Goal: Task Accomplishment & Management: Use online tool/utility

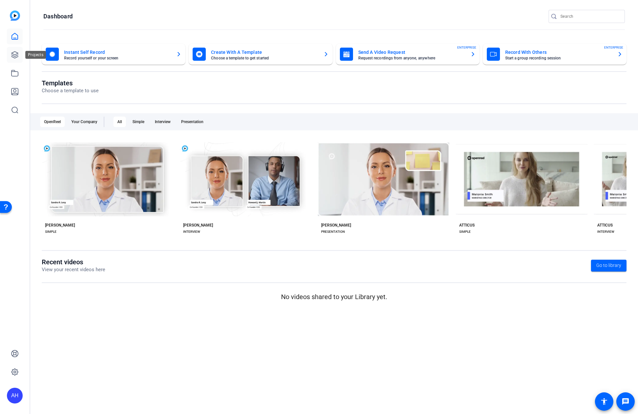
click at [21, 56] on link at bounding box center [15, 55] width 16 height 16
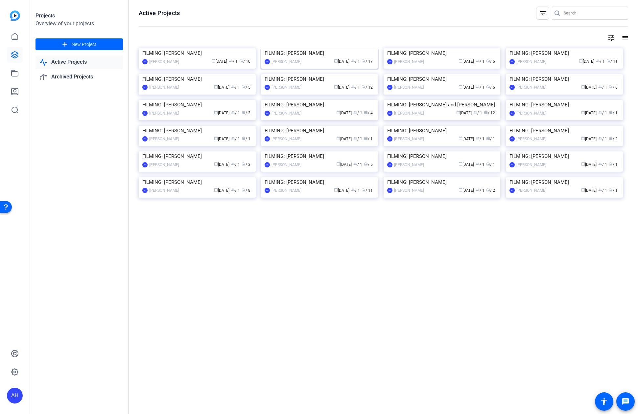
click at [300, 48] on img at bounding box center [319, 48] width 117 height 0
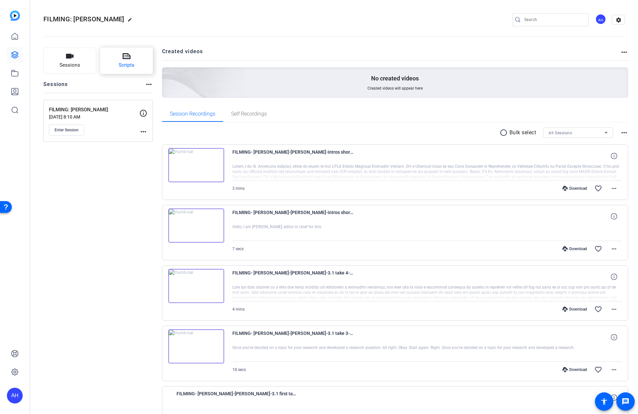
click at [141, 68] on button "Scripts" at bounding box center [126, 61] width 53 height 26
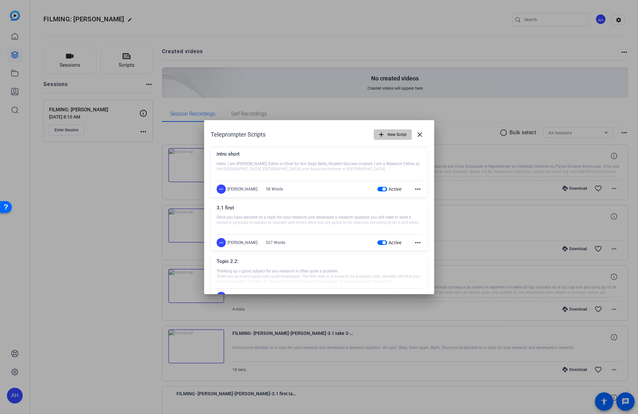
click at [394, 132] on span "New Script" at bounding box center [396, 134] width 19 height 12
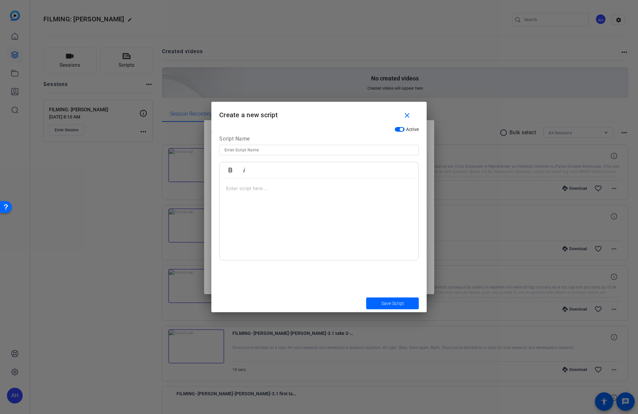
click at [269, 197] on div at bounding box center [318, 219] width 199 height 82
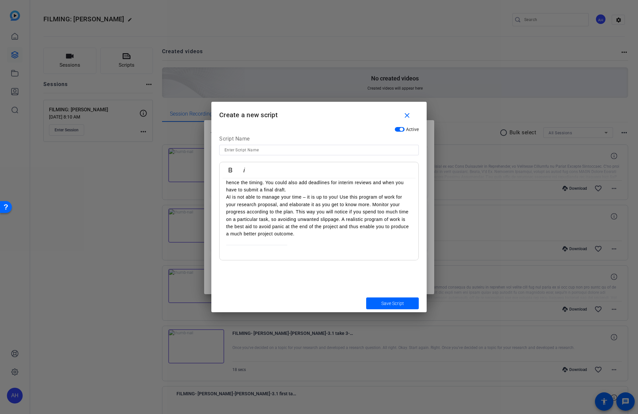
scroll to position [203, 0]
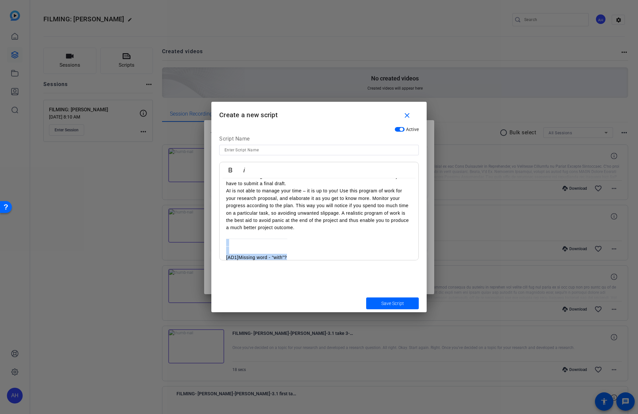
drag, startPoint x: 306, startPoint y: 248, endPoint x: 220, endPoint y: 232, distance: 87.0
click at [220, 232] on div "Any project needs to be carefully planned in order to be successful, even if it…" at bounding box center [318, 121] width 199 height 293
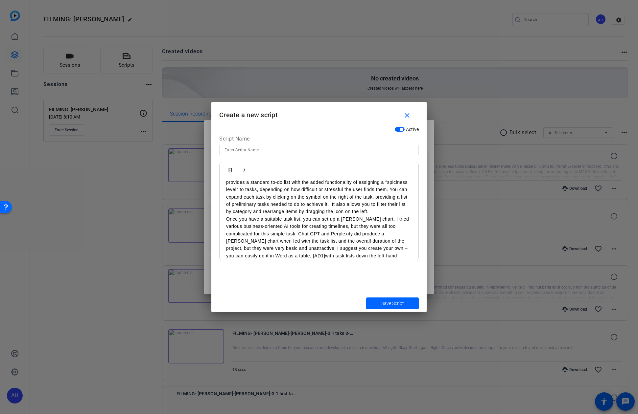
scroll to position [0, 0]
click at [352, 210] on p "Any project needs to be carefully planned in order to be successful, even if it…" at bounding box center [319, 200] width 186 height 30
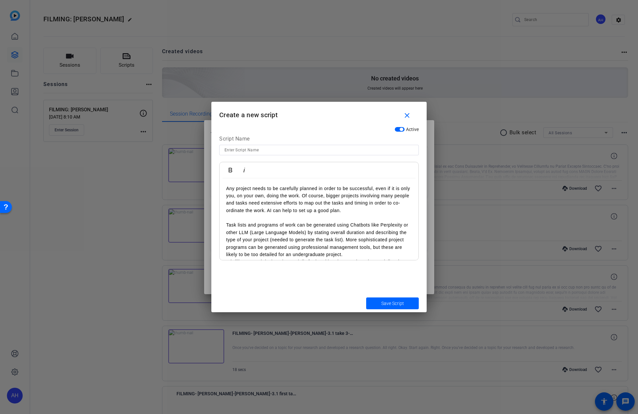
click at [354, 255] on p "Task lists and programs of work can be generated using Chatbots like Perplexity…" at bounding box center [319, 239] width 186 height 37
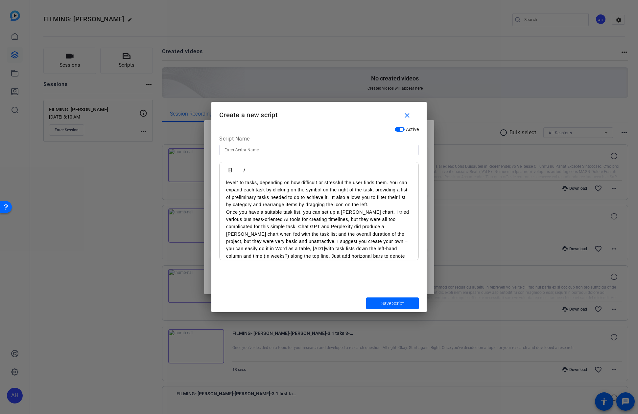
click at [380, 205] on p "A brilliant AI tool designed especially for breaking down projects into task li…" at bounding box center [319, 183] width 186 height 52
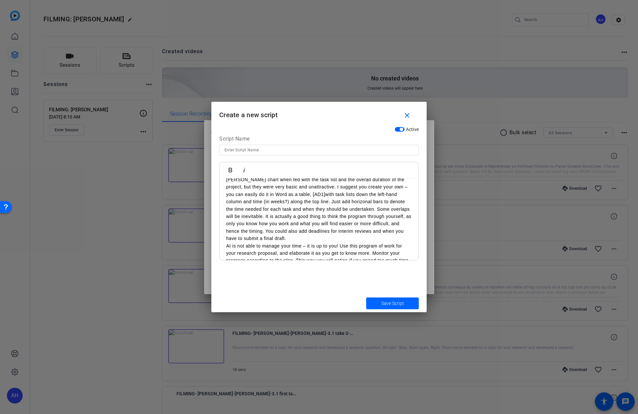
scroll to position [172, 0]
click at [287, 209] on p "Once you have a suitable task list, you can set up a Gantt chart. I tried vario…" at bounding box center [319, 197] width 186 height 88
click at [399, 241] on p "AI is not able to manage your time – it is up to you! Use this program of work …" at bounding box center [319, 263] width 186 height 44
click at [397, 232] on p "Once you have a suitable task list, you can set up a Gantt chart. I tried vario…" at bounding box center [319, 197] width 186 height 88
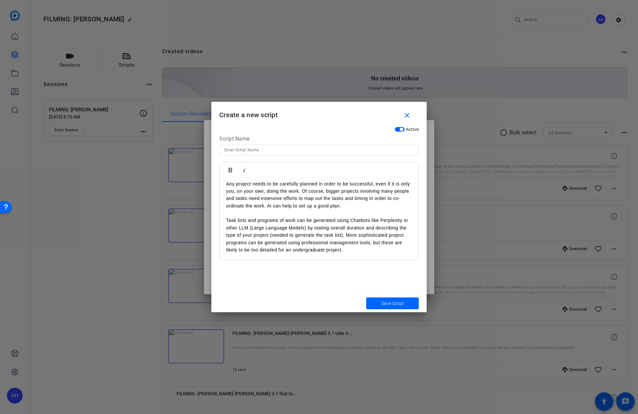
scroll to position [0, 0]
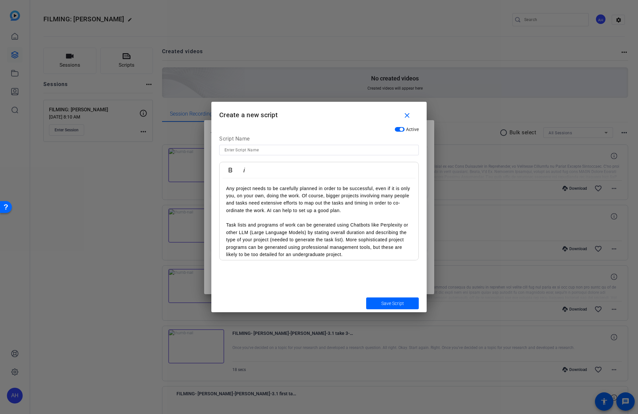
click at [302, 198] on p "Any project needs to be carefully planned in order to be successful, even if it…" at bounding box center [319, 200] width 186 height 30
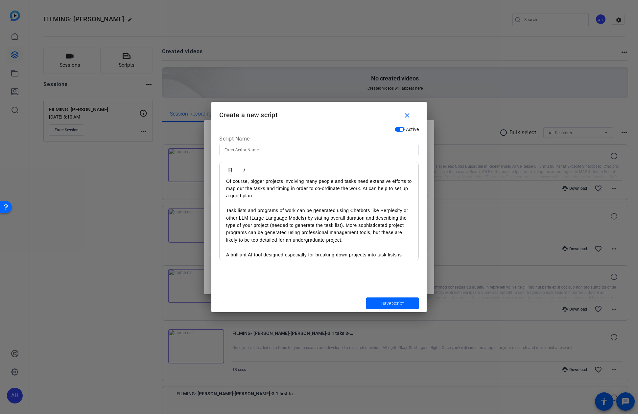
scroll to position [39, 0]
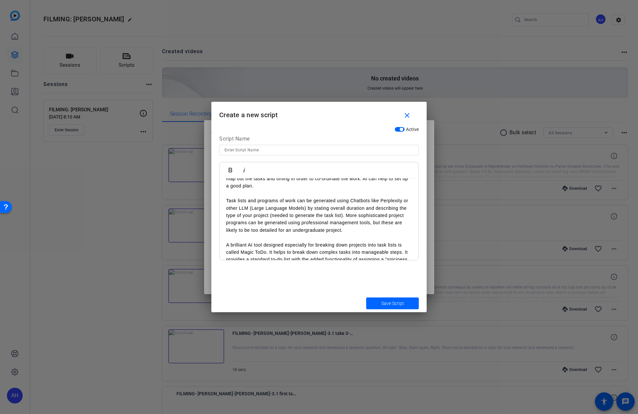
click at [346, 217] on p "Task lists and programs of work can be generated using Chatbots like Perplexity…" at bounding box center [319, 215] width 186 height 37
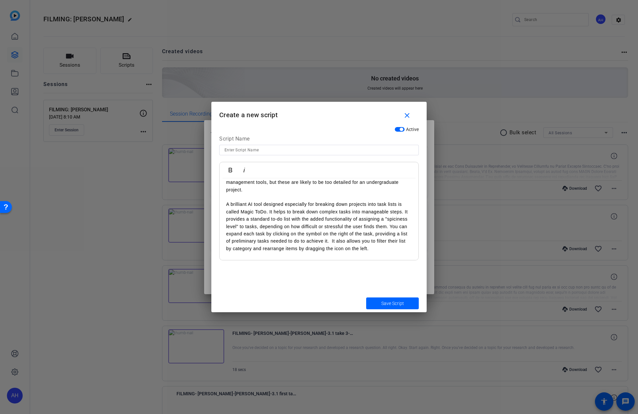
scroll to position [98, 0]
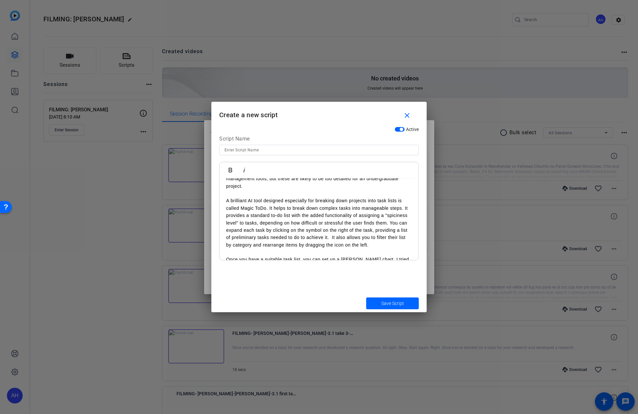
click at [269, 211] on p "A brilliant AI tool designed especially for breaking down projects into task li…" at bounding box center [319, 223] width 186 height 52
click at [354, 231] on p "It helps to break down complex tasks into manageable steps. It provides a stand…" at bounding box center [319, 234] width 186 height 44
click at [355, 231] on p "It helps to break down complex tasks into manageable steps. It provides a stand…" at bounding box center [319, 234] width 186 height 44
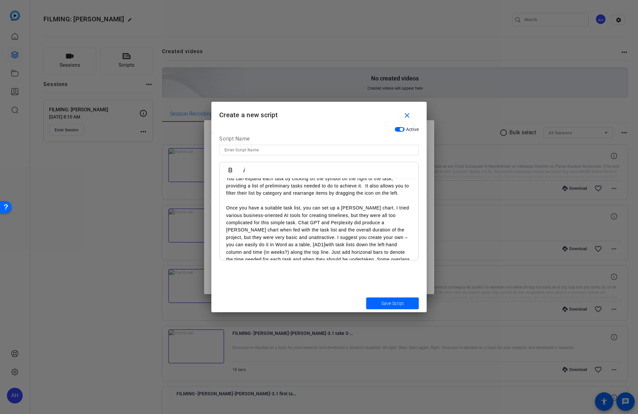
scroll to position [165, 0]
click at [270, 224] on p "Once you have a suitable task list, you can set up a Gantt chart. I tried vario…" at bounding box center [319, 248] width 186 height 88
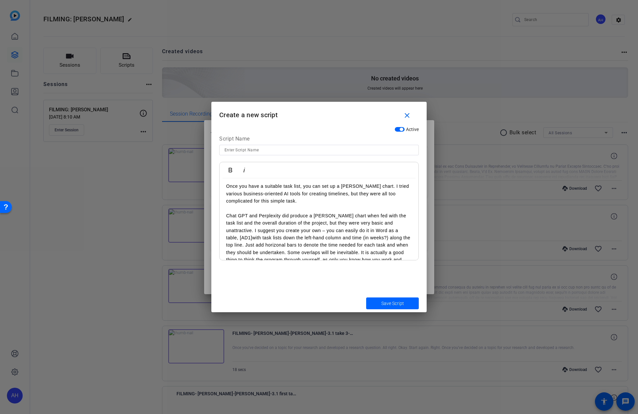
scroll to position [185, 0]
drag, startPoint x: 395, startPoint y: 231, endPoint x: 381, endPoint y: 232, distance: 13.8
click at [381, 232] on p "Chat GPT and Perplexity did produce a Gantt chart when fed with the task list a…" at bounding box center [319, 246] width 186 height 66
click at [395, 225] on p "Chat GPT and Perplexity did produce a Gantt chart when fed with the task list a…" at bounding box center [319, 246] width 186 height 66
click at [383, 239] on p "I suggest you create your own – you can easily do it in Word as a table, with t…" at bounding box center [319, 261] width 186 height 52
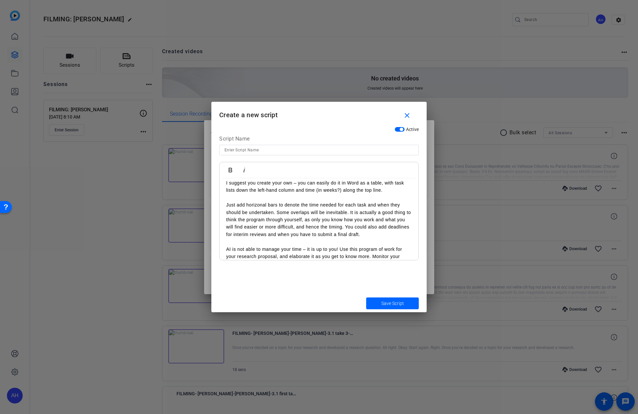
scroll to position [241, 0]
click at [351, 207] on p "Just add horizonal bars to denote the time needed for each task and when they s…" at bounding box center [319, 219] width 186 height 37
click at [350, 207] on p "Just add horizonal bars to denote the time needed for each task and when they s…" at bounding box center [319, 219] width 186 height 37
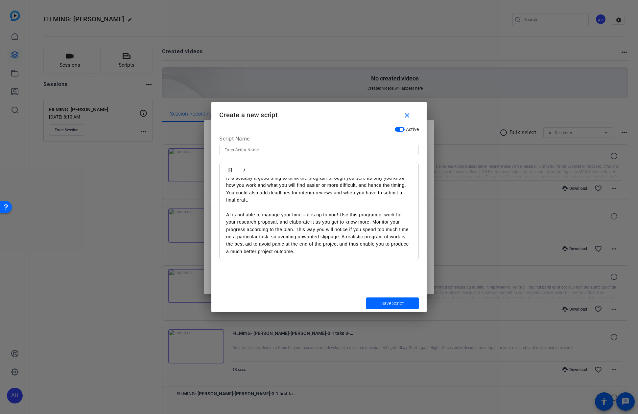
scroll to position [287, 0]
click at [296, 220] on p "AI is not able to manage your time – it is up to you! Use this program of work …" at bounding box center [319, 229] width 186 height 44
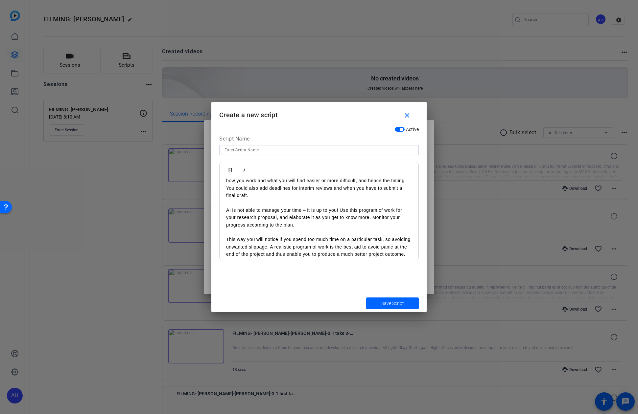
click at [339, 149] on input at bounding box center [318, 150] width 189 height 8
paste input "Topic 3.1: How can I use AI"
type input "Topic 3.1: How can I use AI"
click at [389, 307] on span "submit" at bounding box center [392, 304] width 53 height 16
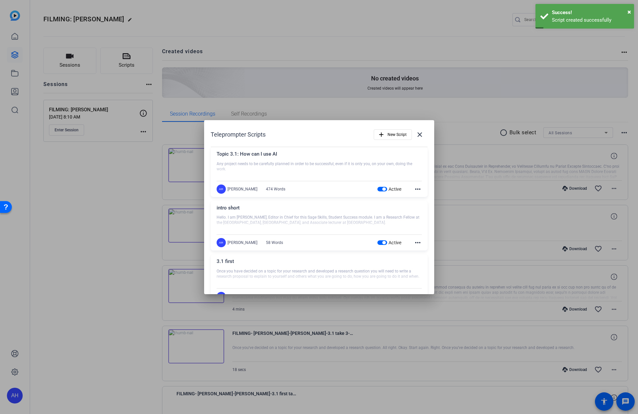
click at [382, 242] on span "button" at bounding box center [383, 242] width 3 height 3
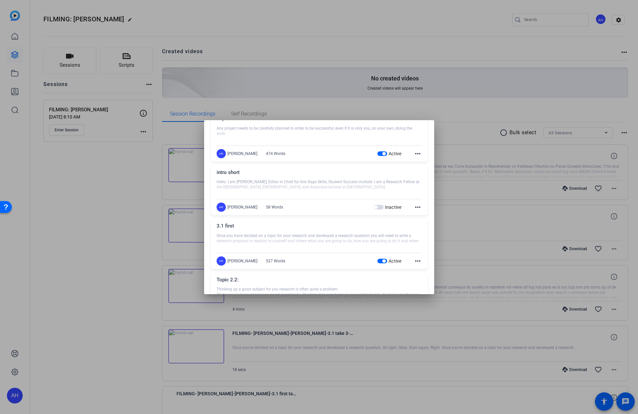
scroll to position [40, 0]
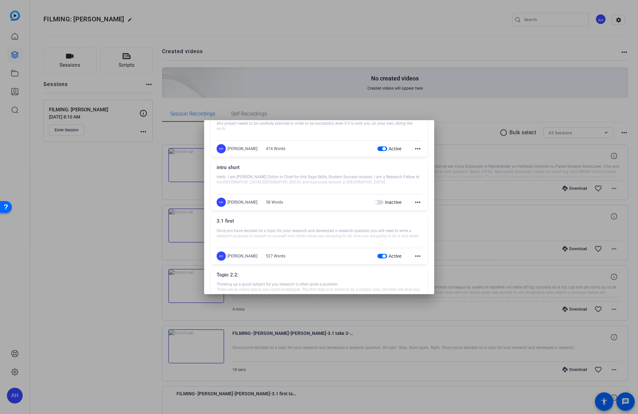
click at [385, 256] on span "button" at bounding box center [382, 256] width 10 height 5
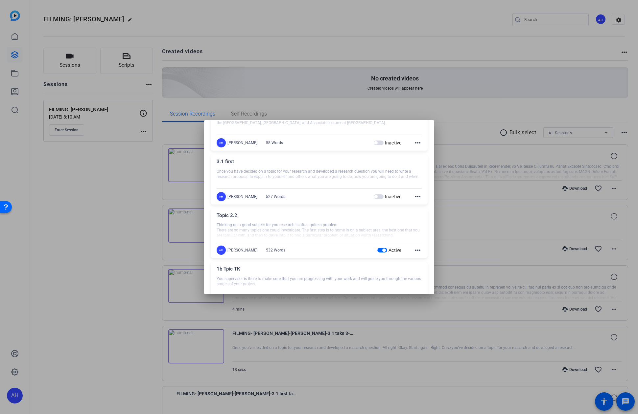
scroll to position [124, 0]
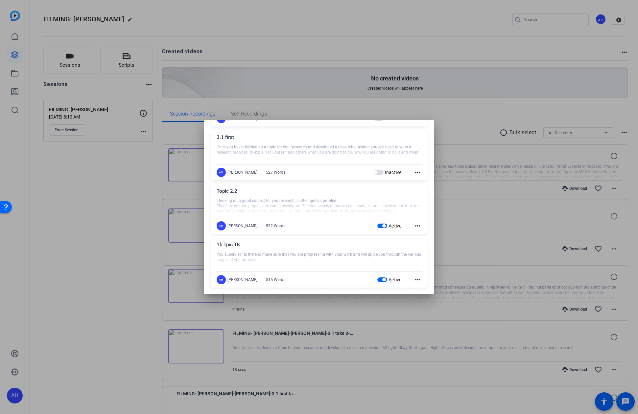
click at [383, 229] on div "Active" at bounding box center [389, 226] width 24 height 7
click at [383, 226] on span "button" at bounding box center [383, 225] width 3 height 3
click at [381, 280] on span "button" at bounding box center [382, 280] width 10 height 5
click at [382, 221] on span "button" at bounding box center [383, 221] width 3 height 3
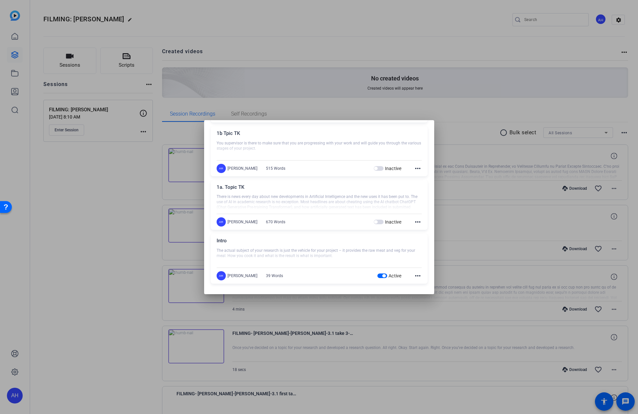
click at [383, 276] on span "button" at bounding box center [383, 275] width 3 height 3
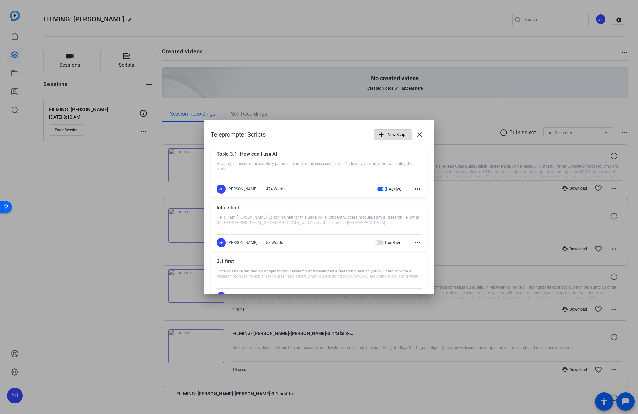
click at [395, 136] on span "New Script" at bounding box center [396, 134] width 19 height 12
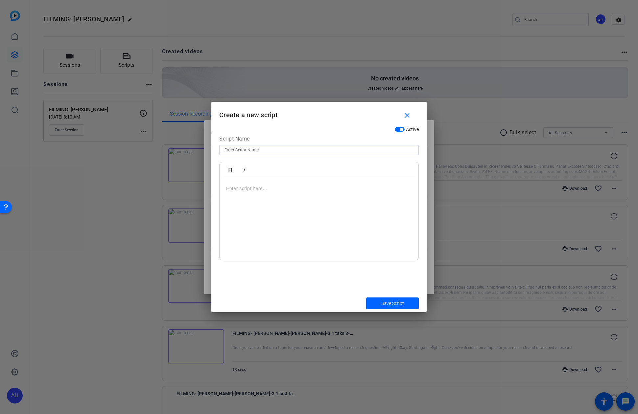
click at [315, 151] on input at bounding box center [318, 150] width 189 height 8
paste input "Topic 3.2: How can I use AI"
type input "Topic 3.2: How can I use AI"
click at [382, 217] on div at bounding box center [318, 219] width 199 height 82
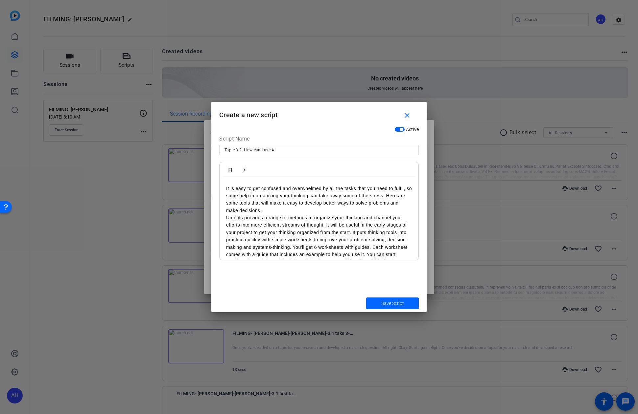
click at [277, 209] on p "It is easy to get confused and overwhelmed by all the tasks that you need to fu…" at bounding box center [319, 200] width 186 height 30
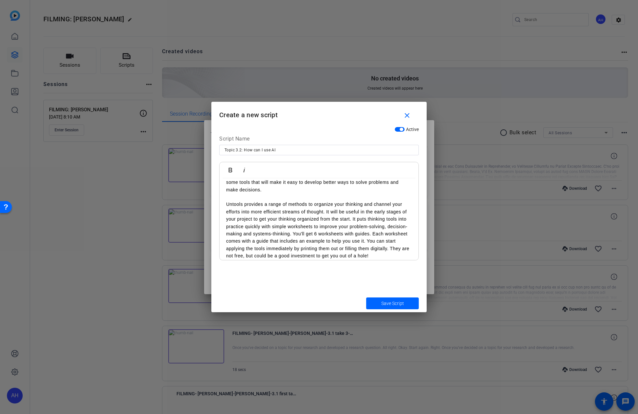
scroll to position [30, 0]
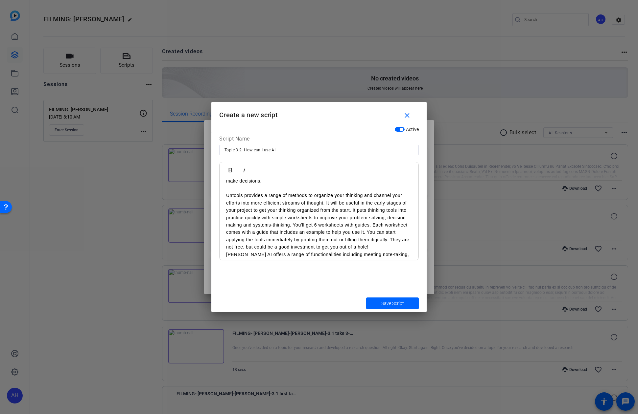
click at [386, 249] on p "Untools provides a range of methods to organize your thinking and channel your …" at bounding box center [319, 221] width 186 height 59
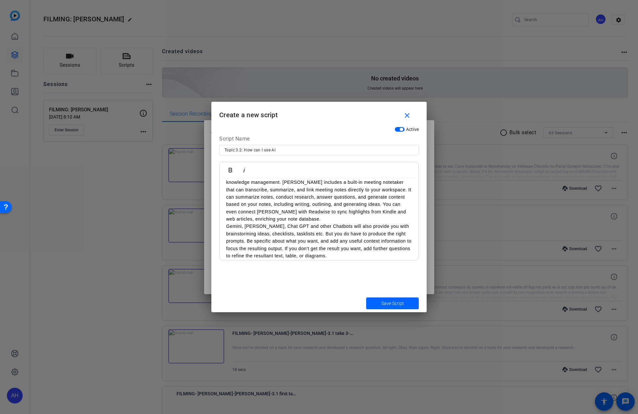
scroll to position [158, 0]
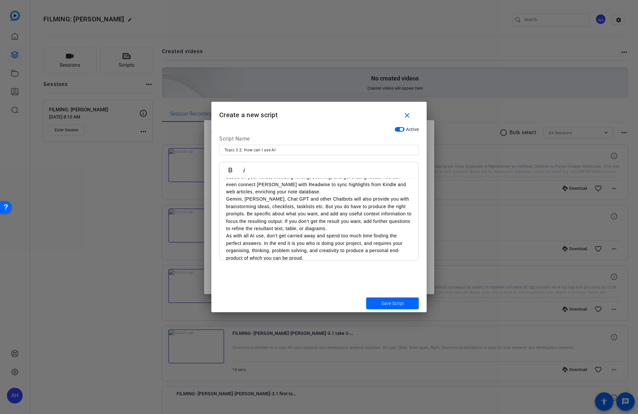
click at [284, 190] on p "Tana AI offers a range of functionalities including meeting note-taking, AI-pow…" at bounding box center [319, 162] width 186 height 66
click at [335, 226] on p "Gemini, Claude, Chat GPT and other Chatbots will also provide you with brainsto…" at bounding box center [319, 214] width 186 height 37
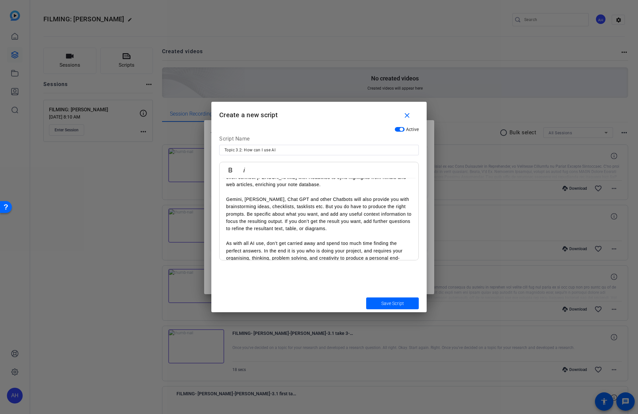
scroll to position [181, 0]
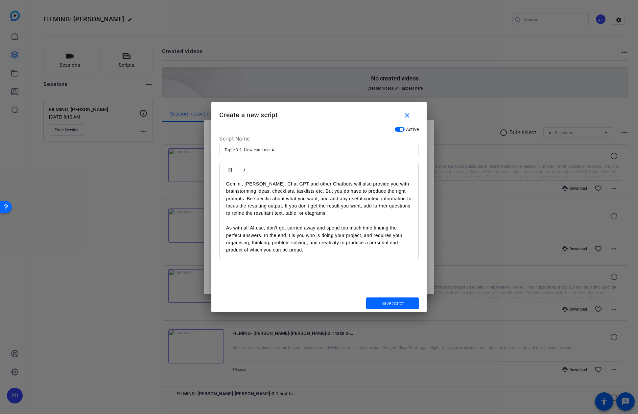
click at [263, 235] on p "As with all AI use, don’t get carried away and spend too much time finding the …" at bounding box center [319, 239] width 186 height 30
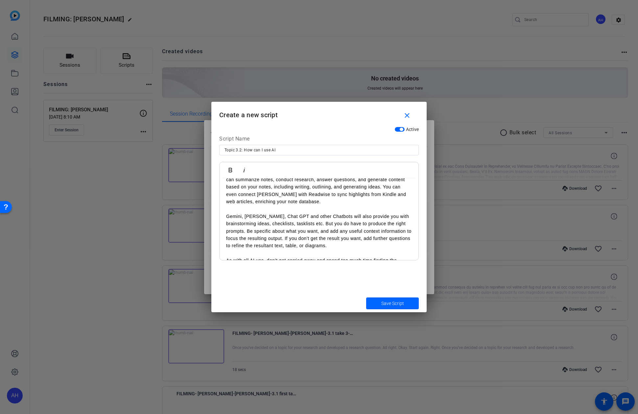
scroll to position [147, 0]
click at [325, 227] on p "Gemini, Claude, Chat GPT and other Chatbots will also provide you with brainsto…" at bounding box center [319, 233] width 186 height 37
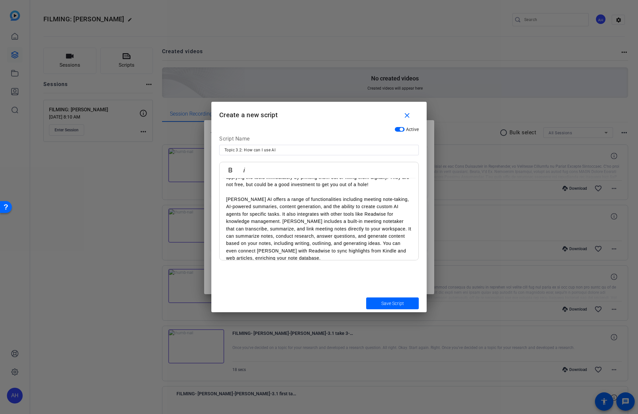
scroll to position [96, 0]
click at [351, 240] on p "Tana AI offers a range of functionalities including meeting note-taking, AI-pow…" at bounding box center [319, 225] width 186 height 66
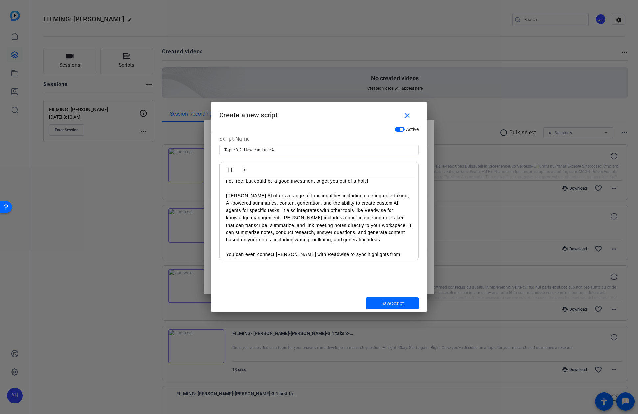
click at [362, 225] on p "Tana AI offers a range of functionalities including meeting note-taking, AI-pow…" at bounding box center [319, 218] width 186 height 52
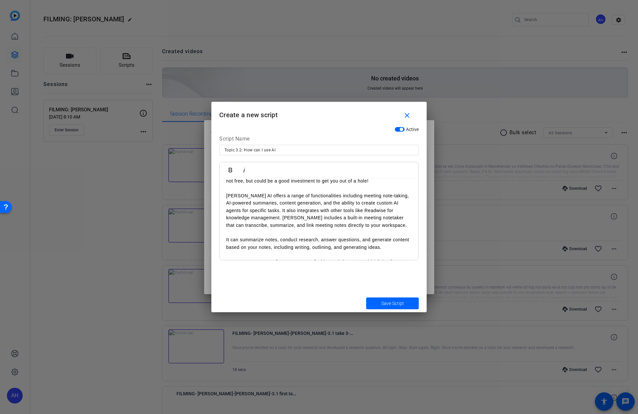
click at [260, 213] on p "Tana AI offers a range of functionalities including meeting note-taking, AI-pow…" at bounding box center [319, 210] width 186 height 37
click at [259, 213] on p "Tana AI offers a range of functionalities including meeting note-taking, AI-pow…" at bounding box center [319, 210] width 186 height 37
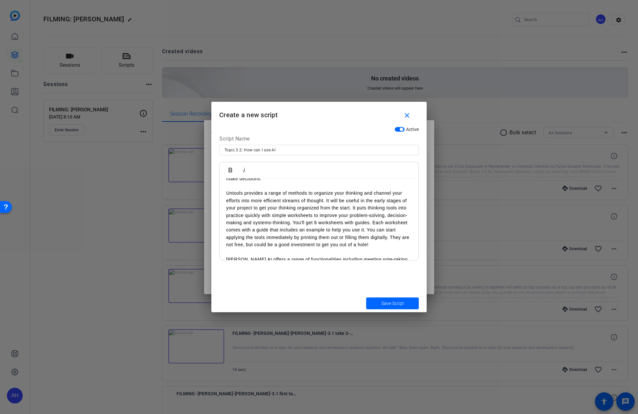
scroll to position [34, 0]
click at [368, 229] on p "Untools provides a range of methods to organize your thinking and channel your …" at bounding box center [319, 217] width 186 height 59
click at [366, 230] on p "Untools provides a range of methods to organize your thinking and channel your …" at bounding box center [319, 217] width 186 height 59
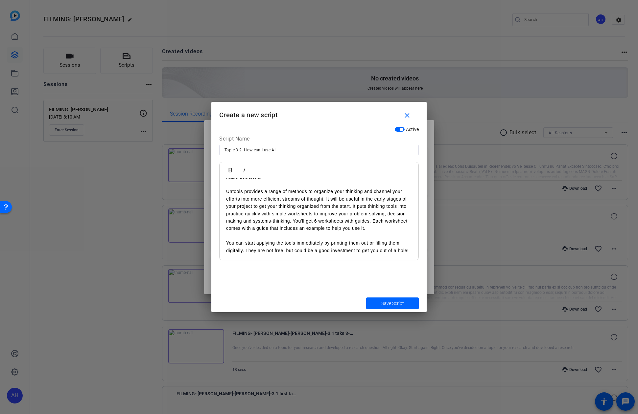
click at [293, 222] on p "Untools provides a range of methods to organize your thinking and channel your …" at bounding box center [319, 210] width 186 height 44
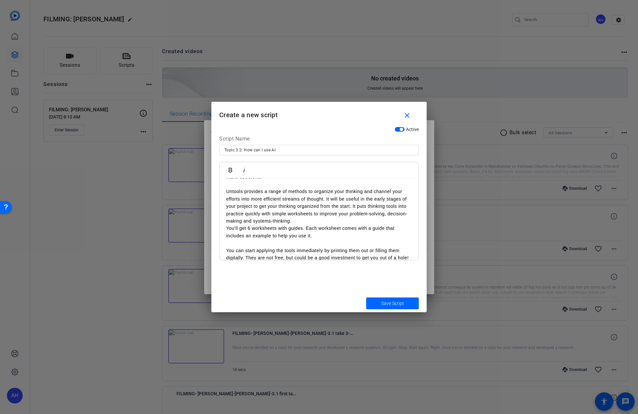
click at [353, 209] on p "Untools provides a range of methods to organize your thinking and channel your …" at bounding box center [319, 206] width 186 height 37
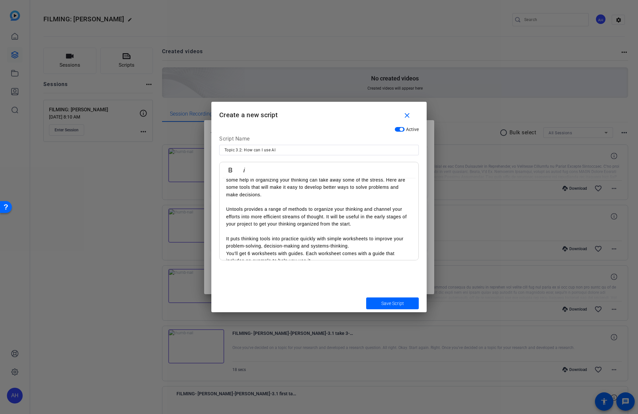
scroll to position [0, 0]
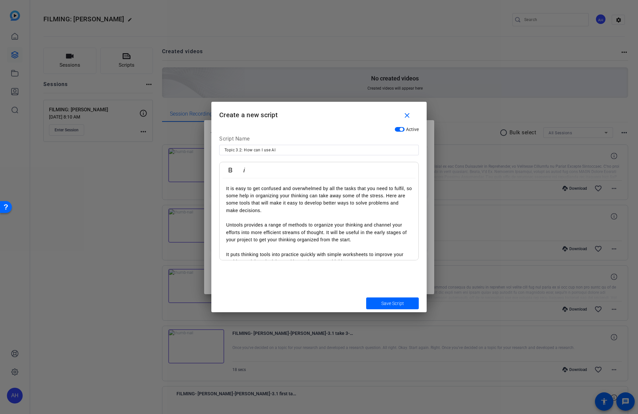
click at [385, 198] on p "It is easy to get confused and overwhelmed by all the tasks that you need to fu…" at bounding box center [319, 200] width 186 height 30
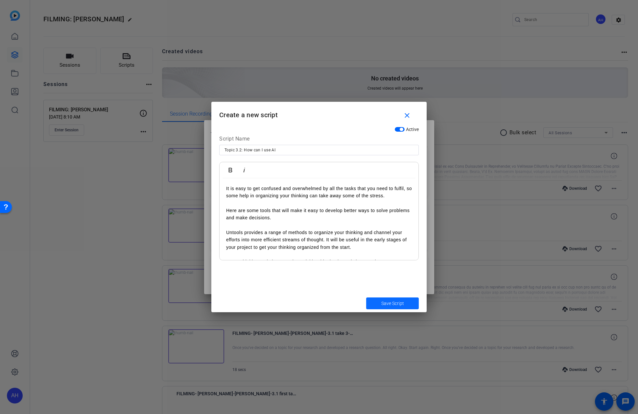
click at [392, 300] on span "submit" at bounding box center [392, 304] width 53 height 16
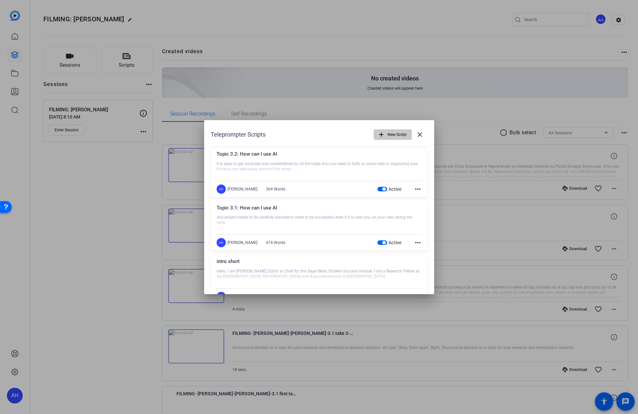
click at [397, 135] on span "New Script" at bounding box center [396, 134] width 19 height 12
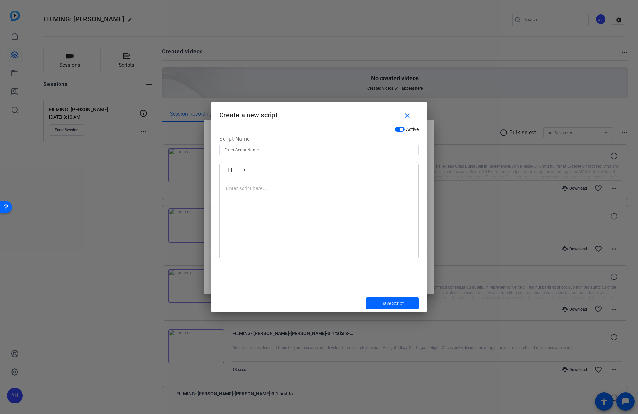
click at [298, 153] on input at bounding box center [318, 150] width 189 height 8
paste input "Topic 2.3: Explain how students"
type input "Topic 2.3: Explain how students"
click at [335, 221] on div at bounding box center [318, 219] width 199 height 82
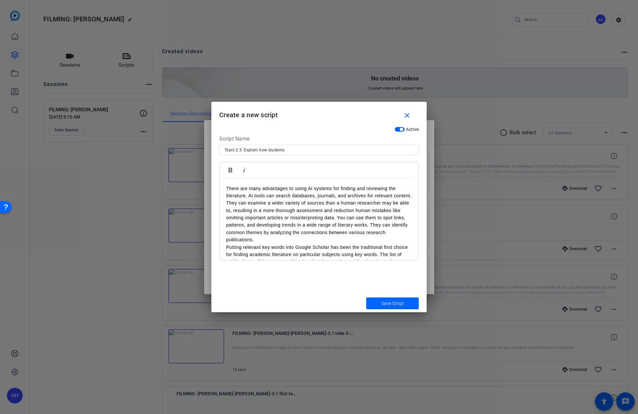
click at [247, 197] on p "There are many advantages to using AI systems for finding and reviewing the lit…" at bounding box center [319, 214] width 186 height 59
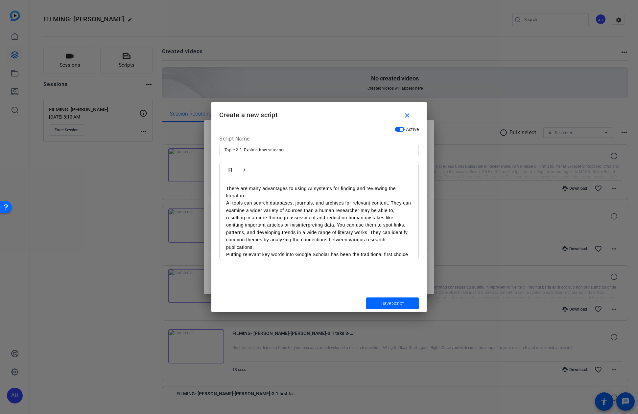
click at [336, 226] on p "AI tools can search databases, journals, and archives for relevant content. The…" at bounding box center [319, 225] width 186 height 52
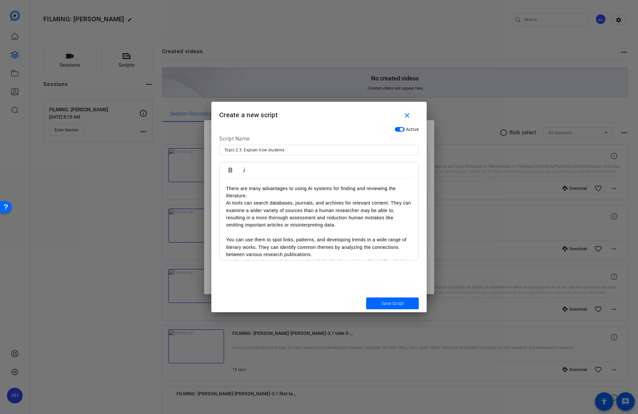
click at [314, 195] on p "There are many advantages to using AI systems for finding and reviewing the lit…" at bounding box center [319, 192] width 186 height 15
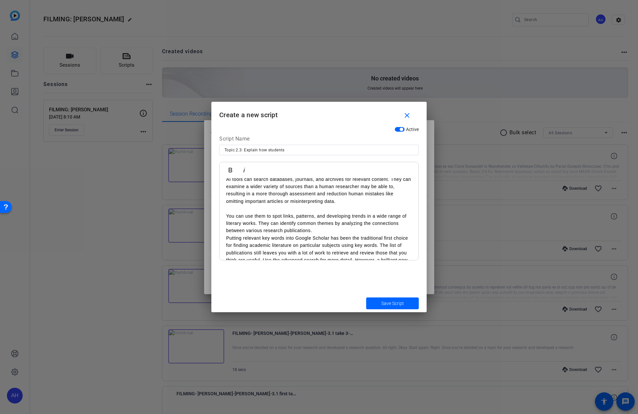
scroll to position [34, 0]
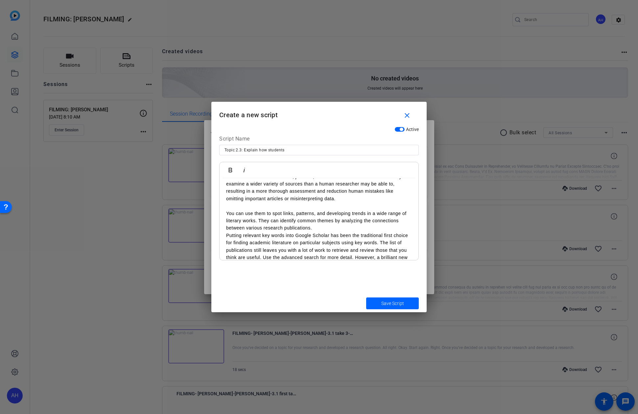
click at [324, 230] on p "You can use them to spot links, patterns, and developing trends in a wide range…" at bounding box center [319, 221] width 186 height 22
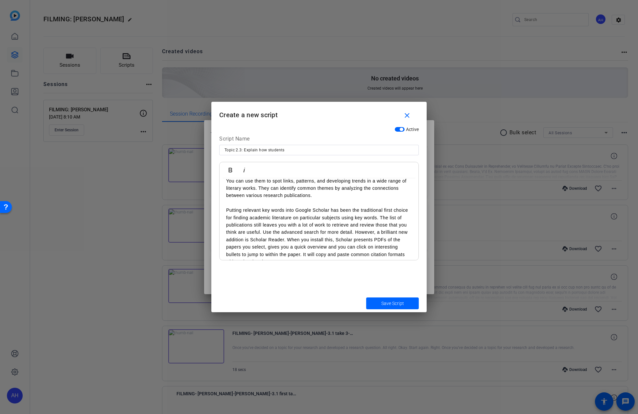
scroll to position [66, 0]
click at [378, 219] on p "Putting relevant key words into Google Scholar has been the traditional first c…" at bounding box center [319, 236] width 186 height 59
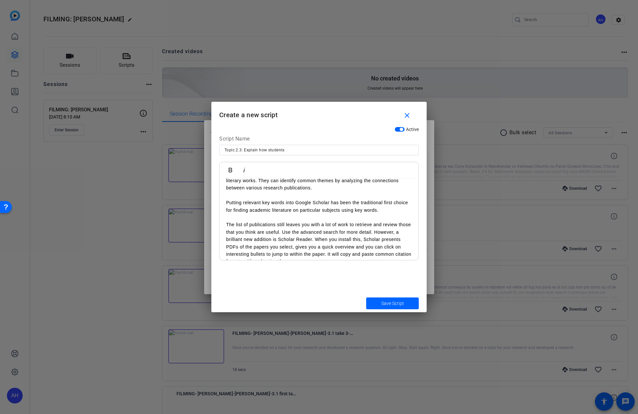
click at [320, 240] on p "The list of publications still leaves you with a lot of work to retrieve and re…" at bounding box center [319, 243] width 186 height 44
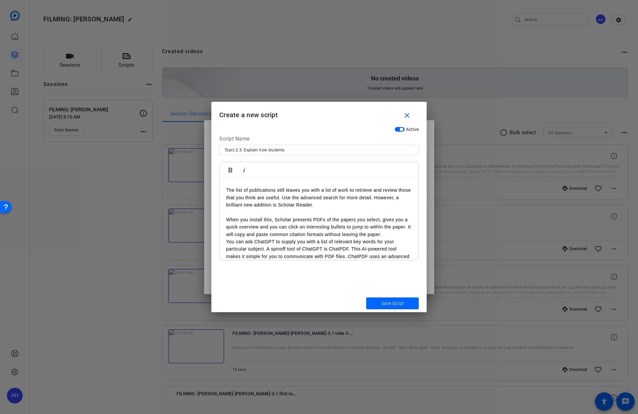
scroll to position [109, 0]
click at [386, 234] on p "When you install this, Scholar presents PDFs of the papers you select, gives yo…" at bounding box center [319, 227] width 186 height 22
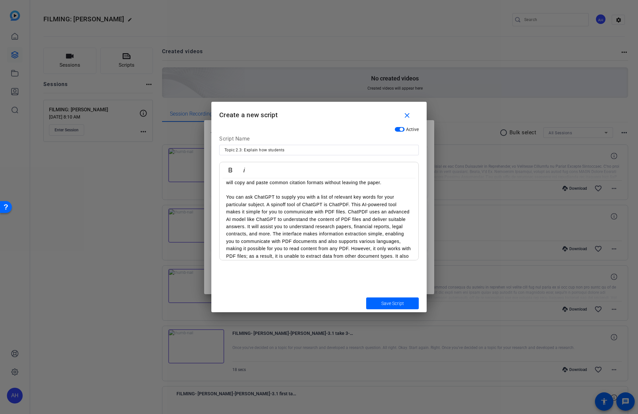
scroll to position [158, 0]
click at [349, 213] on p "You can ask ChatGPT to supply you with a list of relevant key words for your pa…" at bounding box center [319, 232] width 186 height 74
click at [340, 217] on p "ChatPDF uses an advanced AI model like ChatGPT to understand the content of PDF…" at bounding box center [319, 223] width 186 height 52
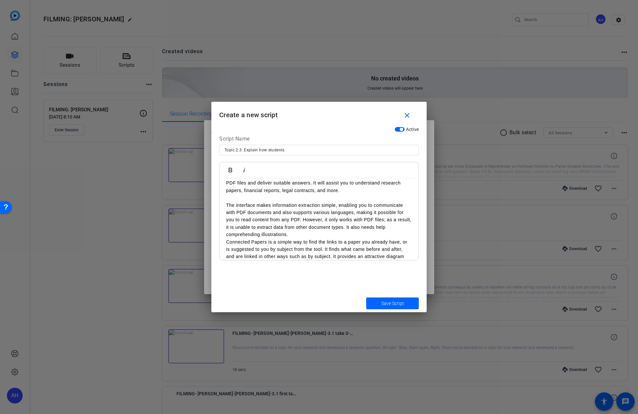
scroll to position [213, 0]
click at [335, 230] on p "The interface makes information extraction simple, enabling you to communicate …" at bounding box center [319, 218] width 186 height 37
click at [303, 219] on p "The interface makes information extraction simple, enabling you to communicate …" at bounding box center [319, 218] width 186 height 37
click at [333, 218] on p "Connected Papers is a simple way to find the links to a paper you already have,…" at bounding box center [319, 219] width 186 height 37
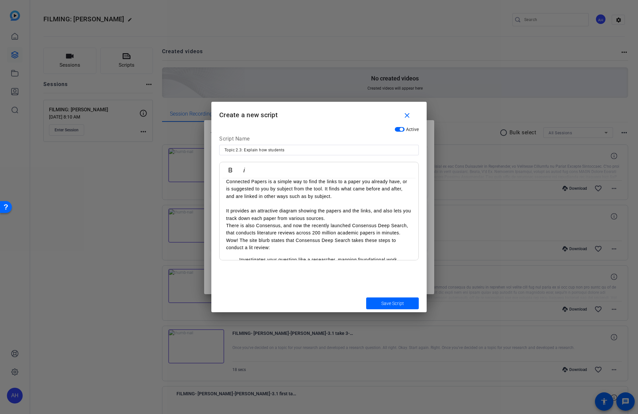
click at [342, 222] on p "There is also Consensus, and now the recently launched Consensus Deep Search, t…" at bounding box center [319, 237] width 186 height 30
click at [342, 218] on p "It provides an attractive diagram showing the papers and the links, and also le…" at bounding box center [319, 216] width 186 height 15
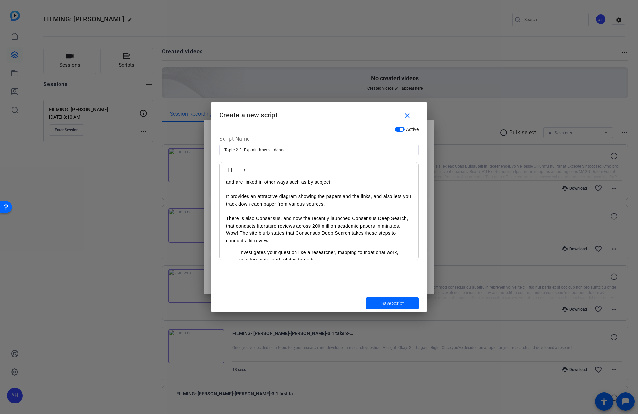
scroll to position [309, 0]
click at [401, 226] on p "There is also Consensus, and now the recently launched Consensus Deep Search, t…" at bounding box center [319, 229] width 186 height 30
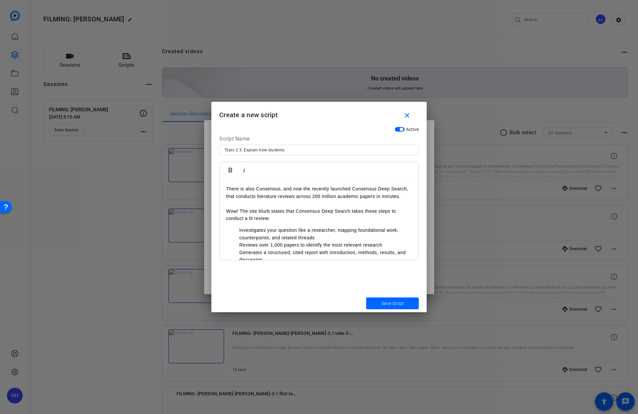
scroll to position [338, 0]
click at [320, 224] on div "There are many advantages to using AI systems for finding and reviewing the lit…" at bounding box center [318, 230] width 199 height 780
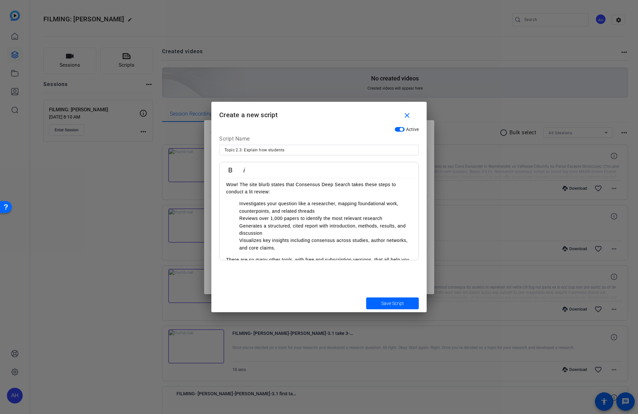
click at [326, 213] on li "Investigates your question like a researcher, mapping foundational work, counte…" at bounding box center [325, 207] width 172 height 15
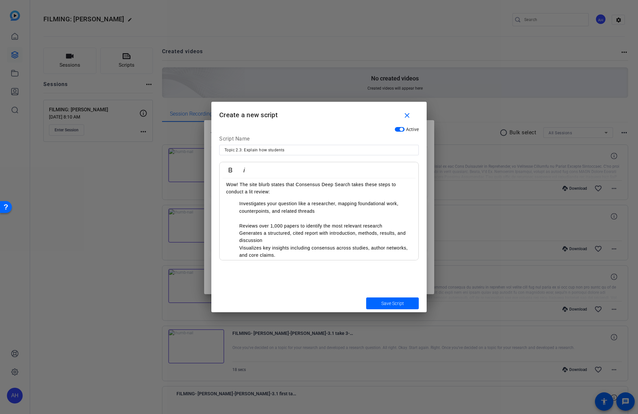
click at [394, 226] on li "Reviews over 1,000 papers to identify the most relevant research" at bounding box center [325, 225] width 172 height 7
click at [316, 246] on li "Generates a structured, cited report with introduction, methods, results, and d…" at bounding box center [325, 244] width 172 height 15
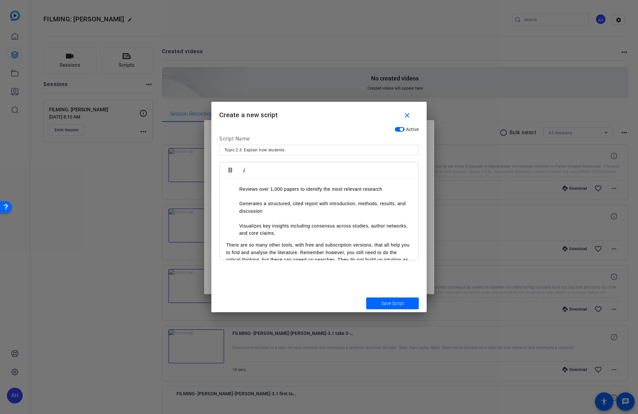
scroll to position [406, 0]
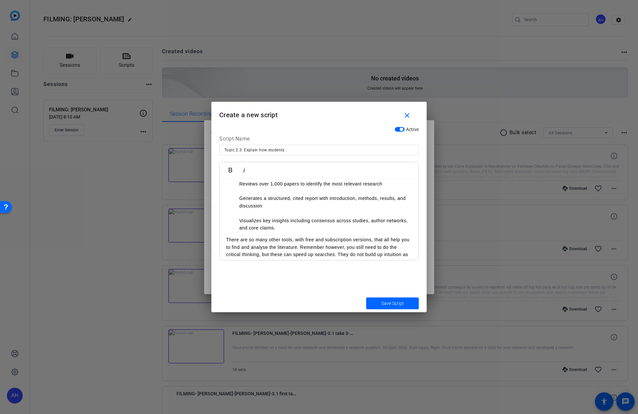
click at [322, 231] on li "Visualizes key insights including consensus across studies, author networks, an…" at bounding box center [325, 224] width 172 height 15
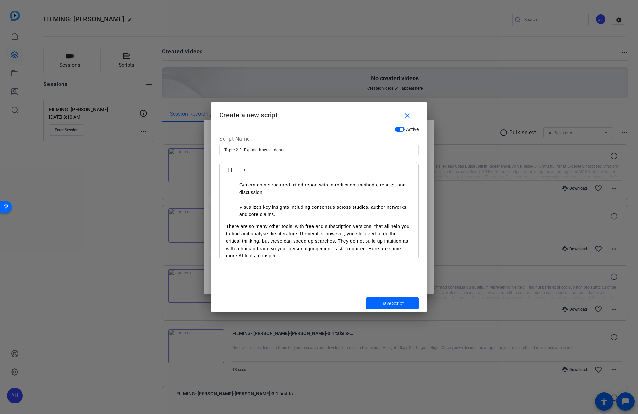
scroll to position [422, 0]
click at [300, 241] on p "There are so many other tools, with free and subscription versions, that all he…" at bounding box center [319, 247] width 186 height 37
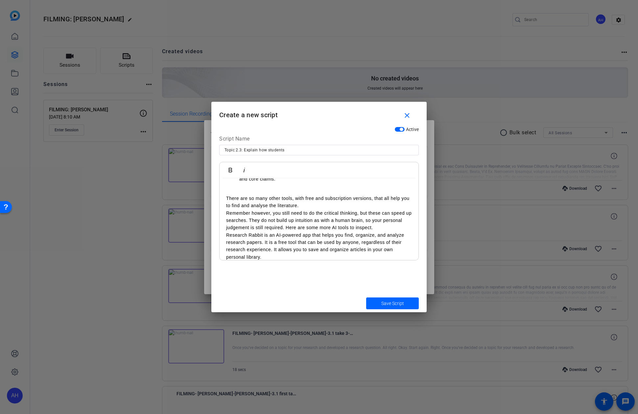
scroll to position [457, 0]
click at [385, 234] on p "Remember however, you still need to do the critical thinking, but these can spe…" at bounding box center [319, 227] width 186 height 22
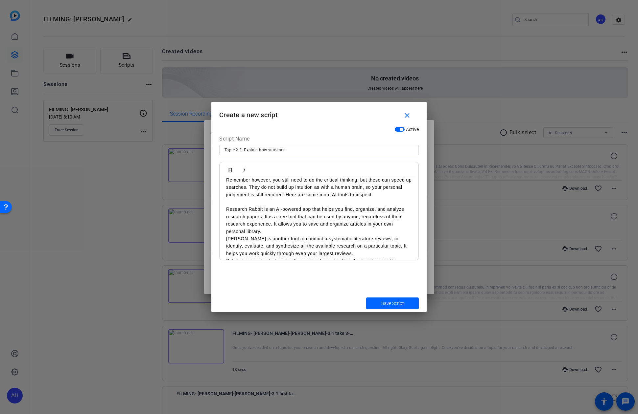
scroll to position [496, 0]
click at [269, 229] on p "Research Rabbit is an AI-powered app that helps you find, organize, and analyze…" at bounding box center [319, 221] width 186 height 30
click at [264, 218] on p "Research Rabbit is an AI-powered app that helps you find, organize, and analyze…" at bounding box center [319, 221] width 186 height 30
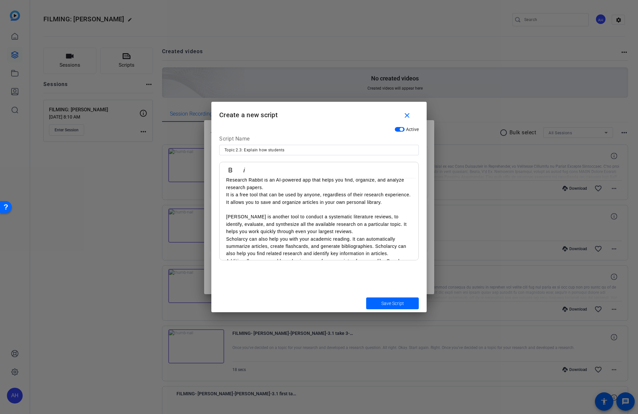
scroll to position [525, 0]
click at [335, 233] on p "Rayyan is another tool to conduct a systematic literature reviews, to identify,…" at bounding box center [319, 225] width 186 height 22
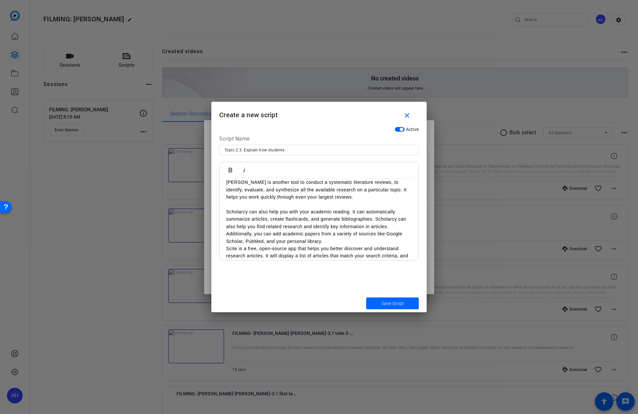
scroll to position [561, 0]
click at [393, 226] on p "Scholarcy can also help you with your academic reading. It can automatically su…" at bounding box center [319, 225] width 186 height 37
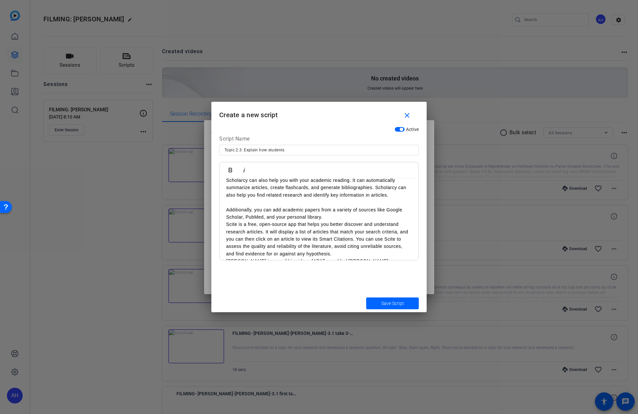
click at [335, 219] on p "Additionally, you can add academic papers from a variety of sources like Google…" at bounding box center [319, 213] width 186 height 15
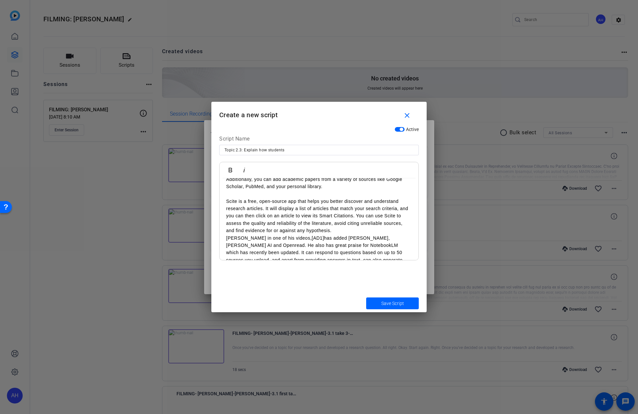
scroll to position [620, 0]
click at [356, 217] on p "Scite is a free, open-source app that helps you better discover and understand …" at bounding box center [319, 217] width 186 height 37
click at [380, 242] on p "You can use Scite to assess the quality and reliability of the literature, avoi…" at bounding box center [319, 235] width 186 height 15
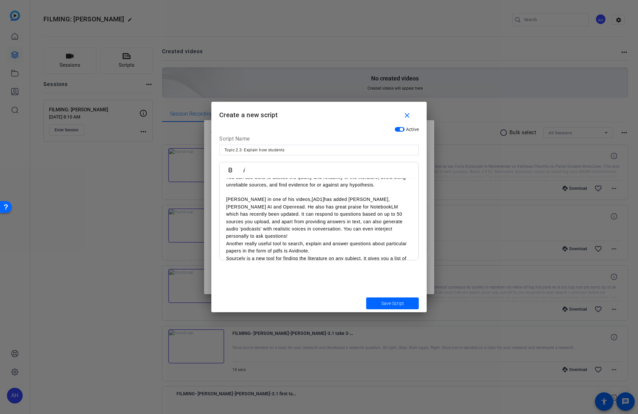
scroll to position [676, 0]
click at [392, 207] on p "Andy Stapleton in one of his videos, [AD1] has added Wisio, Jenni AI and Openre…" at bounding box center [319, 216] width 186 height 44
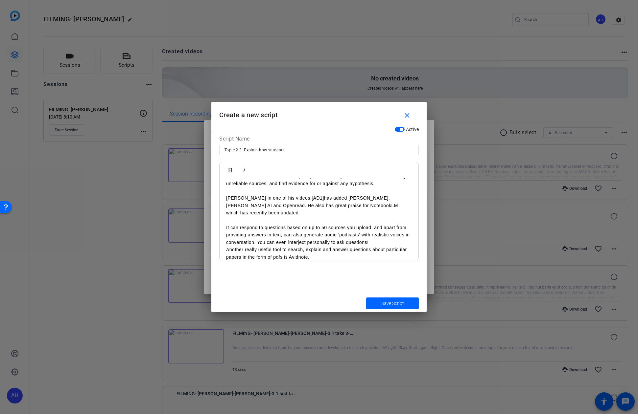
click at [371, 236] on p "It can respond to questions based on up to 50 sources you upload, and apart fro…" at bounding box center [319, 235] width 186 height 22
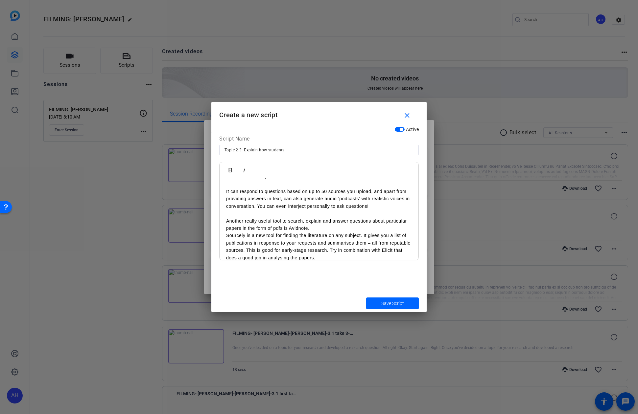
scroll to position [711, 0]
click at [342, 223] on p "Another really useful tool to search, explain and answer questions about partic…" at bounding box center [319, 226] width 186 height 15
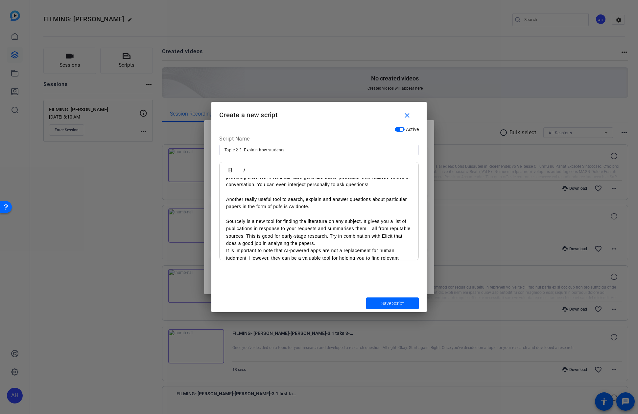
click at [247, 229] on p "Sourcely is a new tool for finding the literature on any subject. It gives you …" at bounding box center [319, 233] width 186 height 30
click at [303, 246] on p "This is good for early-stage research. Try in combination with Elicit that does…" at bounding box center [319, 247] width 186 height 15
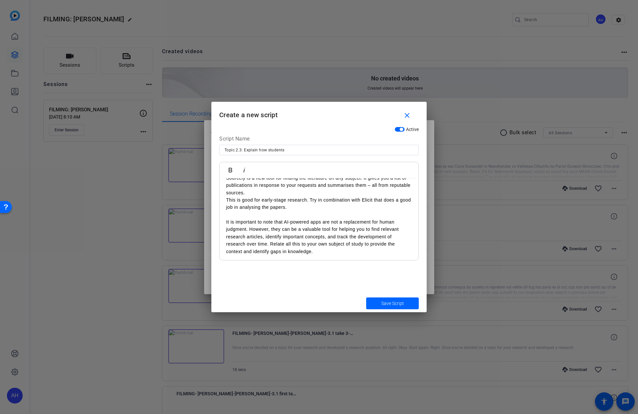
click at [247, 223] on p "It is important to note that AI-powered apps are not a replacement for human ju…" at bounding box center [319, 236] width 186 height 37
click at [250, 223] on p "It is important to note that AI-powered apps are not a replacement for human ju…" at bounding box center [319, 236] width 186 height 37
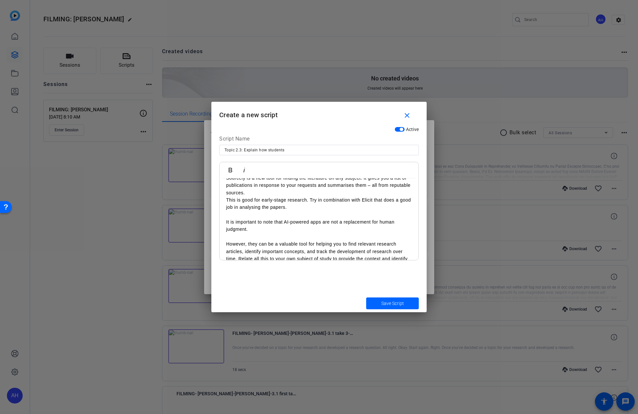
click at [239, 253] on p "However, they can be a valuable tool for helping you to find relevant research …" at bounding box center [319, 255] width 186 height 30
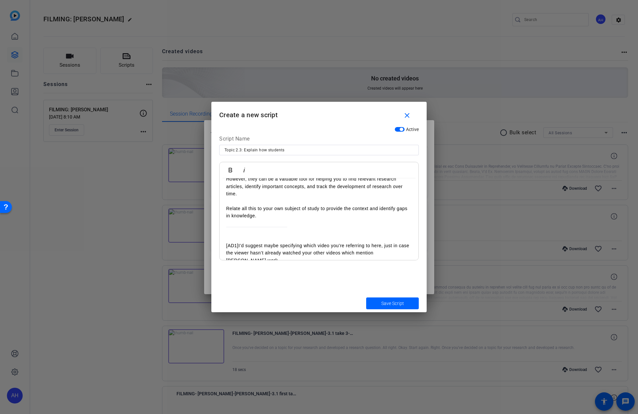
scroll to position [846, 0]
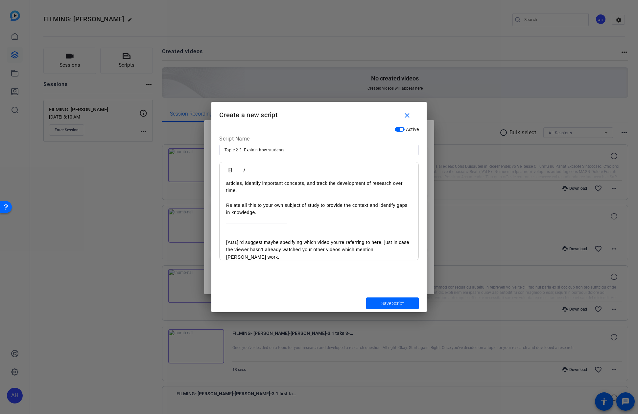
drag, startPoint x: 259, startPoint y: 250, endPoint x: 227, endPoint y: 218, distance: 45.5
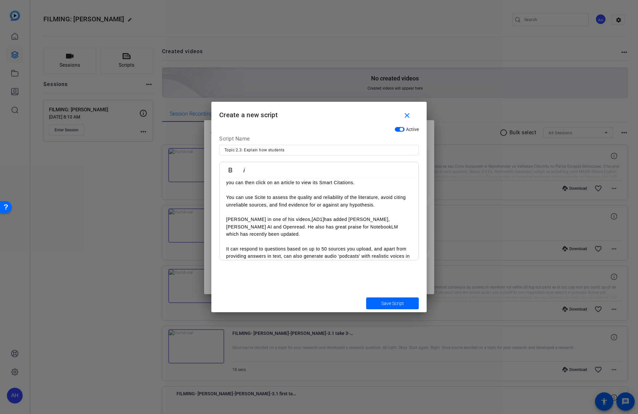
scroll to position [654, 0]
drag, startPoint x: 319, startPoint y: 221, endPoint x: 306, endPoint y: 223, distance: 13.2
click at [306, 223] on p "Andy Stapleton in one of his videos, [AD1] has added Wisio, Jenni AI and Openre…" at bounding box center [319, 228] width 186 height 22
click at [396, 305] on span "Save Script" at bounding box center [392, 303] width 23 height 7
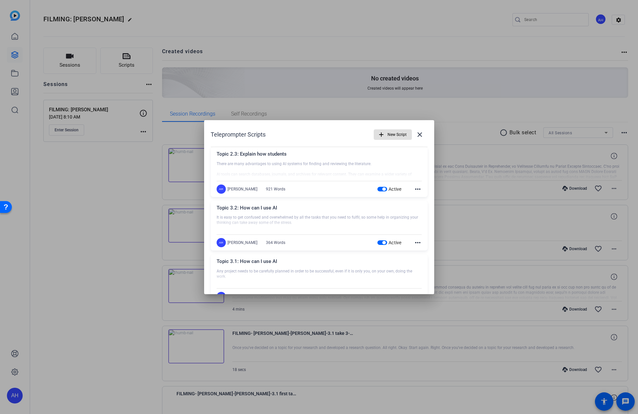
click at [388, 135] on span "New Script" at bounding box center [396, 134] width 19 height 12
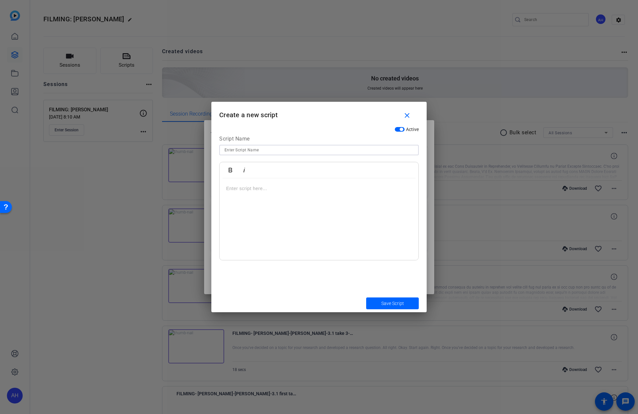
click at [281, 149] on input at bounding box center [318, 150] width 189 height 8
paste input "Topic 3.1: Explain best practices"
type input "Topic 3.1: Explain best practices"
click at [336, 194] on div at bounding box center [318, 219] width 199 height 82
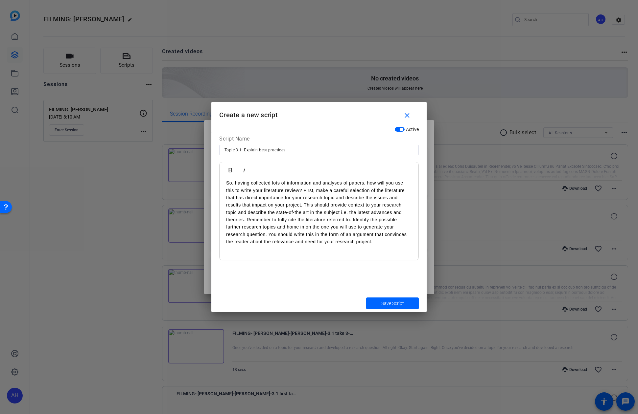
scroll to position [336, 0]
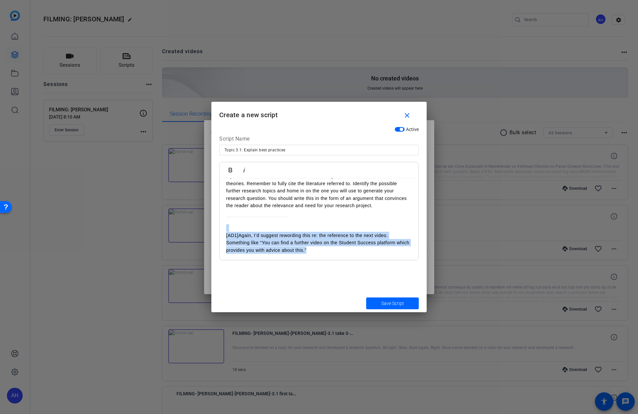
drag, startPoint x: 330, startPoint y: 249, endPoint x: 218, endPoint y: 228, distance: 113.1
click at [218, 228] on div "Active Script Name Topic 3.1: Explain best practices Bold Italic It is all very…" at bounding box center [318, 209] width 215 height 171
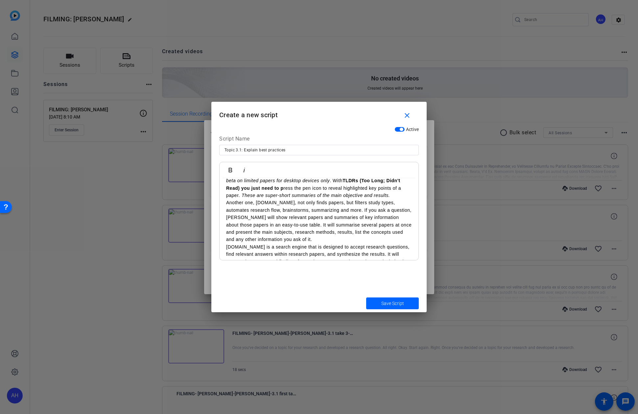
scroll to position [0, 0]
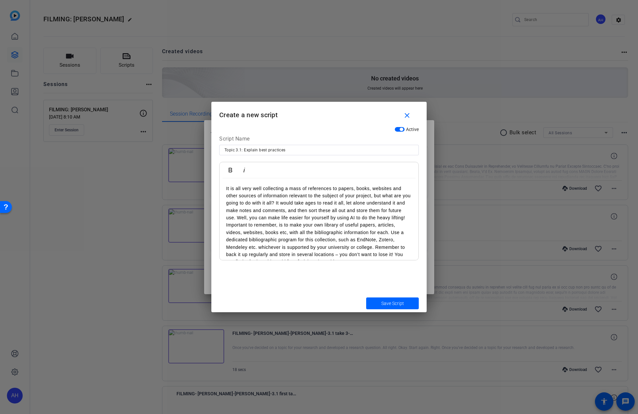
click at [274, 203] on p "It is all very well collecting a mass of references to papers, books, websites …" at bounding box center [319, 203] width 186 height 37
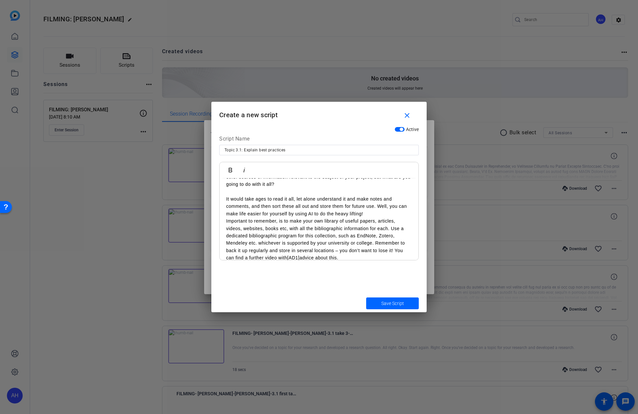
scroll to position [20, 0]
click at [375, 216] on p "Important to remember, is to make your own library of useful papers, articles, …" at bounding box center [319, 238] width 186 height 44
click at [375, 213] on p "It would take ages to read it all, let alone understand it and make notes and c…" at bounding box center [319, 205] width 186 height 22
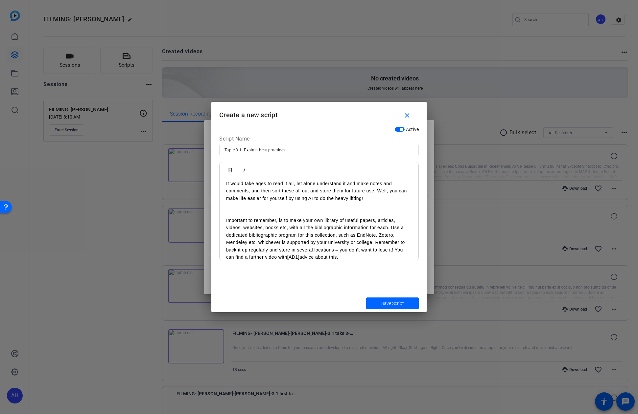
scroll to position [44, 0]
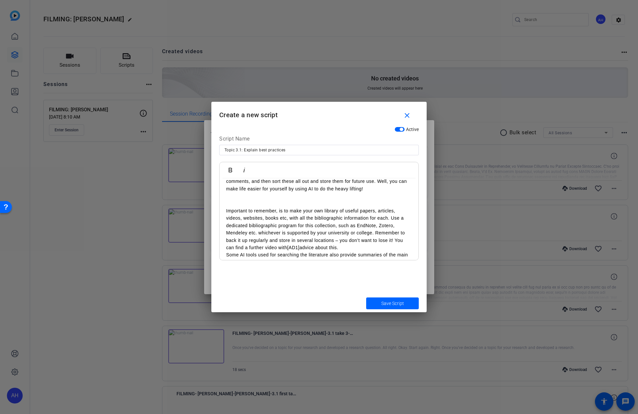
click at [259, 233] on p "Important to remember, is to make your own library of useful papers, articles, …" at bounding box center [319, 229] width 186 height 44
click at [374, 234] on p "Important to remember, is to make your own library of useful papers, articles, …" at bounding box center [319, 229] width 186 height 44
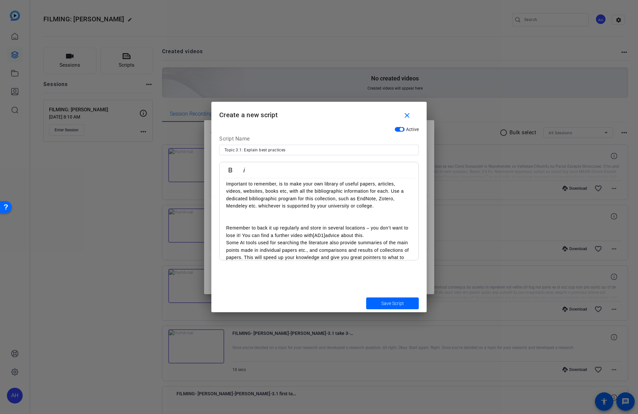
scroll to position [77, 0]
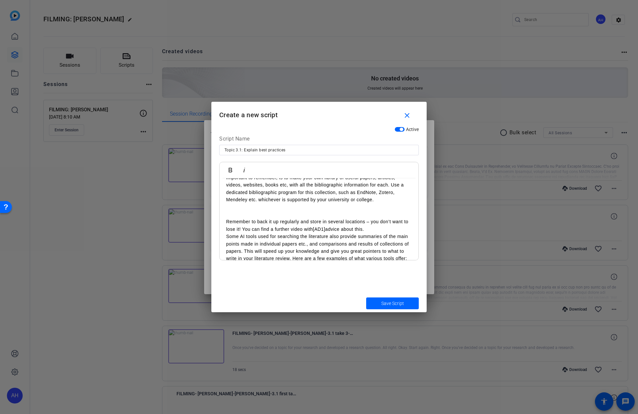
click at [382, 228] on p "Remember to back it up regularly and store in several locations – you don’t wan…" at bounding box center [319, 225] width 186 height 15
drag, startPoint x: 326, startPoint y: 229, endPoint x: 314, endPoint y: 230, distance: 11.2
click at [314, 230] on link "[AD1]" at bounding box center [319, 229] width 12 height 5
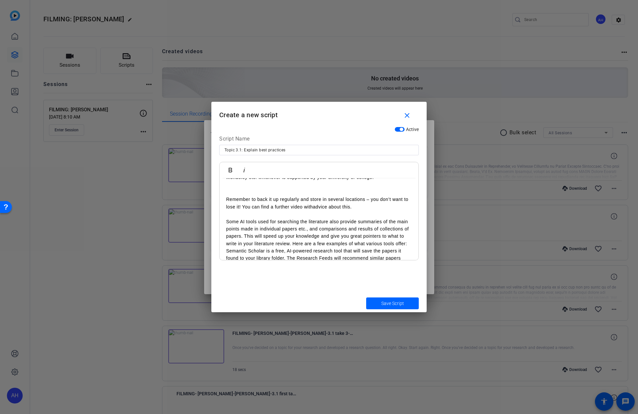
scroll to position [101, 0]
click at [246, 235] on p "Some AI tools used for searching the literature also provide summaries of the m…" at bounding box center [319, 232] width 186 height 30
click at [244, 235] on p "Some AI tools used for searching the literature also provide summaries of the m…" at bounding box center [319, 232] width 186 height 30
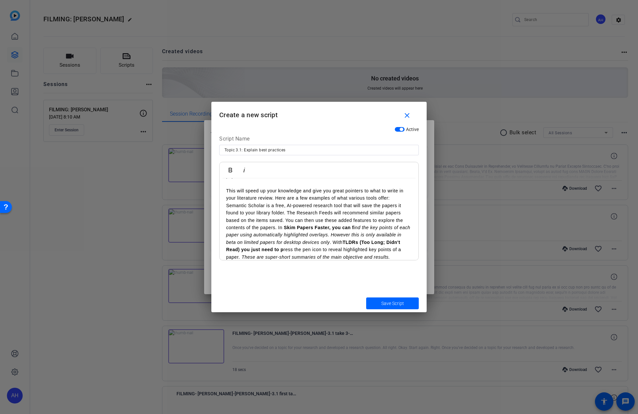
scroll to position [162, 0]
click at [287, 212] on p "Semantic Scholar is a free, AI-powered research tool that will save the papers …" at bounding box center [319, 228] width 186 height 59
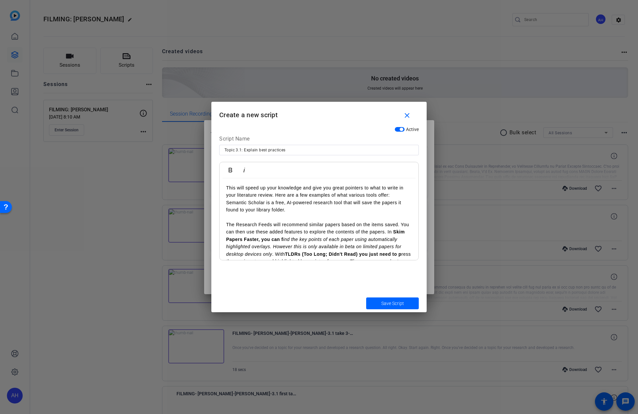
click at [275, 196] on p "This will speed up your knowledge and give you great pointers to what to write …" at bounding box center [319, 191] width 186 height 15
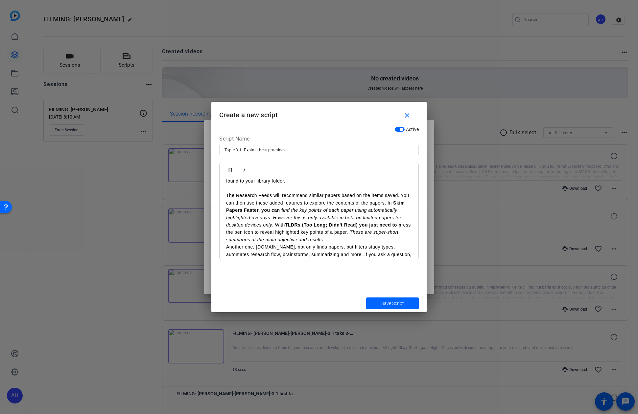
scroll to position [199, 0]
click at [388, 203] on p "The Research Feeds will recommend similar papers based on the items saved. You …" at bounding box center [319, 217] width 186 height 52
click at [386, 204] on p "The Research Feeds will recommend similar papers based on the items saved. You …" at bounding box center [319, 217] width 186 height 52
click at [387, 204] on p "The Research Feeds will recommend similar papers based on the items saved. You …" at bounding box center [319, 217] width 186 height 52
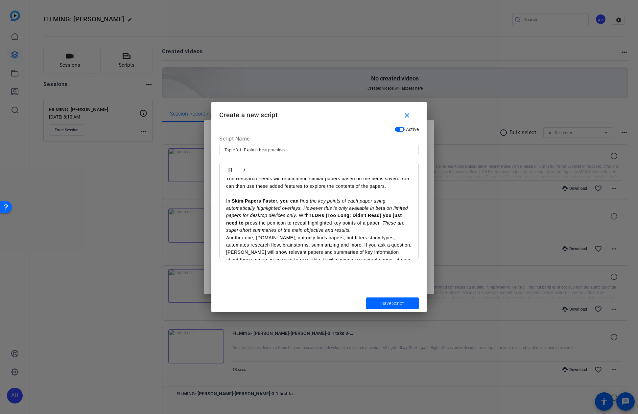
scroll to position [216, 0]
drag, startPoint x: 305, startPoint y: 200, endPoint x: 281, endPoint y: 200, distance: 23.7
click at [281, 200] on p "In Skim Papers Faster, you can f ind the key points of each paper using automat…" at bounding box center [319, 215] width 186 height 37
click at [227, 170] on icon "button" at bounding box center [230, 170] width 8 height 8
click at [344, 225] on p "In Skim Papers Faster, you can f ind the key points of each paper using automat…" at bounding box center [319, 215] width 186 height 37
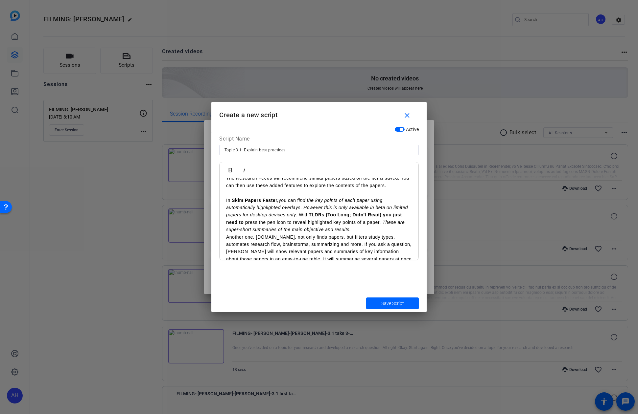
click at [366, 229] on p "In Skim Papers Faster, you can f ind the key points of each paper using automat…" at bounding box center [319, 215] width 186 height 37
click at [299, 217] on p "In Skim Papers Faster, you can f ind the key points of each paper using automat…" at bounding box center [319, 215] width 186 height 37
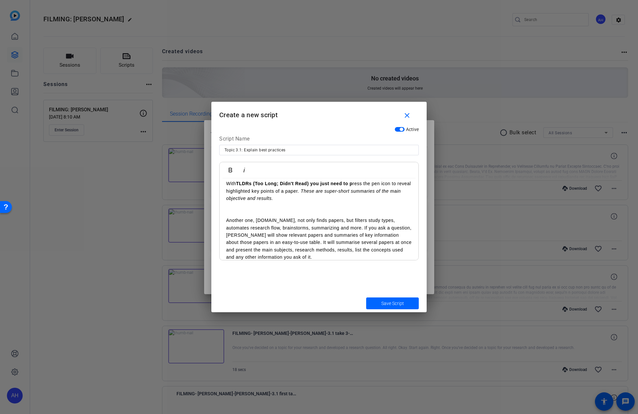
scroll to position [263, 0]
click at [329, 214] on p "​" at bounding box center [319, 212] width 186 height 7
click at [339, 229] on p "Another one, Elicit.org, not only finds papers, but filters study types, automa…" at bounding box center [319, 238] width 186 height 44
click at [268, 242] on p "Another one, Elicit.org, not only finds papers, but filters study types, automa…" at bounding box center [319, 238] width 186 height 44
click at [267, 243] on p "Another one, Elicit.org, not only finds papers, but filters study types, automa…" at bounding box center [319, 238] width 186 height 44
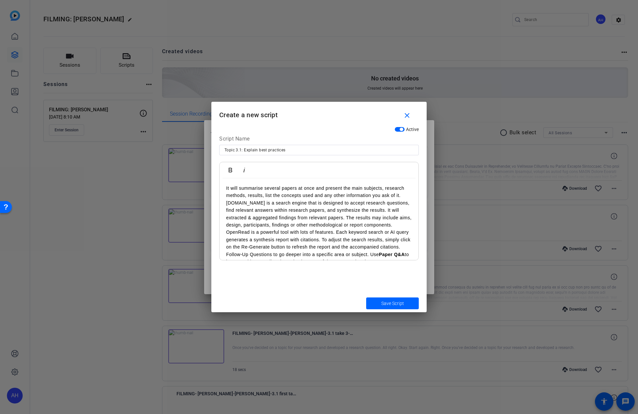
scroll to position [331, 0]
click at [409, 198] on p "It will summarise several papers at once and present the main subjects, researc…" at bounding box center [319, 192] width 186 height 15
click at [346, 228] on p "Consensus.app is a search engine that is designed to accept research questions,…" at bounding box center [319, 222] width 186 height 30
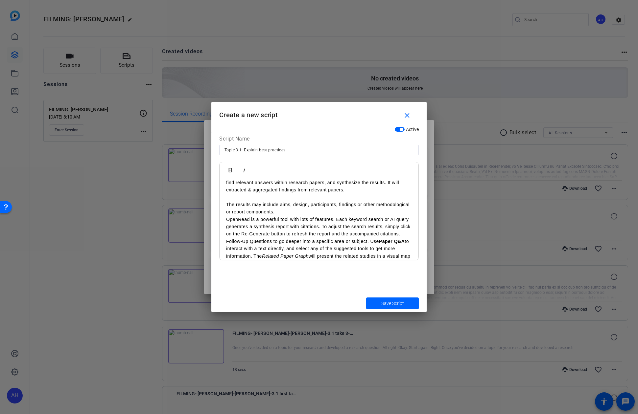
click at [339, 214] on p "The results may include aims, design, participants, findings or other methodolo…" at bounding box center [319, 208] width 186 height 15
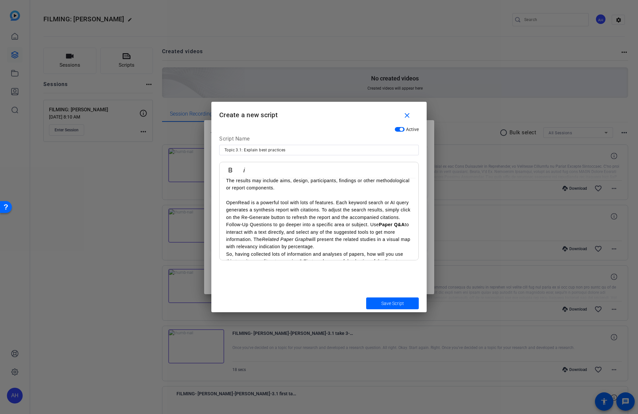
click at [401, 220] on p "OpenRead is a powerful tool with lots of features. Each keyword search or AI qu…" at bounding box center [319, 225] width 186 height 52
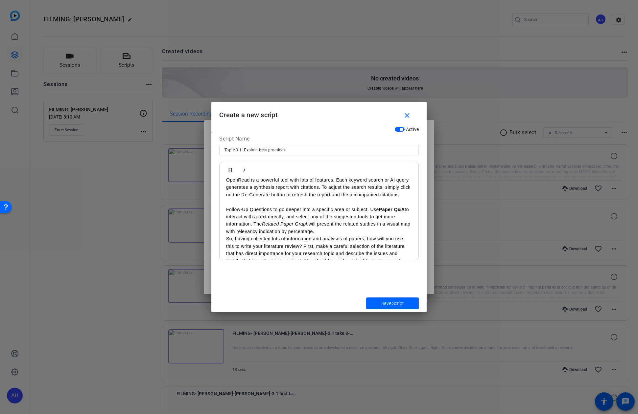
scroll to position [415, 0]
click at [351, 230] on p "Follow-Up Questions to go deeper into a specific area or subject. Use Paper Q&A…" at bounding box center [319, 219] width 186 height 30
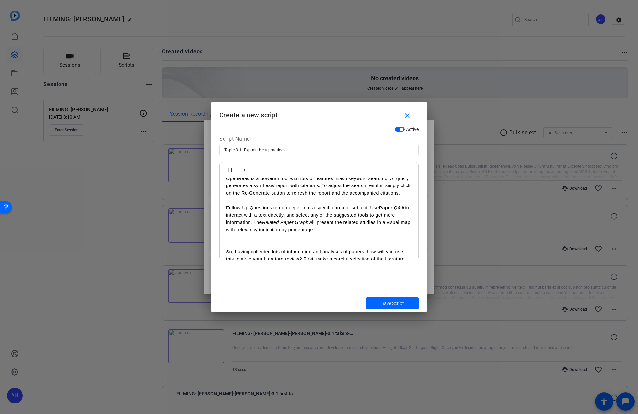
click at [254, 224] on p "Follow-Up Questions to go deeper into a specific area or subject. Use Paper Q&A…" at bounding box center [319, 219] width 186 height 30
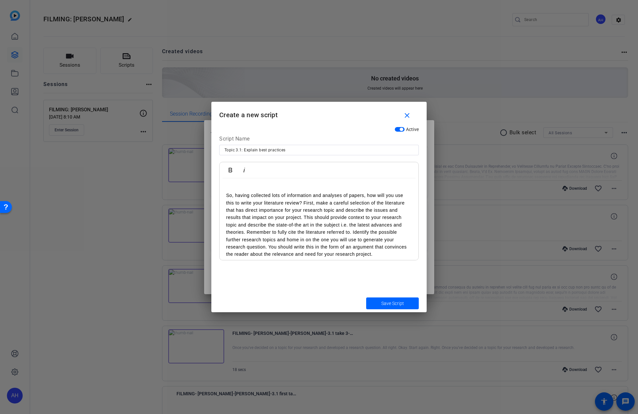
scroll to position [479, 0]
click at [304, 203] on p "So, having collected lots of information and analyses of papers, how will you u…" at bounding box center [319, 224] width 186 height 66
click at [400, 218] on p "First, make a careful selection of the literature that has direct importance fo…" at bounding box center [319, 235] width 186 height 59
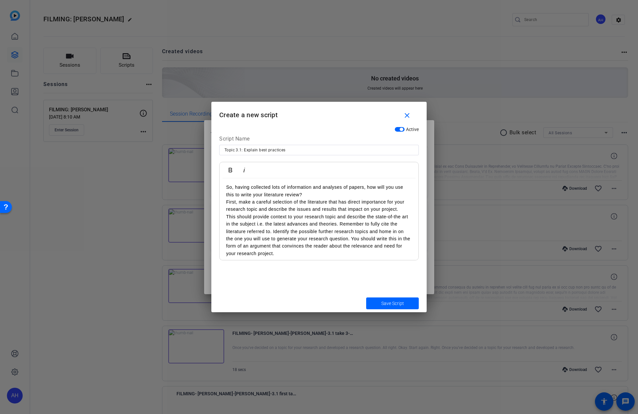
scroll to position [487, 0]
click at [340, 225] on p "This should provide context to your research topic and describe the state-of-th…" at bounding box center [319, 235] width 186 height 44
click at [330, 197] on p "So, having collected lots of information and analyses of papers, how will you u…" at bounding box center [319, 190] width 186 height 15
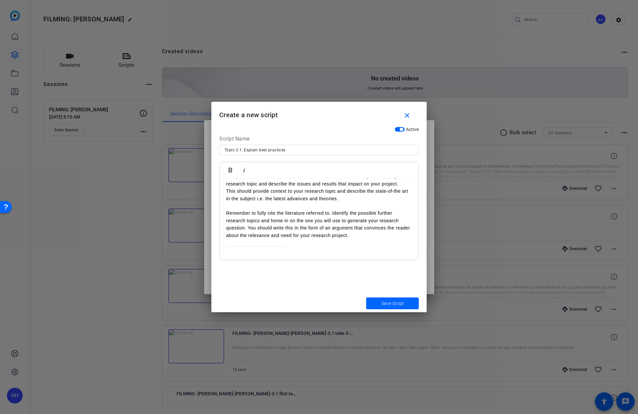
scroll to position [527, 0]
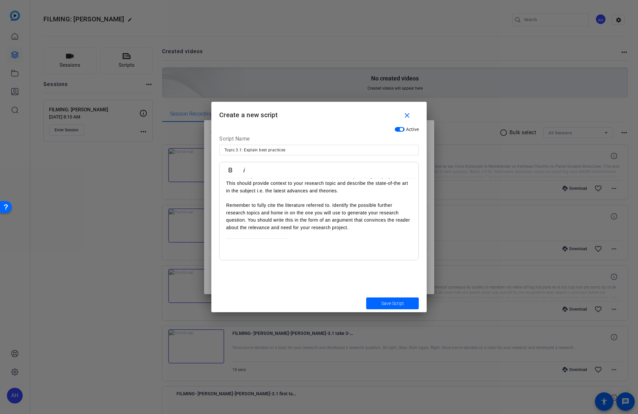
click at [248, 221] on p "Remember to fully cite the literature referred to. Identify the possible furthe…" at bounding box center [319, 217] width 186 height 30
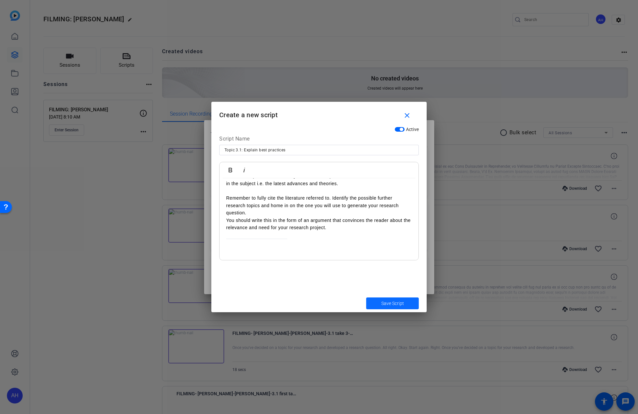
click at [385, 303] on span "Save Script" at bounding box center [392, 303] width 23 height 7
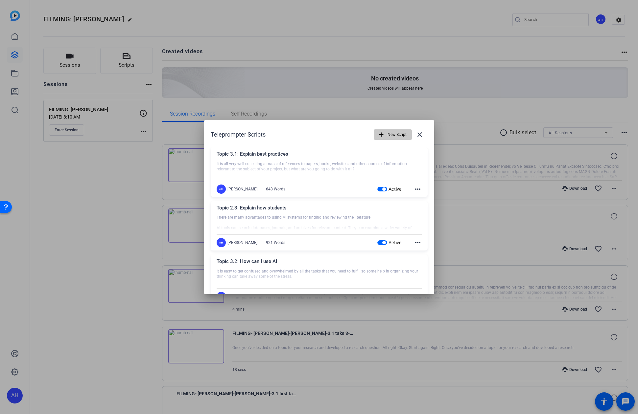
click at [378, 138] on span "button" at bounding box center [392, 135] width 37 height 16
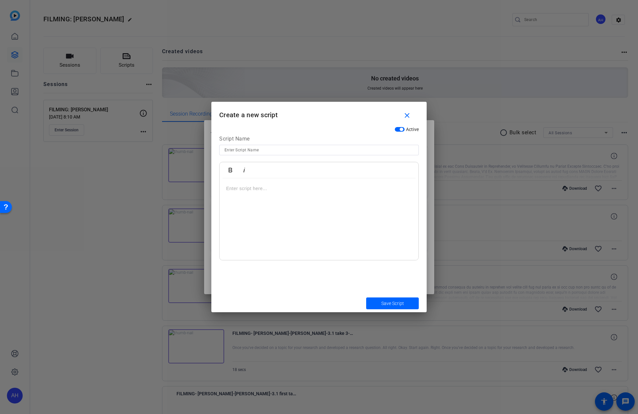
click at [311, 209] on div at bounding box center [318, 219] width 199 height 82
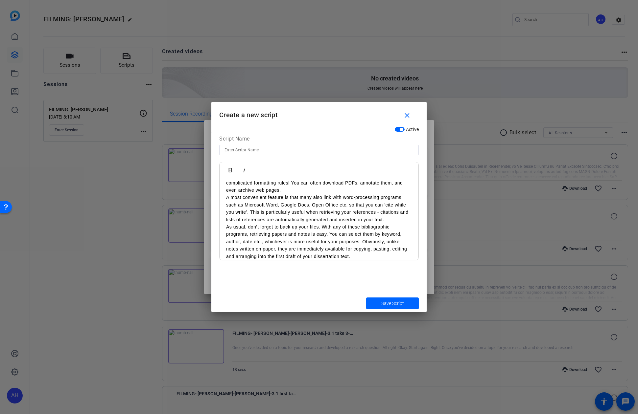
click at [324, 149] on input at bounding box center [318, 150] width 189 height 8
paste input "Topic 4.3: Can you talk"
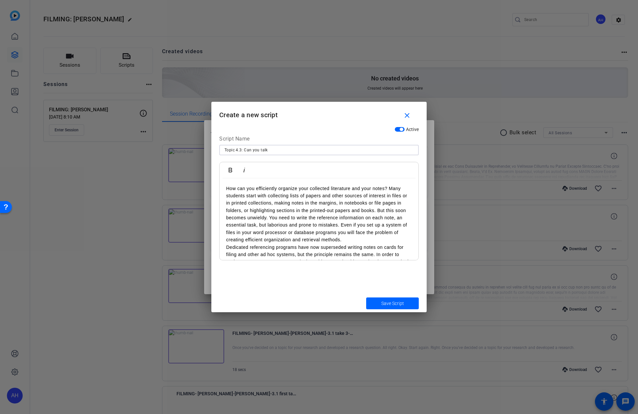
type input "Topic 4.3: Can you talk"
click at [376, 211] on p "How can you efficiently organize your collected literature and your notes? Many…" at bounding box center [319, 214] width 186 height 59
click at [373, 245] on p "But this soon becomes unwieldy. You need to write the reference information on …" at bounding box center [319, 236] width 186 height 30
click at [294, 215] on p "Dedicated referencing programs have now superseded writing notes on cards for f…" at bounding box center [319, 213] width 186 height 52
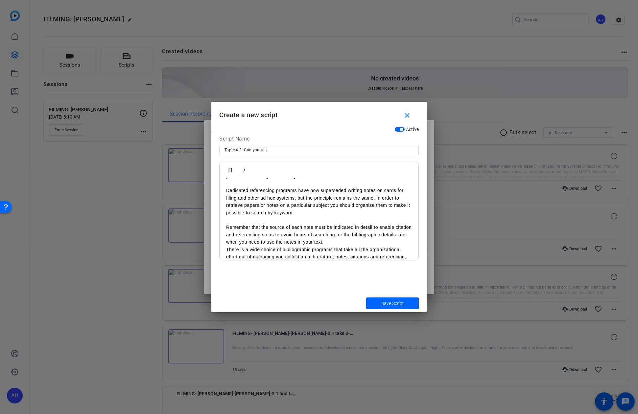
click at [364, 241] on p "Remember that the source of each note must be indicated in detail to enable cit…" at bounding box center [319, 235] width 186 height 22
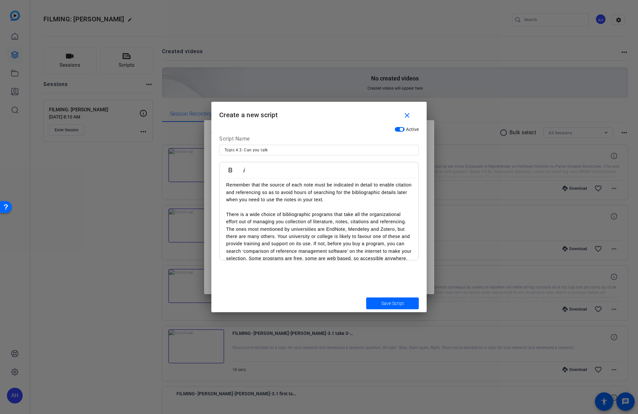
scroll to position [116, 0]
click at [411, 222] on p "There is a wide choice of bibliographic programs that take all the organization…" at bounding box center [319, 238] width 186 height 59
click at [312, 222] on p "The ones most mentioned by universities are EndNote, Mendeley and Zotero, but t…" at bounding box center [319, 225] width 186 height 44
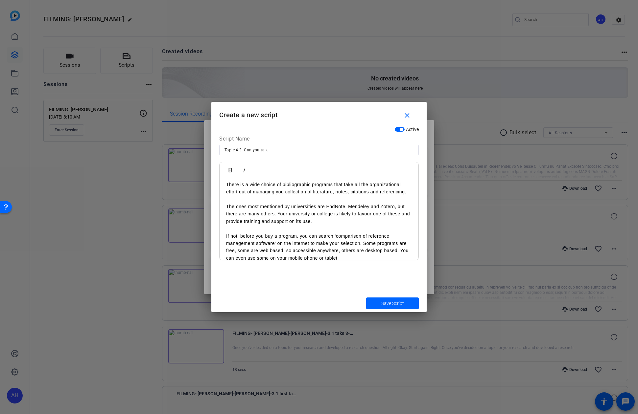
click at [346, 256] on p "If not, before you buy a program, you can search ‘comparison of reference manag…" at bounding box center [319, 248] width 186 height 30
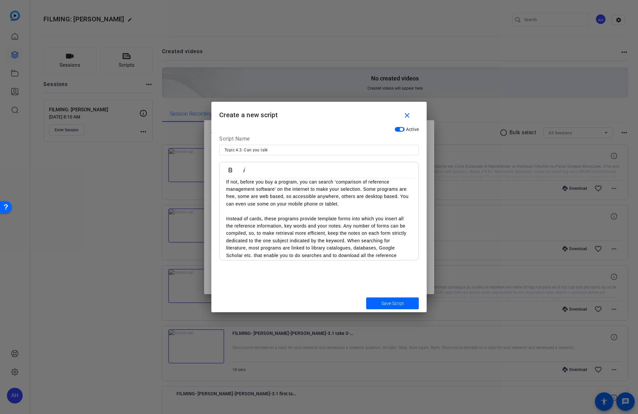
scroll to position [199, 0]
click at [344, 227] on p "Instead of cards, these programs provide template forms into which you insert a…" at bounding box center [319, 251] width 186 height 74
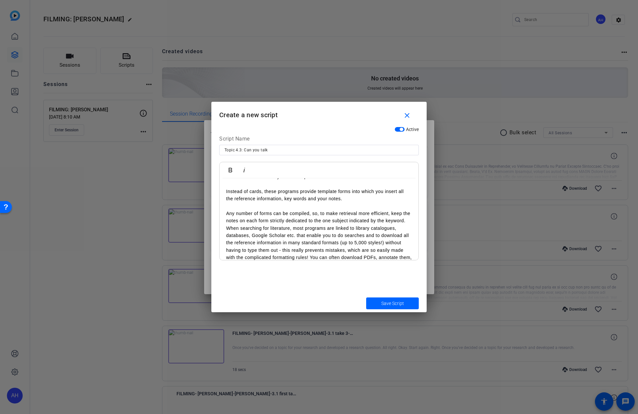
scroll to position [225, 0]
click at [405, 222] on p "Any number of forms can be compiled, so, to make retrieval more efficient, keep…" at bounding box center [319, 239] width 186 height 59
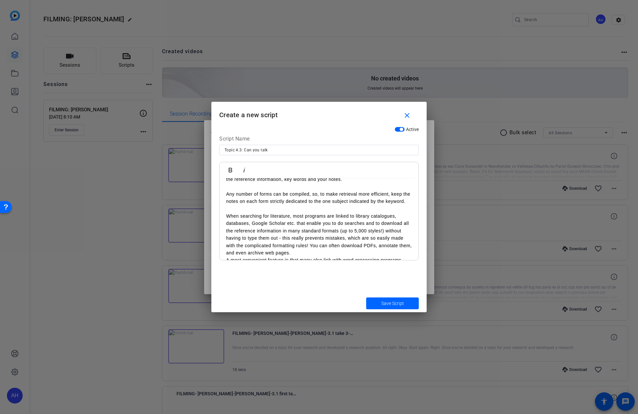
scroll to position [243, 0]
click at [307, 252] on p "When searching for literature, most programs are linked to library catalogues, …" at bounding box center [319, 236] width 186 height 44
click at [309, 247] on p "When searching for literature, most programs are linked to library catalogues, …" at bounding box center [319, 236] width 186 height 44
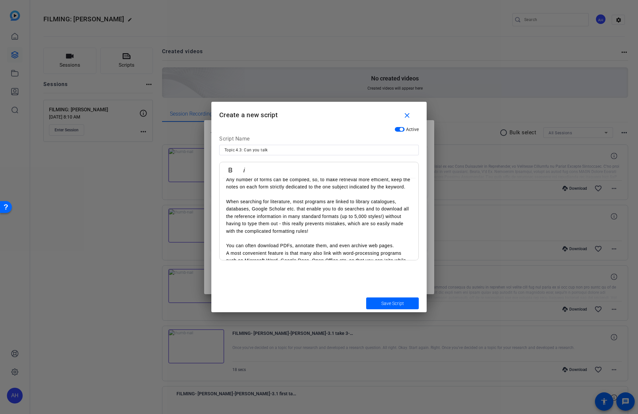
scroll to position [262, 0]
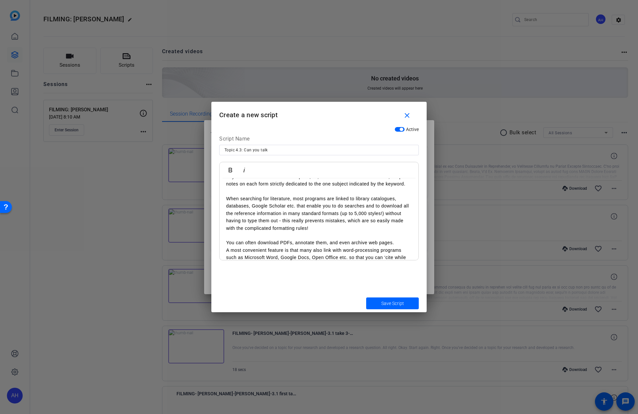
click at [396, 242] on p "You can often download PDFs, annotate them, and even archive web pages." at bounding box center [319, 242] width 186 height 7
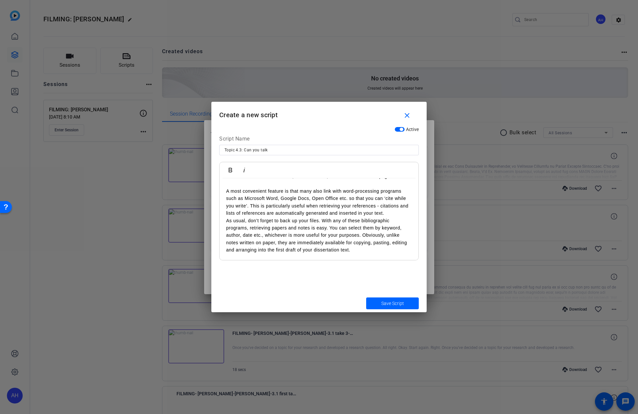
scroll to position [328, 0]
click at [251, 209] on p "A most convenient feature is that many also link with word-processing programs …" at bounding box center [319, 203] width 186 height 30
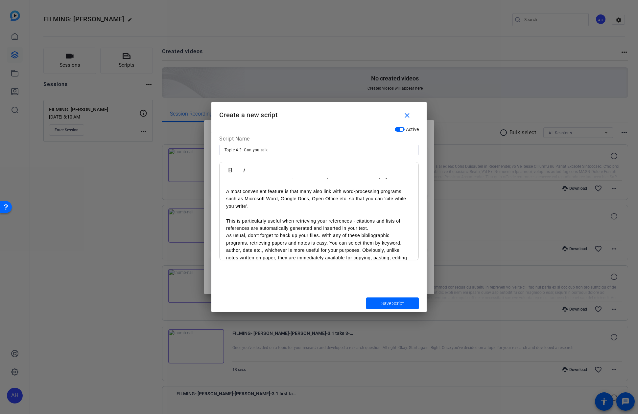
click at [378, 231] on p "This is particularly useful when retrieving your references - citations and lis…" at bounding box center [319, 224] width 186 height 15
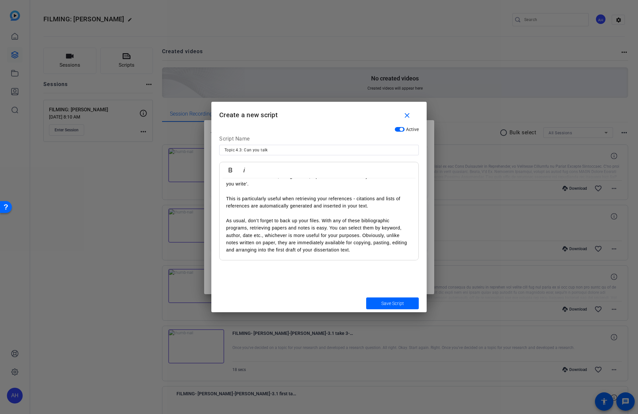
scroll to position [350, 0]
click at [361, 237] on p "As usual, don’t forget to back up your files. With any of these bibliographic p…" at bounding box center [319, 235] width 186 height 37
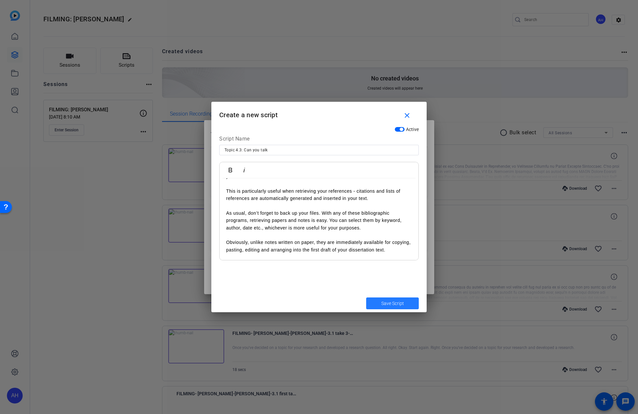
click at [385, 300] on span "Save Script" at bounding box center [392, 303] width 23 height 7
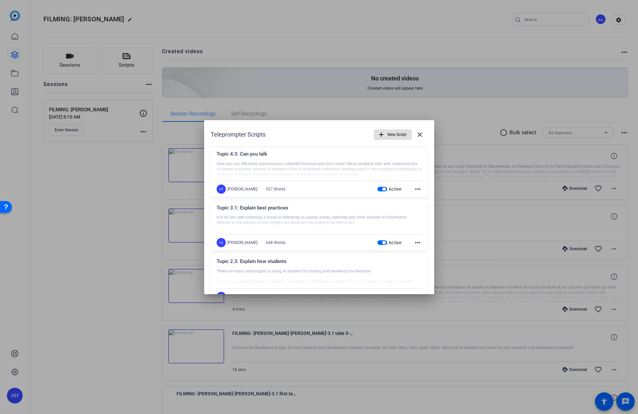
click at [386, 133] on span "button" at bounding box center [392, 135] width 37 height 16
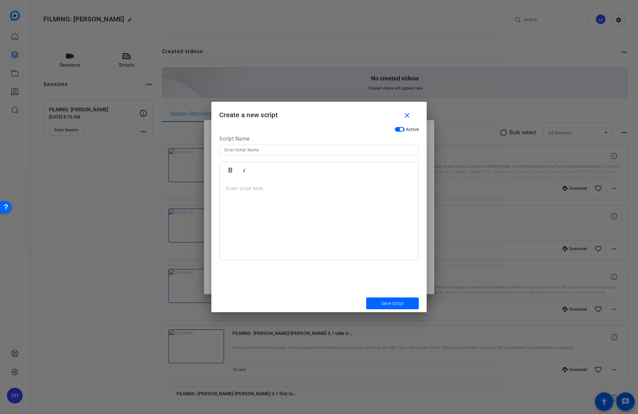
click at [262, 150] on input at bounding box center [318, 150] width 189 height 8
paste input "Topic 3.1: How can I use AI to"
type input "Topic 3.1: How can I use AI to"
click at [340, 199] on div at bounding box center [318, 219] width 199 height 82
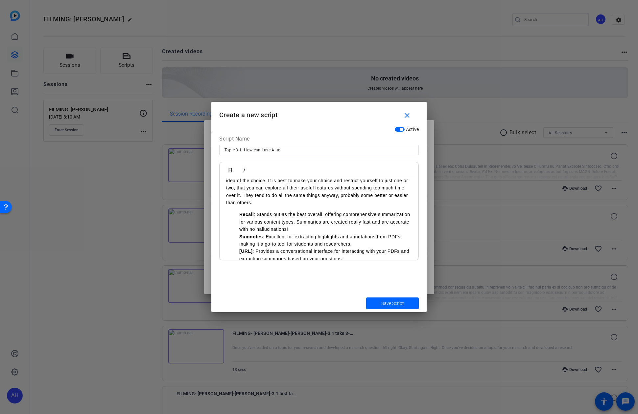
scroll to position [0, 0]
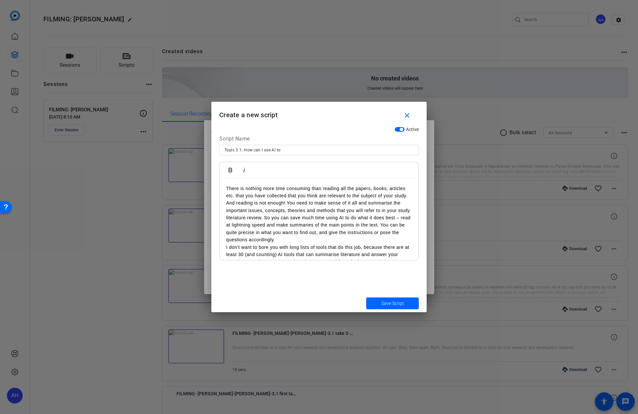
click at [409, 197] on p "There is nothing more time consuming than reading all the papers, books, articl…" at bounding box center [319, 214] width 186 height 59
click at [381, 233] on p "And reading is not enough! You need to make sense of it all and summarise the i…" at bounding box center [319, 229] width 186 height 44
click at [262, 225] on p "And reading is not enough! You need to make sense of it all and summarise the i…" at bounding box center [319, 222] width 186 height 30
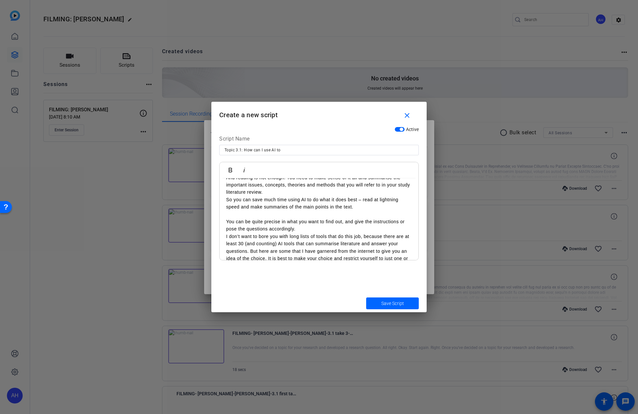
scroll to position [34, 0]
click at [305, 229] on p "You can be quite precise in what you want to find out, and give the instruction…" at bounding box center [319, 224] width 186 height 15
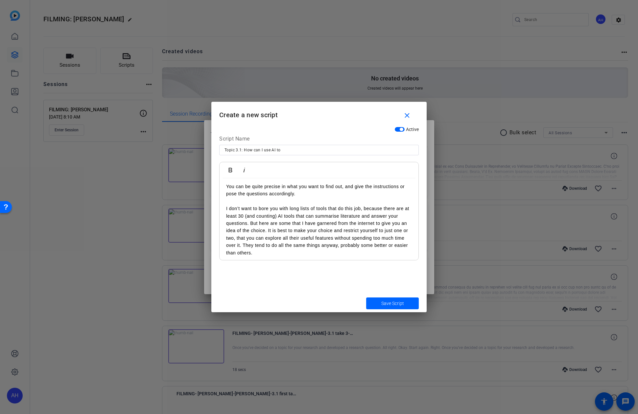
scroll to position [69, 0]
click at [249, 223] on p "I don’t want to bore you with long lists of tools that do this job, because the…" at bounding box center [319, 230] width 186 height 52
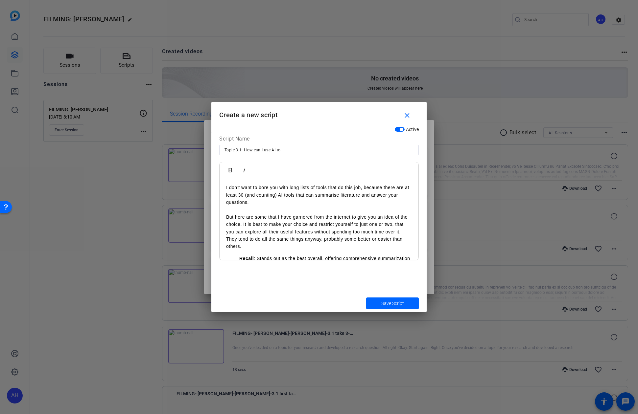
scroll to position [97, 0]
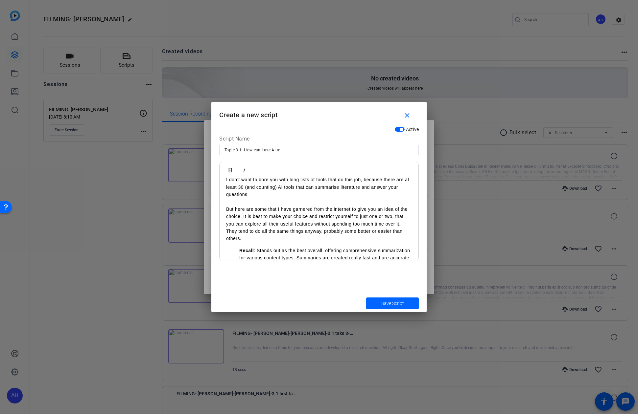
click at [410, 225] on p "But here are some that I have garnered from the internet to give you an idea of…" at bounding box center [319, 224] width 186 height 37
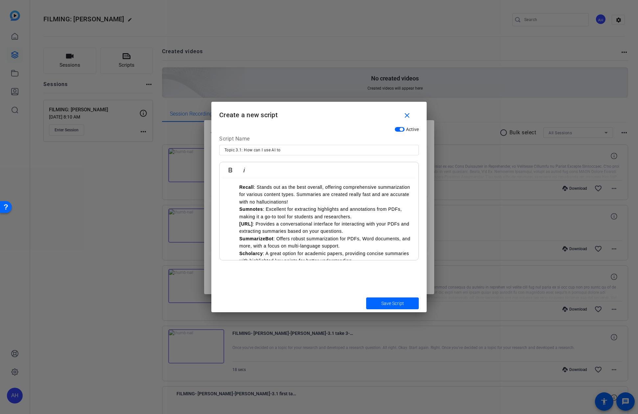
scroll to position [166, 0]
click at [315, 205] on li "Recall : Stands out as the best overall, offering comprehensive summarization f…" at bounding box center [325, 196] width 172 height 22
click at [368, 229] on li "Sumnotes : Excellent for extracting highlights and annotations from PDFs, makin…" at bounding box center [325, 222] width 172 height 15
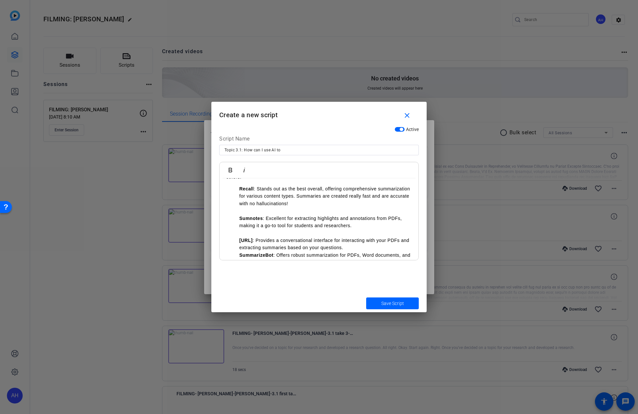
click at [366, 245] on li "[URL] : Provides a conversational interface for interacting with your PDFs and …" at bounding box center [325, 244] width 172 height 15
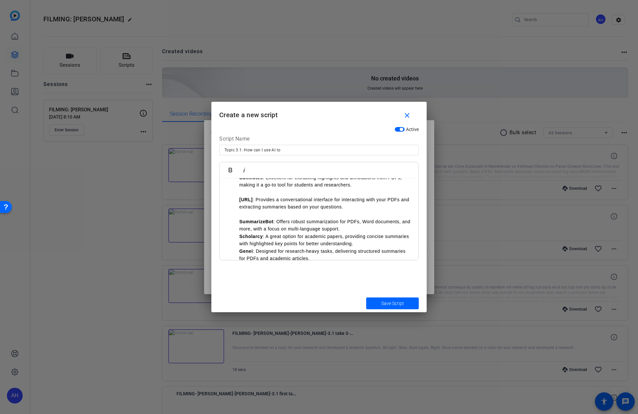
scroll to position [207, 0]
click at [356, 233] on li "Scholarcy : A great option for academic papers, providing concise summaries wit…" at bounding box center [325, 240] width 172 height 15
click at [355, 229] on li "SummarizeBot : Offers robust summarization for PDFs, Word documents, and more, …" at bounding box center [325, 225] width 172 height 15
click at [355, 249] on li "Scholarcy : A great option for academic papers, providing concise summaries wit…" at bounding box center [325, 247] width 172 height 15
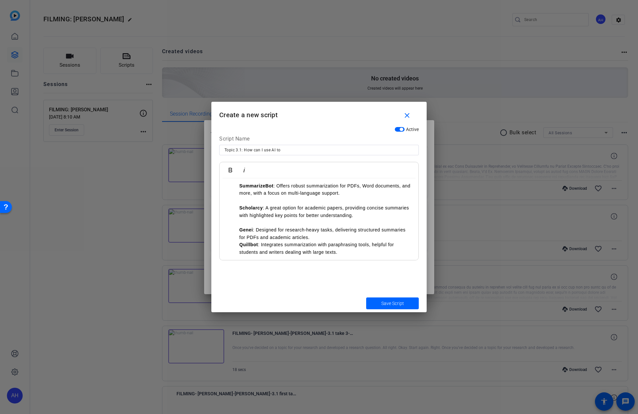
scroll to position [243, 0]
click at [347, 240] on li "Genei : Designed for research-heavy tasks, delivering structured summaries for …" at bounding box center [325, 233] width 172 height 15
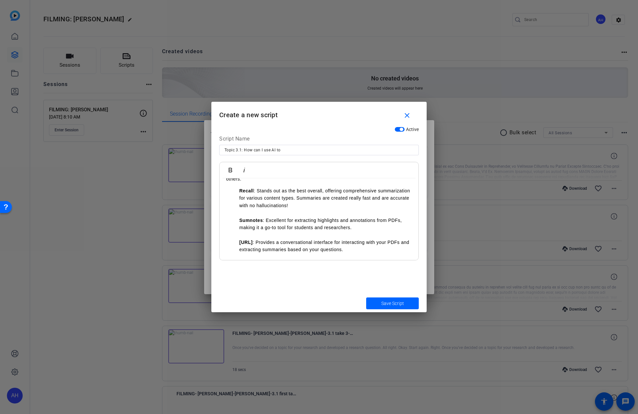
scroll to position [157, 0]
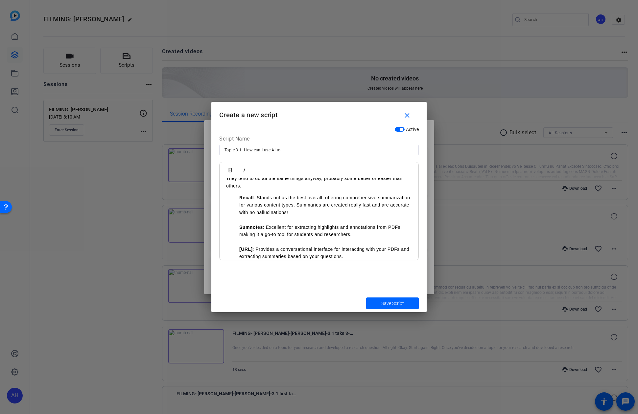
click at [322, 219] on li at bounding box center [325, 219] width 172 height 7
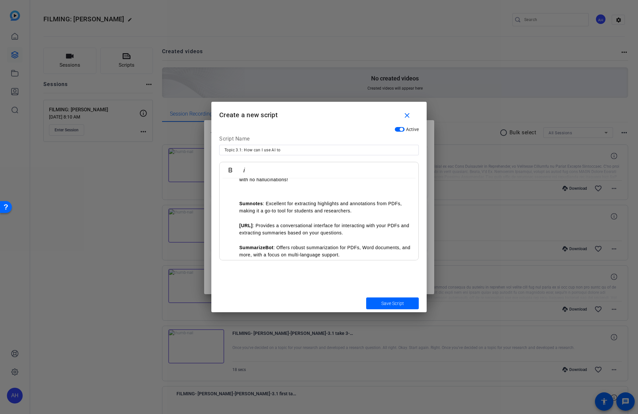
scroll to position [218, 0]
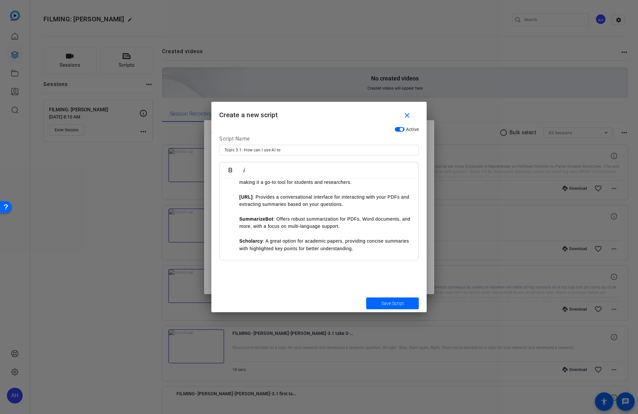
click at [316, 194] on li "[URL] : Provides a conversational interface for interacting with your PDFs and …" at bounding box center [325, 201] width 172 height 15
click at [316, 192] on li at bounding box center [325, 189] width 172 height 7
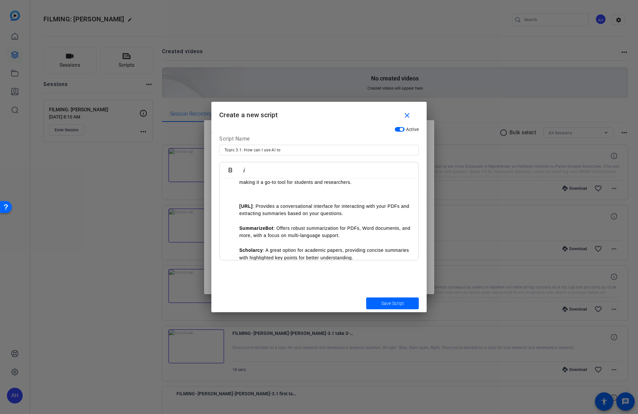
click at [289, 221] on li at bounding box center [325, 220] width 172 height 7
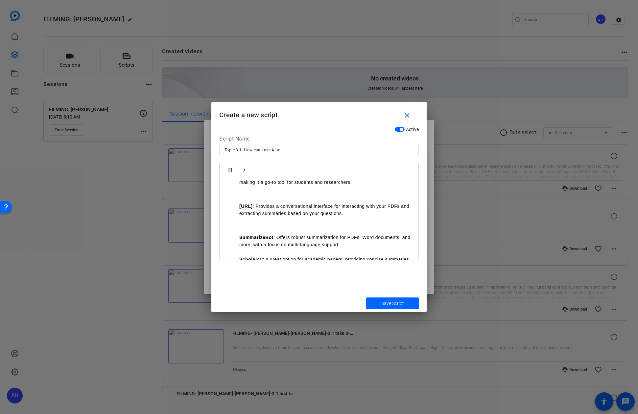
click at [288, 251] on li at bounding box center [325, 252] width 172 height 7
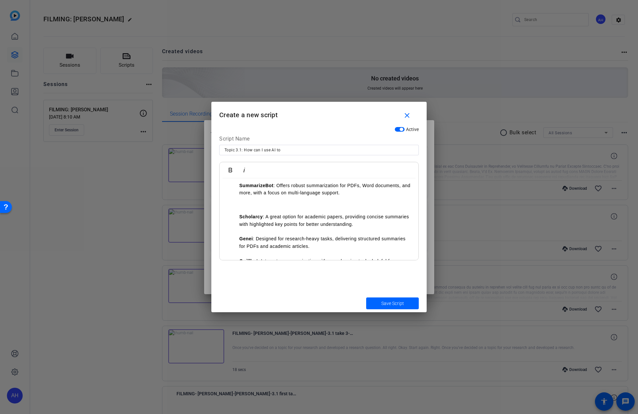
scroll to position [280, 0]
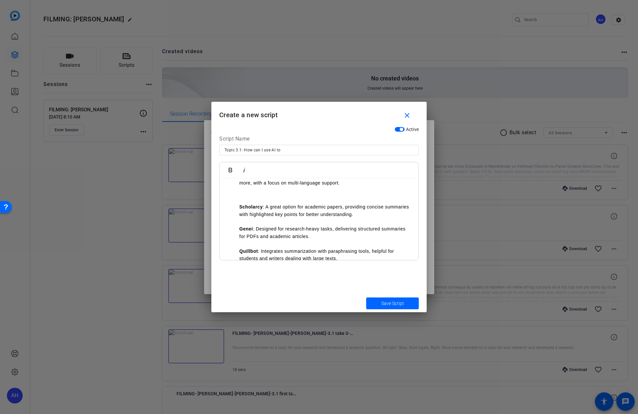
click at [283, 221] on li at bounding box center [325, 221] width 172 height 7
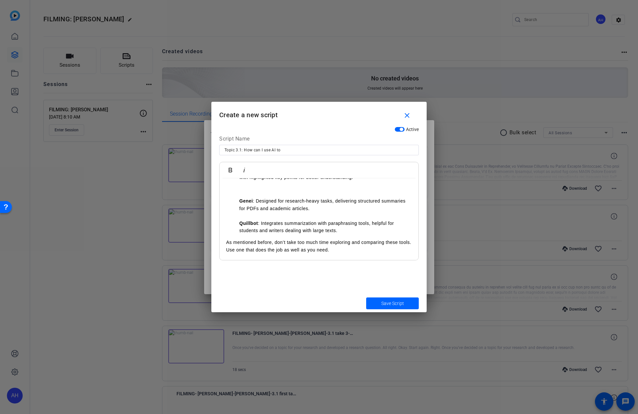
click at [285, 218] on li at bounding box center [325, 215] width 172 height 7
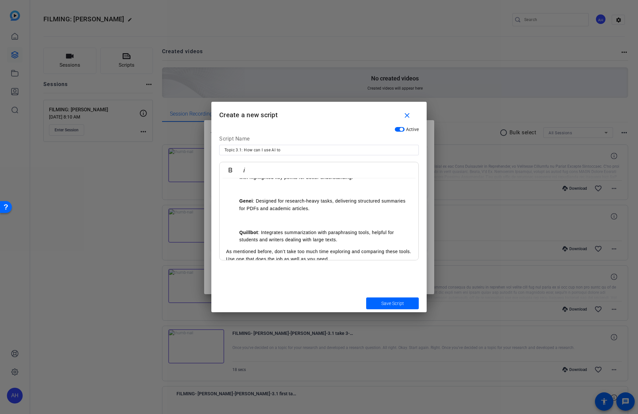
scroll to position [316, 0]
click at [359, 245] on div "There is nothing more time consuming than reading all the papers, books, articl…" at bounding box center [318, 66] width 199 height 409
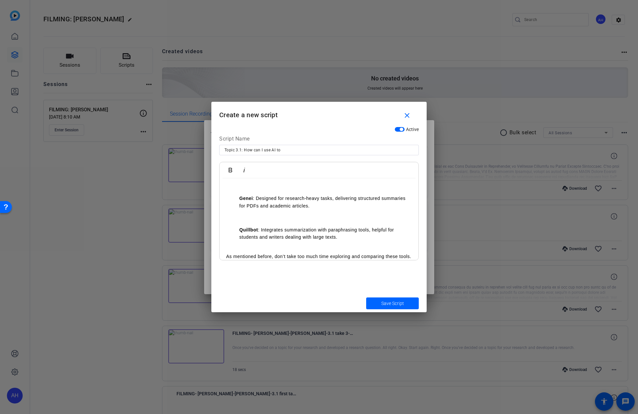
scroll to position [334, 0]
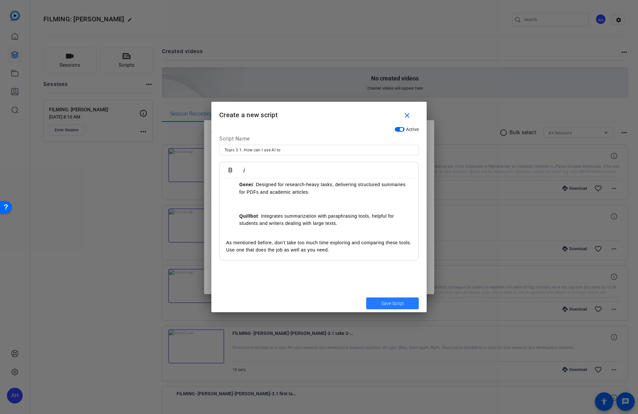
click at [386, 305] on span "Save Script" at bounding box center [392, 303] width 23 height 7
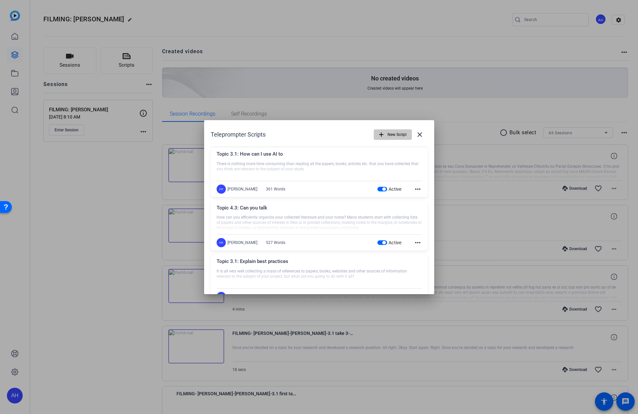
click at [383, 142] on span "button" at bounding box center [392, 135] width 37 height 16
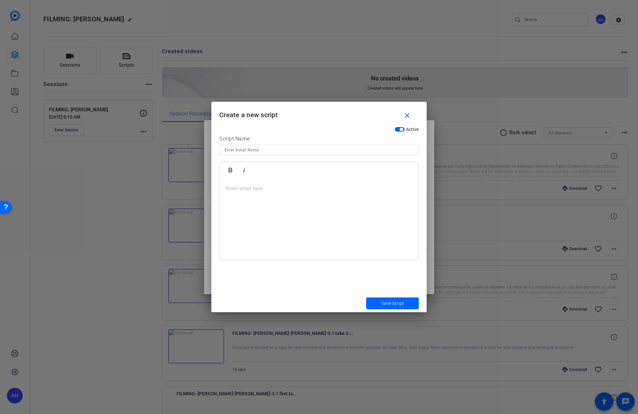
click at [330, 152] on input at bounding box center [318, 150] width 189 height 8
type input "4"
click at [329, 206] on div at bounding box center [318, 219] width 199 height 82
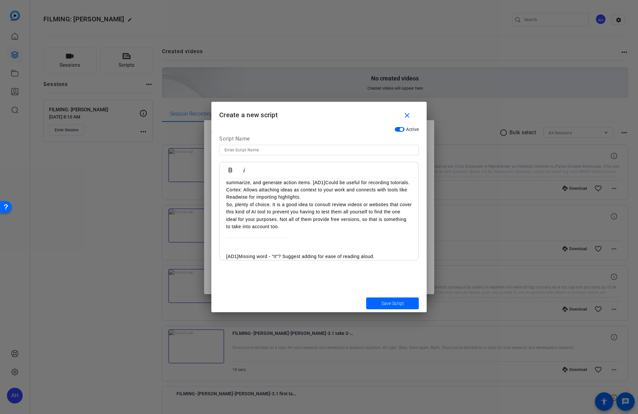
scroll to position [336, 0]
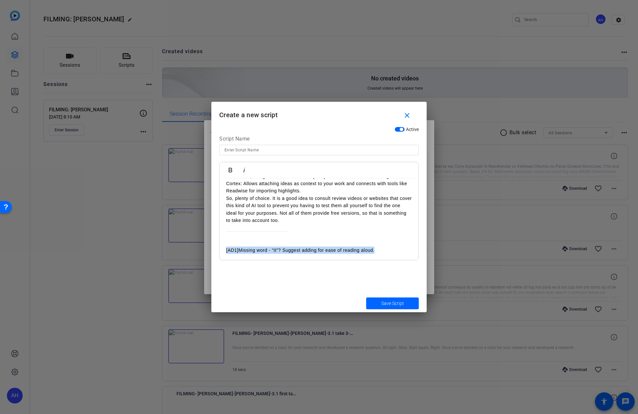
drag, startPoint x: 376, startPoint y: 252, endPoint x: 220, endPoint y: 247, distance: 156.1
click at [220, 247] on div "AI can significantly assist in note-taking by automating transcription, summari…" at bounding box center [318, 52] width 199 height 418
click at [320, 147] on input at bounding box center [318, 150] width 189 height 8
paste input "Topic 4.1: What about using"
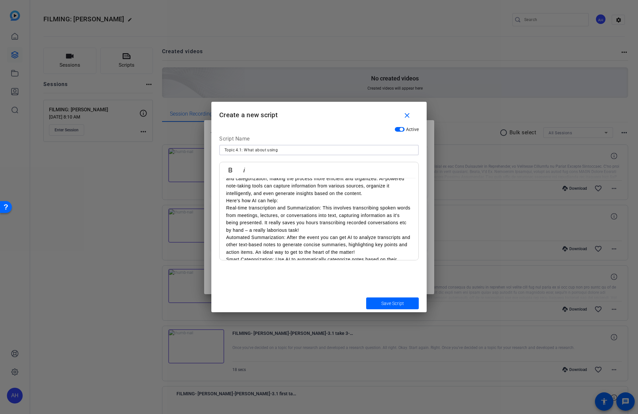
scroll to position [0, 0]
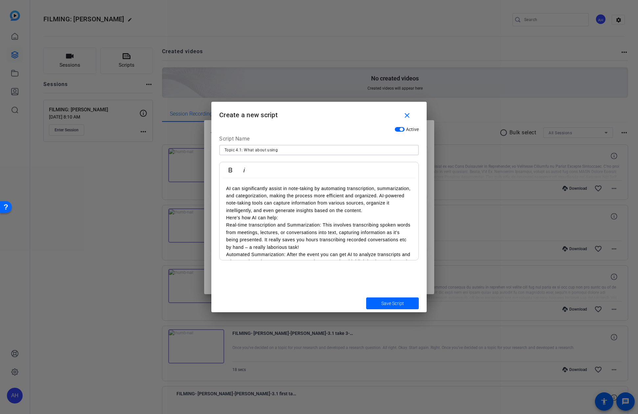
type input "Topic 4.1: What about using"
click at [314, 217] on p "Here's how AI can help:" at bounding box center [319, 217] width 186 height 7
click at [378, 196] on p "AI can significantly assist in note-taking by automating transcription, summari…" at bounding box center [319, 200] width 186 height 30
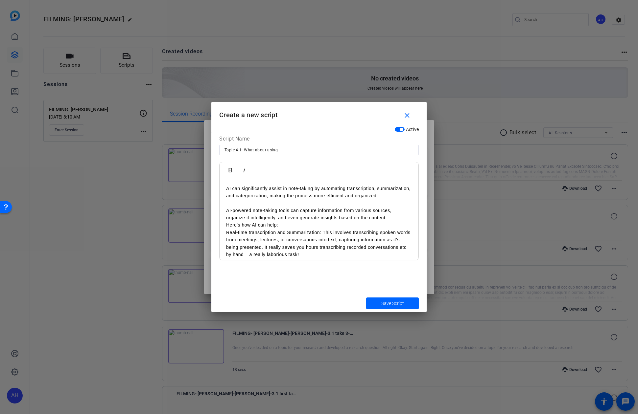
click at [325, 227] on p "Here's how AI can help:" at bounding box center [319, 224] width 186 height 7
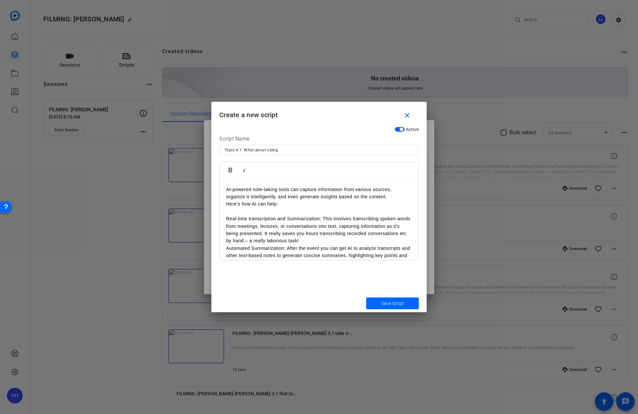
scroll to position [22, 0]
click at [323, 235] on p "Real-time transcription and Summarization: This involves transcribing spoken wo…" at bounding box center [319, 229] width 186 height 30
click at [321, 240] on p "Real-time transcription and Summarization: This involves transcribing spoken wo…" at bounding box center [319, 229] width 186 height 30
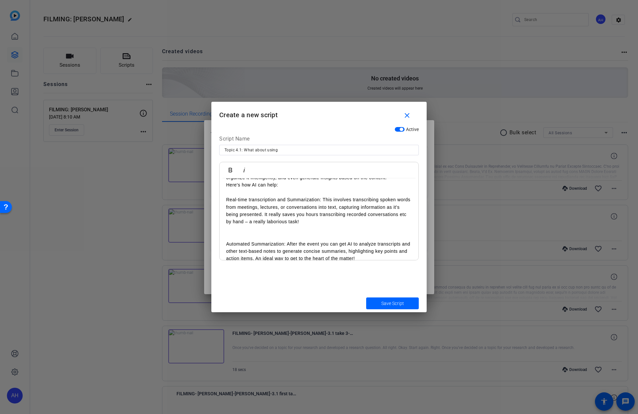
scroll to position [47, 0]
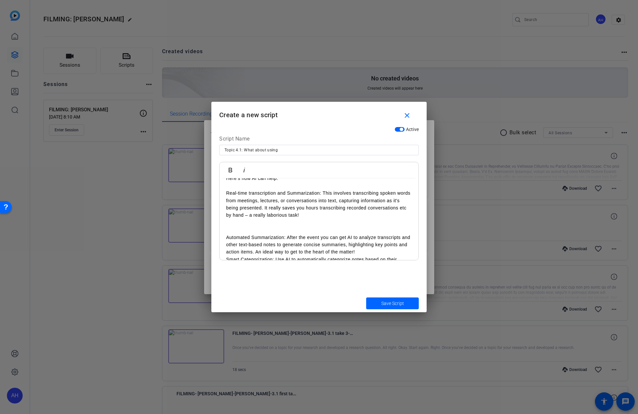
click at [263, 209] on p "Real-time transcription and Summarization: This involves transcribing spoken wo…" at bounding box center [319, 205] width 186 height 30
click at [265, 209] on p "Real-time transcription and Summarization: This involves transcribing spoken wo…" at bounding box center [319, 205] width 186 height 30
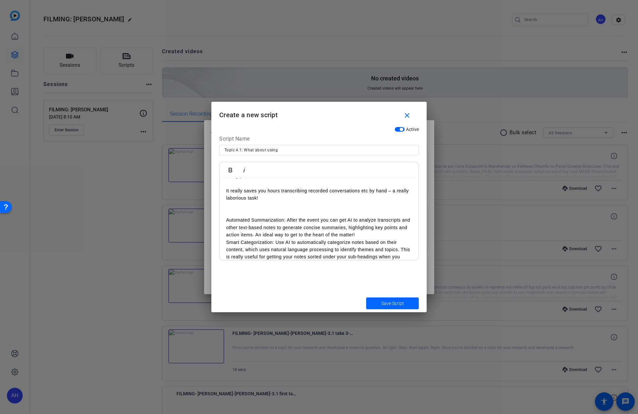
scroll to position [80, 0]
click at [363, 231] on p "Automated Summarization: After the event you can get AI to analyze transcripts …" at bounding box center [319, 226] width 186 height 22
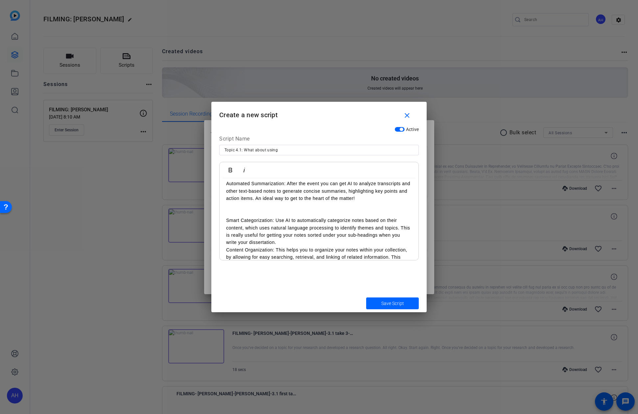
scroll to position [115, 0]
click at [328, 242] on p "Smart Categorization: Use AI to automatically categorize notes based on their c…" at bounding box center [319, 232] width 186 height 30
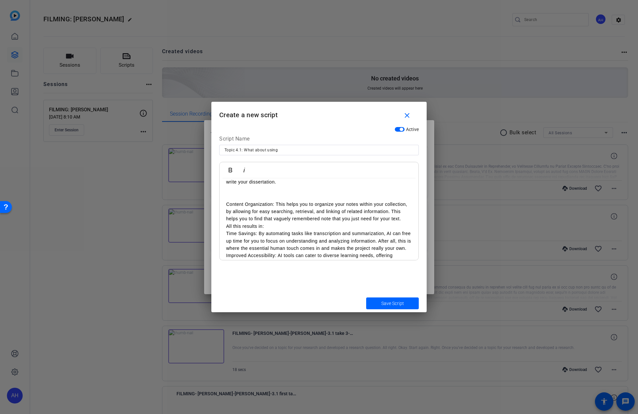
scroll to position [173, 0]
click at [323, 221] on p "All this results in:" at bounding box center [319, 220] width 186 height 7
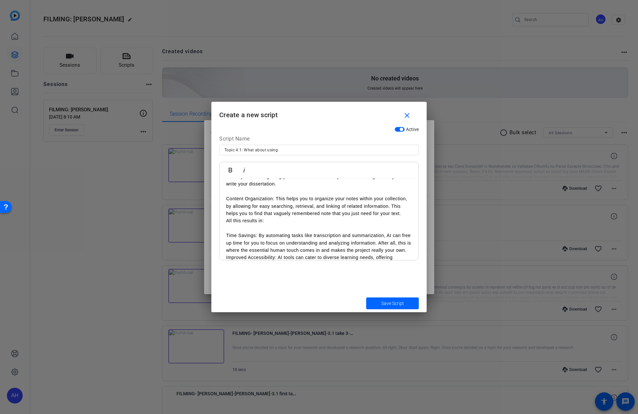
click at [309, 191] on p at bounding box center [319, 191] width 186 height 7
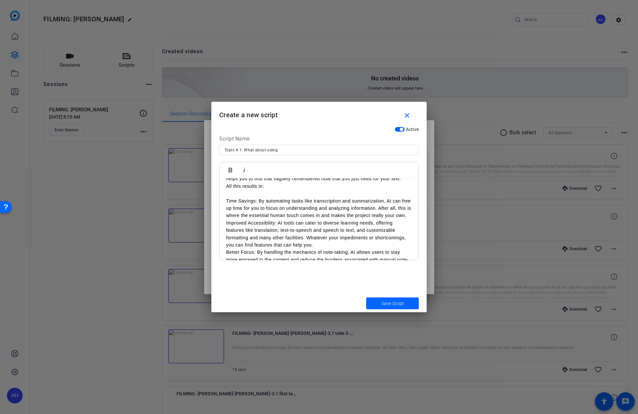
scroll to position [235, 0]
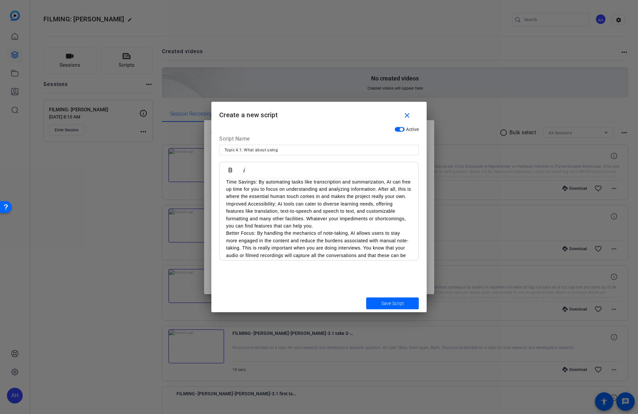
click at [378, 190] on p "Time Savings: By automating tasks like transcription and summarization, AI can …" at bounding box center [319, 189] width 186 height 22
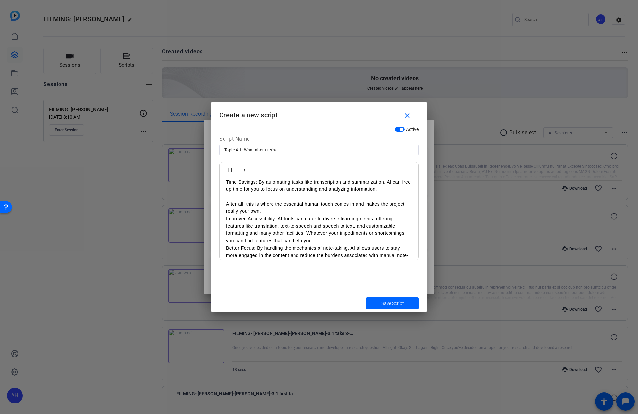
click at [342, 213] on p "After all, this is where the essential human touch comes in and makes the proje…" at bounding box center [319, 207] width 186 height 15
click at [331, 247] on p "Improved Accessibility: AI tools can cater to diverse learning needs, offering …" at bounding box center [319, 237] width 186 height 30
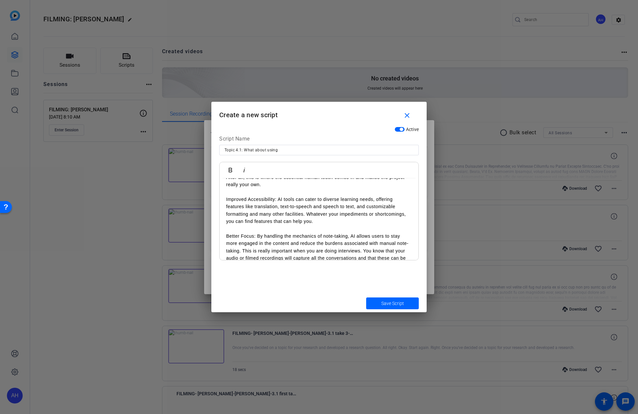
scroll to position [303, 0]
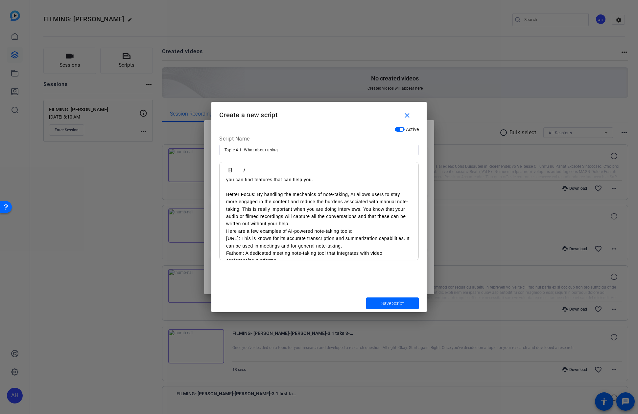
click at [241, 210] on p "Better Focus: By handling the mechanics of note-taking, AI allows users to stay…" at bounding box center [319, 209] width 186 height 37
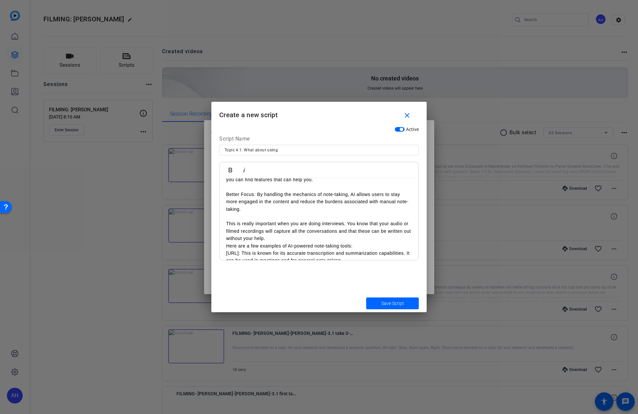
click at [271, 239] on p "This is really important when you are doing interviews. You know that your audi…" at bounding box center [319, 231] width 186 height 22
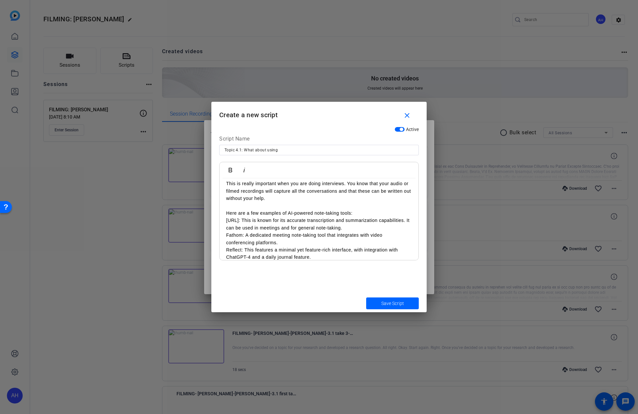
scroll to position [346, 0]
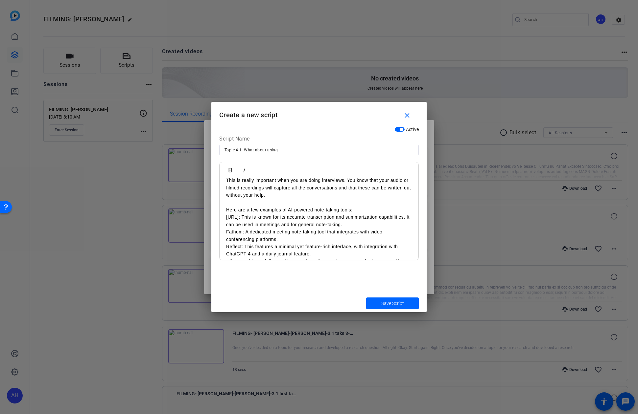
click at [359, 210] on p "Here are a few examples of AI-powered note-taking tools:" at bounding box center [319, 209] width 186 height 7
click at [353, 233] on p "Otter.ai: This is known for its accurate transcription and summarization capabi…" at bounding box center [319, 228] width 186 height 15
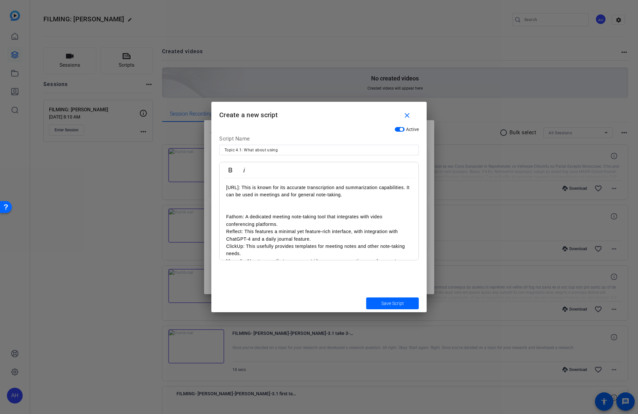
click at [337, 225] on p "Fathom: A dedicated meeting note-taking tool that integrates with video confere…" at bounding box center [319, 220] width 186 height 15
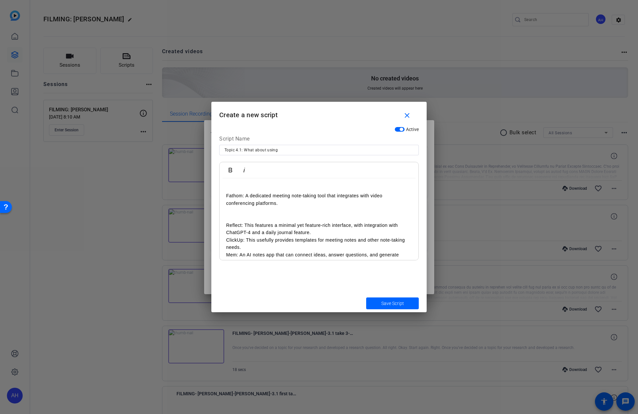
scroll to position [405, 0]
click at [393, 230] on p "Reflect: This features a minimal yet feature-rich interface, with integration w…" at bounding box center [319, 228] width 186 height 15
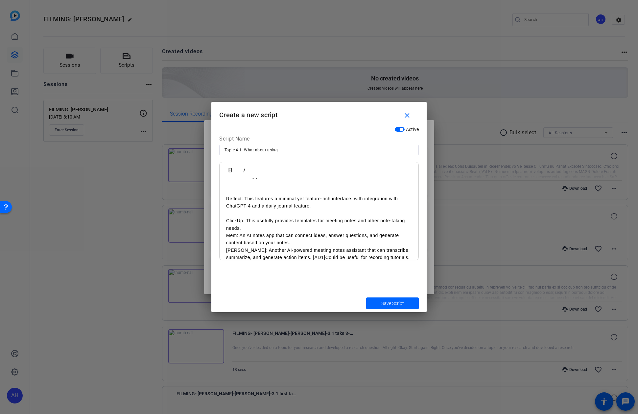
click at [286, 229] on p "ClickUp: This usefully provides templates for meeting notes and other note-taki…" at bounding box center [319, 224] width 186 height 15
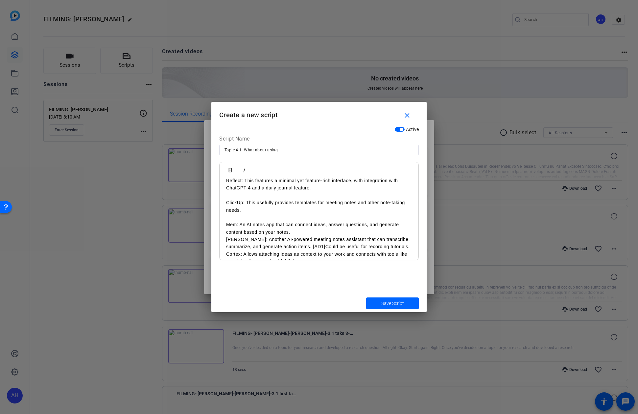
scroll to position [455, 0]
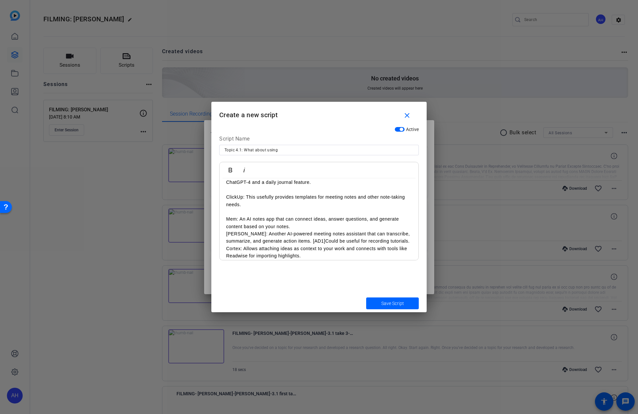
click at [295, 229] on p "Mem: An AI notes app that can connect ideas, answer questions, and generate con…" at bounding box center [319, 223] width 186 height 15
click at [268, 211] on p at bounding box center [319, 211] width 186 height 7
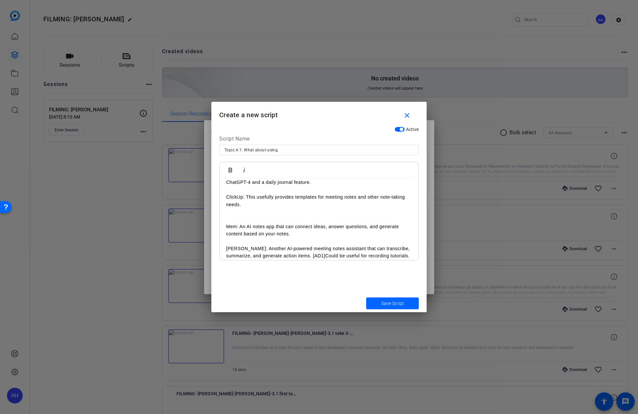
scroll to position [484, 0]
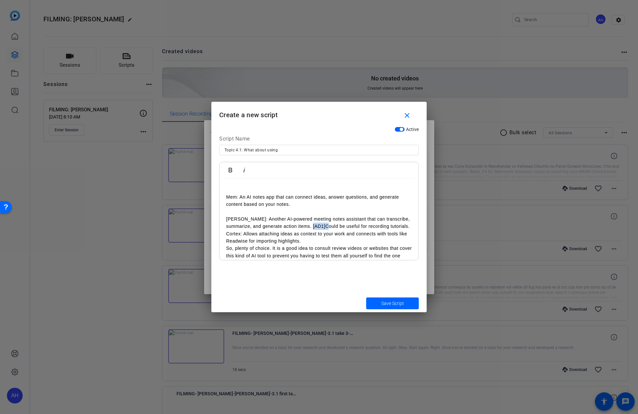
drag, startPoint x: 300, startPoint y: 228, endPoint x: 285, endPoint y: 229, distance: 14.5
click at [285, 229] on p "Hugo: Another AI-powered meeting notes assistant that can transcribe, summarize…" at bounding box center [319, 223] width 186 height 15
click at [376, 227] on p "Hugo: Another AI-powered meeting notes assistant that can transcribe, summarize…" at bounding box center [319, 223] width 186 height 15
click at [324, 249] on p "Cortex: Allows attaching ideas as context to your work and connects with tools …" at bounding box center [319, 245] width 186 height 15
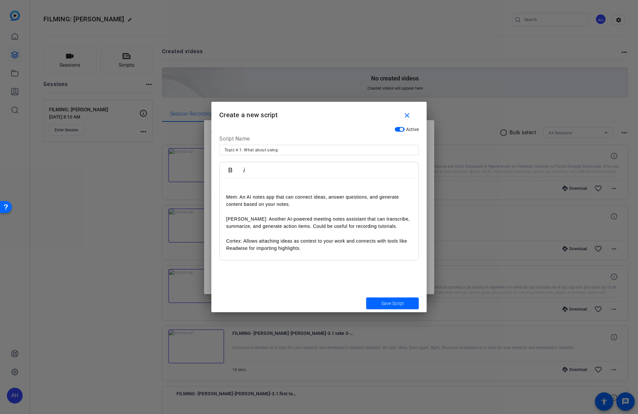
click at [322, 237] on p at bounding box center [319, 233] width 186 height 7
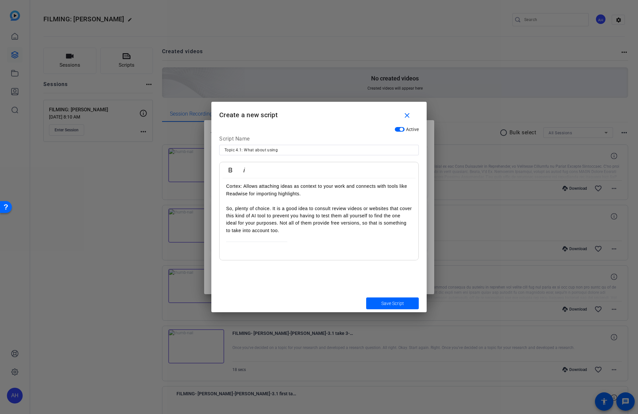
scroll to position [547, 0]
click at [293, 235] on p at bounding box center [319, 237] width 186 height 7
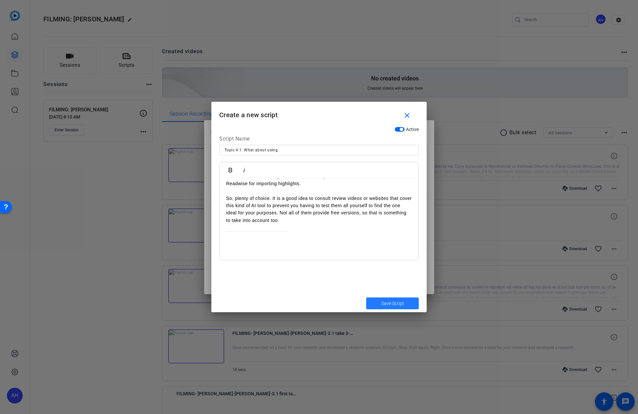
click at [388, 300] on span "submit" at bounding box center [392, 304] width 53 height 16
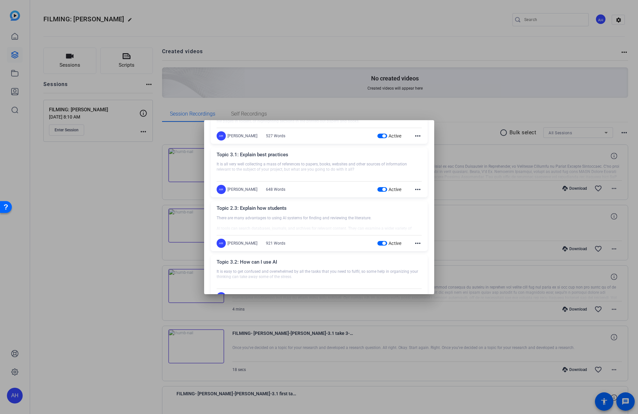
scroll to position [0, 0]
click at [420, 134] on mat-icon "close" at bounding box center [420, 135] width 8 height 8
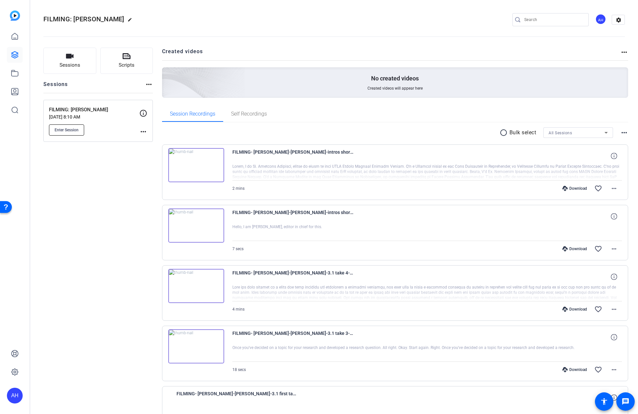
click at [76, 128] on span "Enter Session" at bounding box center [67, 129] width 24 height 5
click at [74, 131] on span "Enter Session" at bounding box center [67, 129] width 24 height 5
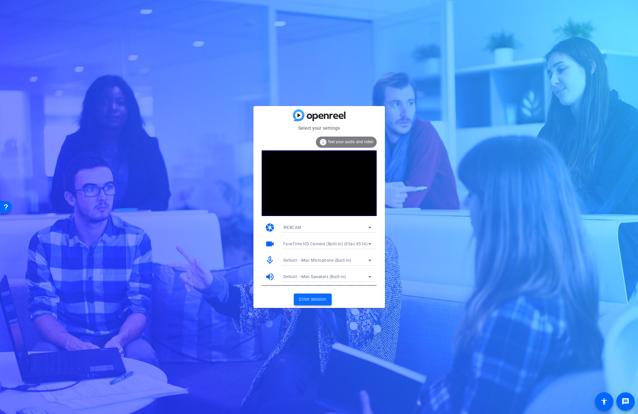
click at [317, 300] on span "Enter session" at bounding box center [312, 299] width 27 height 7
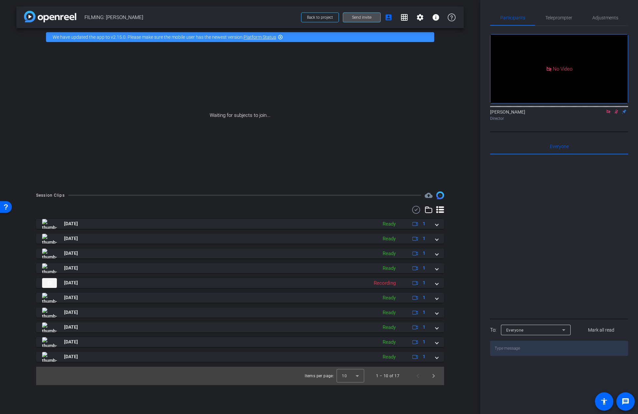
click at [363, 18] on span "Send invite" at bounding box center [361, 17] width 19 height 5
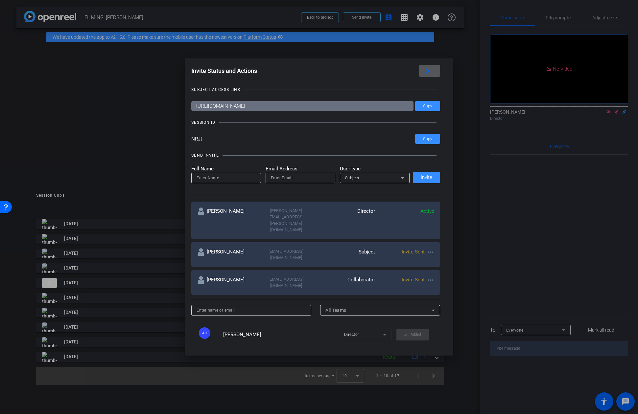
click at [432, 248] on mat-icon "more_horiz" at bounding box center [430, 252] width 8 height 8
click at [446, 262] on span "Update and Re-Send Invite" at bounding box center [455, 261] width 49 height 8
type input "Nicholas Walliman"
type input "nwalliman@aub.ac.uk"
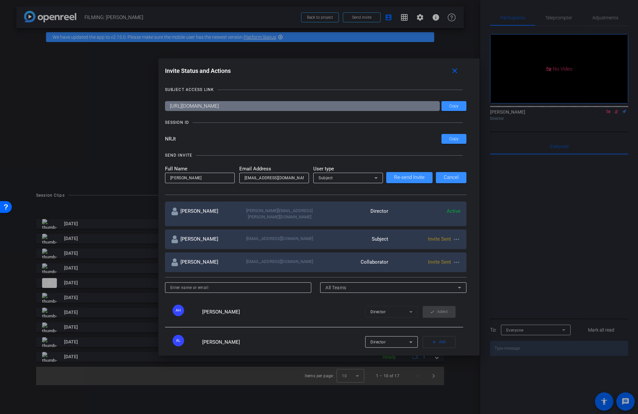
drag, startPoint x: 450, startPoint y: 259, endPoint x: 453, endPoint y: 259, distance: 3.4
click at [450, 259] on span "Invite Sent" at bounding box center [439, 262] width 23 height 6
click at [454, 259] on mat-icon "more_horiz" at bounding box center [456, 263] width 8 height 8
click at [472, 285] on span "Update and Re-Send Invite" at bounding box center [482, 284] width 49 height 8
type input "Ailsa Dann"
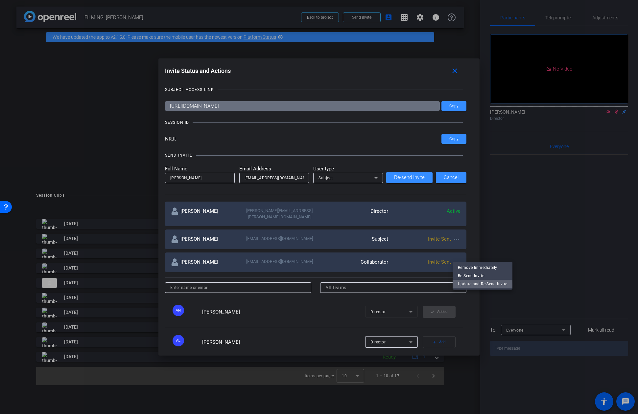
type input "ailsadann@hotmail.co.uk"
click at [452, 71] on mat-icon "close" at bounding box center [454, 71] width 8 height 8
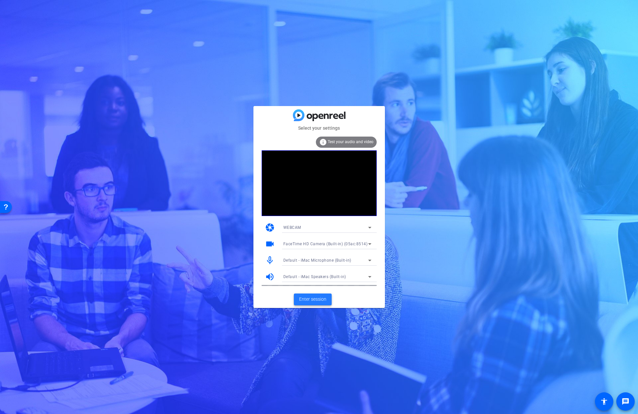
click at [314, 299] on span "Enter session" at bounding box center [312, 299] width 27 height 7
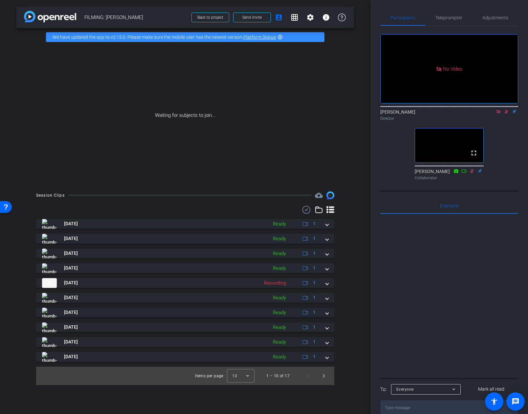
click at [499, 113] on icon at bounding box center [499, 112] width 4 height 4
click at [499, 114] on icon at bounding box center [499, 112] width 4 height 4
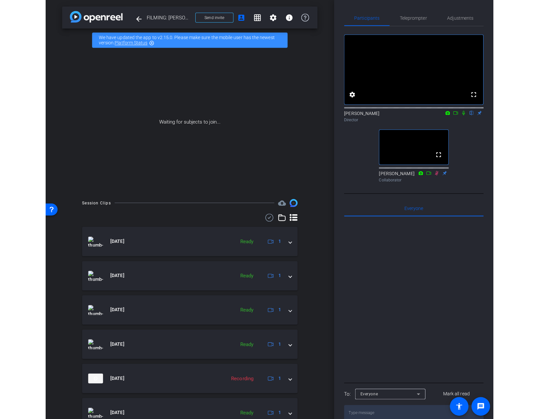
scroll to position [1, 0]
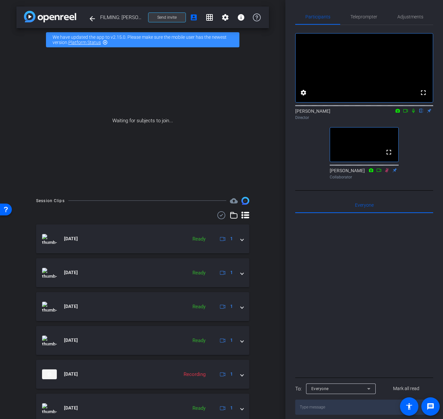
click at [173, 17] on span "Send invite" at bounding box center [166, 17] width 19 height 5
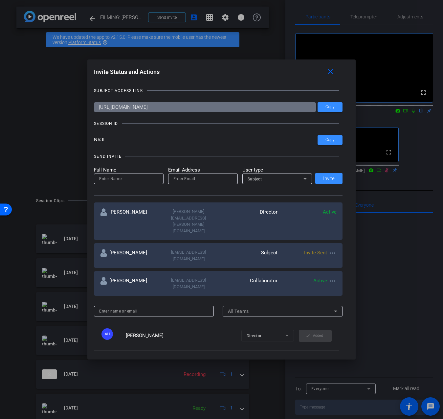
click at [334, 249] on mat-icon "more_horiz" at bounding box center [333, 253] width 8 height 8
click at [353, 252] on span "Re-Send Invite" at bounding box center [358, 254] width 49 height 8
click at [335, 75] on span at bounding box center [332, 72] width 21 height 16
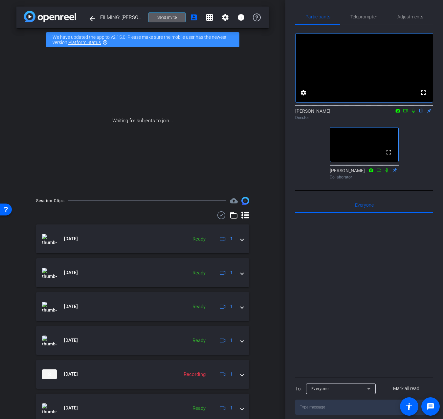
click at [169, 17] on span "Send invite" at bounding box center [166, 17] width 19 height 5
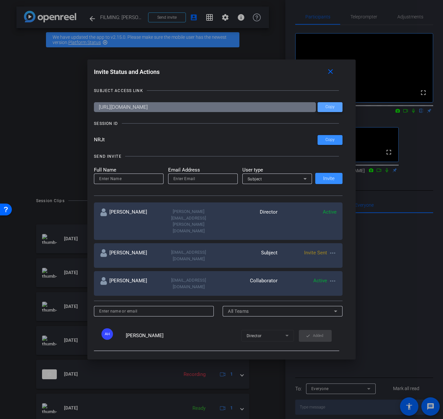
click at [328, 107] on span "Copy" at bounding box center [330, 106] width 9 height 5
click at [323, 140] on span at bounding box center [330, 140] width 25 height 16
click at [333, 107] on span "Copy" at bounding box center [330, 106] width 9 height 5
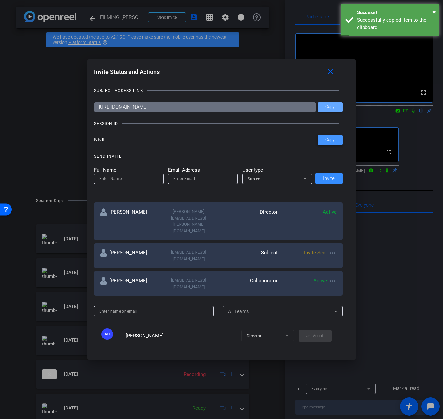
click at [330, 141] on span "Copy" at bounding box center [330, 139] width 9 height 5
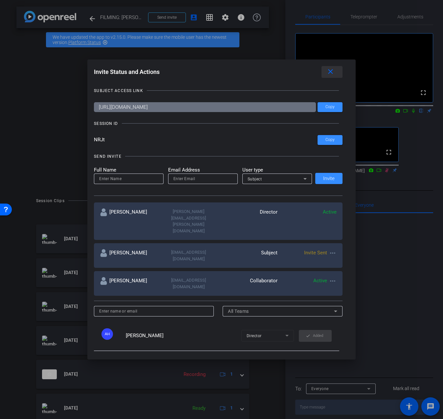
click at [332, 75] on mat-icon "close" at bounding box center [331, 72] width 8 height 8
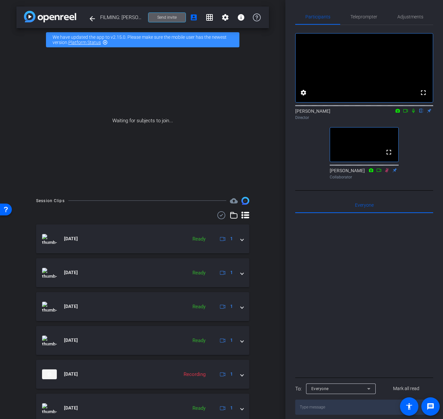
click at [383, 285] on div at bounding box center [364, 294] width 138 height 163
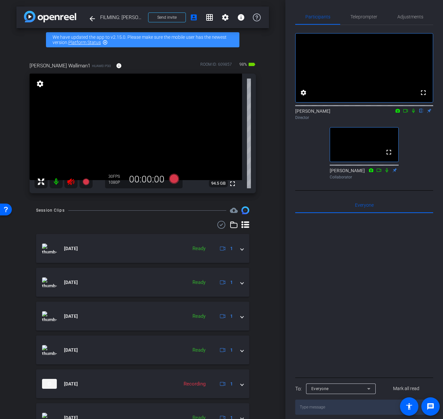
click at [71, 181] on icon at bounding box center [70, 181] width 7 height 7
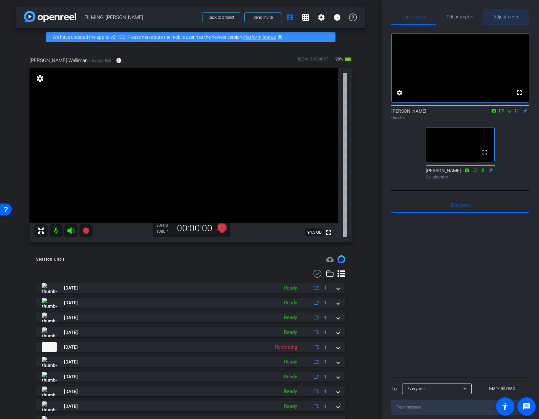
click at [511, 16] on span "Adjustments" at bounding box center [507, 16] width 26 height 5
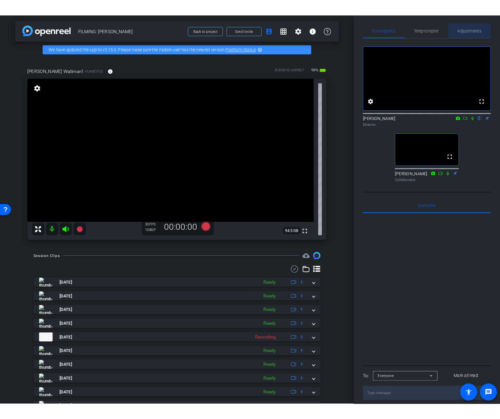
scroll to position [0, 0]
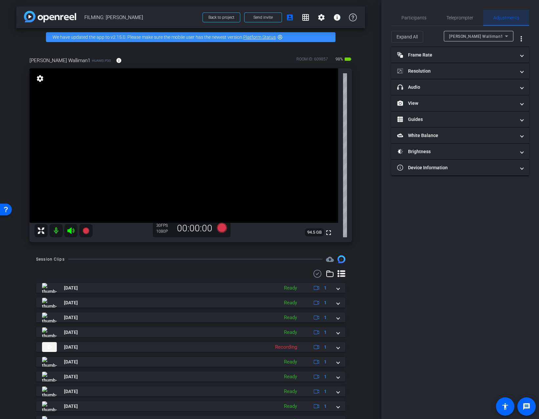
click at [509, 16] on span "Adjustments" at bounding box center [507, 17] width 26 height 5
click at [452, 87] on mat-panel-title "headphone icon Audio" at bounding box center [457, 87] width 118 height 7
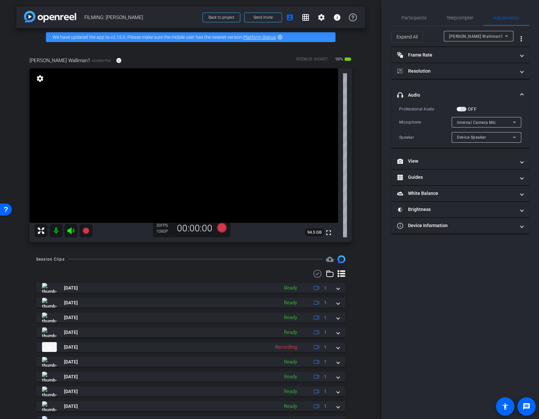
click at [464, 110] on span "button" at bounding box center [462, 109] width 10 height 5
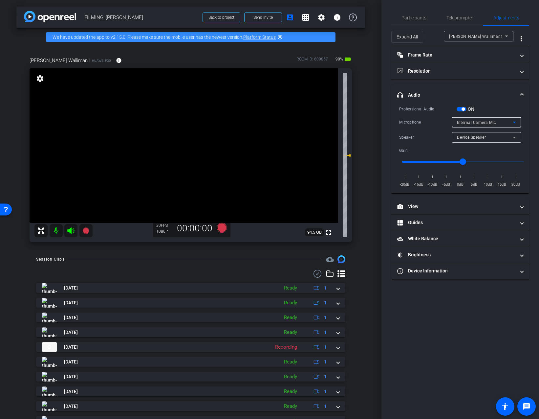
click at [484, 125] on div "Internal Camera Mic" at bounding box center [485, 122] width 56 height 8
click at [477, 166] on span "Wired Headset" at bounding box center [471, 167] width 29 height 8
click at [419, 161] on input "range" at bounding box center [463, 161] width 136 height 14
click at [430, 158] on input "range" at bounding box center [463, 161] width 136 height 14
click at [422, 160] on input "range" at bounding box center [463, 161] width 136 height 14
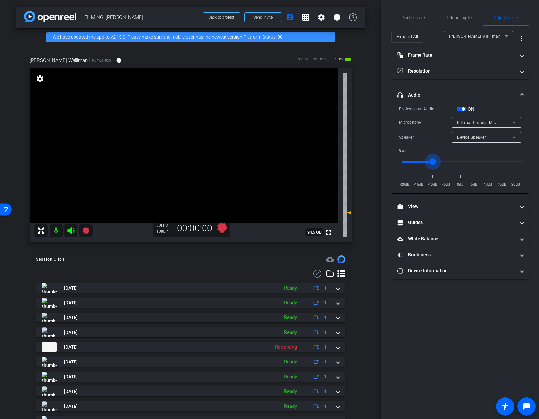
click at [433, 160] on input "range" at bounding box center [463, 161] width 136 height 14
click at [442, 160] on input "range" at bounding box center [463, 161] width 136 height 14
click at [456, 164] on input "range" at bounding box center [463, 161] width 136 height 14
click at [444, 162] on input "range" at bounding box center [463, 161] width 136 height 14
click at [472, 122] on span "Internal Camera Mic" at bounding box center [476, 122] width 39 height 5
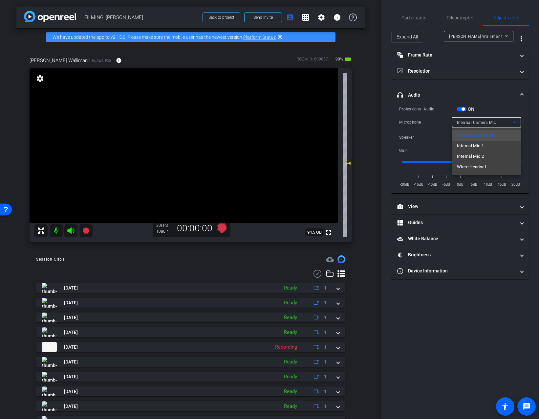
type input "-6"
click at [479, 147] on span "Internal Mic 1" at bounding box center [470, 146] width 27 height 8
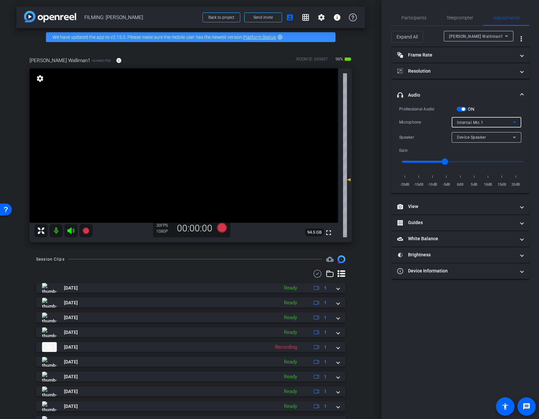
click at [475, 123] on span "Internal Mic 1" at bounding box center [470, 122] width 26 height 5
click at [474, 167] on span "Wired Headset" at bounding box center [471, 167] width 29 height 8
click at [422, 20] on span "Participants" at bounding box center [414, 18] width 25 height 16
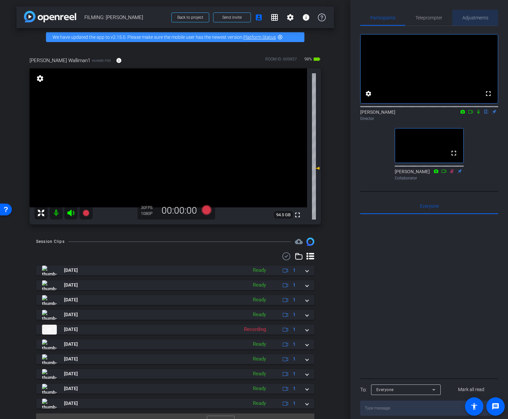
click at [471, 19] on span "Adjustments" at bounding box center [476, 17] width 26 height 5
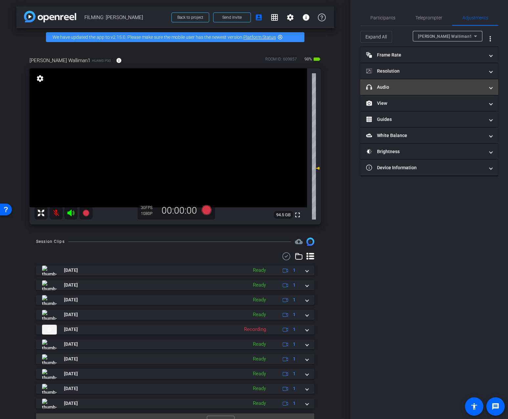
click at [424, 85] on mat-panel-title "headphone icon Audio" at bounding box center [425, 87] width 118 height 7
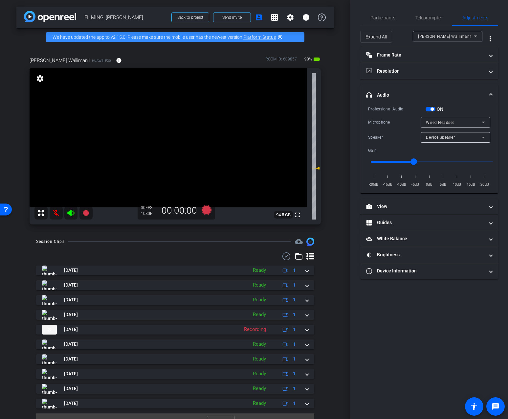
click at [450, 122] on span "Wired Headset" at bounding box center [440, 122] width 28 height 5
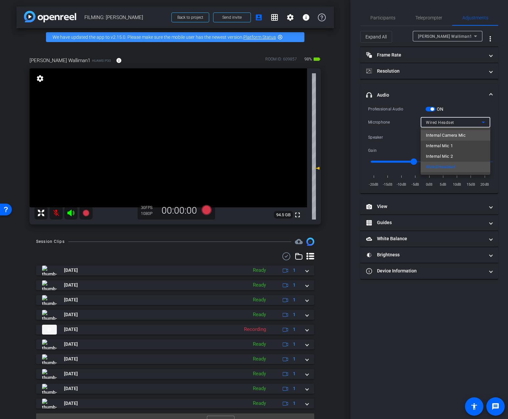
click at [434, 135] on span "Internal Camera Mic" at bounding box center [446, 135] width 40 height 8
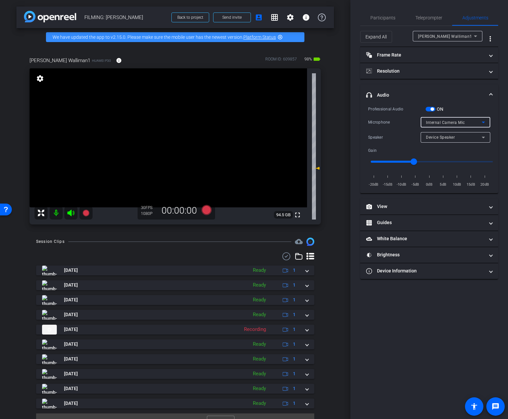
click at [448, 123] on span "Internal Camera Mic" at bounding box center [445, 122] width 39 height 5
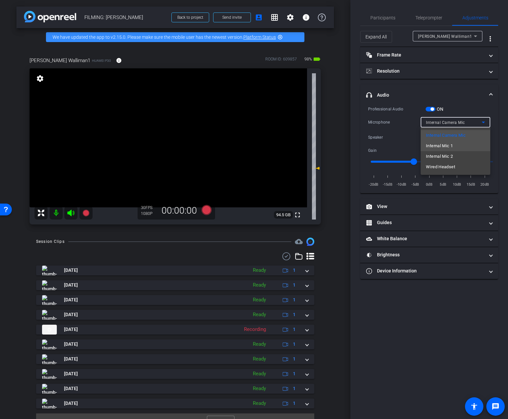
click at [439, 146] on span "Internal Mic 1" at bounding box center [439, 146] width 27 height 8
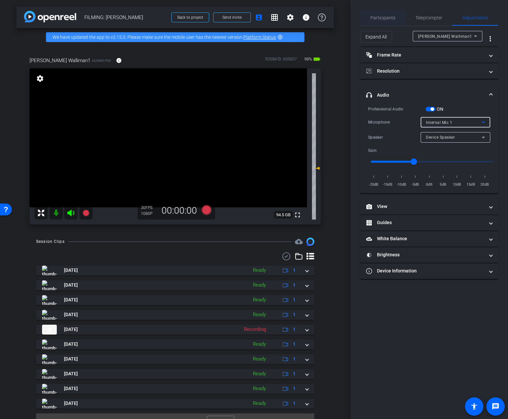
click at [391, 16] on span "Participants" at bounding box center [383, 17] width 25 height 5
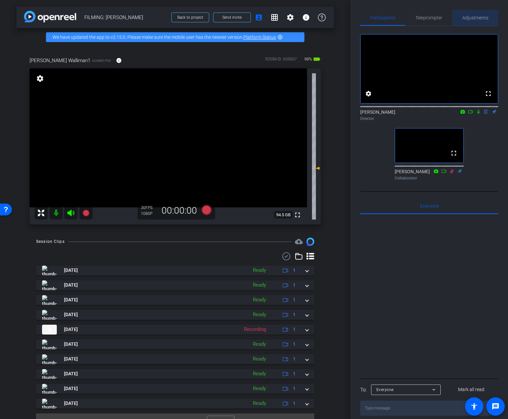
click at [474, 17] on span "Adjustments" at bounding box center [476, 17] width 26 height 5
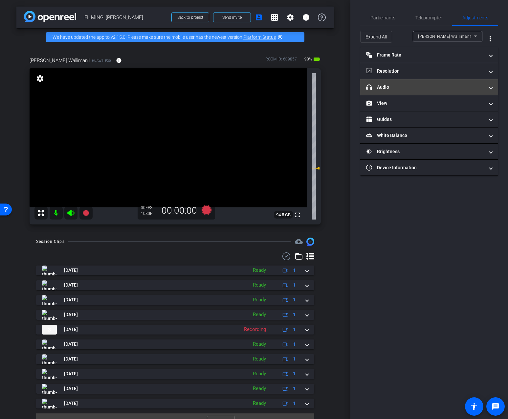
click at [417, 90] on mat-panel-title "headphone icon Audio" at bounding box center [425, 87] width 118 height 7
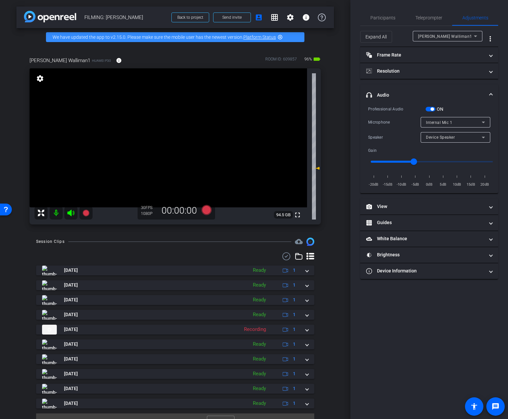
click at [446, 124] on span "Internal Mic 1" at bounding box center [439, 122] width 26 height 5
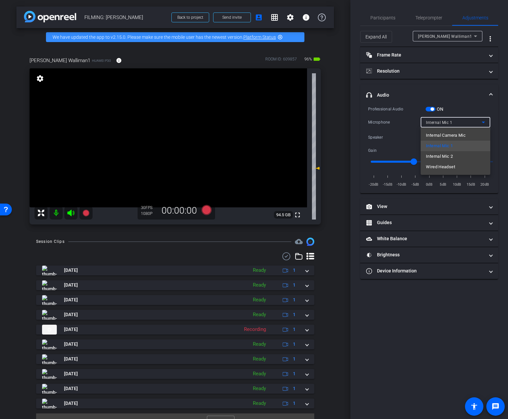
click at [429, 109] on div at bounding box center [254, 209] width 508 height 419
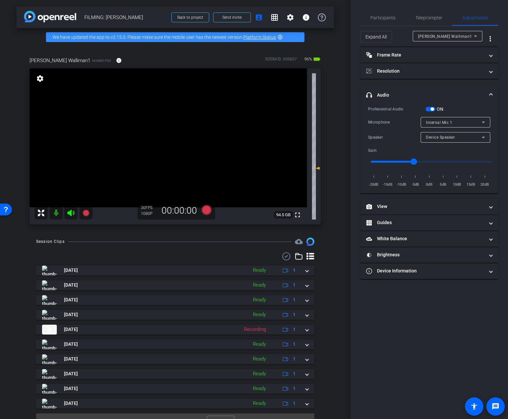
click at [431, 109] on span "button" at bounding box center [432, 108] width 3 height 3
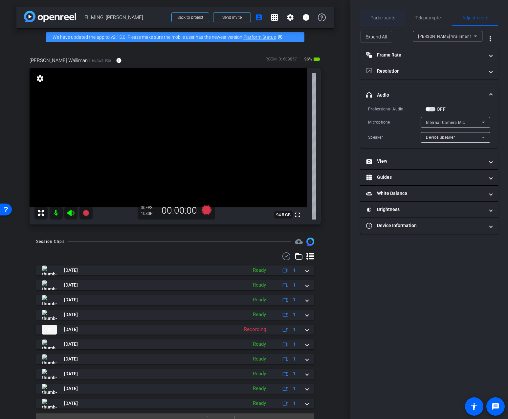
click at [390, 17] on span "Participants" at bounding box center [383, 17] width 25 height 5
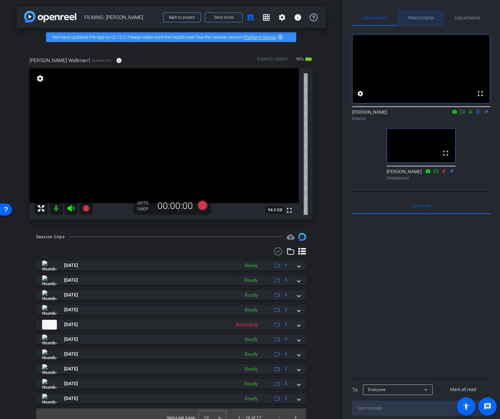
click at [422, 17] on span "Teleprompter" at bounding box center [420, 17] width 27 height 5
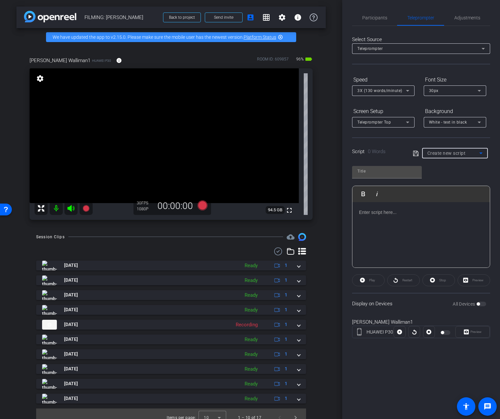
click at [450, 150] on span "Create new script" at bounding box center [446, 152] width 38 height 5
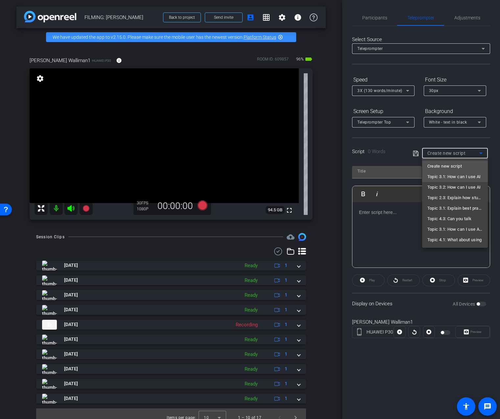
click at [459, 177] on span "Topic 3.1: How can I use AI" at bounding box center [454, 177] width 54 height 8
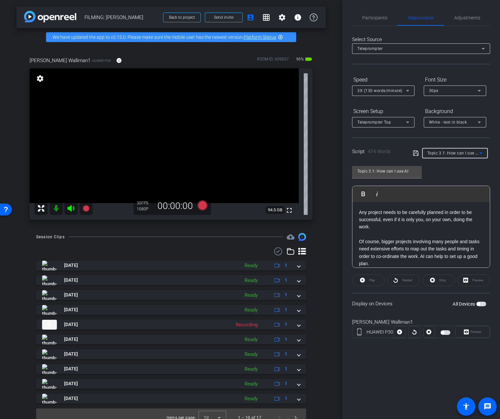
click at [454, 154] on span "Topic 3.1: How can I use AI" at bounding box center [453, 152] width 52 height 5
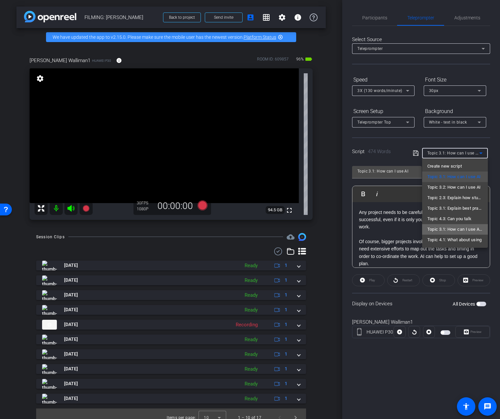
click at [464, 231] on span "Topic 3.1: How can I use AI to" at bounding box center [454, 229] width 55 height 8
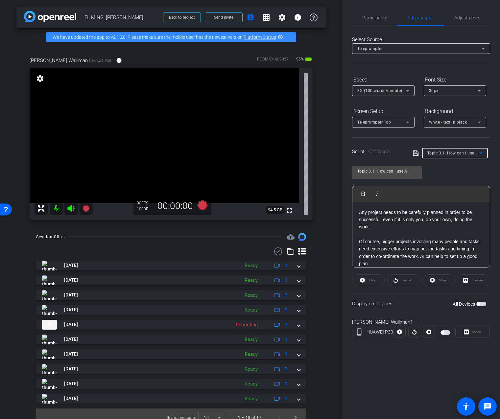
type input "Topic 3.1: How can I use AI to"
click at [467, 156] on div "Topic 3.1: How can I use AI to" at bounding box center [453, 153] width 52 height 8
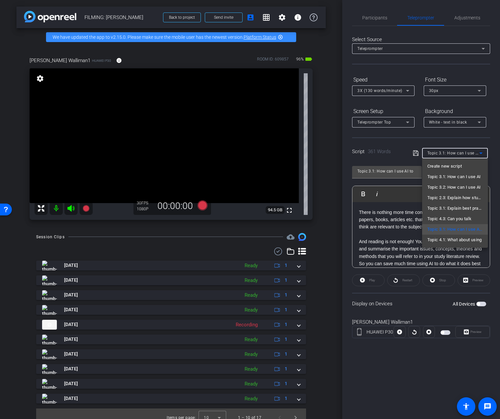
click at [391, 160] on div at bounding box center [250, 209] width 500 height 419
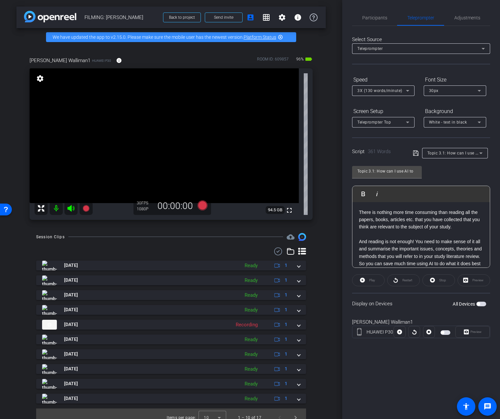
click at [463, 150] on div "Topic 3.1: How can I use AI to" at bounding box center [453, 153] width 52 height 8
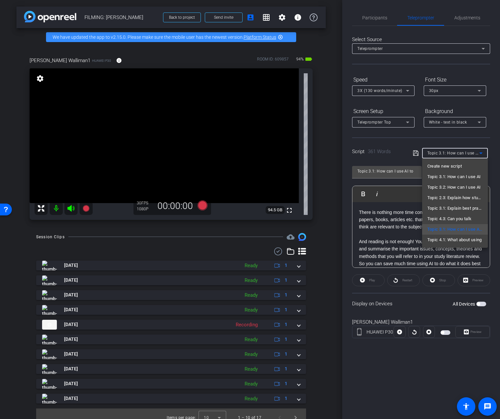
click at [388, 212] on div at bounding box center [250, 209] width 500 height 419
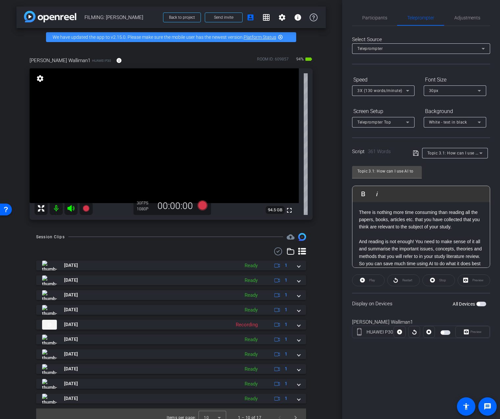
click at [399, 223] on p "There is nothing more time consuming than reading all the papers, books, articl…" at bounding box center [421, 220] width 124 height 22
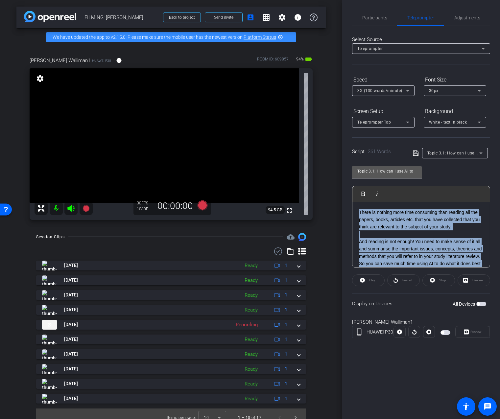
drag, startPoint x: 407, startPoint y: 258, endPoint x: 358, endPoint y: 169, distance: 102.2
click at [358, 169] on div "Topic 3.1: How can I use AI to Play Play from this location Play Selected Play …" at bounding box center [421, 214] width 138 height 107
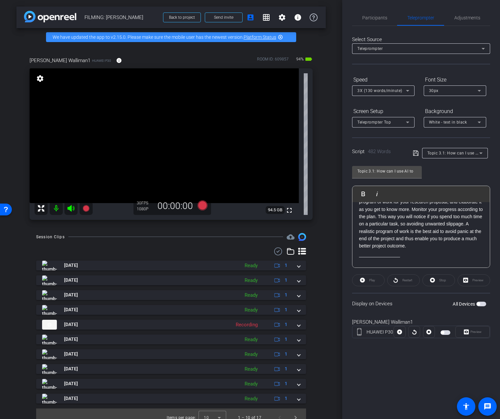
scroll to position [323, 0]
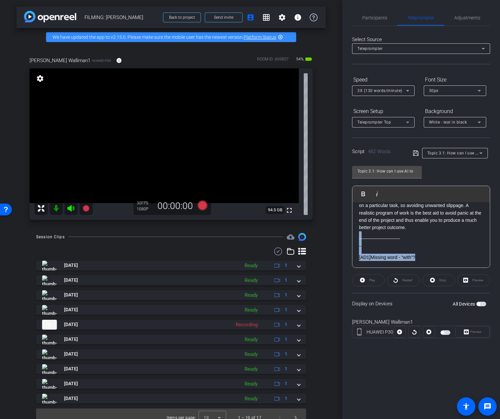
drag, startPoint x: 405, startPoint y: 253, endPoint x: 345, endPoint y: 232, distance: 63.6
click at [345, 232] on div "Participants Teleprompter Adjustments settings Addie Hackshaw flip Director Ail…" at bounding box center [421, 209] width 158 height 419
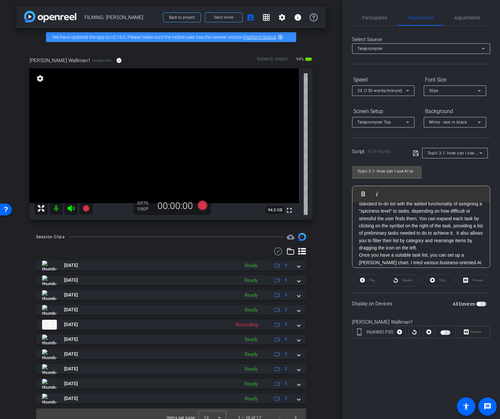
scroll to position [0, 0]
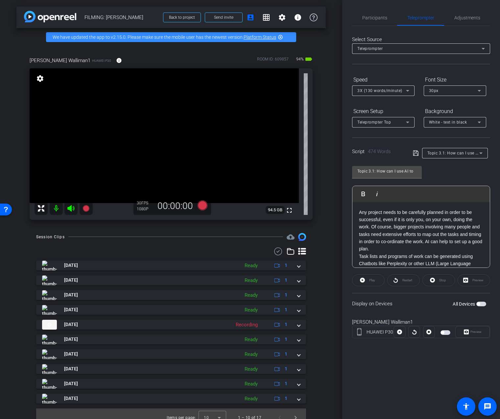
click at [390, 251] on p "Any project needs to be carefully planned in order to be successful, even if it…" at bounding box center [421, 231] width 124 height 44
click at [450, 243] on p "Task lists and programs of work can be generated using Chatbots like Perplexity…" at bounding box center [421, 221] width 124 height 52
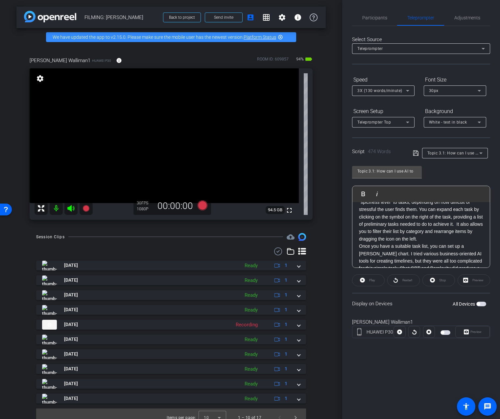
click at [443, 239] on p "A brilliant AI tool designed especially for breaking down projects into task li…" at bounding box center [421, 206] width 124 height 74
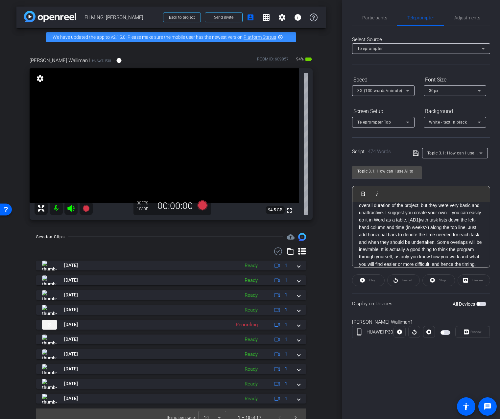
scroll to position [237, 0]
drag, startPoint x: 383, startPoint y: 220, endPoint x: 373, endPoint y: 220, distance: 10.8
click at [373, 220] on p "Once you have a suitable task list, you can set up a Gantt chart. I tried vario…" at bounding box center [421, 222] width 124 height 118
click at [459, 240] on p "Once you have a suitable task list, you can set up a Gantt chart. I tried vario…" at bounding box center [421, 222] width 124 height 118
click at [422, 221] on p "It is actually a good thing to think the program through yourself, as only you …" at bounding box center [421, 212] width 124 height 37
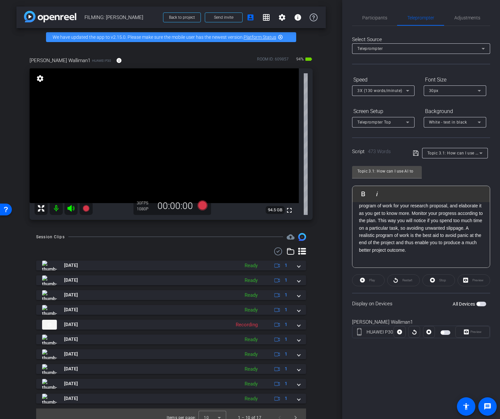
scroll to position [0, 0]
click at [371, 228] on p "Any project needs to be carefully planned in order to be successful, even if it…" at bounding box center [421, 231] width 124 height 44
click at [460, 235] on p "Task lists and programs of work can be generated using Chatbots like Perplexity…" at bounding box center [421, 233] width 124 height 52
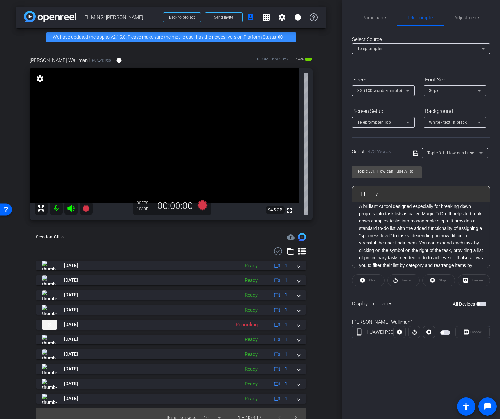
scroll to position [140, 0]
click at [451, 222] on p "A brilliant AI tool designed especially for breaking down projects into task li…" at bounding box center [421, 238] width 124 height 74
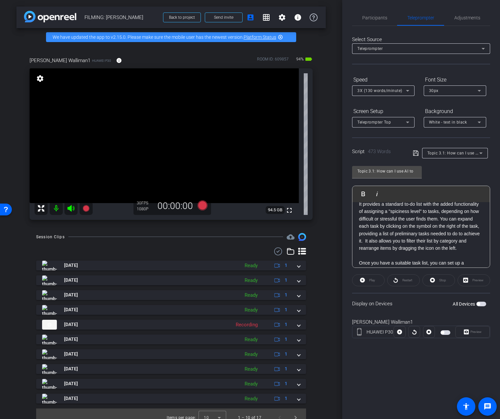
scroll to position [170, 0]
click at [364, 241] on p "It provides a standard to-do list with the added functionality of assigning a "…" at bounding box center [421, 226] width 124 height 52
click at [442, 219] on p "It provides a standard to-do list with the added functionality of assigning a "…" at bounding box center [421, 226] width 124 height 52
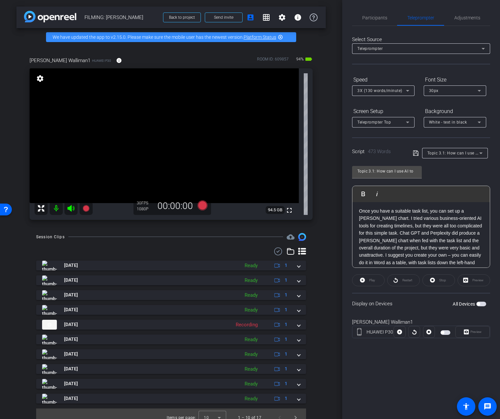
scroll to position [241, 0]
click at [462, 243] on p "Once you have a suitable task list, you can set up a Gantt chart. I tried vario…" at bounding box center [421, 246] width 124 height 88
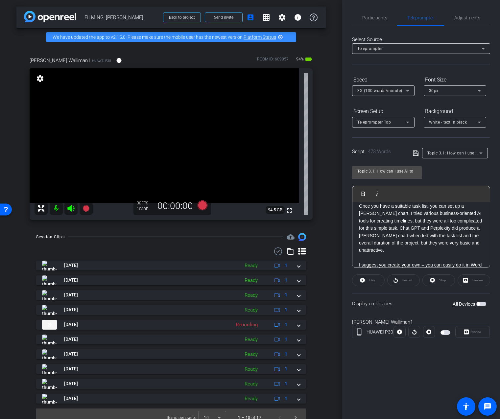
click at [372, 214] on p "Once you have a suitable task list, you can set up a Gantt chart. I tried vario…" at bounding box center [421, 228] width 124 height 52
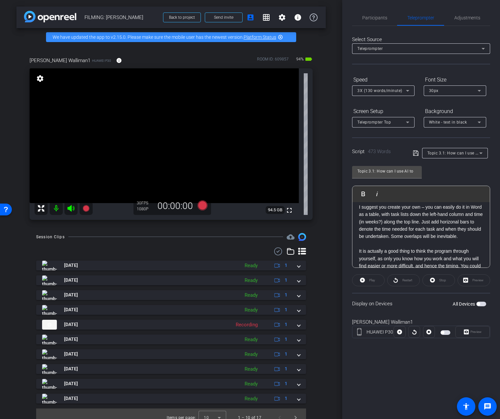
scroll to position [315, 0]
click at [421, 240] on p at bounding box center [421, 243] width 124 height 7
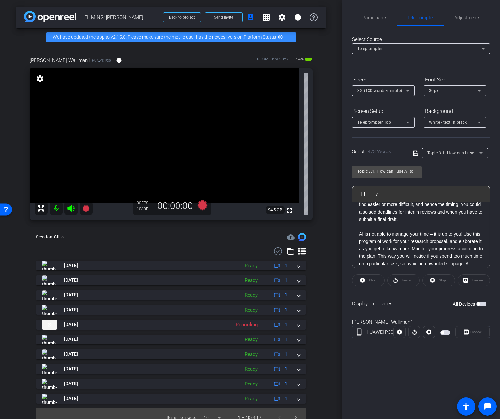
scroll to position [384, 0]
click at [412, 242] on p "AI is not able to manage your time – it is up to you! Use this program of work …" at bounding box center [421, 258] width 124 height 59
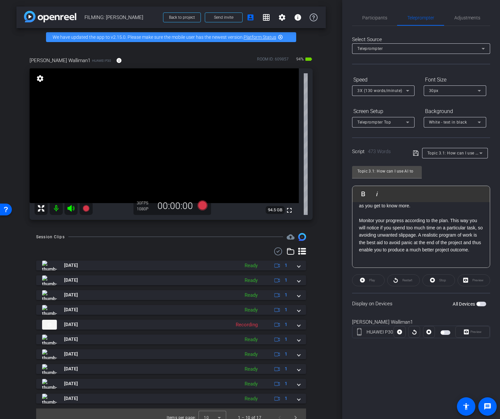
click at [426, 230] on p "Monitor your progress according to the plan. This way you will notice if you sp…" at bounding box center [421, 235] width 124 height 37
click at [449, 184] on div "Topic 3.1: How can I use AI to Play Play from this location Play Selected Play …" at bounding box center [421, 214] width 138 height 107
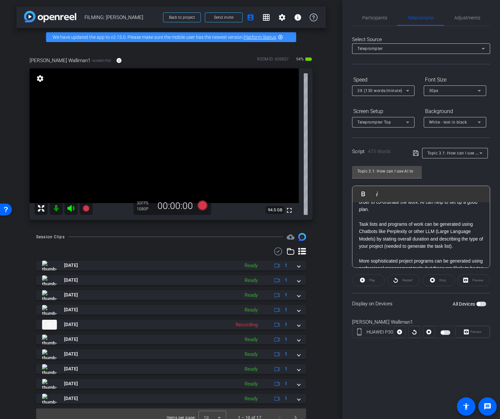
scroll to position [0, 0]
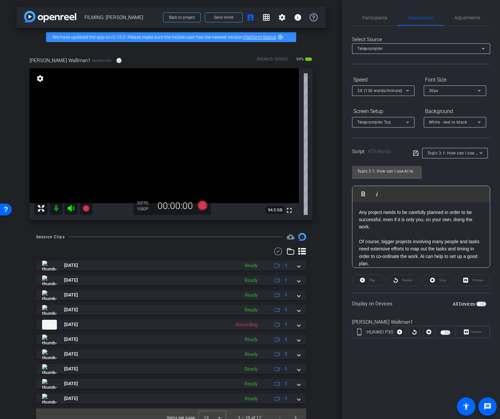
click at [416, 153] on icon at bounding box center [416, 153] width 6 height 8
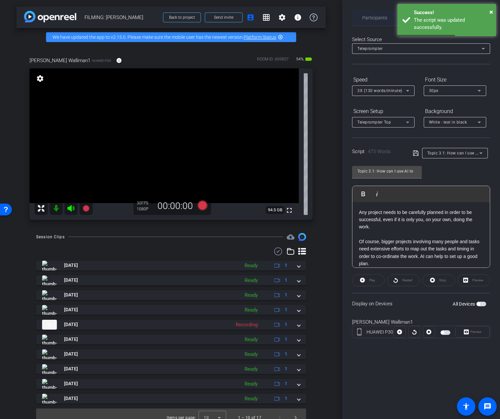
click at [377, 13] on span "Participants" at bounding box center [374, 18] width 25 height 16
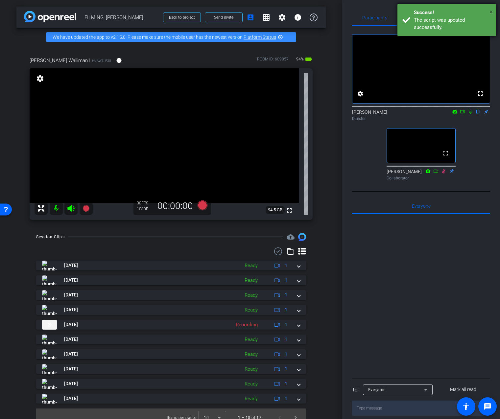
click at [490, 11] on span "×" at bounding box center [491, 12] width 4 height 8
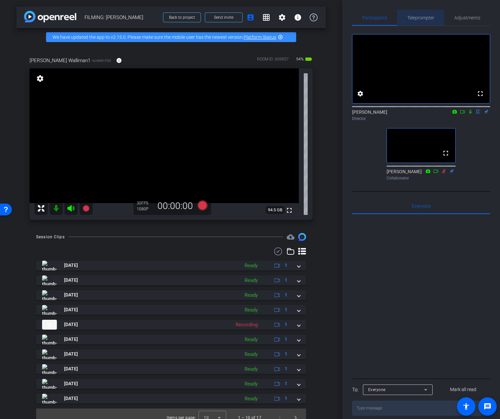
click at [413, 20] on span "Teleprompter" at bounding box center [420, 17] width 27 height 5
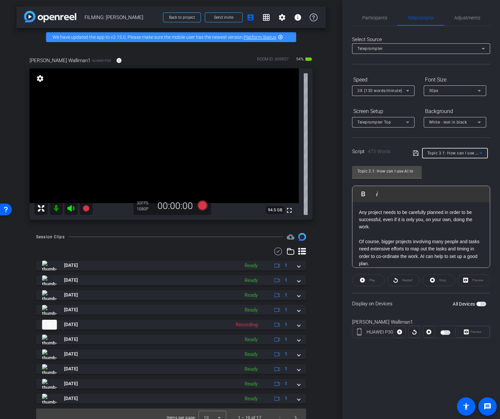
click at [448, 153] on span "Topic 3.1: How can I use AI to" at bounding box center [455, 152] width 57 height 5
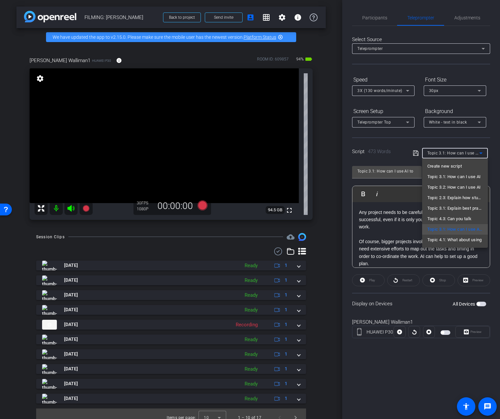
click at [445, 144] on div at bounding box center [250, 209] width 500 height 419
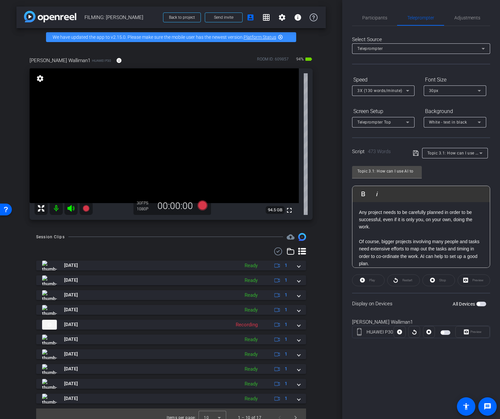
click at [412, 154] on div "Script 473 Words Topic 3.1: How can I use AI to" at bounding box center [421, 147] width 138 height 21
click at [415, 153] on icon at bounding box center [416, 153] width 6 height 8
click at [460, 153] on span "Topic 3.1: How can I use AI to" at bounding box center [455, 152] width 57 height 5
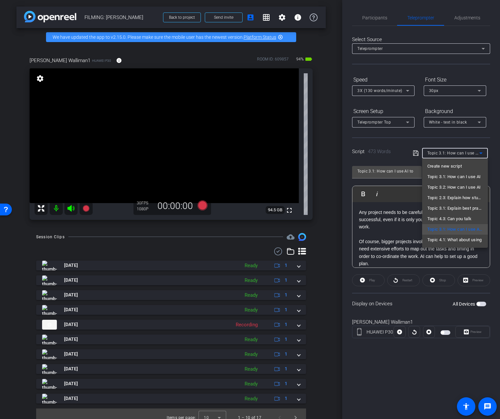
click at [448, 143] on div at bounding box center [250, 209] width 500 height 419
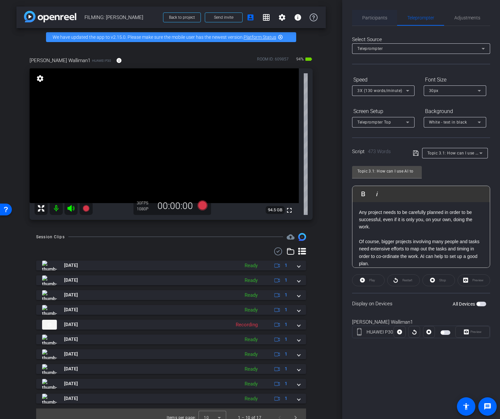
click at [364, 11] on span "Participants" at bounding box center [374, 18] width 25 height 16
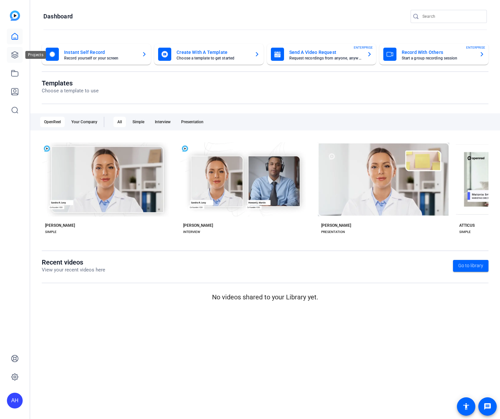
click at [12, 49] on link at bounding box center [15, 55] width 16 height 16
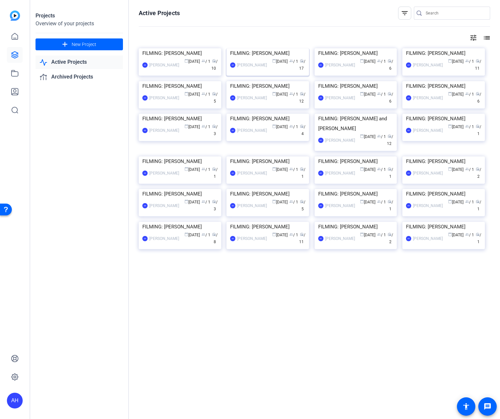
click at [273, 48] on img at bounding box center [267, 48] width 82 height 0
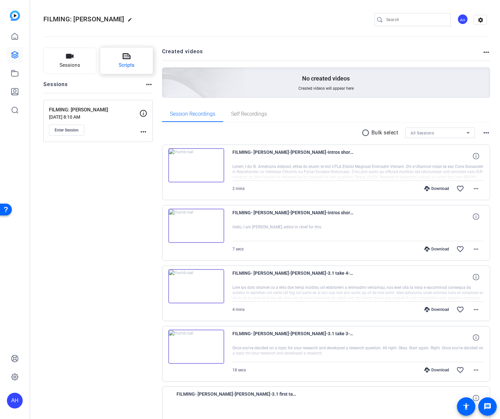
click at [130, 57] on icon at bounding box center [127, 56] width 8 height 6
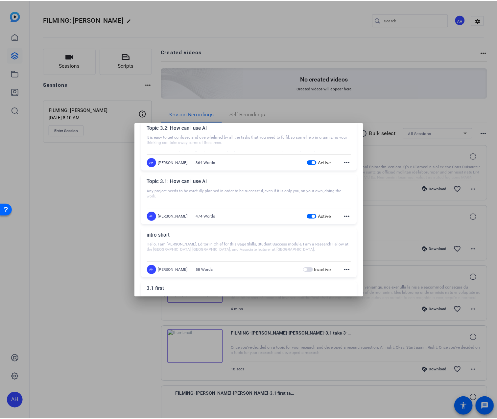
scroll to position [306, 0]
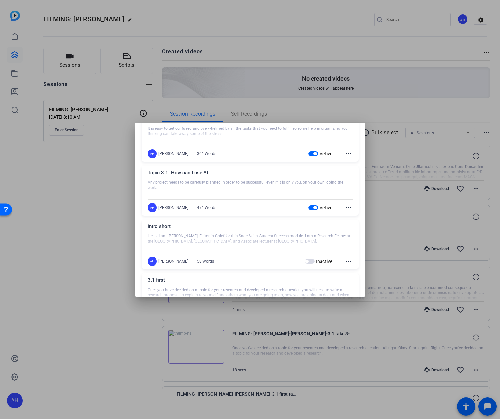
click at [308, 263] on span "button" at bounding box center [310, 261] width 10 height 5
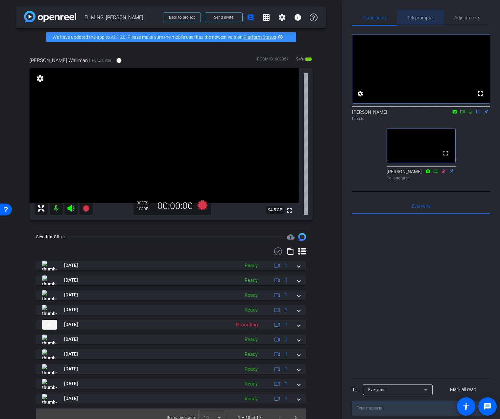
click at [432, 20] on span "Teleprompter" at bounding box center [420, 17] width 27 height 5
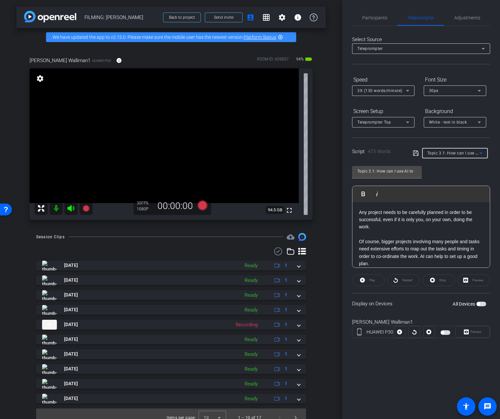
click at [458, 156] on div "Topic 3.1: How can I use AI to" at bounding box center [453, 153] width 52 height 8
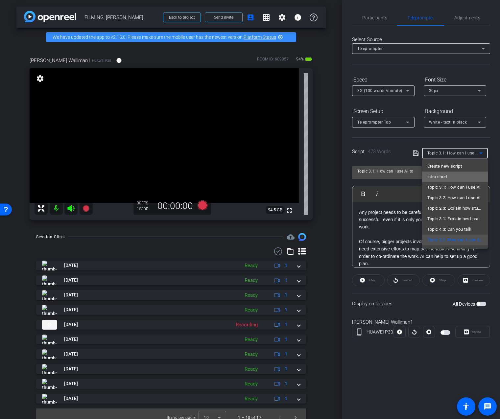
click at [453, 177] on mat-option "intro short" at bounding box center [455, 176] width 66 height 11
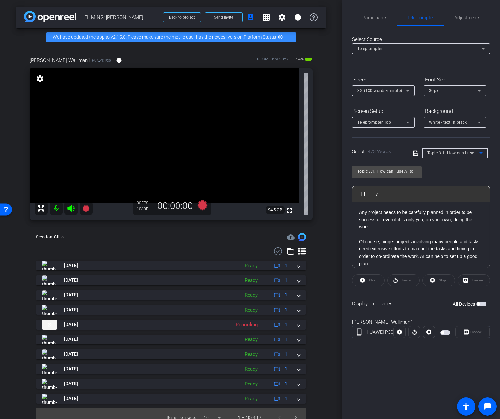
type input "intro short"
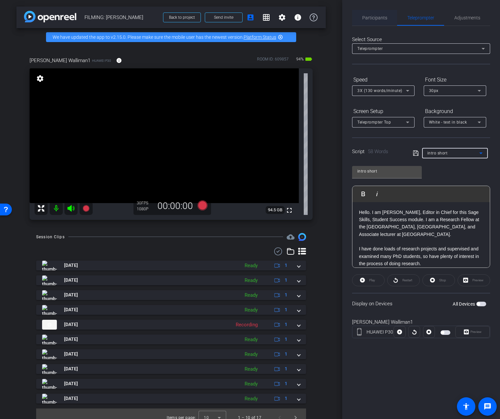
click at [366, 17] on span "Participants" at bounding box center [374, 17] width 25 height 5
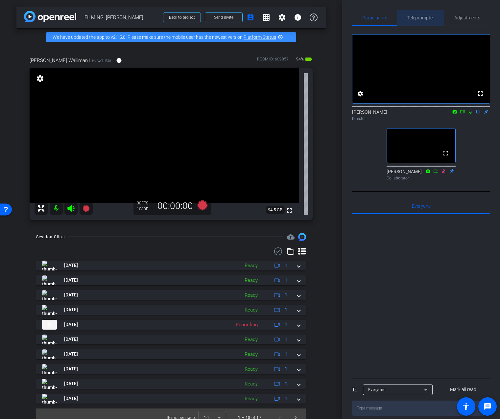
click at [426, 22] on span "Teleprompter" at bounding box center [420, 18] width 27 height 16
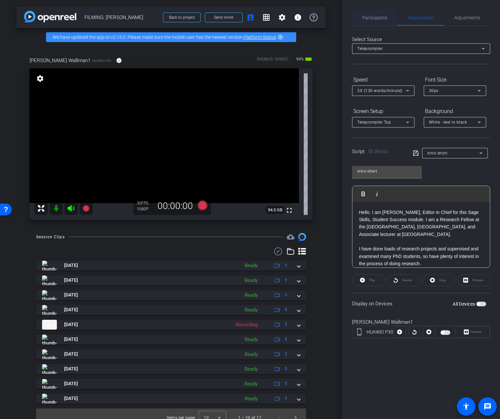
click at [380, 19] on span "Participants" at bounding box center [374, 17] width 25 height 5
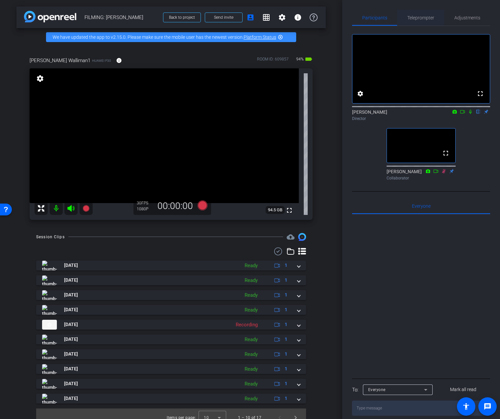
click at [427, 19] on span "Teleprompter" at bounding box center [420, 17] width 27 height 5
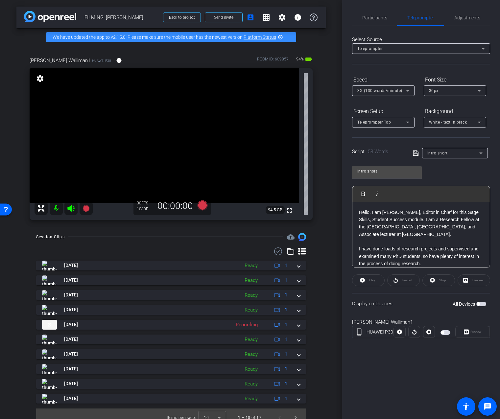
click at [444, 176] on div "intro short Play Play from this location Play Selected Play and display the sel…" at bounding box center [421, 214] width 138 height 107
click at [444, 153] on span "intro short" at bounding box center [437, 153] width 20 height 5
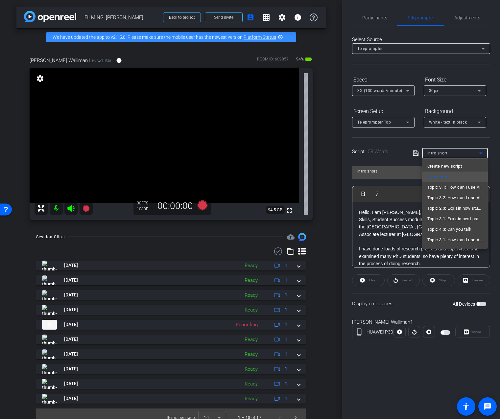
click at [447, 142] on div at bounding box center [250, 209] width 500 height 419
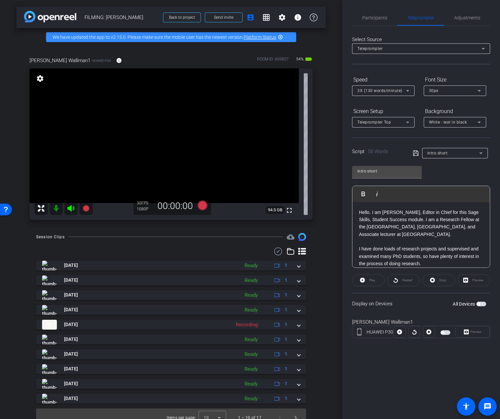
click at [445, 29] on div "Select Source Teleprompter Speed 3X (130 words/minute) Font Size 30px Screen Se…" at bounding box center [421, 187] width 138 height 323
click at [460, 23] on span "Adjustments" at bounding box center [467, 18] width 26 height 16
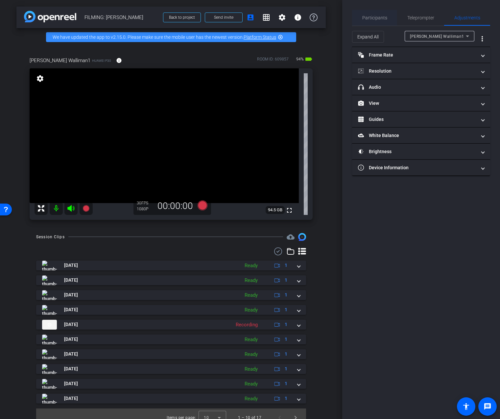
click at [390, 15] on div "Participants" at bounding box center [374, 18] width 45 height 16
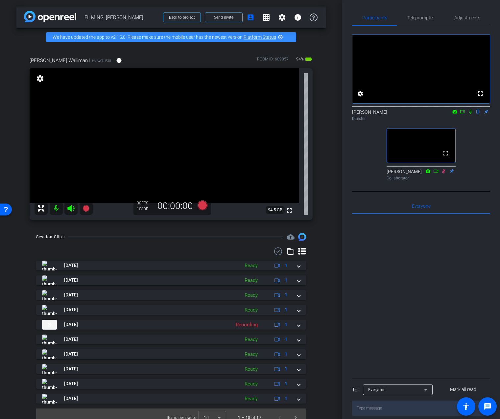
click at [469, 114] on icon at bounding box center [470, 112] width 3 height 4
click at [464, 113] on icon at bounding box center [462, 111] width 5 height 3
click at [454, 22] on span "Adjustments" at bounding box center [467, 18] width 26 height 16
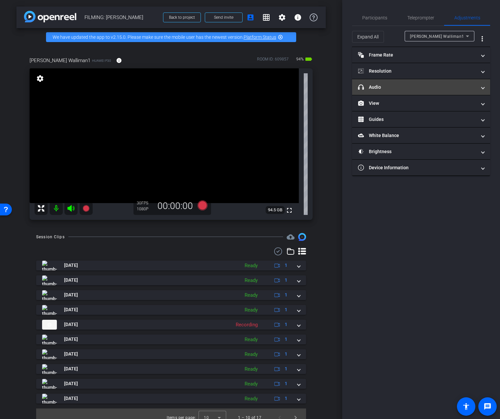
click at [426, 84] on mat-panel-title "headphone icon Audio" at bounding box center [417, 87] width 118 height 7
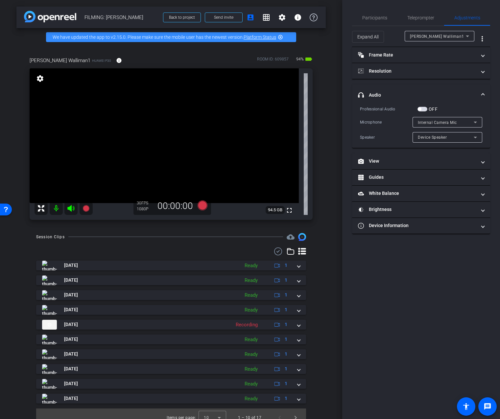
click at [427, 110] on button "OFF" at bounding box center [422, 109] width 10 height 5
click at [434, 125] on div "Internal Camera Mic" at bounding box center [446, 122] width 56 height 8
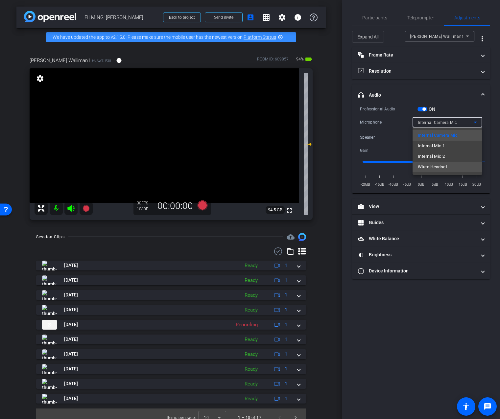
click at [432, 164] on span "Wired Headset" at bounding box center [432, 167] width 29 height 8
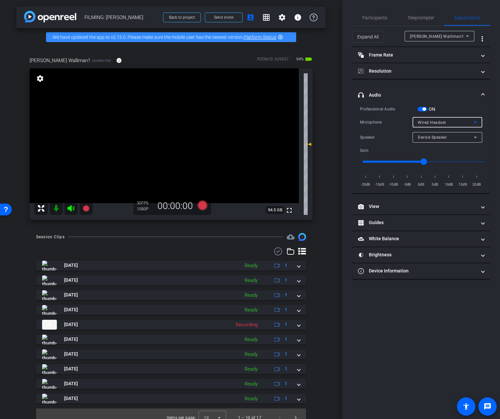
click at [392, 162] on input "range" at bounding box center [423, 161] width 136 height 14
click at [386, 162] on input "range" at bounding box center [423, 161] width 136 height 14
click at [382, 161] on input "range" at bounding box center [423, 161] width 136 height 14
click at [387, 161] on input "range" at bounding box center [423, 161] width 136 height 14
type input "-10"
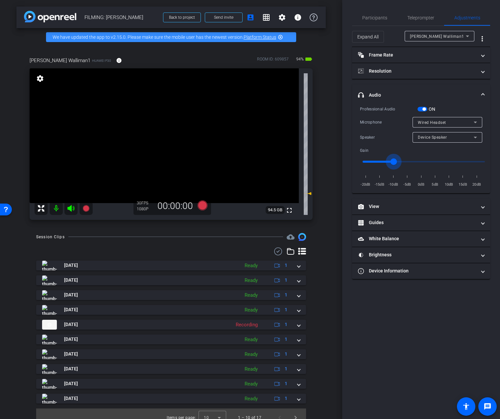
click at [392, 161] on input "range" at bounding box center [423, 161] width 136 height 14
click at [402, 17] on div "Teleprompter" at bounding box center [420, 18] width 47 height 16
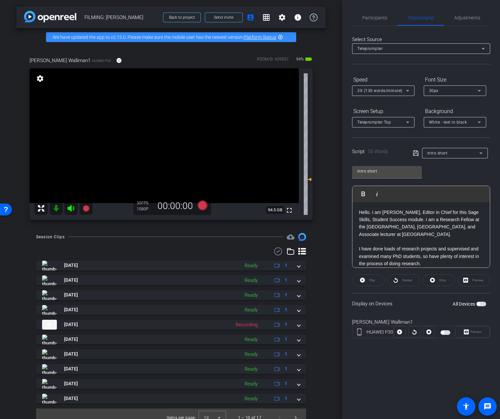
drag, startPoint x: 212, startPoint y: 207, endPoint x: 205, endPoint y: 205, distance: 6.5
click at [206, 205] on div "Nicholas Walliman1 HUAWEI P30 info ROOM ID: 609857 94% battery_std fullscreen s…" at bounding box center [171, 136] width 283 height 167
click at [205, 205] on icon at bounding box center [202, 205] width 10 height 10
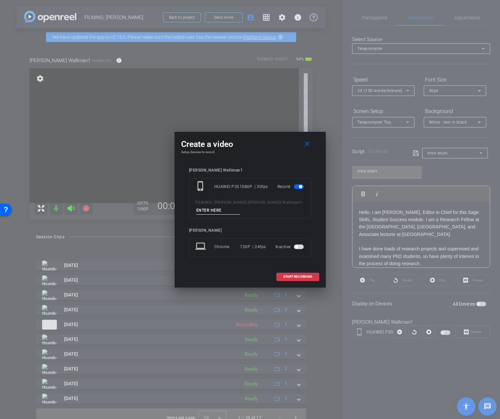
drag, startPoint x: 229, startPoint y: 205, endPoint x: 225, endPoint y: 210, distance: 6.1
click at [229, 205] on div "FILMING: Nicholas Walliman - Nicholas Walliman1 -" at bounding box center [250, 206] width 110 height 16
click at [225, 210] on input at bounding box center [218, 210] width 44 height 8
type input "DAY 2 intro short"
click at [300, 273] on span at bounding box center [298, 277] width 42 height 16
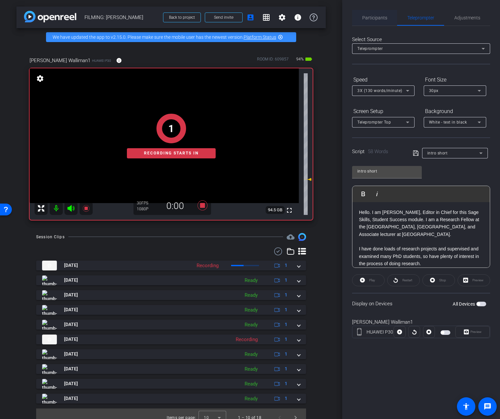
click at [377, 21] on span "Participants" at bounding box center [374, 18] width 25 height 16
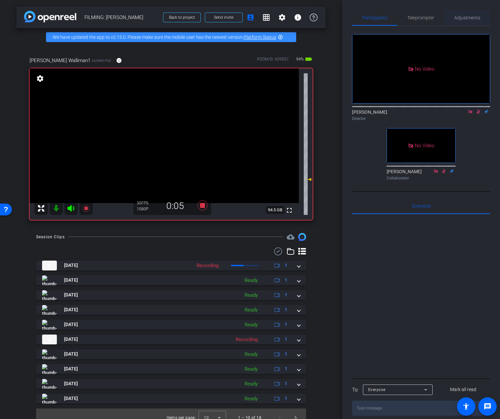
click at [461, 20] on span "Adjustments" at bounding box center [467, 17] width 26 height 5
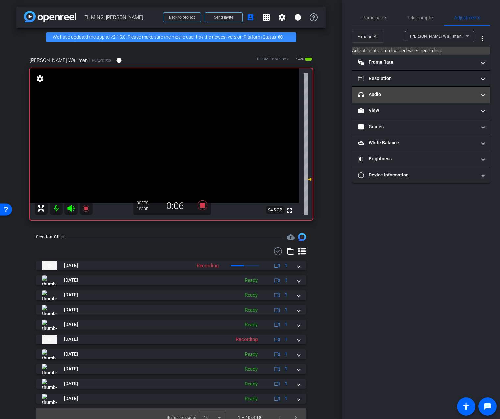
click at [439, 101] on mat-expansion-panel-header "headphone icon Audio" at bounding box center [421, 95] width 138 height 16
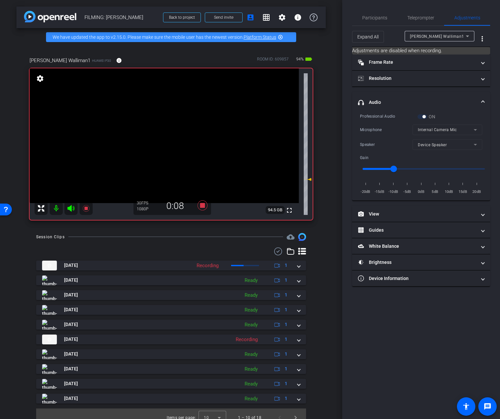
click at [432, 131] on mat-form-field "Internal Camera Mic" at bounding box center [447, 130] width 70 height 11
click at [433, 129] on mat-form-field "Internal Camera Mic" at bounding box center [447, 130] width 70 height 11
click at [443, 132] on mat-form-field "Internal Camera Mic" at bounding box center [447, 130] width 70 height 11
click at [375, 18] on span "Participants" at bounding box center [374, 17] width 25 height 5
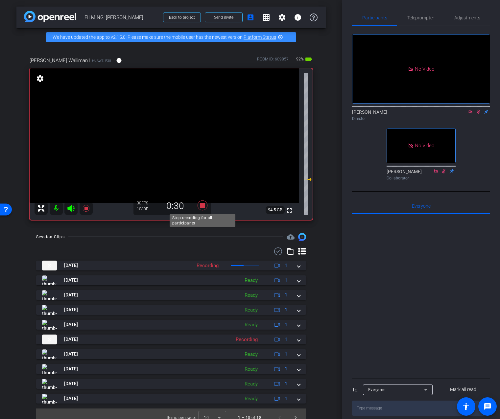
click at [206, 206] on icon at bounding box center [202, 205] width 16 height 12
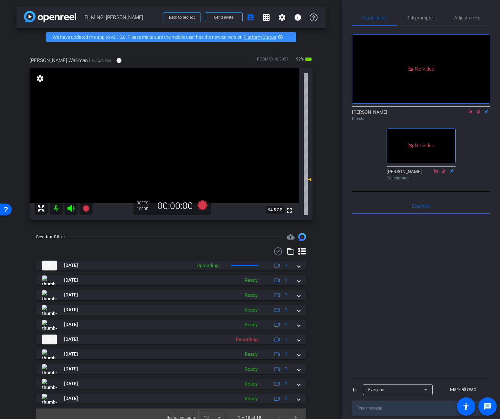
click at [470, 110] on icon at bounding box center [470, 112] width 4 height 4
click at [470, 114] on icon at bounding box center [470, 111] width 5 height 5
click at [470, 21] on span "Adjustments" at bounding box center [467, 18] width 26 height 16
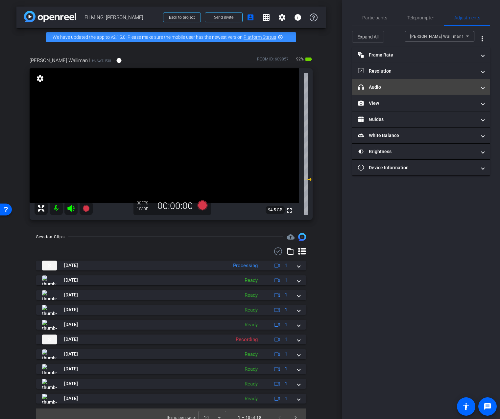
click at [431, 89] on mat-panel-title "headphone icon Audio" at bounding box center [417, 87] width 118 height 7
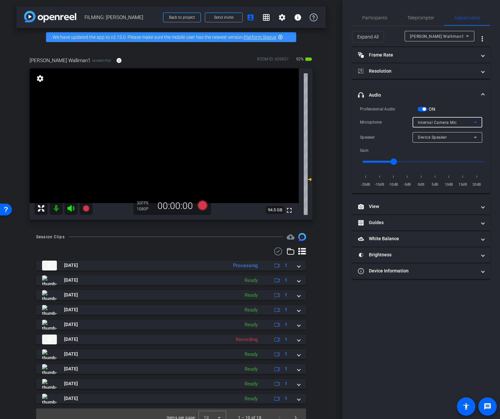
click at [435, 120] on span "Internal Camera Mic" at bounding box center [437, 122] width 39 height 5
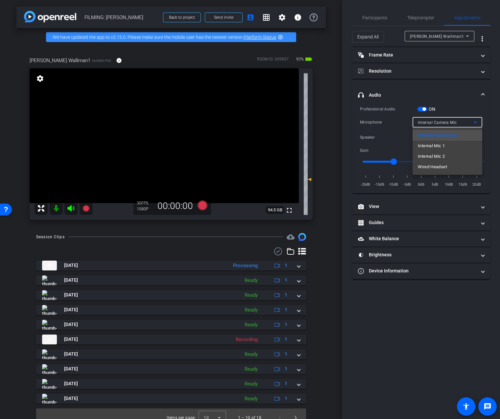
click at [451, 87] on div at bounding box center [250, 209] width 500 height 419
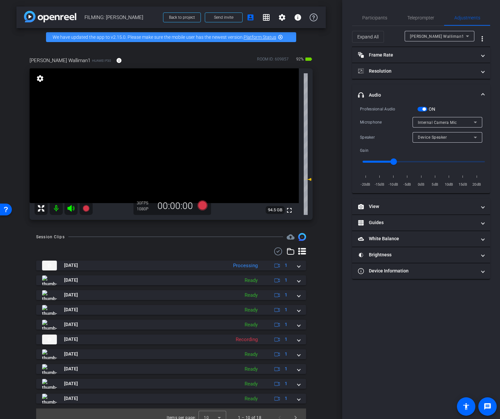
click at [449, 120] on span "Internal Camera Mic" at bounding box center [437, 122] width 39 height 5
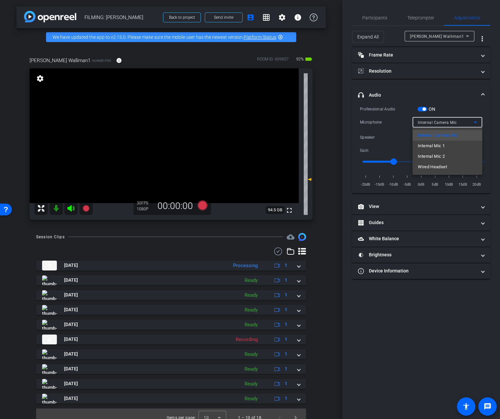
click at [415, 92] on div at bounding box center [250, 209] width 500 height 419
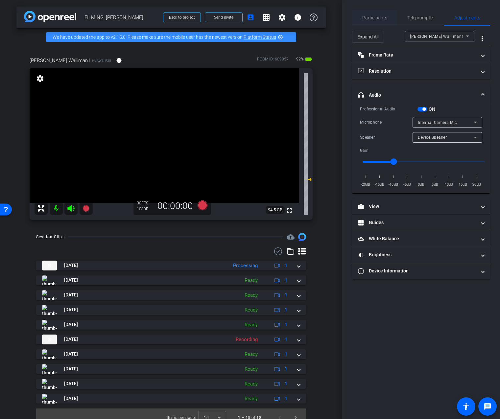
click at [376, 15] on span "Participants" at bounding box center [374, 17] width 25 height 5
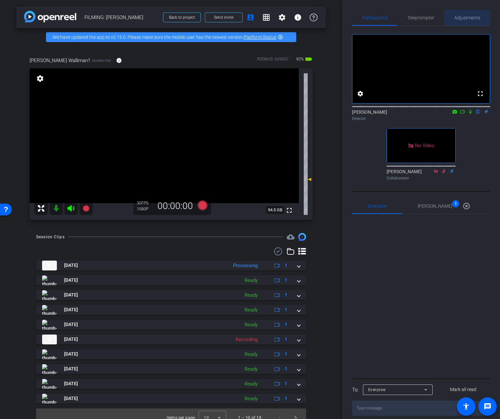
click at [485, 24] on div "Adjustments" at bounding box center [467, 18] width 46 height 16
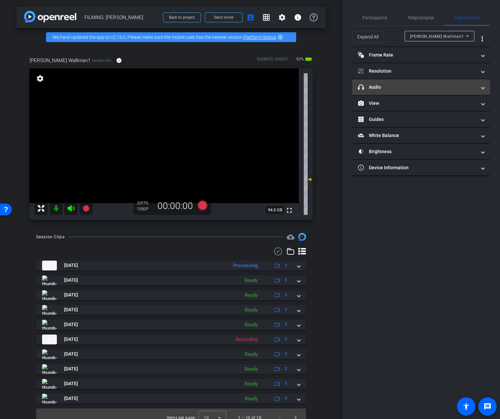
click at [432, 89] on mat-panel-title "headphone icon Audio" at bounding box center [417, 87] width 118 height 7
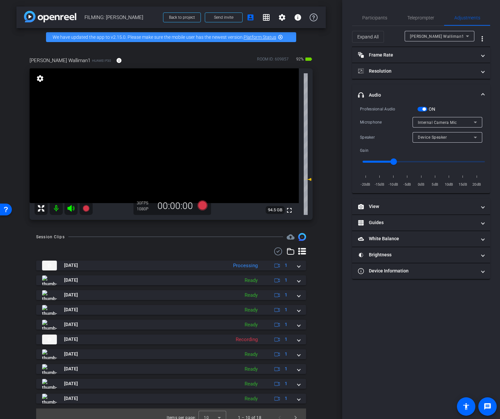
click at [420, 108] on span "button" at bounding box center [422, 109] width 10 height 5
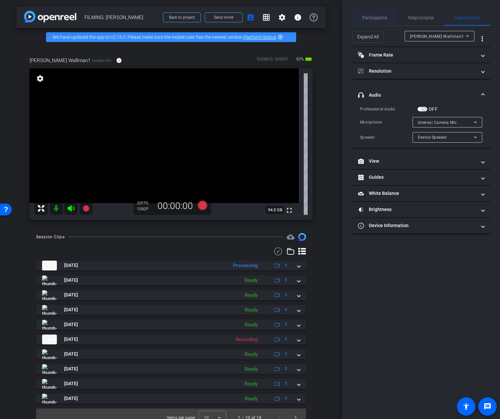
click at [378, 15] on span "Participants" at bounding box center [374, 17] width 25 height 5
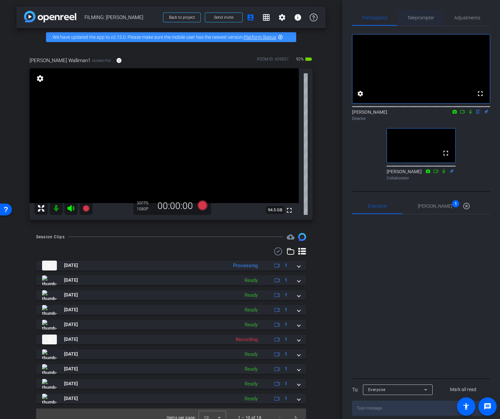
click at [405, 15] on div "Teleprompter" at bounding box center [420, 18] width 47 height 16
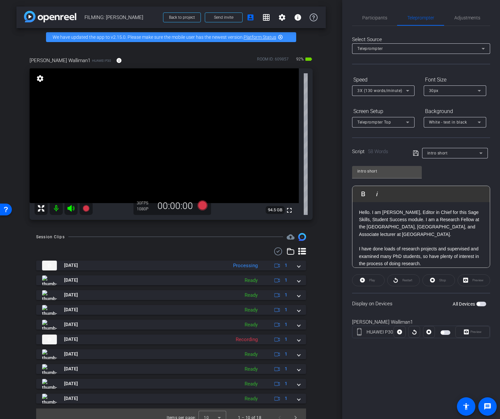
click at [456, 37] on div "Select Source" at bounding box center [421, 40] width 138 height 8
click at [460, 17] on span "Adjustments" at bounding box center [467, 17] width 26 height 5
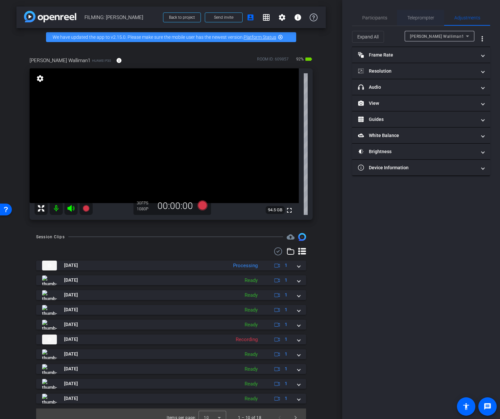
click at [429, 17] on span "Teleprompter" at bounding box center [420, 17] width 27 height 5
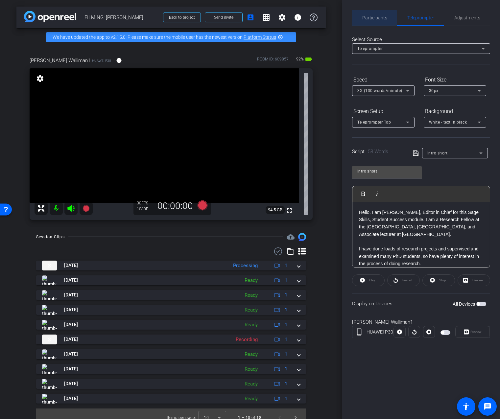
click at [374, 18] on span "Participants" at bounding box center [374, 17] width 25 height 5
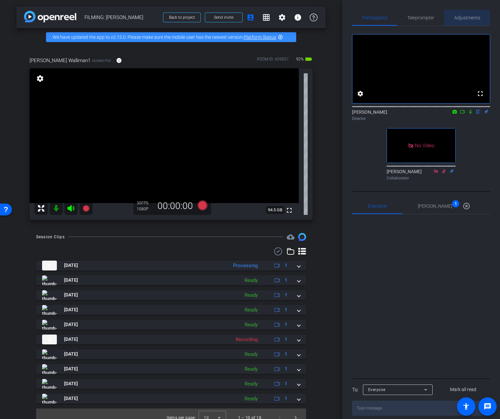
click at [447, 19] on div "Adjustments" at bounding box center [467, 18] width 46 height 16
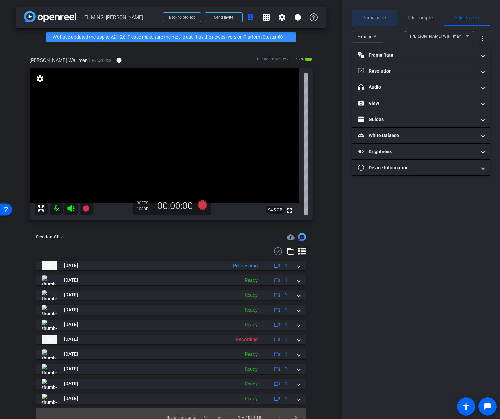
click at [363, 16] on span "Participants" at bounding box center [374, 17] width 25 height 5
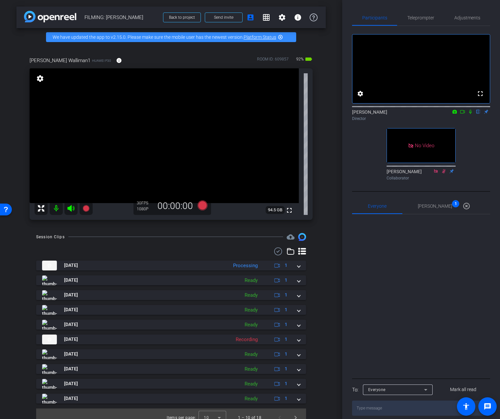
click at [468, 114] on icon at bounding box center [470, 111] width 5 height 5
click at [475, 11] on span "Adjustments" at bounding box center [467, 18] width 26 height 16
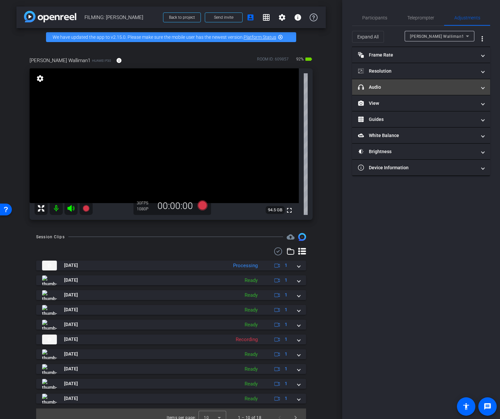
click at [412, 90] on mat-panel-title "headphone icon Audio" at bounding box center [417, 87] width 118 height 7
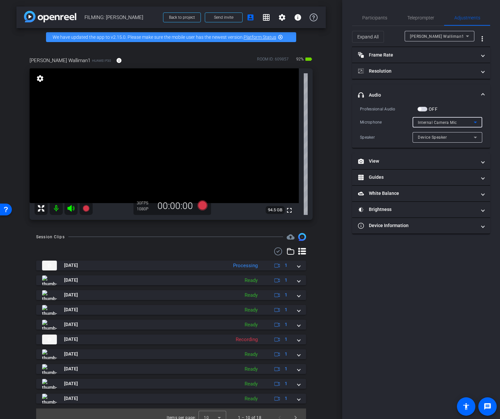
click at [446, 124] on span "Internal Camera Mic" at bounding box center [437, 122] width 39 height 5
click at [421, 109] on div at bounding box center [250, 209] width 500 height 419
click at [421, 109] on span "button" at bounding box center [419, 108] width 3 height 3
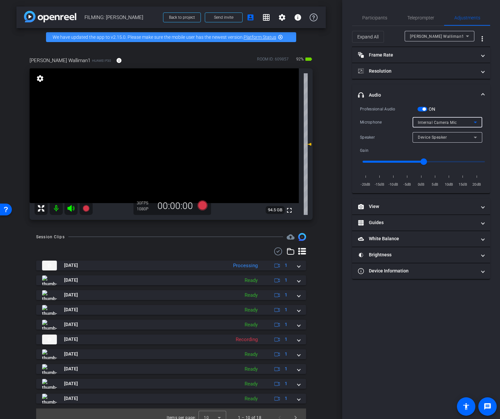
click at [433, 122] on span "Internal Camera Mic" at bounding box center [437, 122] width 39 height 5
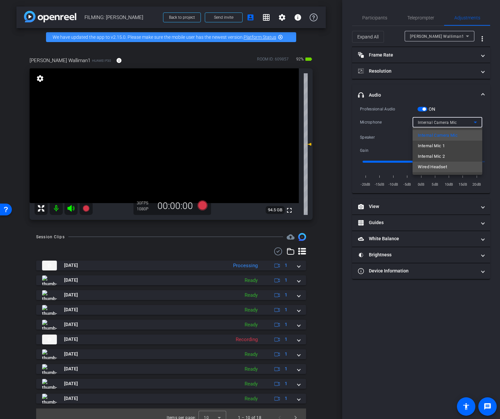
click at [430, 164] on span "Wired Headset" at bounding box center [432, 167] width 29 height 8
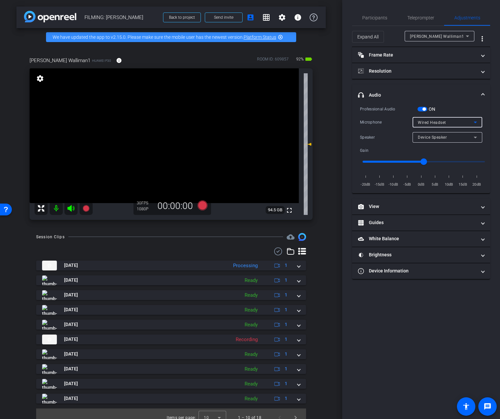
click at [433, 139] on span "Device Speaker" at bounding box center [432, 137] width 29 height 5
click at [429, 164] on span "Wired Headset" at bounding box center [432, 161] width 29 height 8
click at [396, 162] on input "range" at bounding box center [423, 161] width 136 height 14
type input "-10"
click at [393, 162] on input "range" at bounding box center [423, 161] width 136 height 14
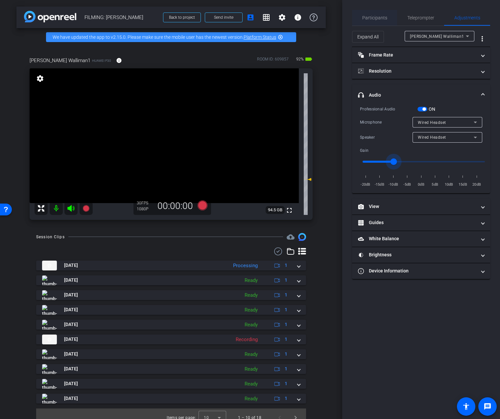
click at [382, 19] on span "Participants" at bounding box center [374, 17] width 25 height 5
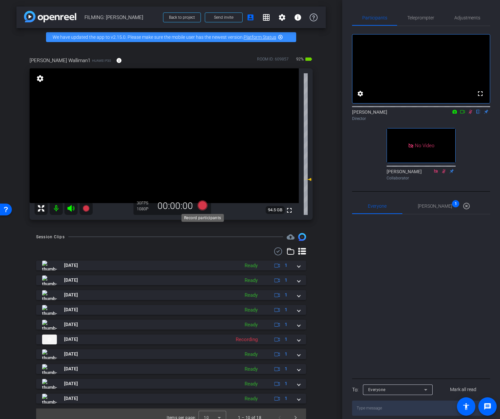
click at [205, 208] on icon at bounding box center [202, 205] width 10 height 10
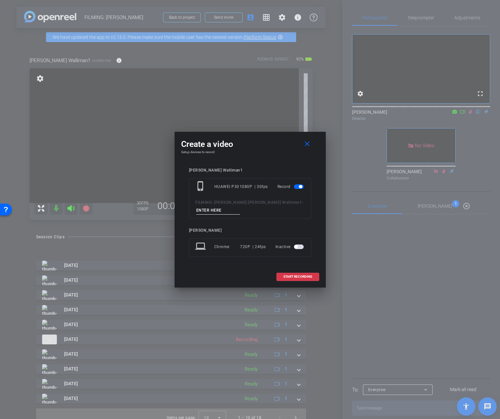
click at [224, 211] on input at bounding box center [218, 210] width 44 height 8
type input "DAY 2 intro short take 2"
click at [307, 277] on span "START RECORDING" at bounding box center [297, 276] width 29 height 3
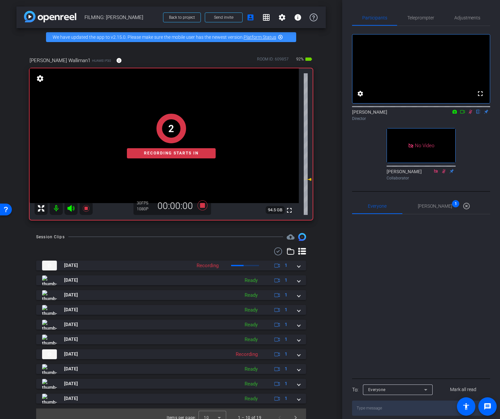
click at [461, 114] on icon at bounding box center [462, 111] width 5 height 5
click at [425, 23] on span "Teleprompter" at bounding box center [420, 18] width 27 height 16
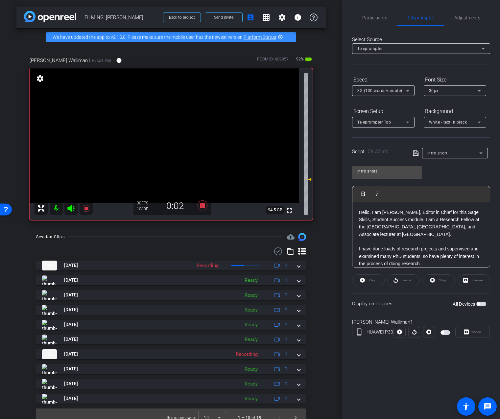
click at [479, 305] on span "button" at bounding box center [481, 304] width 10 height 5
click at [364, 276] on icon at bounding box center [362, 280] width 5 height 8
click at [379, 21] on span "Participants" at bounding box center [374, 18] width 25 height 16
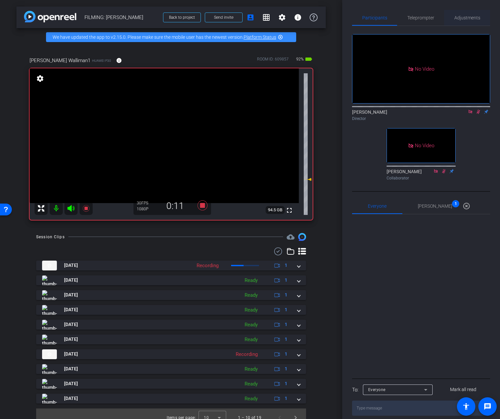
click at [477, 15] on span "Adjustments" at bounding box center [467, 17] width 26 height 5
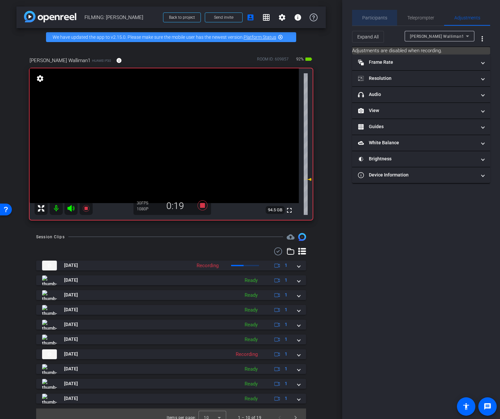
click at [384, 12] on span "Participants" at bounding box center [374, 18] width 25 height 16
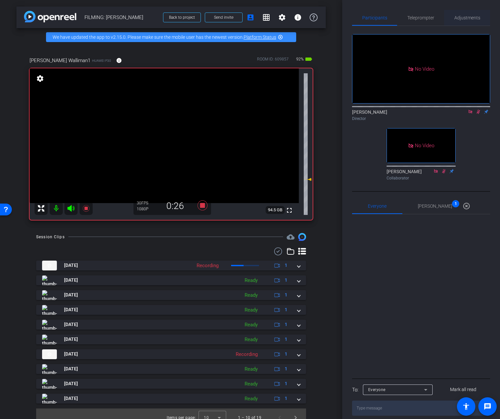
click at [474, 19] on span "Adjustments" at bounding box center [467, 17] width 26 height 5
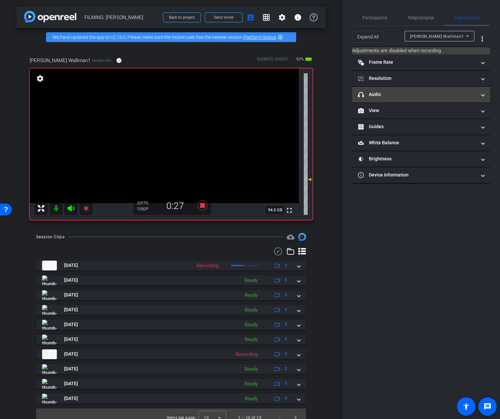
click at [422, 92] on mat-panel-title "headphone icon Audio" at bounding box center [417, 94] width 118 height 7
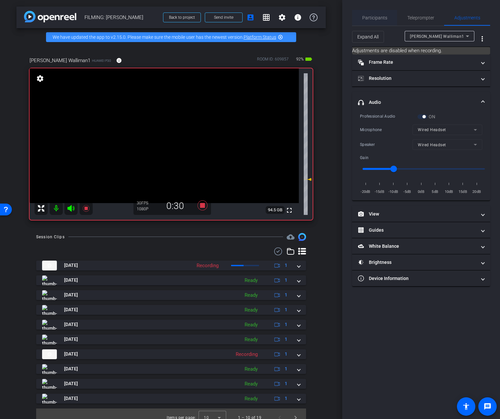
click at [380, 21] on span "Participants" at bounding box center [374, 18] width 25 height 16
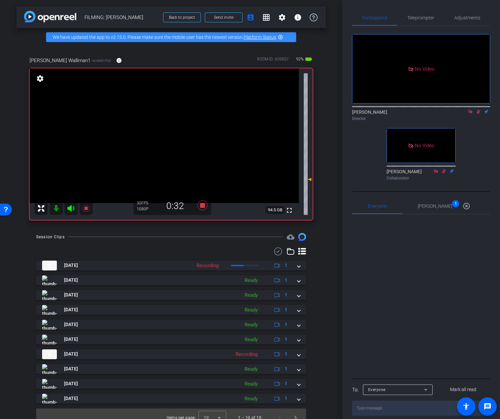
click at [211, 240] on div "Session Clips cloud_upload" at bounding box center [171, 237] width 270 height 8
click at [204, 207] on icon at bounding box center [202, 205] width 10 height 10
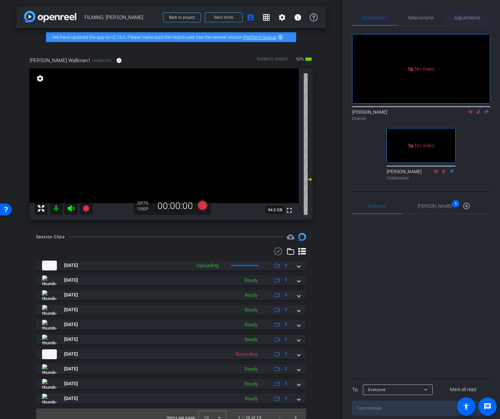
click at [464, 16] on span "Adjustments" at bounding box center [467, 17] width 26 height 5
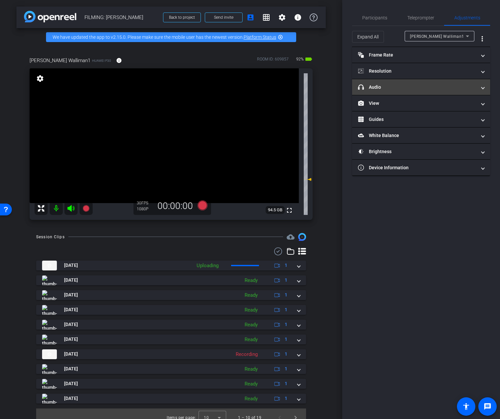
click at [416, 86] on mat-panel-title "headphone icon Audio" at bounding box center [417, 87] width 118 height 7
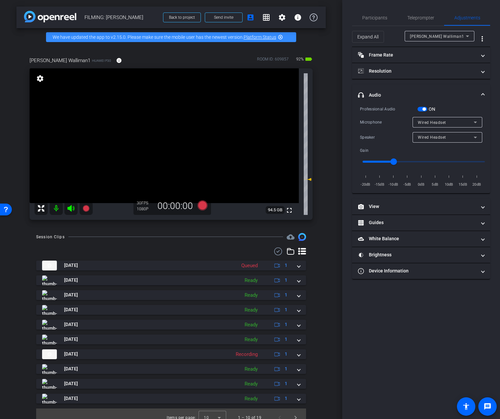
click at [423, 109] on span "button" at bounding box center [423, 108] width 3 height 3
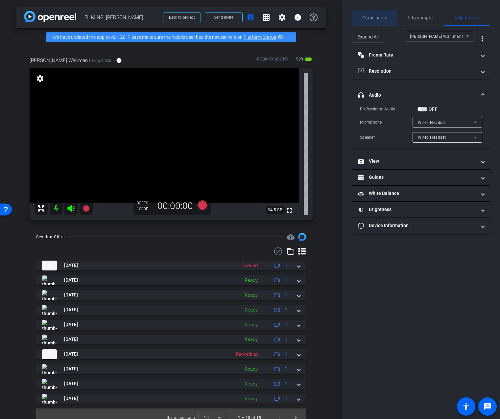
click at [370, 18] on span "Participants" at bounding box center [374, 17] width 25 height 5
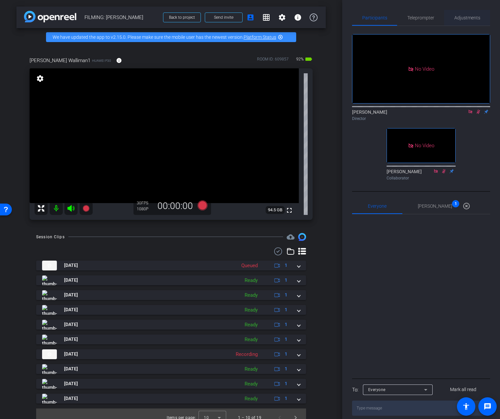
click at [470, 15] on span "Adjustments" at bounding box center [467, 17] width 26 height 5
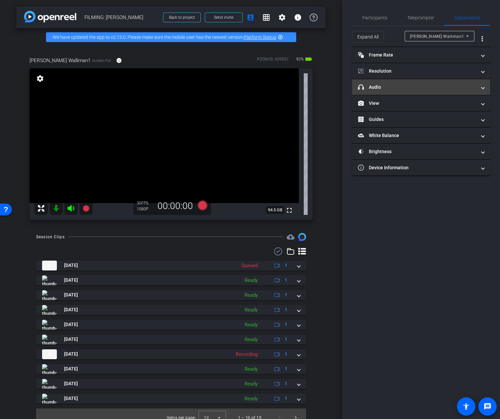
drag, startPoint x: 422, startPoint y: 87, endPoint x: 423, endPoint y: 98, distance: 10.6
click at [422, 88] on mat-panel-title "headphone icon Audio" at bounding box center [417, 87] width 118 height 7
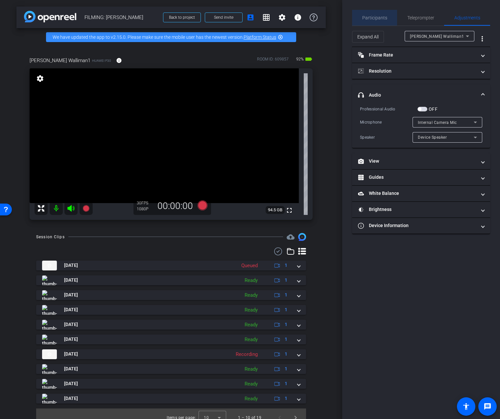
click at [367, 15] on span "Participants" at bounding box center [374, 17] width 25 height 5
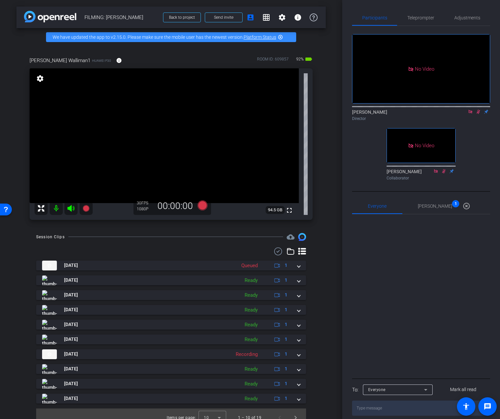
click at [471, 109] on icon at bounding box center [470, 111] width 5 height 5
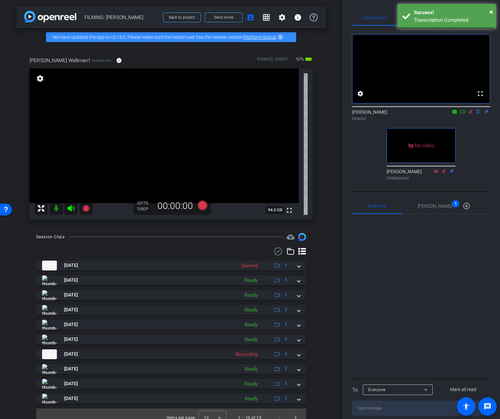
click at [469, 114] on icon at bounding box center [470, 111] width 5 height 5
click at [492, 11] on span "×" at bounding box center [491, 12] width 4 height 8
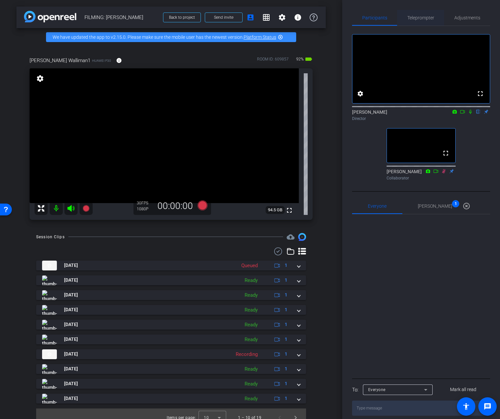
click at [436, 19] on div "Teleprompter" at bounding box center [420, 18] width 47 height 16
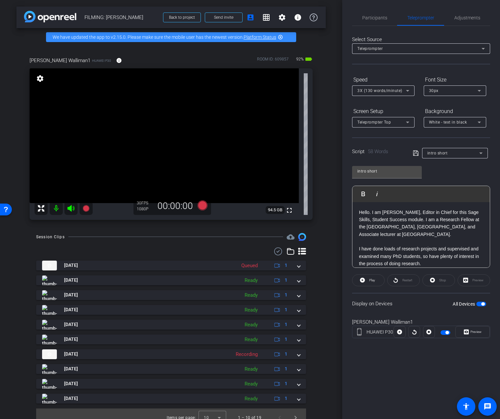
click at [444, 151] on span "intro short" at bounding box center [437, 153] width 20 height 5
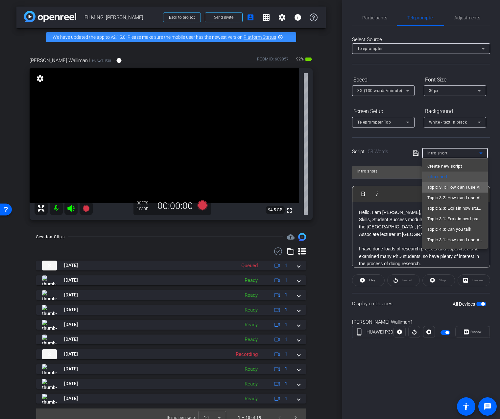
click at [464, 187] on span "Topic 3.1: How can I use AI" at bounding box center [454, 187] width 54 height 8
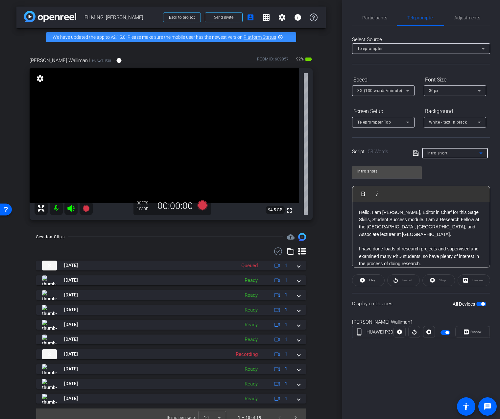
type input "Topic 3.1: How can I use AI"
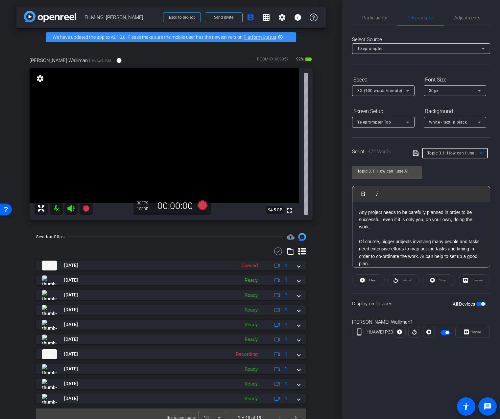
click at [446, 180] on div "Topic 3.1: How can I use AI Play Play from this location Play Selected Play and…" at bounding box center [421, 214] width 138 height 107
click at [458, 19] on span "Adjustments" at bounding box center [467, 17] width 26 height 5
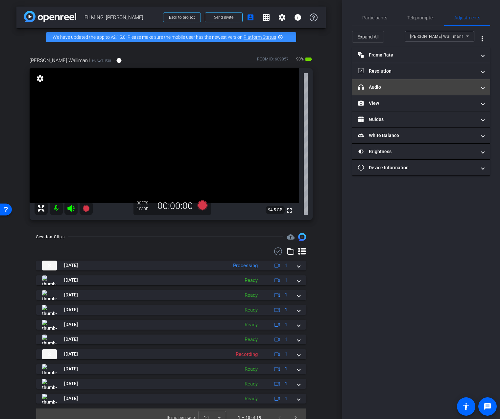
click at [414, 89] on mat-panel-title "headphone icon Audio" at bounding box center [417, 87] width 118 height 7
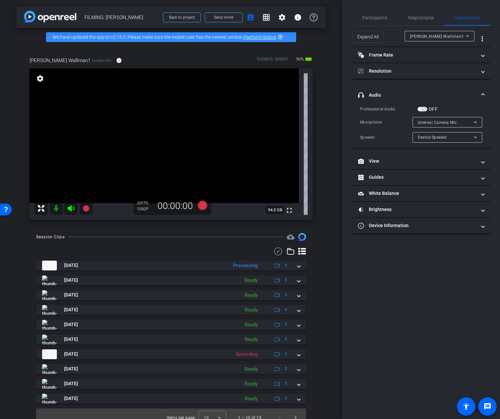
click at [424, 109] on span "button" at bounding box center [422, 109] width 10 height 5
click at [434, 123] on span "Internal Camera Mic" at bounding box center [437, 122] width 39 height 5
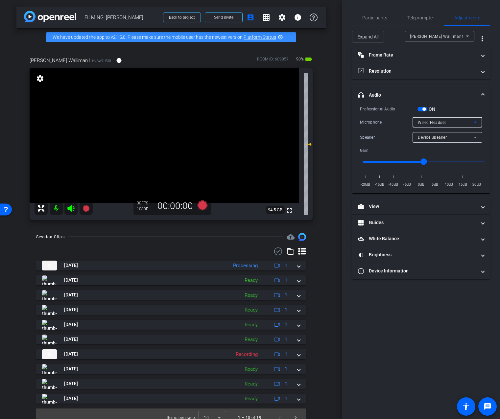
click at [431, 134] on div "Device Speaker" at bounding box center [446, 137] width 56 height 8
click at [431, 162] on span "Wired Headset" at bounding box center [432, 161] width 29 height 8
type input "-10"
click at [393, 160] on input "range" at bounding box center [423, 161] width 136 height 14
click at [385, 22] on span "Participants" at bounding box center [374, 18] width 25 height 16
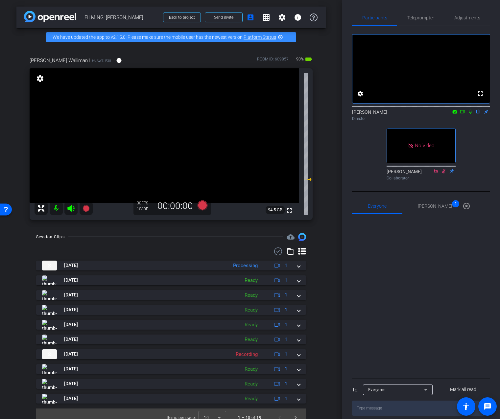
click at [470, 114] on icon at bounding box center [470, 111] width 5 height 5
click at [463, 113] on icon at bounding box center [462, 111] width 5 height 3
click at [202, 205] on icon at bounding box center [202, 205] width 10 height 10
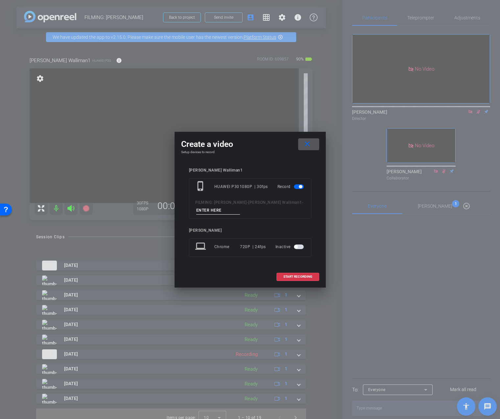
click at [211, 210] on input at bounding box center [218, 210] width 44 height 8
type input "3"
type input "1"
click at [298, 277] on span "START RECORDING" at bounding box center [297, 276] width 29 height 3
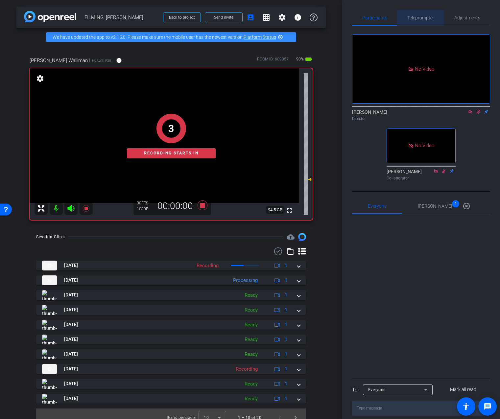
click at [418, 22] on span "Teleprompter" at bounding box center [420, 18] width 27 height 16
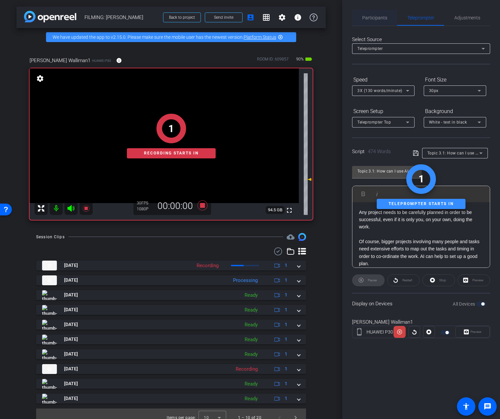
click at [386, 19] on div "Participants" at bounding box center [374, 18] width 45 height 16
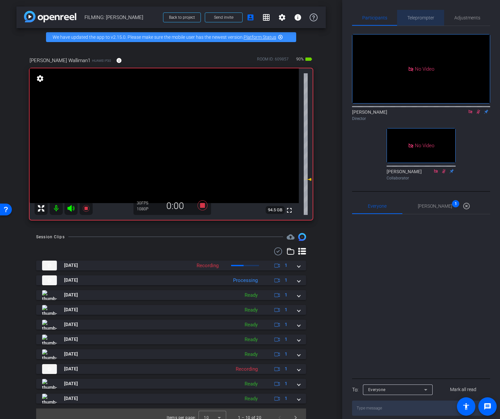
click at [414, 19] on span "Teleprompter" at bounding box center [420, 17] width 27 height 5
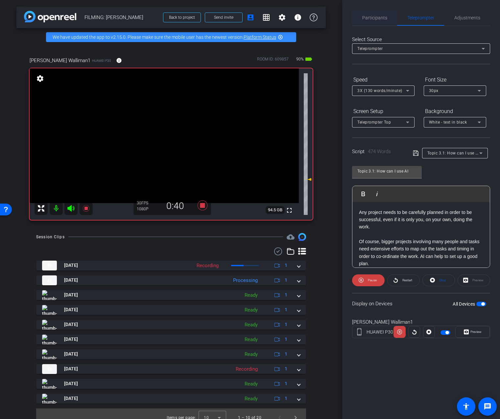
click at [370, 24] on span "Participants" at bounding box center [374, 18] width 25 height 16
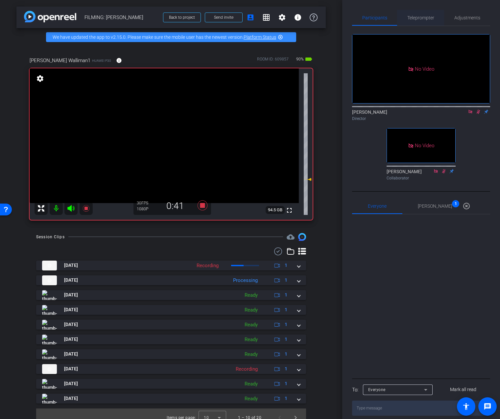
click at [420, 23] on span "Teleprompter" at bounding box center [420, 18] width 27 height 16
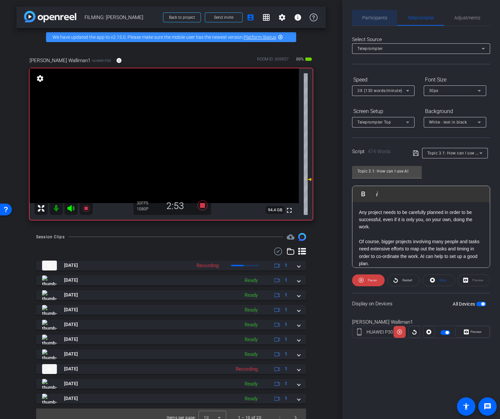
click at [375, 18] on span "Participants" at bounding box center [374, 17] width 25 height 5
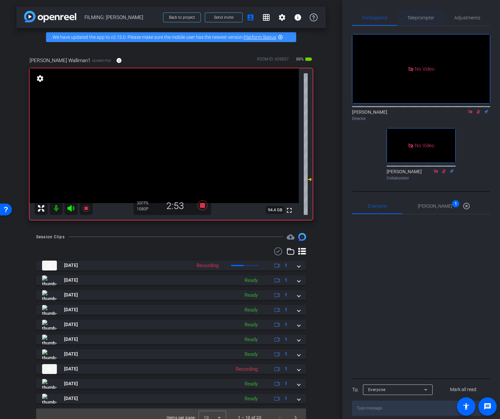
click at [425, 21] on span "Teleprompter" at bounding box center [420, 18] width 27 height 16
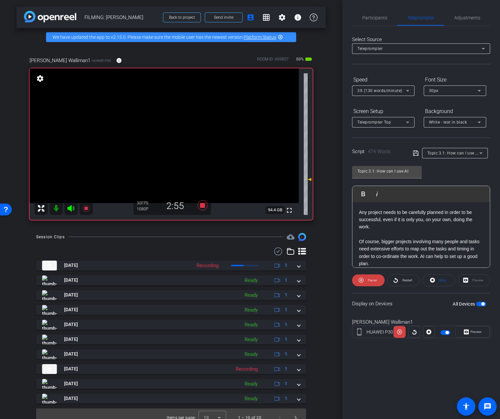
click at [449, 169] on div "Topic 3.1: How can I use AI Play Play from this location Play Selected Play and…" at bounding box center [421, 214] width 138 height 107
click at [203, 208] on icon at bounding box center [202, 205] width 16 height 12
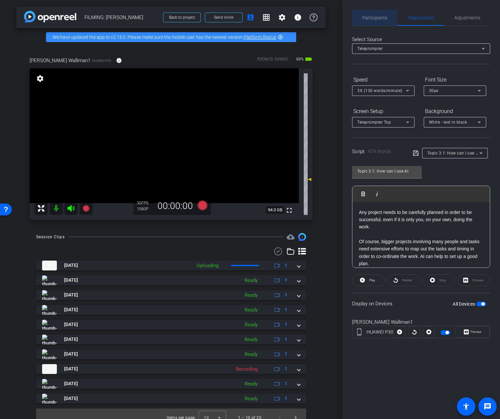
click at [378, 20] on span "Participants" at bounding box center [374, 17] width 25 height 5
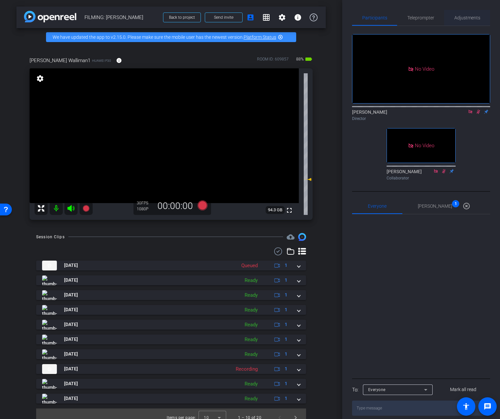
click at [464, 25] on span "Adjustments" at bounding box center [467, 18] width 26 height 16
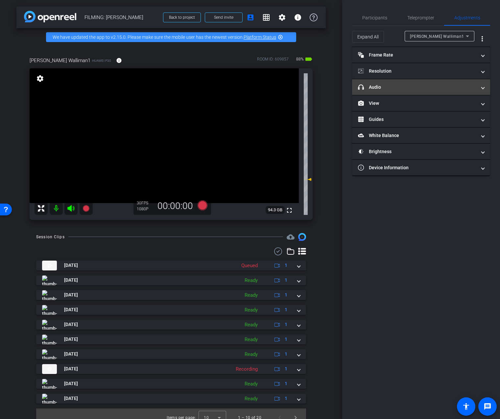
click at [425, 88] on mat-panel-title "headphone icon Audio" at bounding box center [417, 87] width 118 height 7
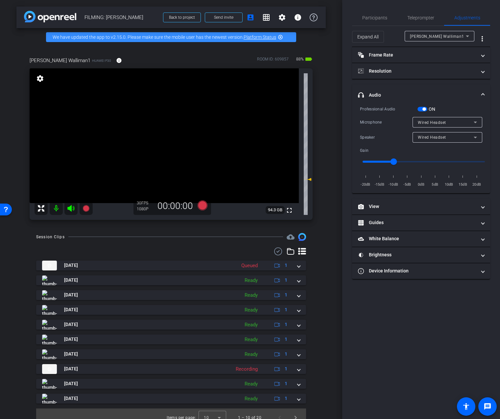
click at [425, 110] on span "button" at bounding box center [422, 109] width 10 height 5
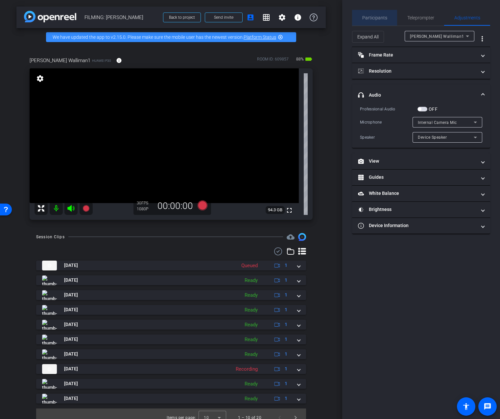
click at [384, 20] on span "Participants" at bounding box center [374, 17] width 25 height 5
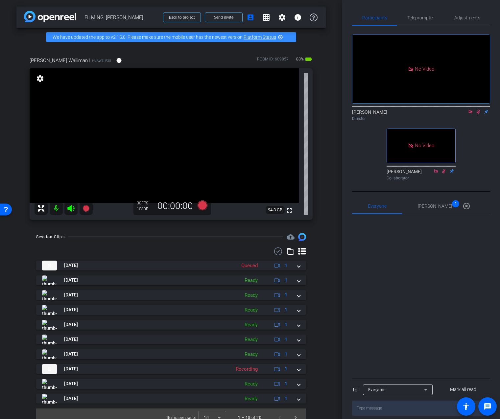
click at [477, 110] on icon at bounding box center [478, 112] width 4 height 4
click at [470, 110] on icon at bounding box center [470, 112] width 4 height 4
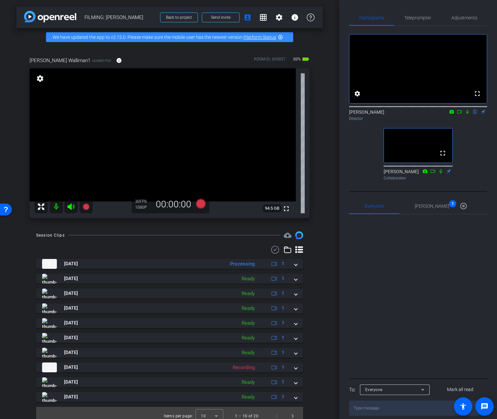
click at [435, 214] on div "Everyone 0 Ailsa Dann 1 highlight_off" at bounding box center [418, 206] width 138 height 16
click at [433, 208] on span "Ailsa Dann 1" at bounding box center [432, 206] width 34 height 5
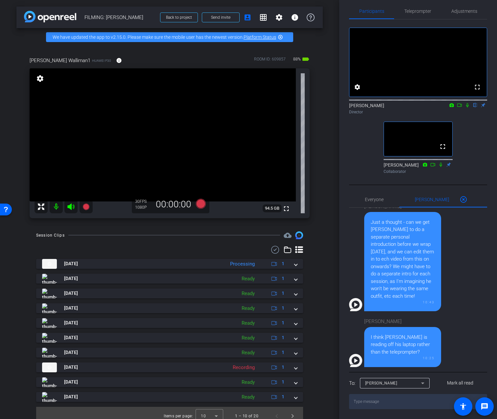
scroll to position [1, 0]
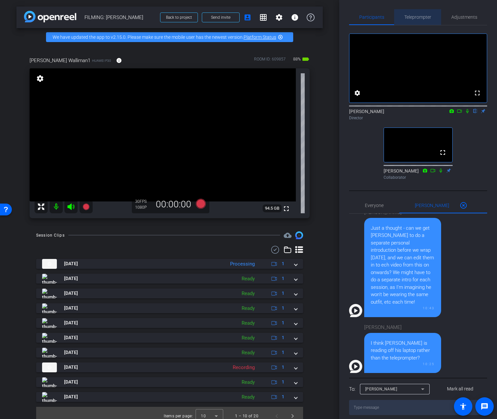
click at [416, 16] on span "Teleprompter" at bounding box center [417, 17] width 27 height 5
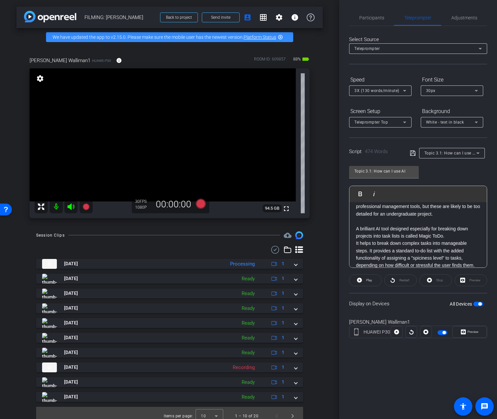
scroll to position [0, 0]
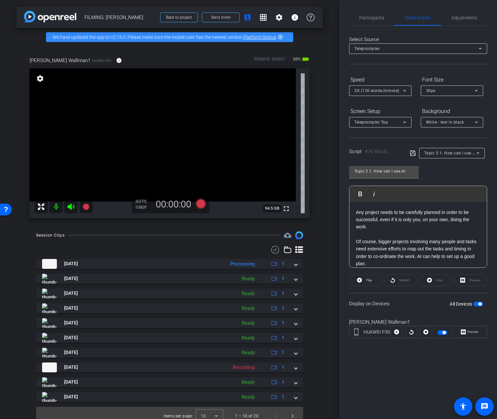
drag, startPoint x: 390, startPoint y: 257, endPoint x: 371, endPoint y: 136, distance: 122.1
click at [371, 136] on div "Select Source Teleprompter Speed 3X (130 words/minute) Font Size 30px Screen Se…" at bounding box center [418, 187] width 138 height 323
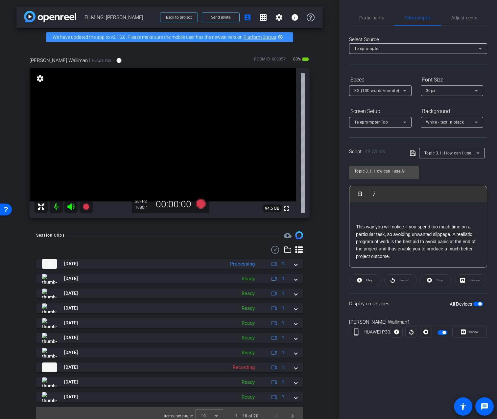
click at [356, 227] on p "This way you will notice if you spend too much time on a particular task, so av…" at bounding box center [418, 241] width 124 height 37
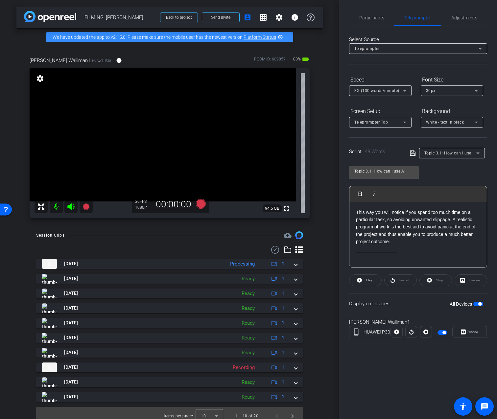
click at [440, 249] on p at bounding box center [418, 248] width 124 height 7
click at [461, 16] on span "Adjustments" at bounding box center [464, 17] width 26 height 5
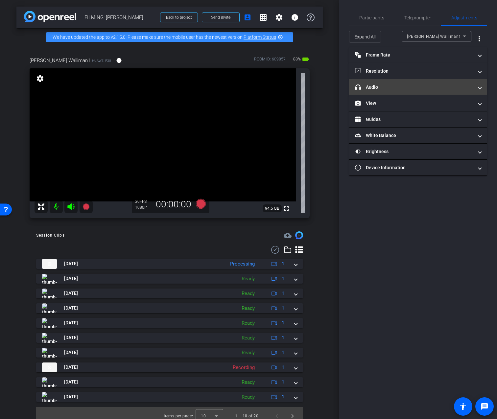
click at [396, 86] on mat-panel-title "headphone icon Audio" at bounding box center [414, 87] width 118 height 7
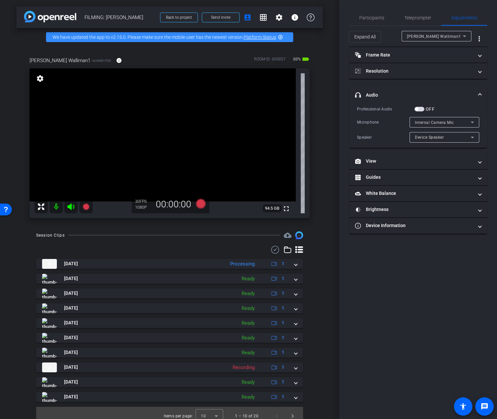
click at [419, 109] on span "button" at bounding box center [419, 109] width 10 height 5
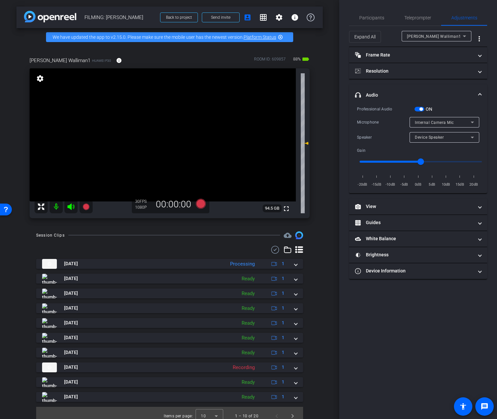
click at [430, 125] on div "Internal Camera Mic" at bounding box center [443, 122] width 56 height 8
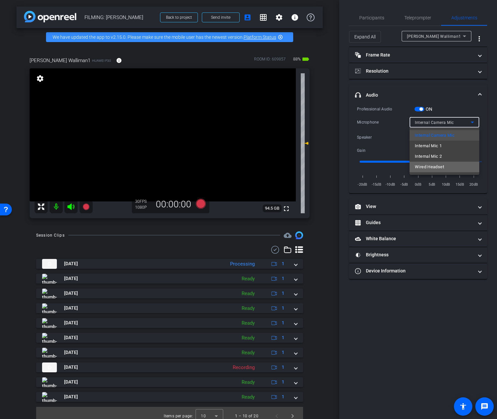
click at [427, 166] on span "Wired Headset" at bounding box center [429, 167] width 29 height 8
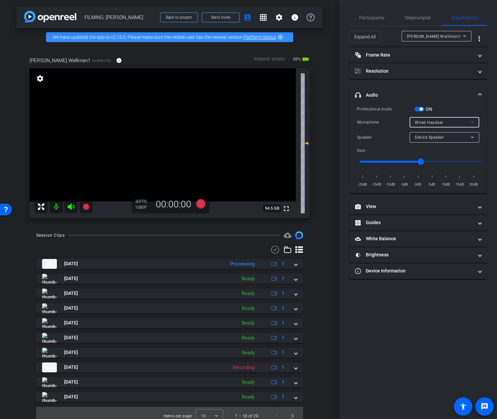
click at [429, 140] on span "Device Speaker" at bounding box center [429, 137] width 29 height 5
click at [429, 156] on mat-option "Wired Headset" at bounding box center [444, 160] width 70 height 11
click at [400, 159] on input "range" at bounding box center [421, 161] width 136 height 14
type input "-9"
click at [394, 159] on input "range" at bounding box center [421, 161] width 136 height 14
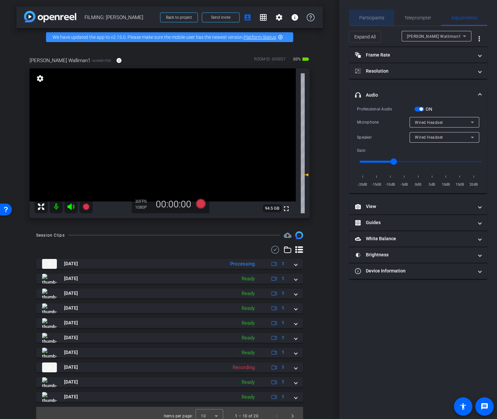
click at [381, 20] on span "Participants" at bounding box center [371, 17] width 25 height 5
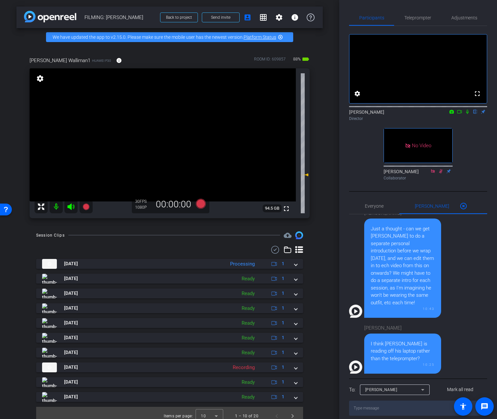
click at [468, 114] on icon at bounding box center [467, 111] width 5 height 5
click at [461, 113] on icon at bounding box center [459, 111] width 5 height 3
click at [204, 203] on icon at bounding box center [201, 203] width 10 height 10
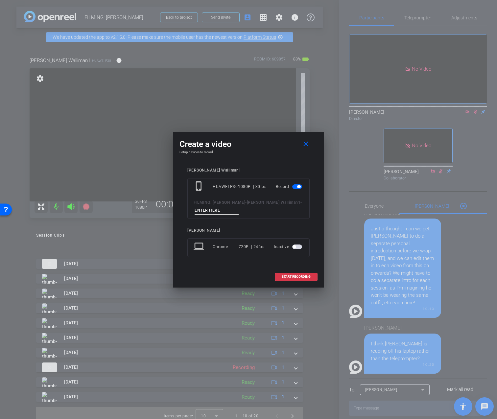
click at [218, 208] on input at bounding box center [216, 210] width 44 height 8
type input "redo last p"
click at [294, 278] on span "START RECORDING" at bounding box center [296, 276] width 29 height 3
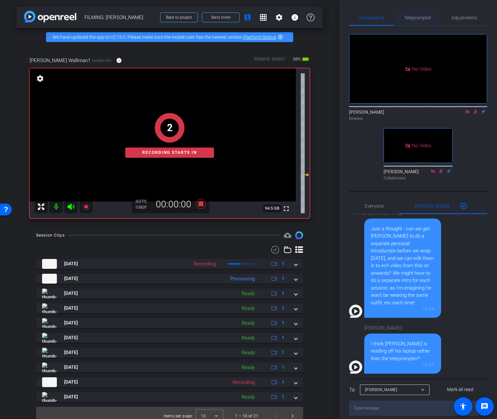
click at [428, 14] on span "Teleprompter" at bounding box center [417, 18] width 27 height 16
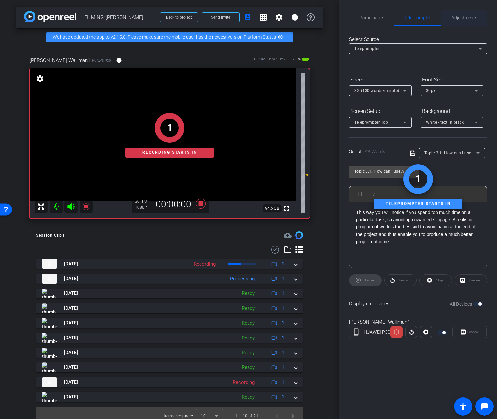
click at [455, 21] on span "Adjustments" at bounding box center [464, 18] width 26 height 16
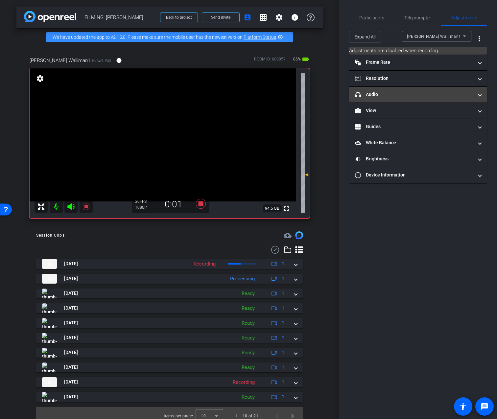
click at [394, 98] on mat-panel-title "headphone icon Audio" at bounding box center [414, 94] width 118 height 7
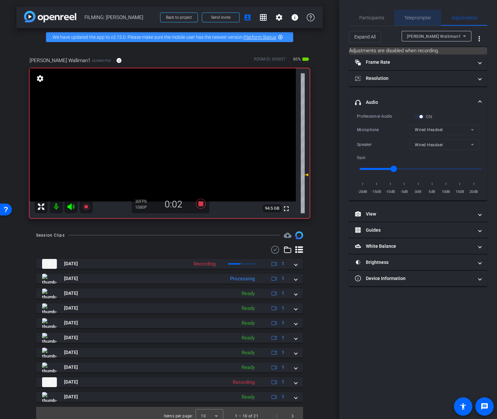
click at [412, 14] on span "Teleprompter" at bounding box center [417, 18] width 27 height 16
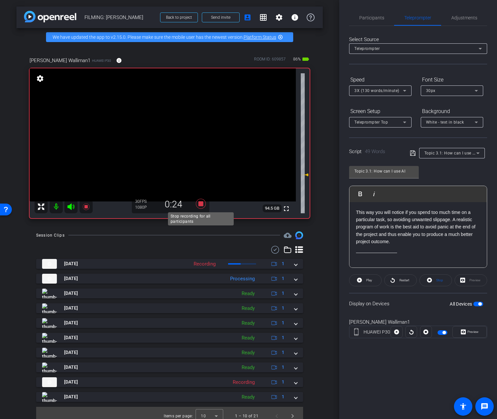
click at [204, 205] on icon at bounding box center [201, 204] width 16 height 12
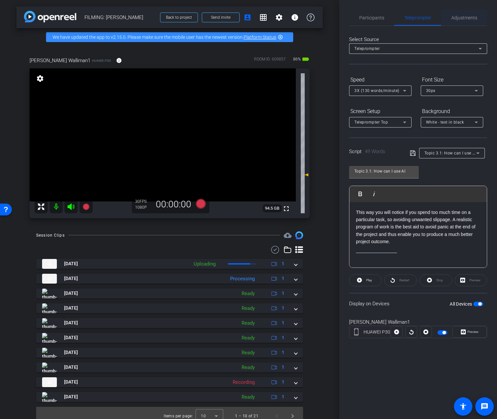
click at [470, 17] on span "Adjustments" at bounding box center [464, 17] width 26 height 5
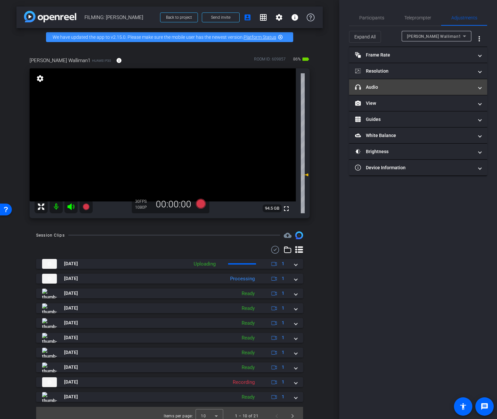
click at [392, 89] on mat-panel-title "headphone icon Audio" at bounding box center [414, 87] width 118 height 7
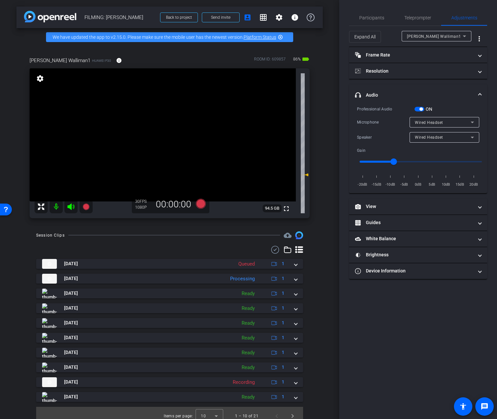
click at [420, 111] on span "button" at bounding box center [419, 109] width 10 height 5
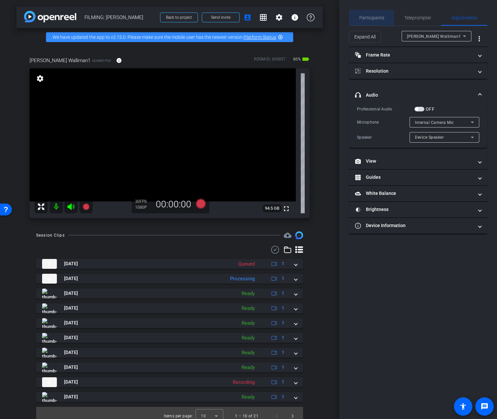
click at [373, 18] on span "Participants" at bounding box center [371, 17] width 25 height 5
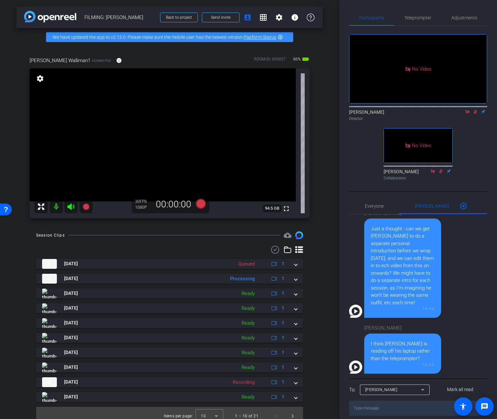
click at [469, 109] on icon at bounding box center [467, 111] width 5 height 5
click at [465, 114] on icon at bounding box center [467, 111] width 5 height 5
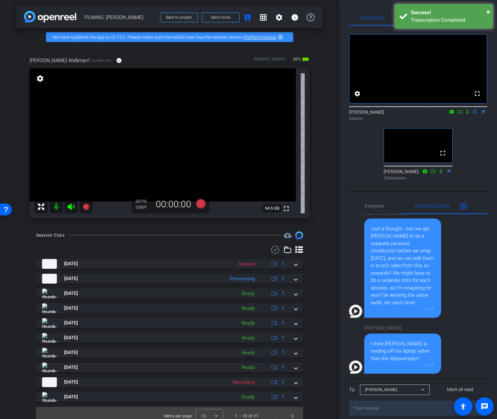
click at [421, 18] on div "Transcription Completed" at bounding box center [449, 20] width 77 height 8
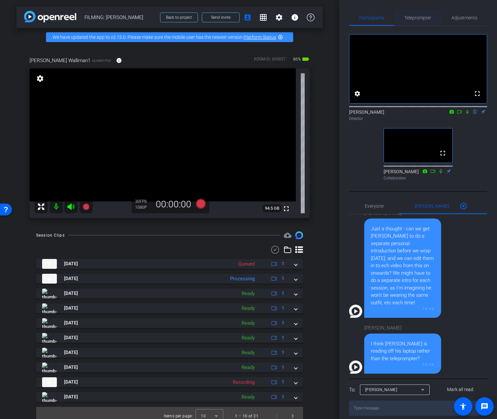
click at [421, 18] on span "Teleprompter" at bounding box center [417, 17] width 27 height 5
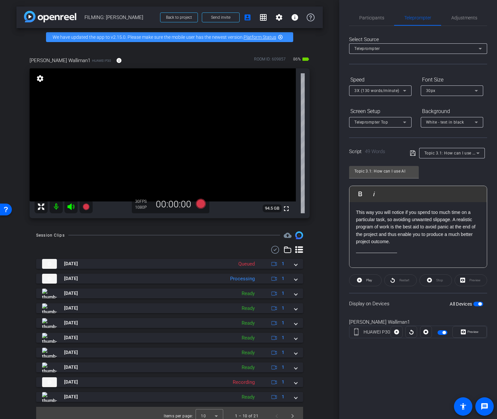
click at [450, 154] on span "Topic 3.1: How can I use AI" at bounding box center [450, 152] width 52 height 5
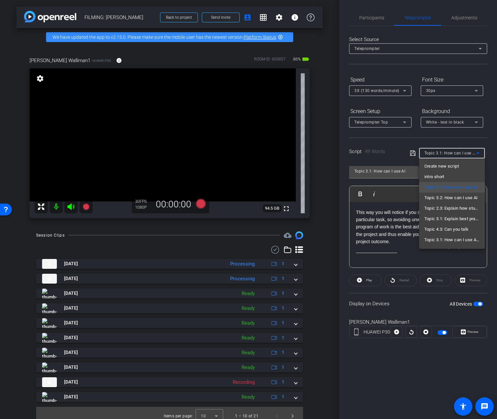
click at [375, 17] on div at bounding box center [248, 209] width 497 height 419
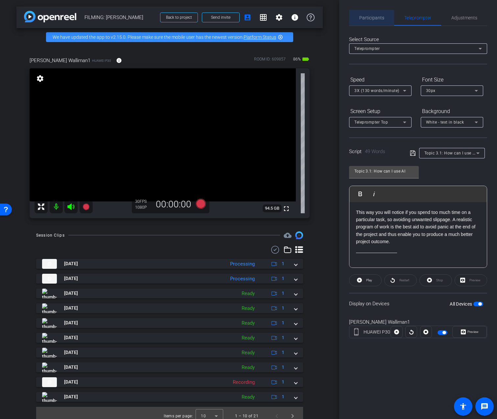
click at [369, 20] on span "Participants" at bounding box center [371, 17] width 25 height 5
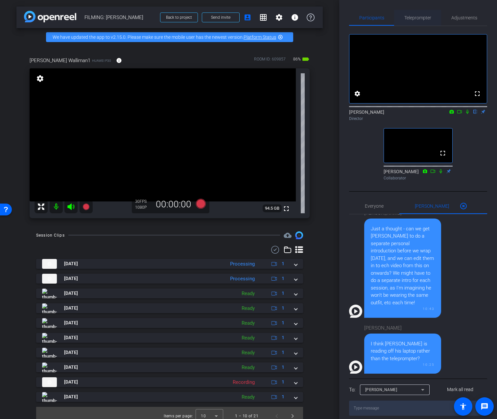
click at [417, 17] on span "Teleprompter" at bounding box center [417, 17] width 27 height 5
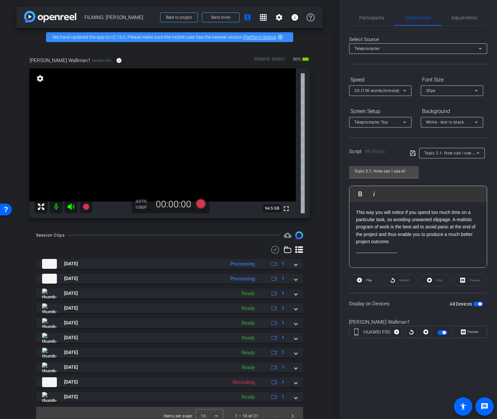
click at [422, 246] on p at bounding box center [418, 248] width 124 height 7
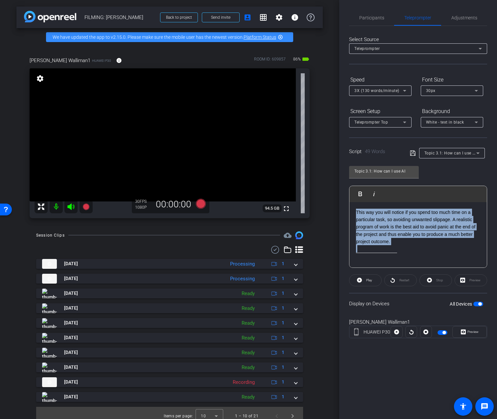
drag, startPoint x: 421, startPoint y: 250, endPoint x: 354, endPoint y: 208, distance: 78.8
click at [354, 208] on div "This way you will notice if you spend too much time on a particular task, so av…" at bounding box center [417, 235] width 137 height 66
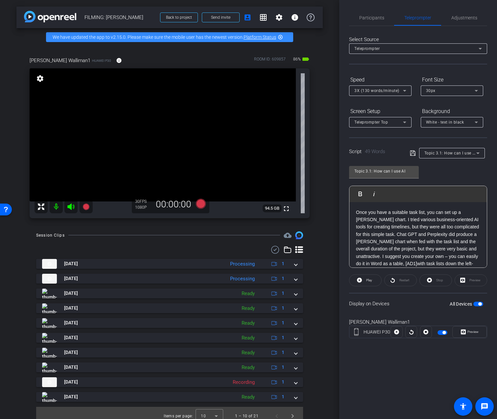
scroll to position [148, 0]
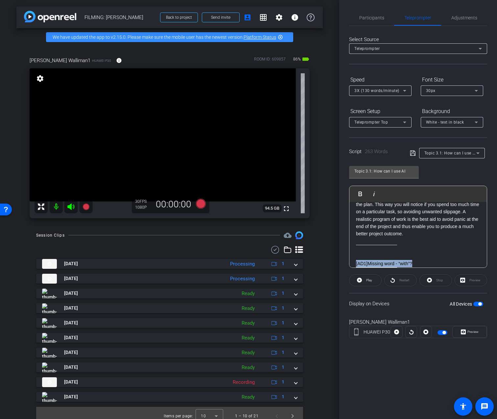
drag, startPoint x: 422, startPoint y: 264, endPoint x: 348, endPoint y: 260, distance: 74.7
click at [348, 260] on div "Participants Teleprompter Adjustments settings Addie Hackshaw flip Director Ail…" at bounding box center [418, 209] width 158 height 419
drag, startPoint x: 403, startPoint y: 245, endPoint x: 346, endPoint y: 244, distance: 57.2
click at [346, 244] on div "Participants Teleprompter Adjustments settings Addie Hackshaw flip Director Ail…" at bounding box center [418, 209] width 158 height 419
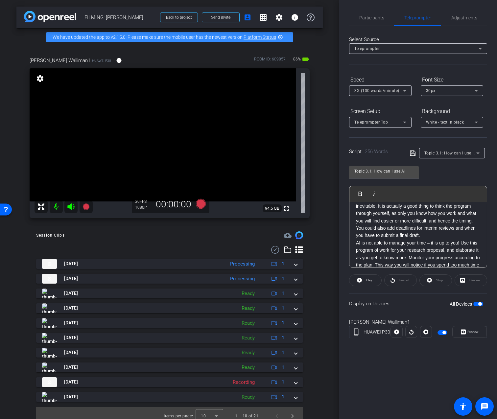
click at [395, 237] on p "Once you have a suitable task list, you can set up a Gantt chart. I tried vario…" at bounding box center [418, 181] width 124 height 118
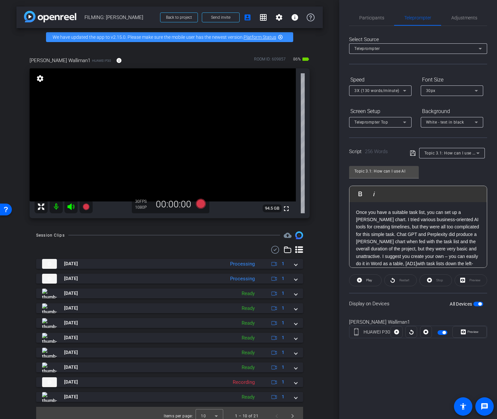
click at [367, 237] on p "Once you have a suitable task list, you can set up a Gantt chart. I tried vario…" at bounding box center [418, 268] width 124 height 118
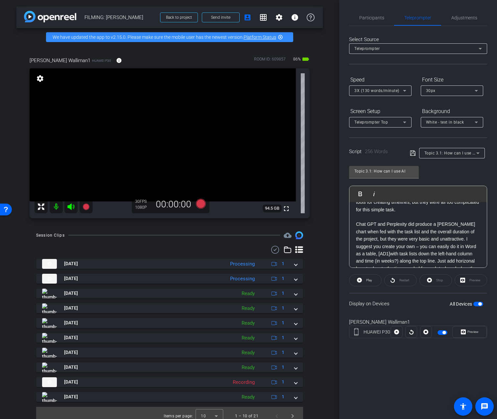
click at [442, 240] on p "Chat GPT and Perplexity did produce a Gantt chart when fed with the task list a…" at bounding box center [418, 268] width 124 height 96
click at [402, 226] on p "I suggest you create your own – you can easily do it in Word as a table, [AD1] …" at bounding box center [418, 250] width 124 height 74
click at [438, 232] on p "I suggest you create your own – you can easily do it in Word as a table, ​ with…" at bounding box center [418, 250] width 124 height 74
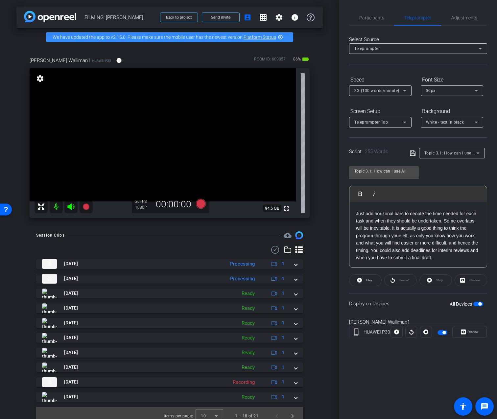
scroll to position [94, 0]
click at [392, 229] on p "Just add horizonal bars to denote the time needed for each task and when they s…" at bounding box center [418, 236] width 124 height 52
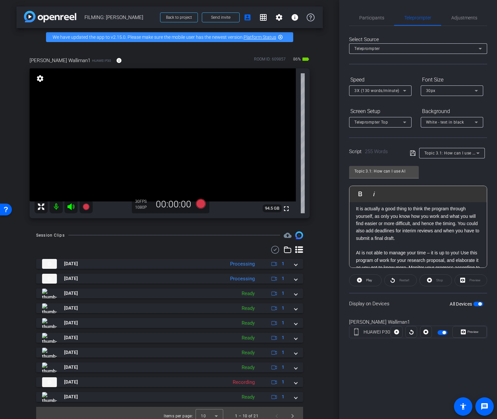
scroll to position [129, 0]
click at [435, 238] on p "It is actually a good thing to think the program through yourself, as only you …" at bounding box center [418, 222] width 124 height 37
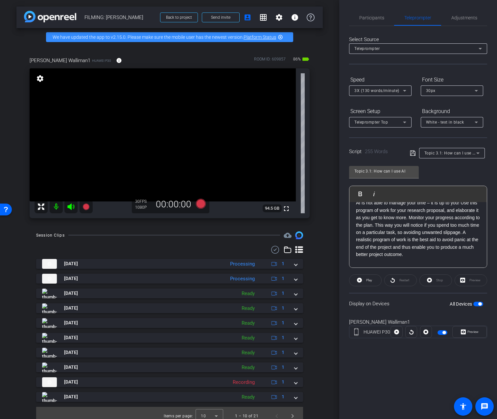
scroll to position [172, 0]
click at [409, 226] on p "AI is not able to manage your time – it is up to you! Use this program of work …" at bounding box center [418, 234] width 124 height 59
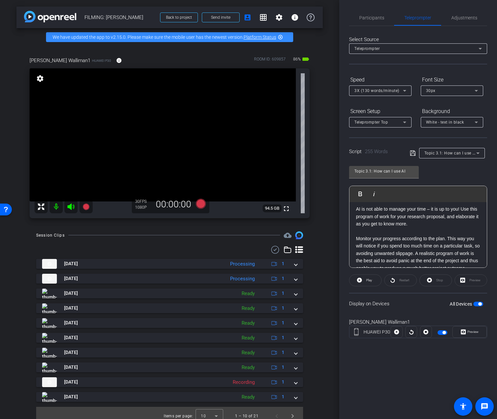
scroll to position [203, 0]
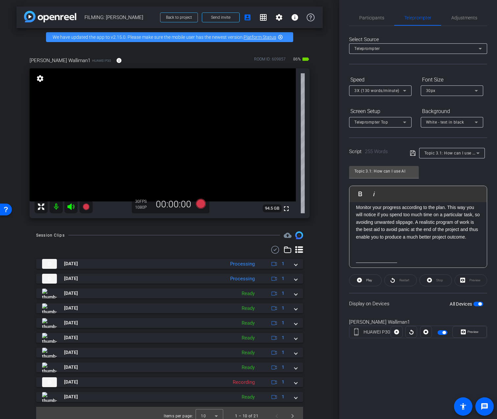
click at [423, 224] on p "Monitor your progress according to the plan. This way you will notice if you sp…" at bounding box center [418, 222] width 124 height 37
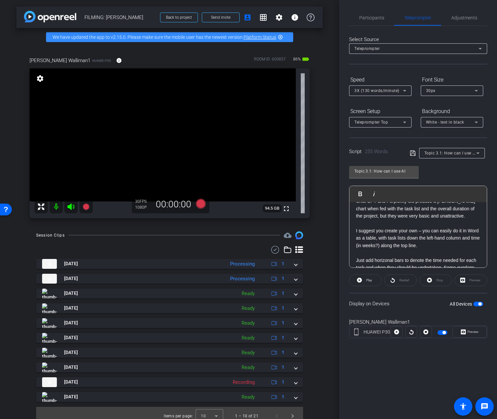
scroll to position [0, 0]
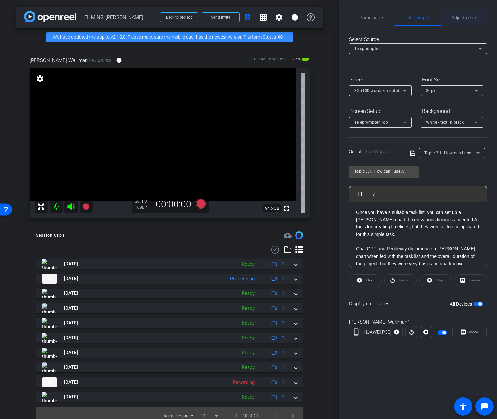
click at [462, 21] on span "Adjustments" at bounding box center [464, 18] width 26 height 16
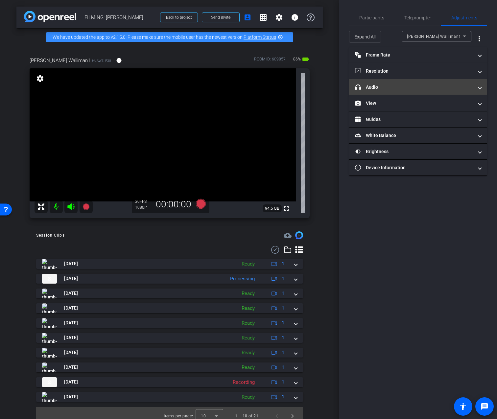
click at [396, 92] on mat-expansion-panel-header "headphone icon Audio" at bounding box center [418, 87] width 138 height 16
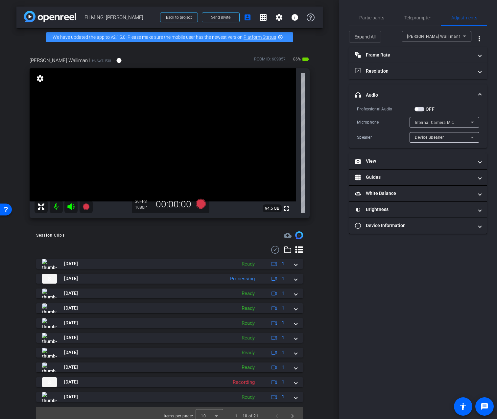
click at [418, 107] on span "button" at bounding box center [419, 109] width 10 height 5
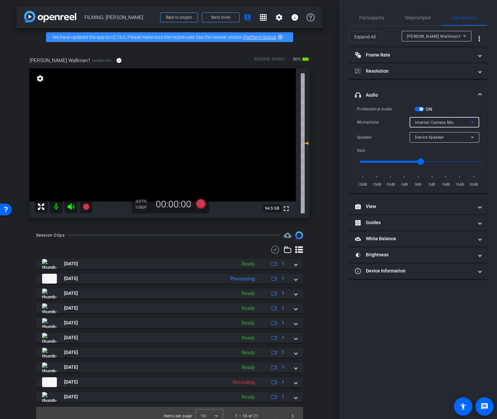
click at [427, 122] on span "Internal Camera Mic" at bounding box center [434, 122] width 39 height 5
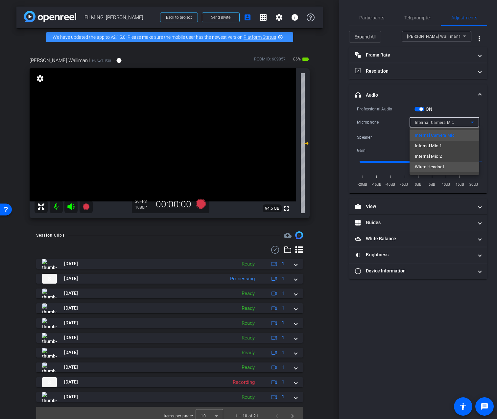
click at [424, 166] on span "Wired Headset" at bounding box center [429, 167] width 29 height 8
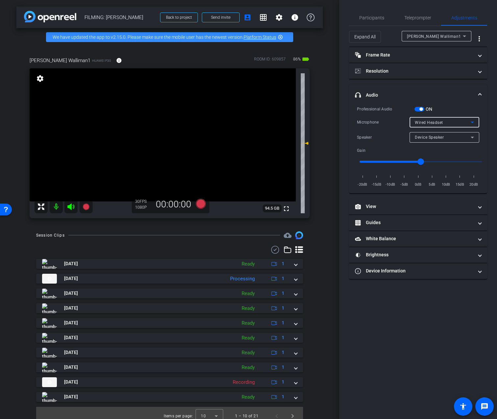
click at [433, 138] on span "Device Speaker" at bounding box center [429, 137] width 29 height 5
click at [428, 159] on span "Wired Headset" at bounding box center [429, 161] width 29 height 8
type input "-10"
click at [391, 160] on input "range" at bounding box center [421, 161] width 136 height 14
click at [378, 19] on span "Participants" at bounding box center [371, 17] width 25 height 5
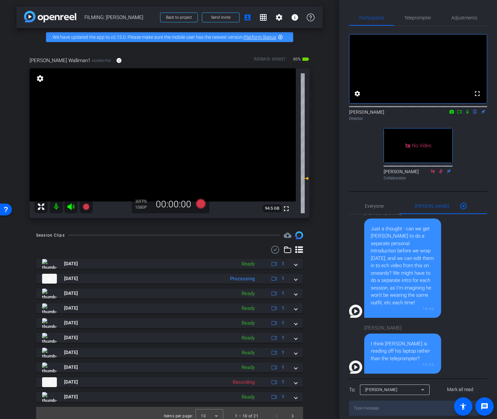
click at [465, 114] on icon at bounding box center [467, 111] width 5 height 5
click at [461, 113] on icon at bounding box center [459, 111] width 5 height 3
click at [199, 207] on icon at bounding box center [201, 203] width 10 height 10
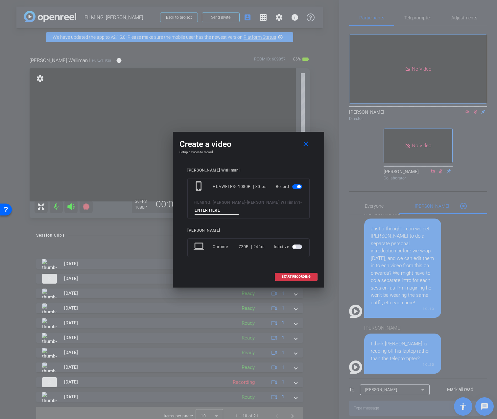
click at [203, 211] on input at bounding box center [216, 210] width 44 height 8
type input "REDO"
click at [292, 276] on span "START RECORDING" at bounding box center [296, 276] width 29 height 3
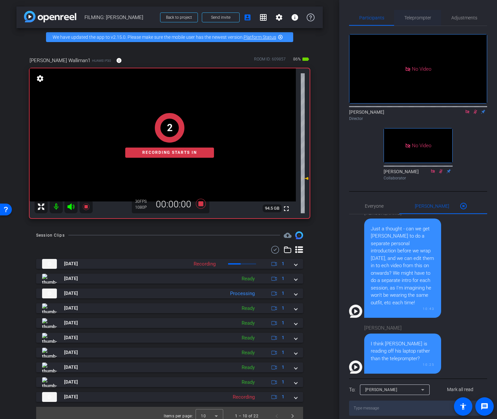
click at [422, 21] on span "Teleprompter" at bounding box center [417, 18] width 27 height 16
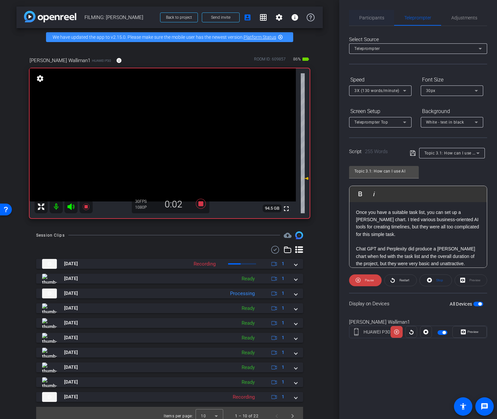
click at [378, 12] on span "Participants" at bounding box center [371, 18] width 25 height 16
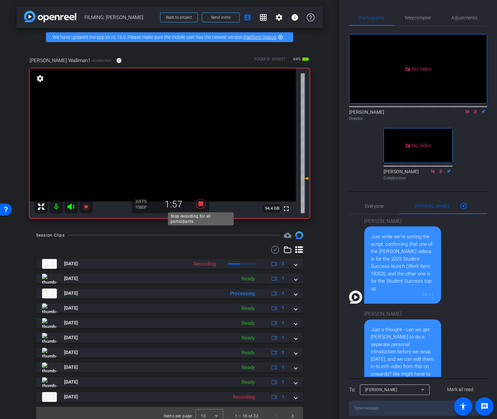
click at [202, 205] on icon at bounding box center [201, 203] width 10 height 10
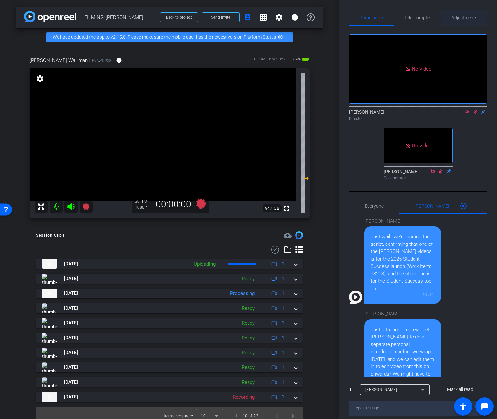
click at [465, 16] on span "Adjustments" at bounding box center [464, 17] width 26 height 5
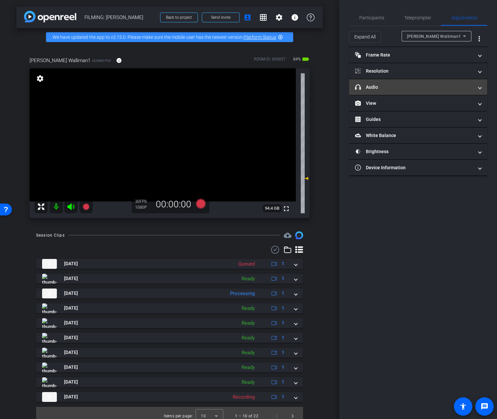
click at [404, 84] on mat-panel-title "headphone icon Audio" at bounding box center [414, 87] width 118 height 7
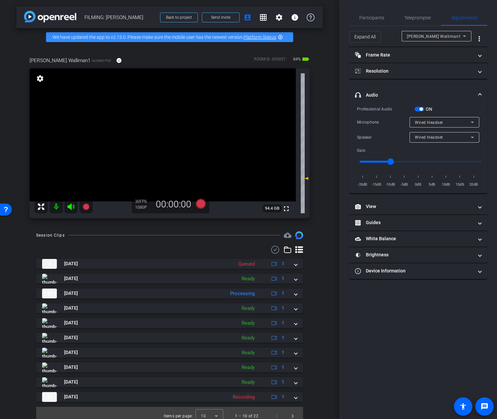
click at [422, 108] on span "button" at bounding box center [420, 108] width 3 height 3
click at [378, 14] on span "Participants" at bounding box center [371, 18] width 25 height 16
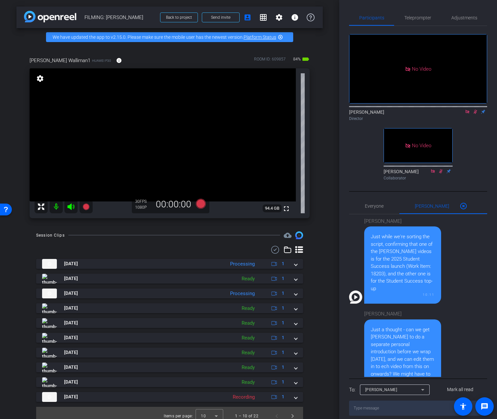
click at [469, 109] on icon at bounding box center [467, 111] width 5 height 5
click at [467, 114] on icon at bounding box center [468, 112] width 4 height 4
click at [423, 20] on span "Teleprompter" at bounding box center [417, 17] width 27 height 5
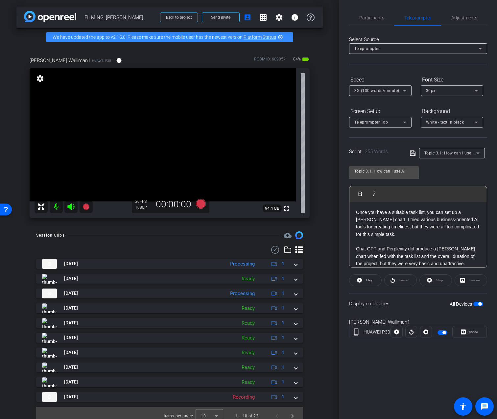
click at [447, 155] on span "Topic 3.1: How can I use AI" at bounding box center [450, 152] width 52 height 5
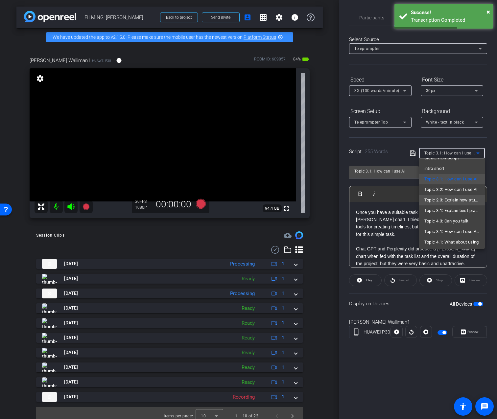
scroll to position [10, 0]
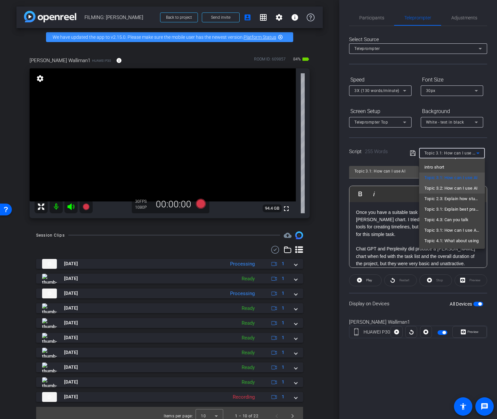
click at [449, 189] on span "Topic 3.2: How can I use AI" at bounding box center [451, 188] width 54 height 8
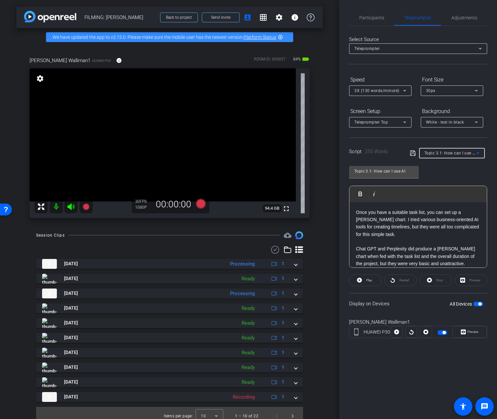
type input "Topic 3.2: How can I use AI"
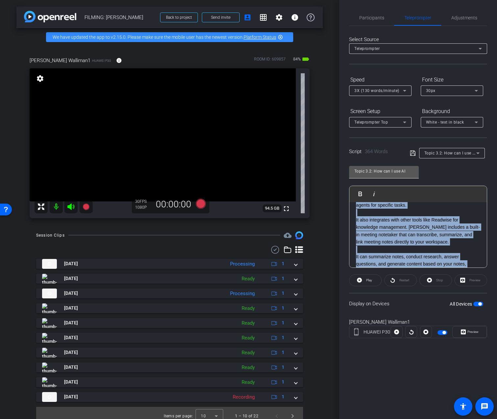
scroll to position [0, 0]
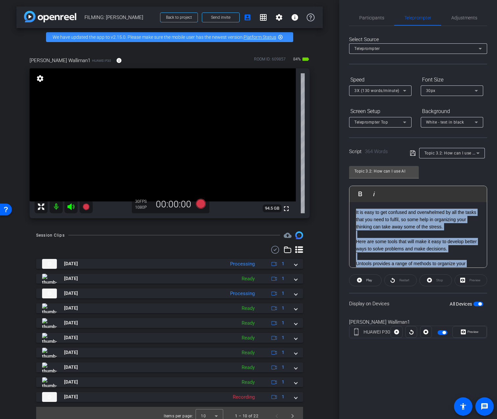
drag, startPoint x: 407, startPoint y: 260, endPoint x: 389, endPoint y: 181, distance: 81.1
click at [389, 181] on div "Topic 3.2: How can I use AI Play Play from this location Play Selected Play and…" at bounding box center [418, 214] width 138 height 107
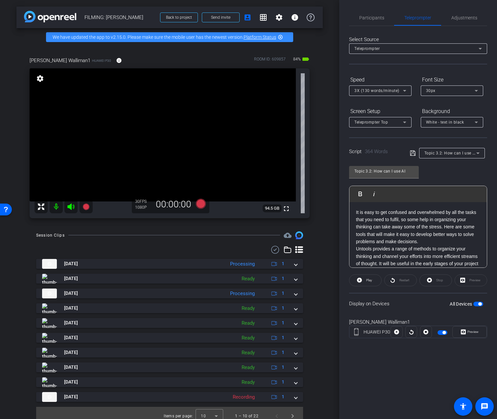
click at [436, 239] on p "It is easy to get confused and overwhelmed by all the tasks that you need to fu…" at bounding box center [418, 227] width 124 height 37
click at [445, 257] on p "Untools provides a range of methods to organize your thinking and channel your …" at bounding box center [418, 249] width 124 height 81
click at [447, 257] on p "Untools provides a range of methods to organize your thinking and channel your …" at bounding box center [418, 249] width 124 height 81
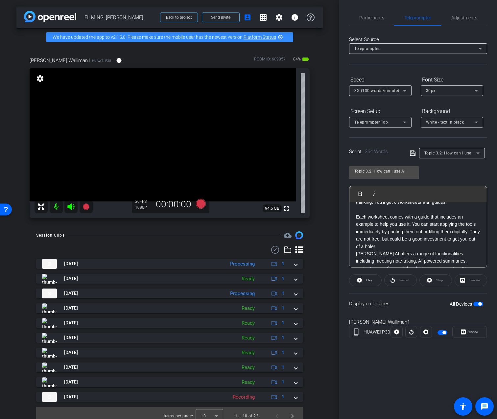
scroll to position [102, 0]
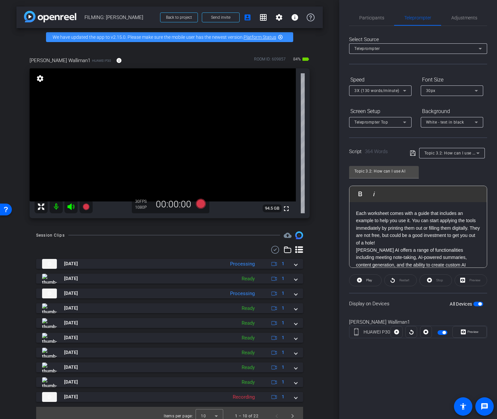
click at [421, 240] on p "Each worksheet comes with a guide that includes an example to help you use it. …" at bounding box center [418, 228] width 124 height 37
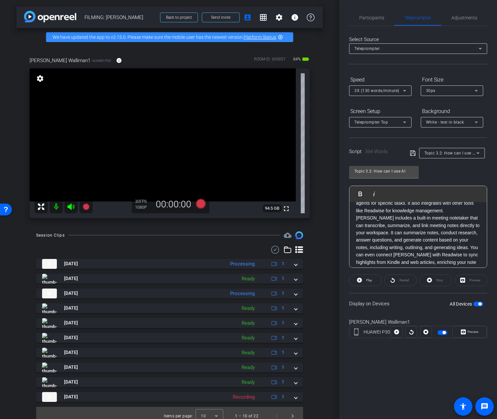
scroll to position [174, 0]
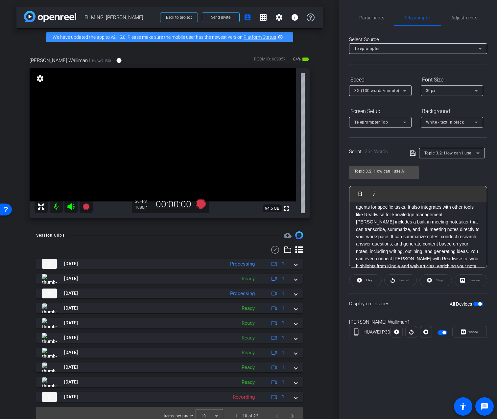
click at [408, 214] on p "Tana AI offers a range of functionalities including meeting note-taking, AI-pow…" at bounding box center [418, 229] width 124 height 96
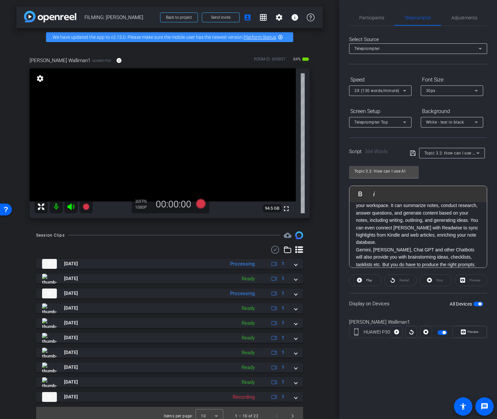
scroll to position [212, 0]
click at [471, 222] on p "Tana includes a built-in meeting notetaker that can transcribe, summarize, and …" at bounding box center [418, 217] width 124 height 59
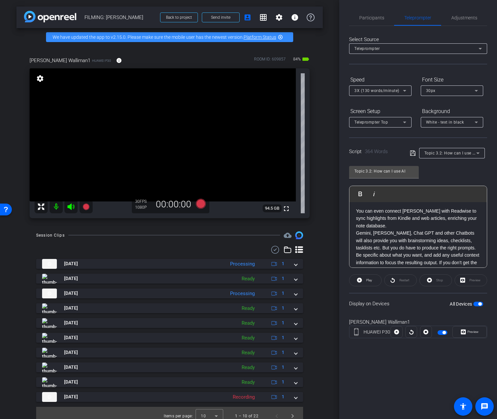
scroll to position [240, 0]
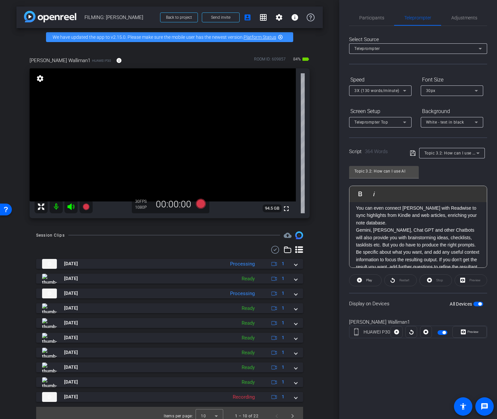
click at [424, 224] on p "You can even connect Tana with Readwise to sync highlights from Kindle and web …" at bounding box center [418, 215] width 124 height 22
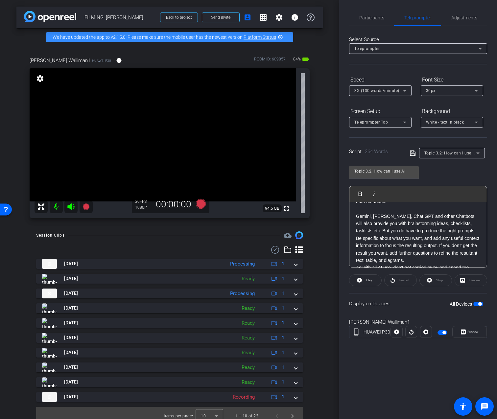
scroll to position [270, 0]
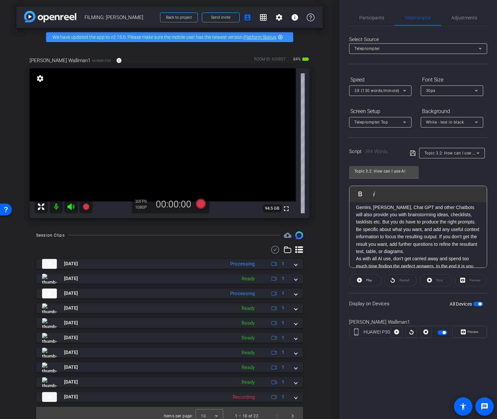
click at [462, 222] on p "Gemini, Claude, Chat GPT and other Chatbots will also provide you with brainsto…" at bounding box center [418, 230] width 124 height 52
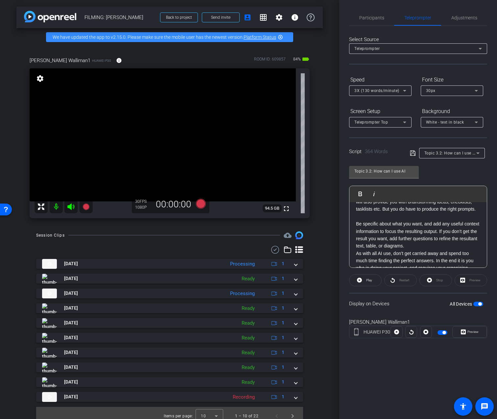
click at [434, 247] on p "Be specific about what you want, and add any useful context information to focu…" at bounding box center [418, 235] width 124 height 30
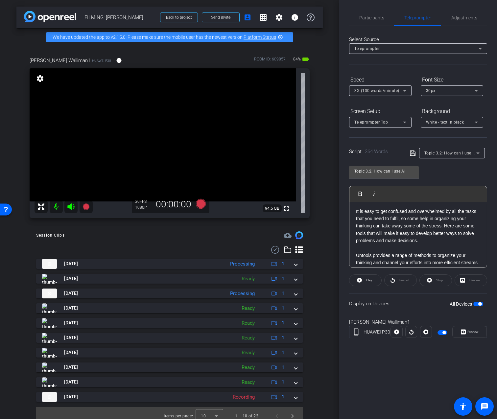
scroll to position [0, 0]
click at [444, 226] on p "It is easy to get confused and overwhelmed by all the tasks that you need to fu…" at bounding box center [418, 227] width 124 height 37
click at [376, 17] on span "Participants" at bounding box center [371, 17] width 25 height 5
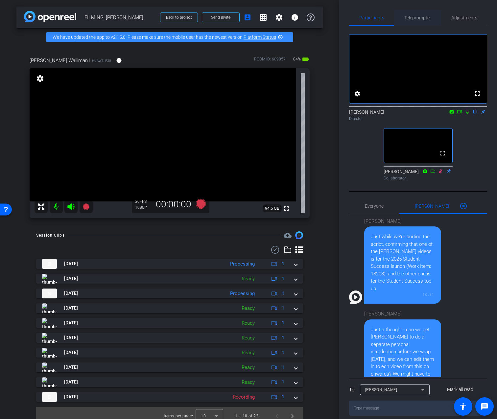
click at [414, 20] on span "Teleprompter" at bounding box center [417, 18] width 27 height 16
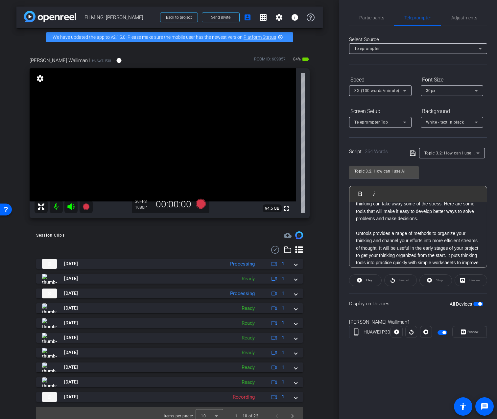
scroll to position [30, 0]
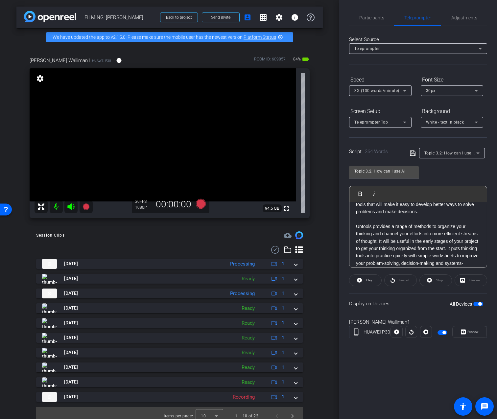
click at [448, 247] on p "Untools provides a range of methods to organize your thinking and channel your …" at bounding box center [418, 249] width 124 height 52
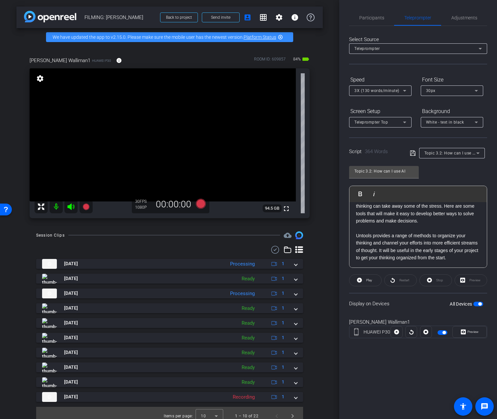
scroll to position [0, 0]
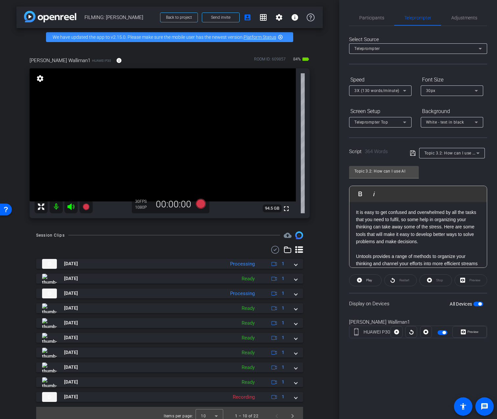
click at [445, 227] on p "It is easy to get confused and overwhelmed by all the tasks that you need to fu…" at bounding box center [418, 227] width 124 height 37
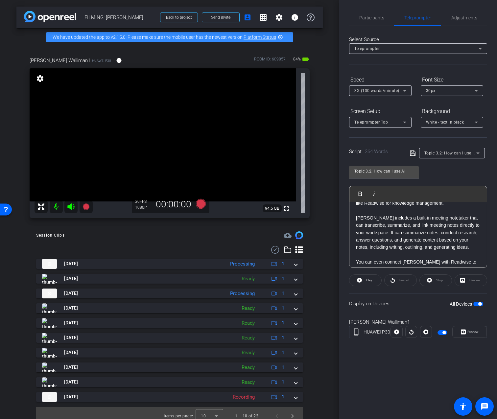
scroll to position [211, 0]
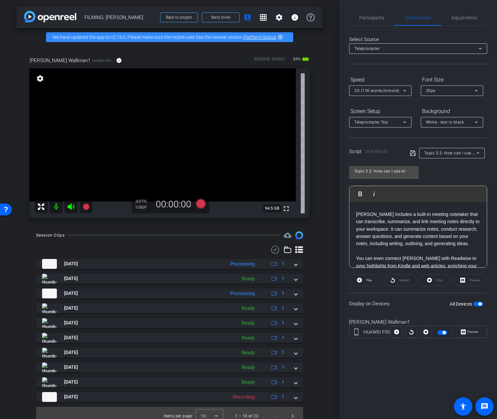
click at [390, 230] on p "Tana includes a built-in meeting notetaker that can transcribe, summarize, and …" at bounding box center [418, 229] width 124 height 37
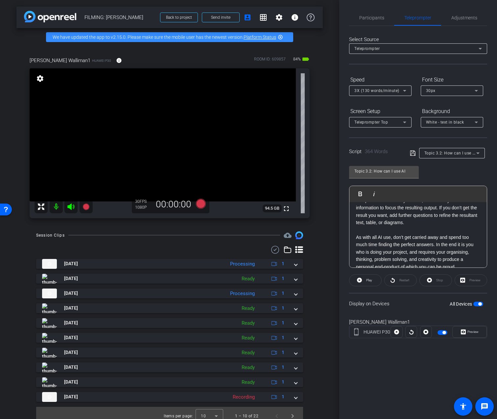
scroll to position [352, 0]
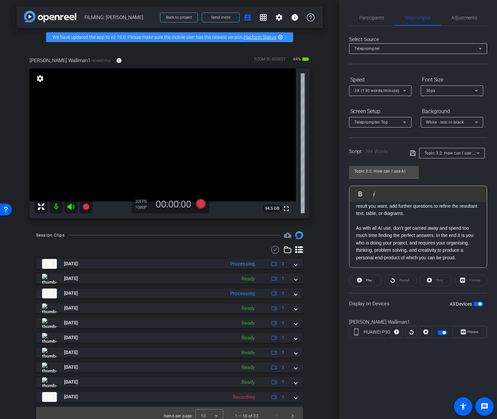
click at [437, 236] on p "As with all AI use, don’t get carried away and spend too much time finding the …" at bounding box center [418, 242] width 124 height 37
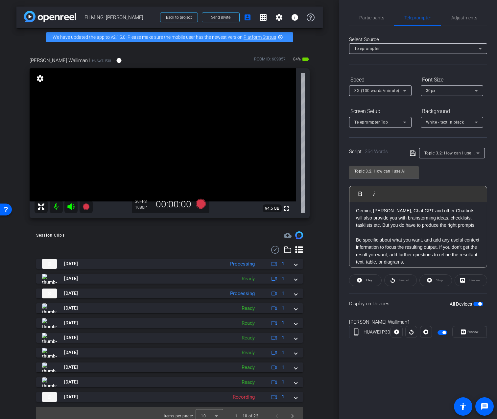
scroll to position [0, 0]
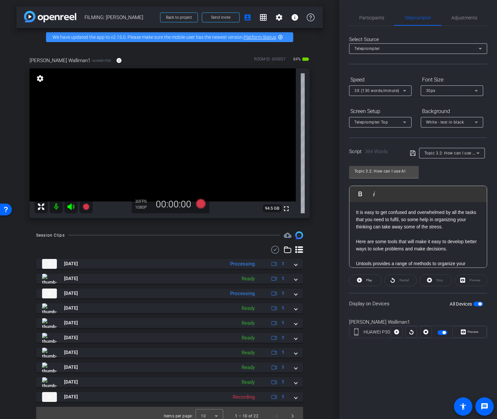
click at [454, 177] on div "Topic 3.2: How can I use AI Play Play from this location Play Selected Play and…" at bounding box center [418, 214] width 138 height 107
click at [435, 171] on div "Topic 3.2: How can I use AI Play Play from this location Play Selected Play and…" at bounding box center [418, 214] width 138 height 107
click at [455, 21] on span "Adjustments" at bounding box center [464, 18] width 26 height 16
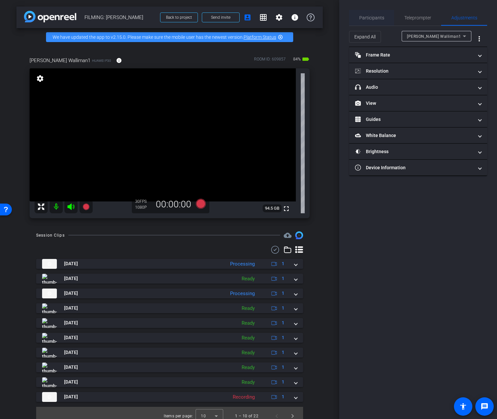
click at [369, 16] on span "Participants" at bounding box center [371, 17] width 25 height 5
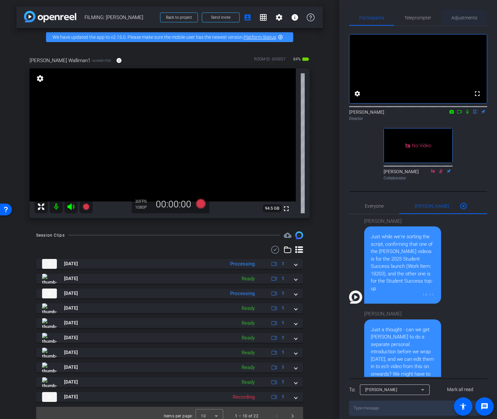
click at [455, 16] on span "Adjustments" at bounding box center [464, 17] width 26 height 5
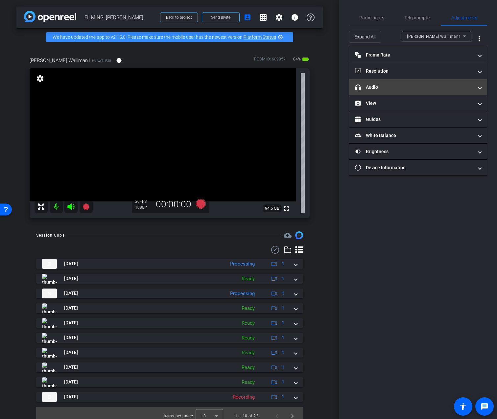
click at [386, 90] on mat-panel-title "headphone icon Audio" at bounding box center [414, 87] width 118 height 7
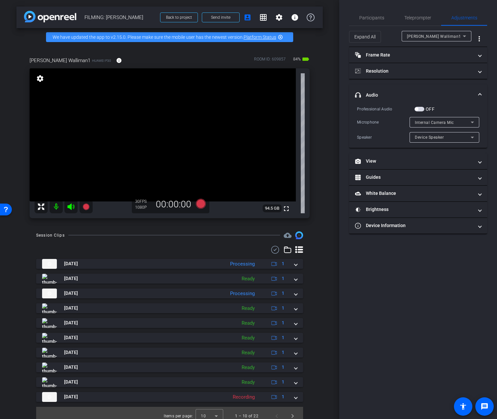
click at [423, 110] on span "button" at bounding box center [419, 109] width 10 height 5
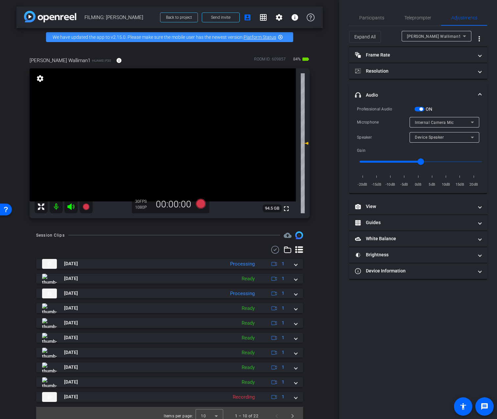
click at [427, 122] on span "Internal Camera Mic" at bounding box center [434, 122] width 39 height 5
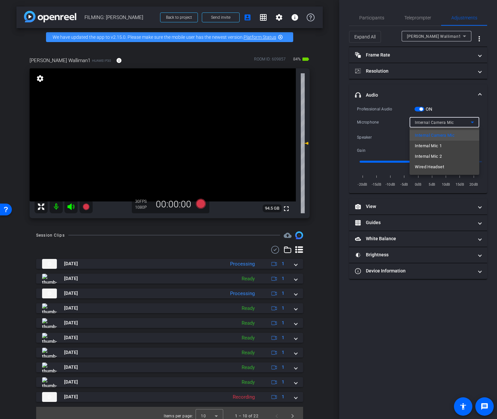
click at [429, 172] on div "Internal Camera Mic Internal Mic 1 Internal Mic 2 Wired Headset" at bounding box center [444, 150] width 70 height 47
click at [429, 170] on span "Wired Headset" at bounding box center [429, 167] width 29 height 8
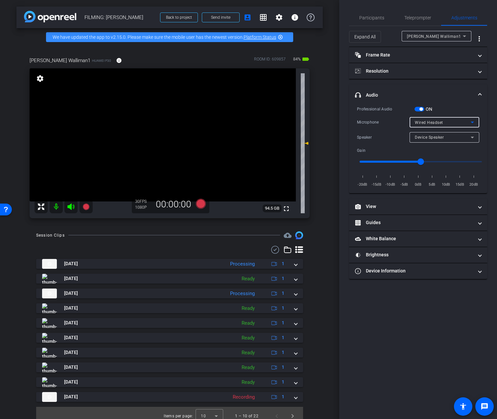
click at [433, 139] on span "Device Speaker" at bounding box center [429, 137] width 29 height 5
click at [430, 156] on mat-option "Wired Headset" at bounding box center [444, 160] width 70 height 11
click at [389, 161] on input "range" at bounding box center [421, 161] width 136 height 14
type input "-10"
click at [391, 160] on input "range" at bounding box center [421, 161] width 136 height 14
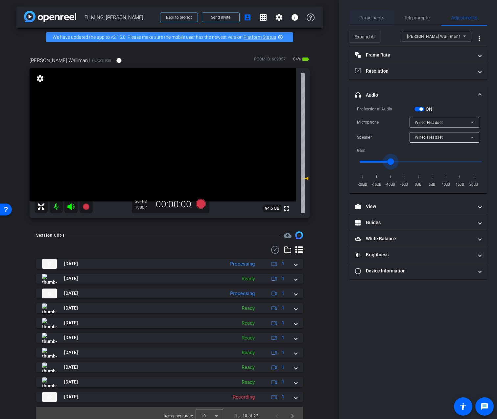
click at [377, 18] on span "Participants" at bounding box center [371, 17] width 25 height 5
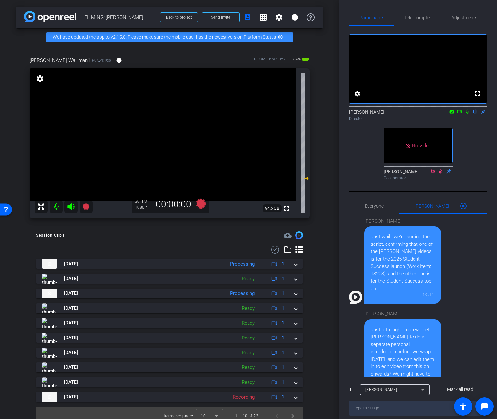
click at [468, 114] on icon at bounding box center [467, 112] width 3 height 4
click at [461, 113] on icon at bounding box center [459, 111] width 5 height 3
click at [199, 206] on icon at bounding box center [201, 203] width 10 height 10
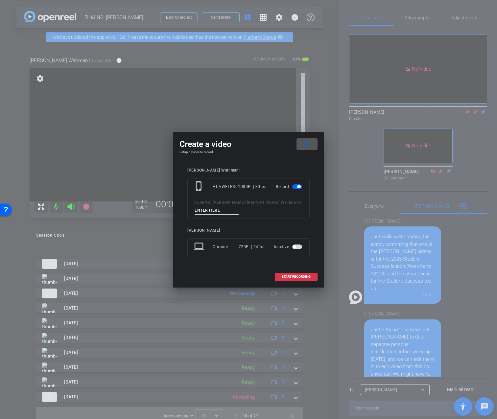
click at [209, 209] on input at bounding box center [216, 210] width 44 height 8
type input "D"
type input "2"
click at [303, 276] on span "START RECORDING" at bounding box center [296, 276] width 29 height 3
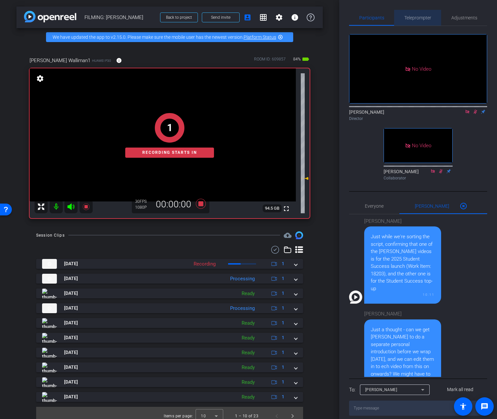
click at [421, 19] on span "Teleprompter" at bounding box center [417, 17] width 27 height 5
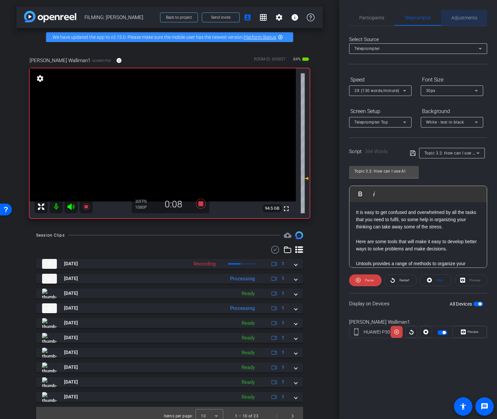
click at [454, 21] on span "Adjustments" at bounding box center [464, 18] width 26 height 16
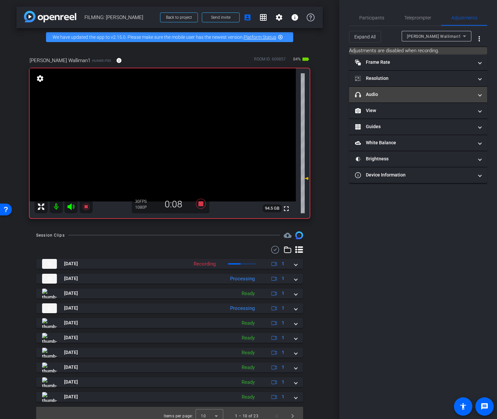
click at [393, 94] on mat-panel-title "headphone icon Audio" at bounding box center [414, 94] width 118 height 7
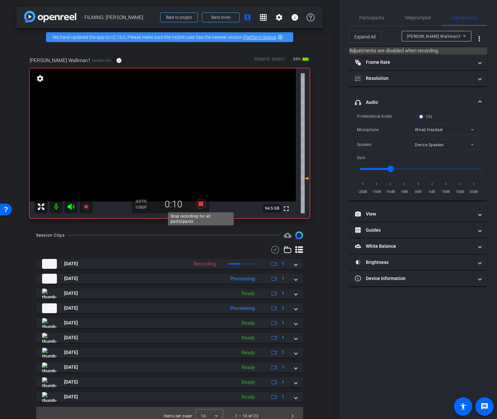
click at [196, 203] on icon at bounding box center [201, 204] width 16 height 12
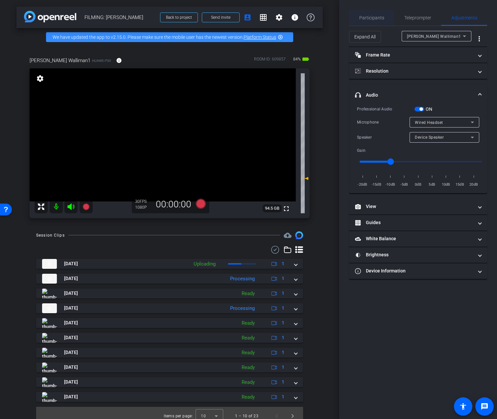
click at [369, 15] on span "Participants" at bounding box center [371, 17] width 25 height 5
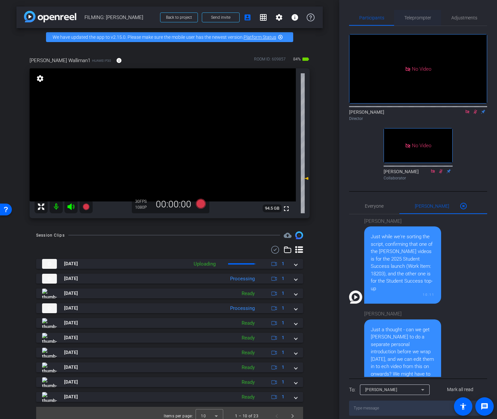
click at [420, 18] on span "Teleprompter" at bounding box center [417, 17] width 27 height 5
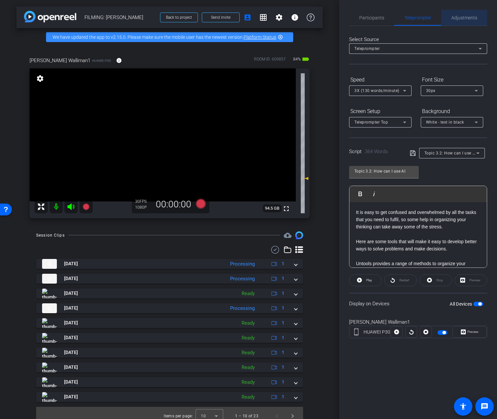
click at [457, 19] on span "Adjustments" at bounding box center [464, 17] width 26 height 5
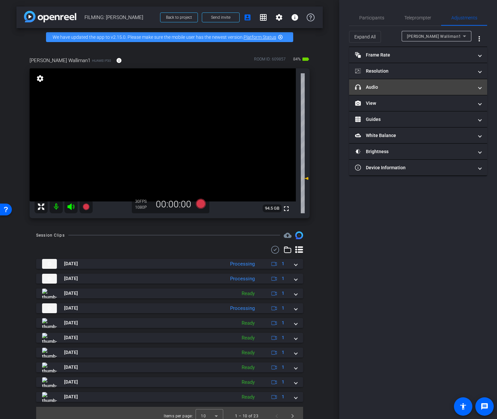
click at [412, 85] on mat-panel-title "headphone icon Audio" at bounding box center [414, 87] width 118 height 7
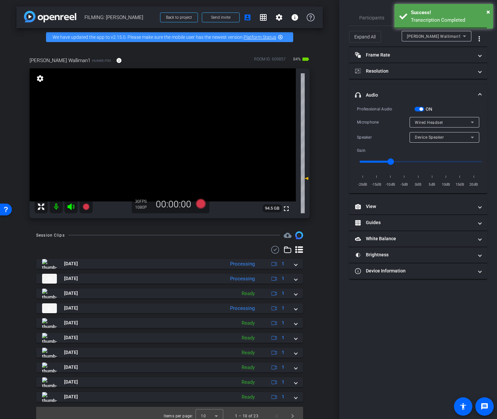
click at [417, 110] on span "button" at bounding box center [419, 109] width 10 height 5
click at [378, 17] on span "Participants" at bounding box center [371, 17] width 25 height 5
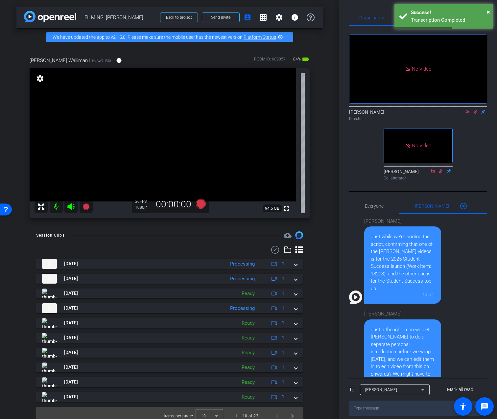
click at [473, 110] on icon at bounding box center [475, 112] width 4 height 4
click at [490, 11] on span "×" at bounding box center [488, 12] width 4 height 8
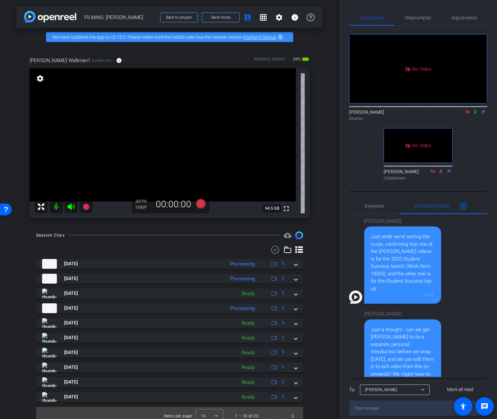
click at [475, 109] on icon at bounding box center [474, 111] width 5 height 5
click at [466, 16] on span "Adjustments" at bounding box center [464, 17] width 26 height 5
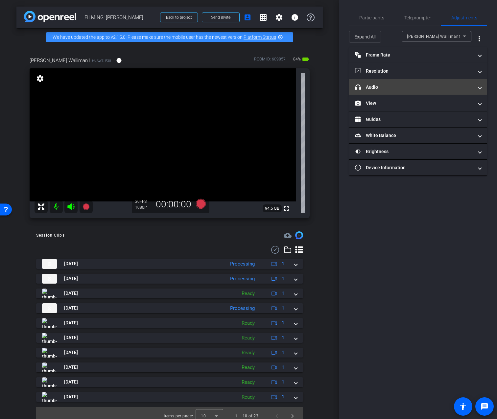
click at [422, 88] on mat-panel-title "headphone icon Audio" at bounding box center [414, 87] width 118 height 7
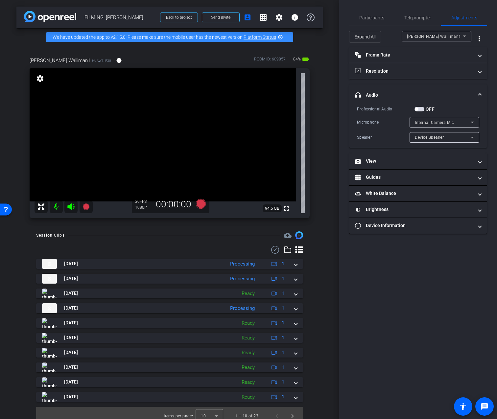
click at [421, 112] on div "OFF" at bounding box center [424, 109] width 20 height 7
click at [423, 109] on span "button" at bounding box center [419, 109] width 10 height 5
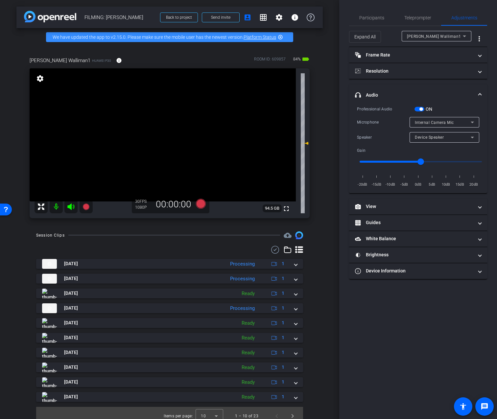
click at [426, 133] on div "Device Speaker" at bounding box center [443, 137] width 56 height 8
click at [424, 159] on span "Wired Headset" at bounding box center [429, 161] width 29 height 8
click at [429, 121] on span "Internal Camera Mic" at bounding box center [434, 122] width 39 height 5
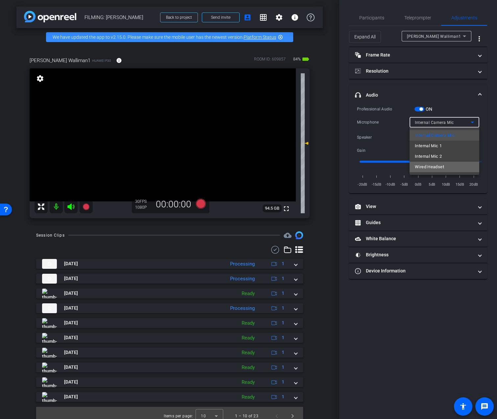
click at [429, 165] on span "Wired Headset" at bounding box center [429, 167] width 29 height 8
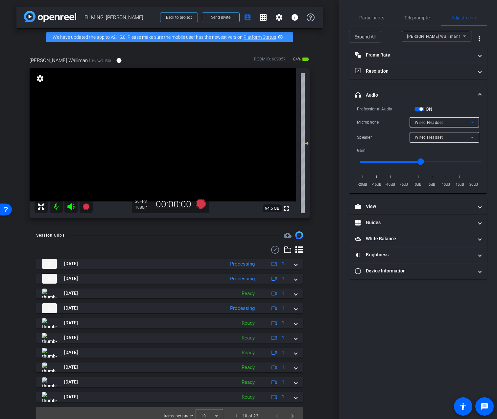
type input "-10"
click at [391, 160] on input "range" at bounding box center [421, 161] width 136 height 14
click at [450, 100] on mat-expansion-panel-header "headphone icon Audio" at bounding box center [418, 94] width 138 height 21
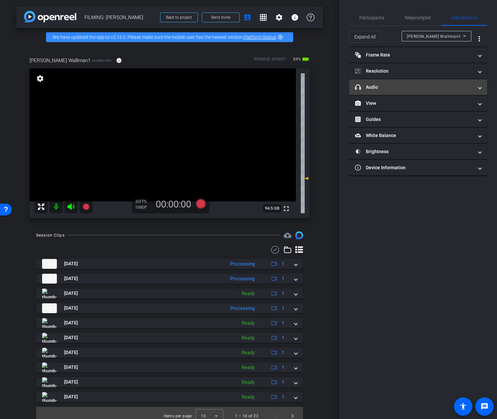
click at [453, 91] on mat-expansion-panel-header "headphone icon Audio" at bounding box center [418, 87] width 138 height 16
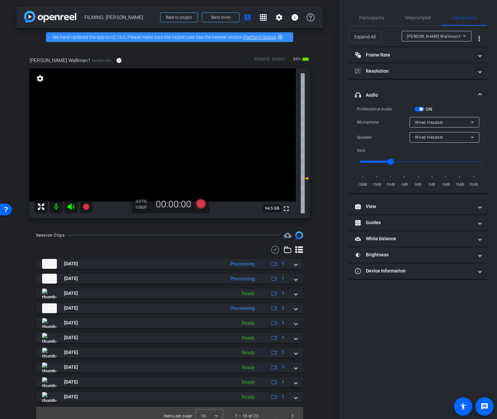
drag, startPoint x: 377, startPoint y: 13, endPoint x: 403, endPoint y: 32, distance: 31.9
click at [377, 13] on span "Participants" at bounding box center [371, 18] width 25 height 16
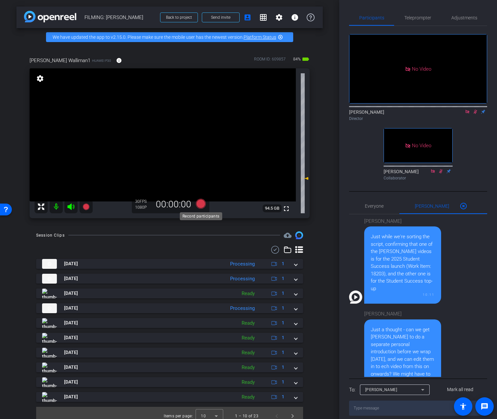
click at [202, 200] on icon at bounding box center [201, 203] width 10 height 10
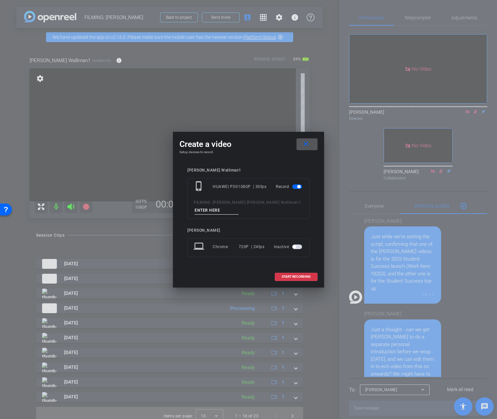
click at [205, 209] on input at bounding box center [216, 210] width 44 height 8
type input "2 REDO"
click at [301, 277] on span "START RECORDING" at bounding box center [296, 276] width 29 height 3
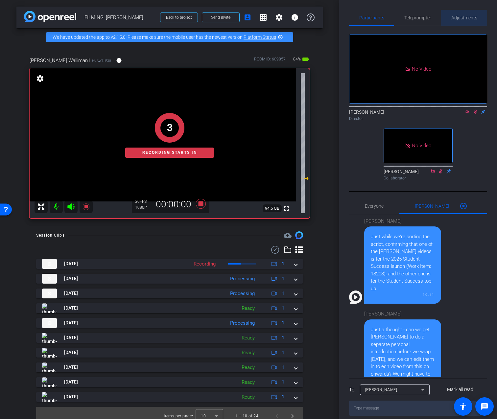
click at [466, 17] on span "Adjustments" at bounding box center [464, 17] width 26 height 5
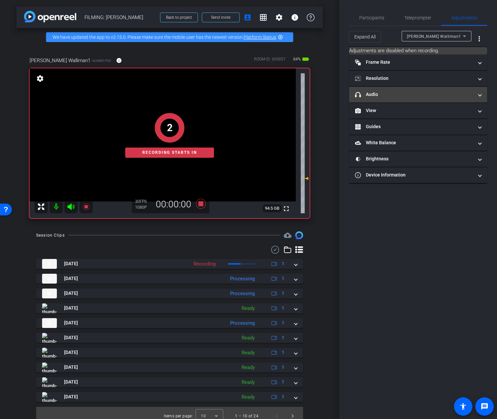
click at [396, 97] on mat-panel-title "headphone icon Audio" at bounding box center [414, 94] width 118 height 7
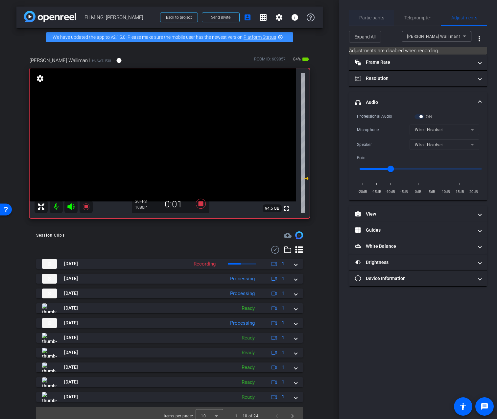
click at [372, 21] on span "Participants" at bounding box center [371, 18] width 25 height 16
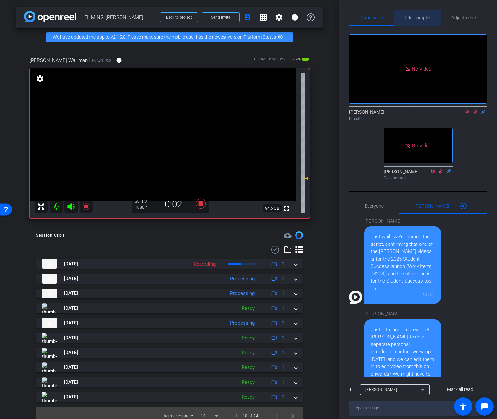
click at [427, 21] on span "Teleprompter" at bounding box center [417, 18] width 27 height 16
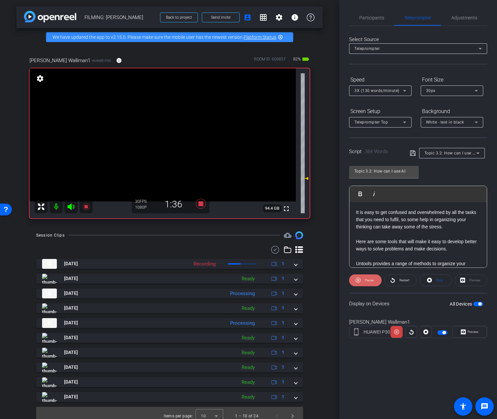
click at [373, 280] on span "Pause" at bounding box center [369, 280] width 9 height 4
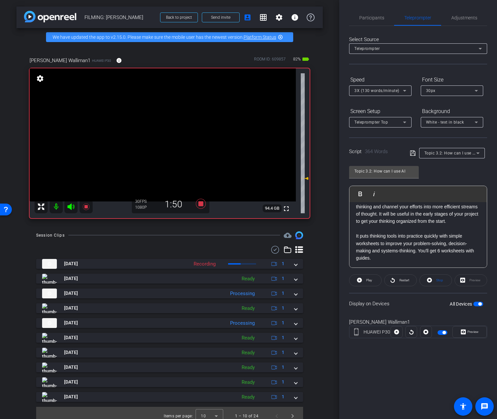
scroll to position [66, 0]
click at [468, 18] on span "Adjustments" at bounding box center [464, 17] width 26 height 5
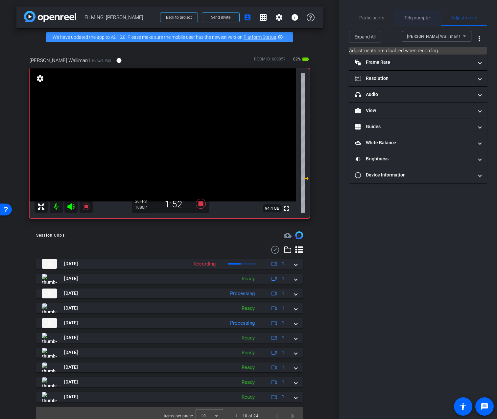
click at [405, 17] on span "Teleprompter" at bounding box center [417, 17] width 27 height 5
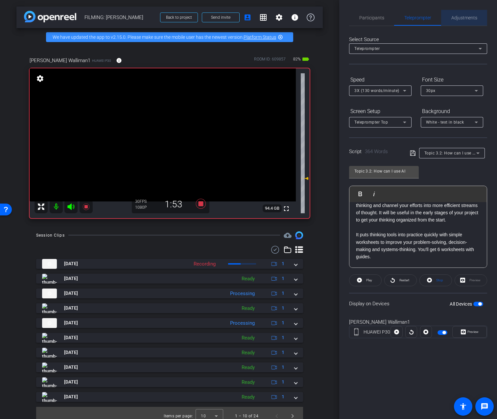
click at [452, 17] on span "Adjustments" at bounding box center [464, 17] width 26 height 5
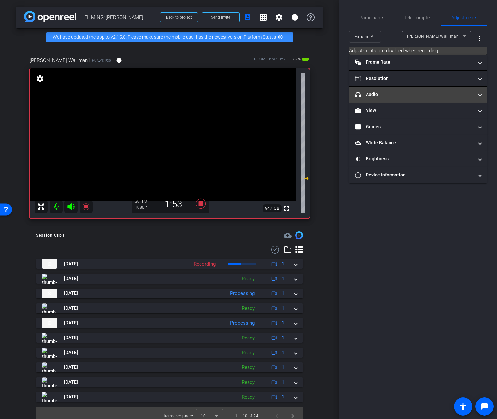
click at [403, 98] on mat-expansion-panel-header "headphone icon Audio" at bounding box center [418, 95] width 138 height 16
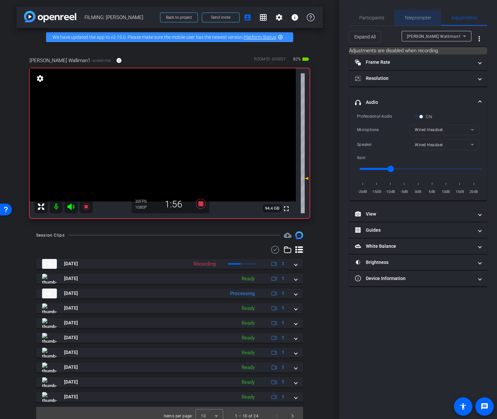
click at [415, 16] on span "Teleprompter" at bounding box center [417, 17] width 27 height 5
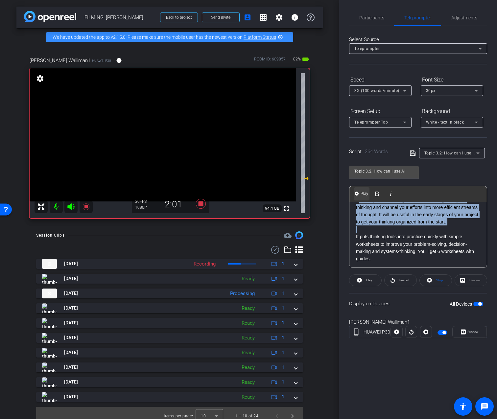
scroll to position [0, 0]
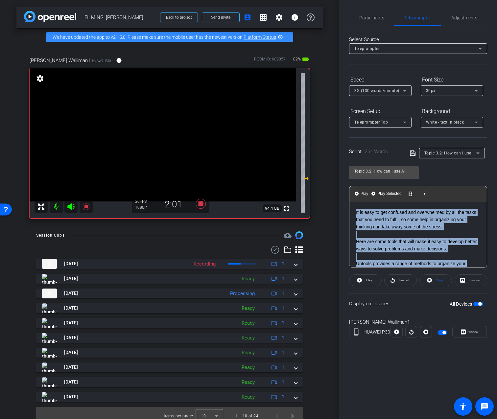
drag, startPoint x: 386, startPoint y: 231, endPoint x: 351, endPoint y: 187, distance: 56.8
click at [351, 187] on div "Play Play from this location Play Selected Play and display the selected text o…" at bounding box center [418, 227] width 138 height 82
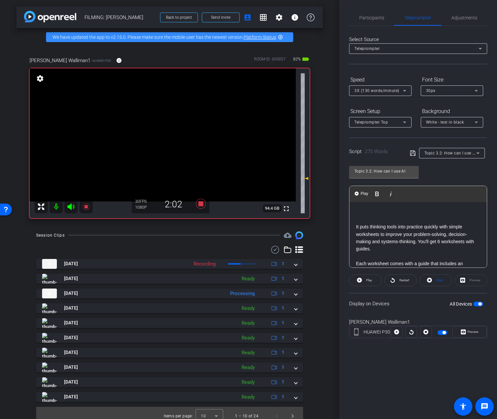
click at [370, 220] on p at bounding box center [418, 219] width 124 height 7
click at [356, 228] on p "It puts thinking tools into practice quickly with simple worksheets to improve …" at bounding box center [418, 238] width 124 height 30
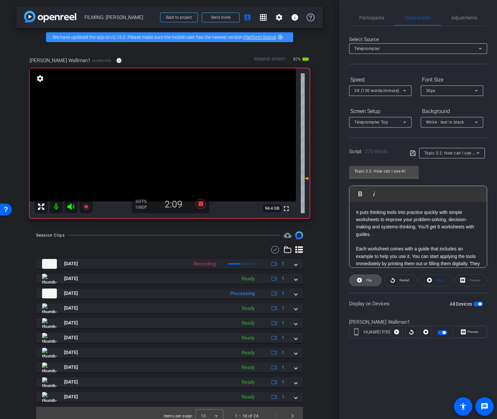
click at [370, 278] on span "Play" at bounding box center [368, 280] width 8 height 9
click at [386, 13] on div "Participants" at bounding box center [371, 18] width 45 height 16
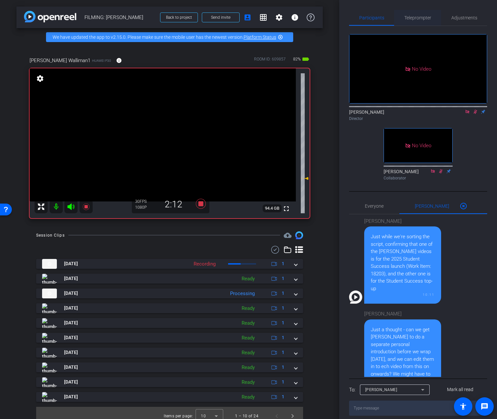
click at [415, 21] on span "Teleprompter" at bounding box center [417, 18] width 27 height 16
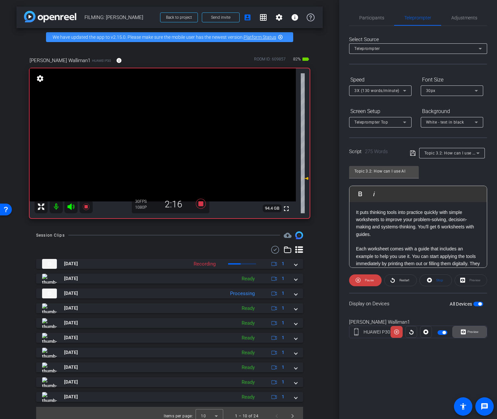
click at [469, 331] on span "Preview" at bounding box center [472, 332] width 11 height 4
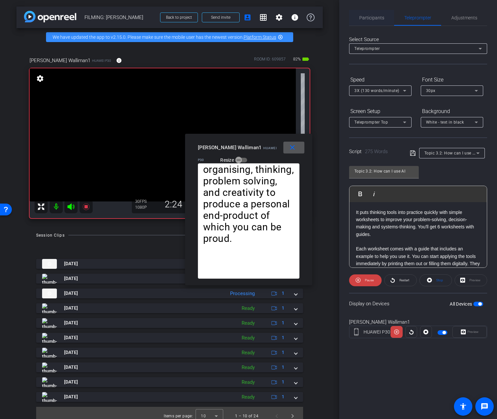
click at [372, 20] on span "Participants" at bounding box center [371, 17] width 25 height 5
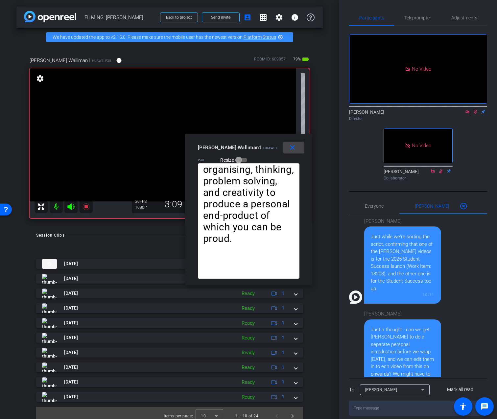
click at [292, 150] on mat-icon "close" at bounding box center [292, 148] width 8 height 8
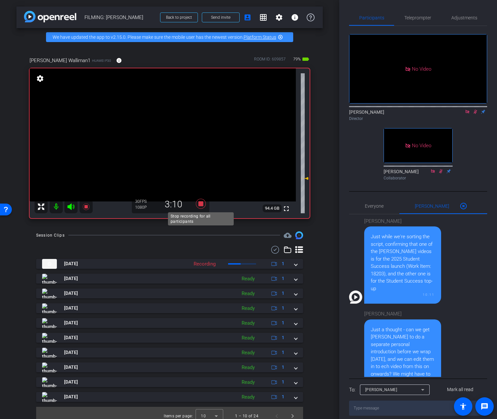
click at [199, 205] on icon at bounding box center [201, 203] width 10 height 10
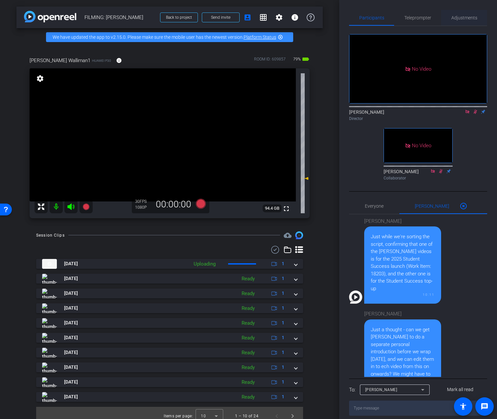
click at [467, 20] on span "Adjustments" at bounding box center [464, 18] width 26 height 16
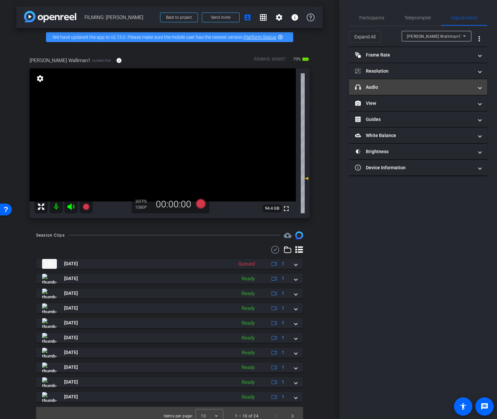
click at [437, 87] on mat-panel-title "headphone icon Audio" at bounding box center [414, 87] width 118 height 7
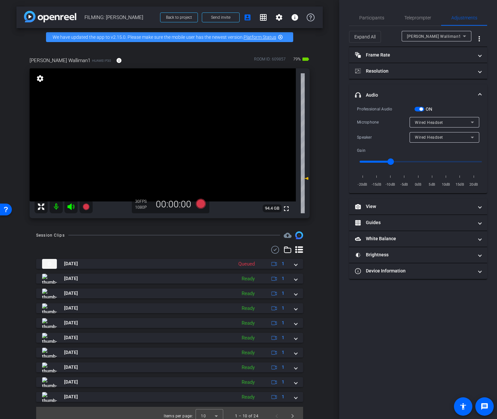
click at [419, 108] on span "button" at bounding box center [419, 109] width 10 height 5
click at [374, 21] on span "Participants" at bounding box center [371, 18] width 25 height 16
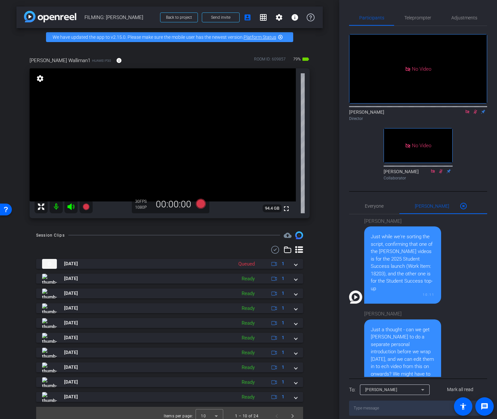
click at [474, 109] on icon at bounding box center [474, 111] width 5 height 5
click at [469, 109] on icon at bounding box center [467, 111] width 5 height 5
click at [414, 19] on span "Teleprompter" at bounding box center [417, 17] width 27 height 5
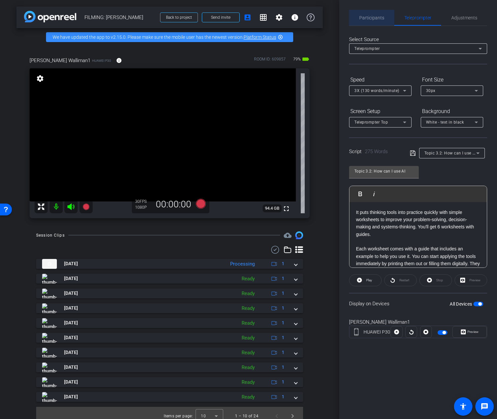
click at [381, 19] on span "Participants" at bounding box center [371, 17] width 25 height 5
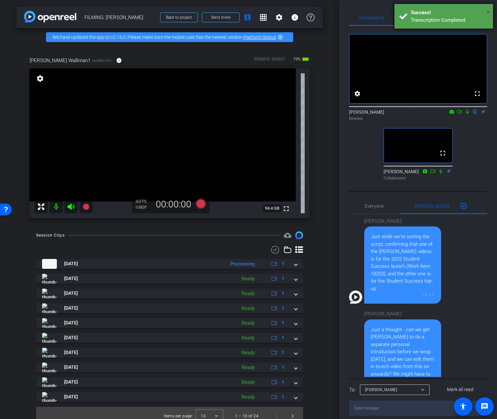
click at [489, 12] on span "×" at bounding box center [488, 12] width 4 height 8
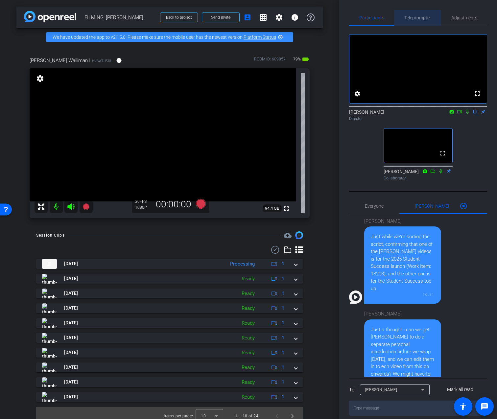
click at [428, 20] on span "Teleprompter" at bounding box center [417, 17] width 27 height 5
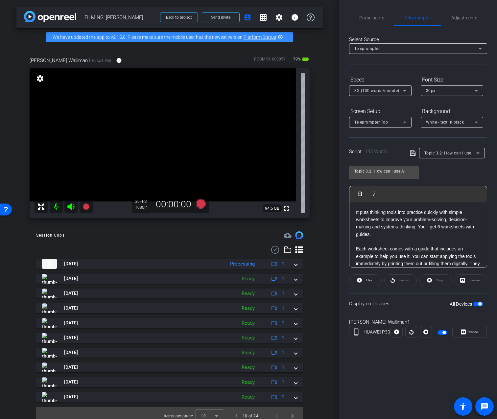
click at [449, 185] on div "Topic 3.2: How can I use AI Play Play from this location Play Selected Play and…" at bounding box center [418, 214] width 138 height 107
click at [453, 179] on div "Topic 3.2: How can I use AI Play Play from this location Play Selected Play and…" at bounding box center [418, 214] width 138 height 107
click at [453, 194] on div "Play Play from this location Play Selected Play and display the selected text o…" at bounding box center [417, 194] width 137 height 16
click at [466, 183] on div "Topic 3.2: How can I use AI Play Play from this location Play Selected Play and…" at bounding box center [418, 214] width 138 height 107
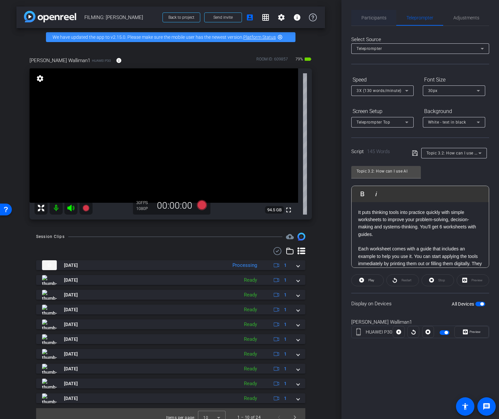
click at [377, 19] on span "Participants" at bounding box center [374, 17] width 25 height 5
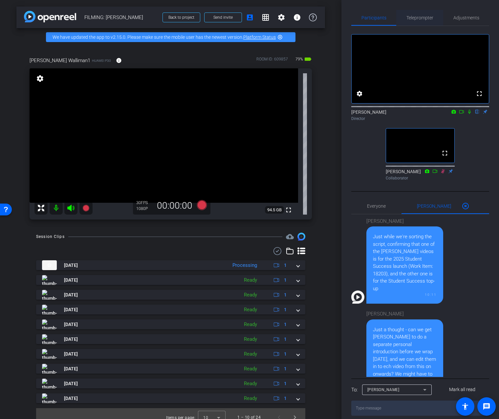
click at [417, 15] on span "Teleprompter" at bounding box center [420, 17] width 27 height 5
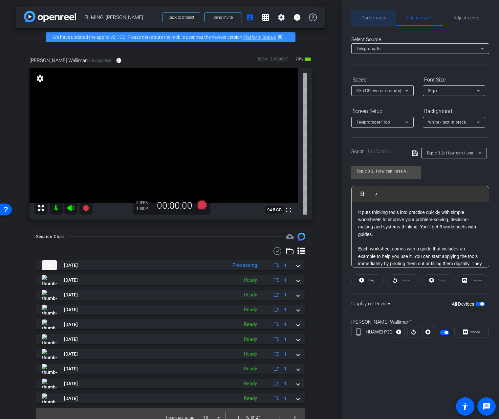
click at [379, 20] on span "Participants" at bounding box center [374, 18] width 25 height 16
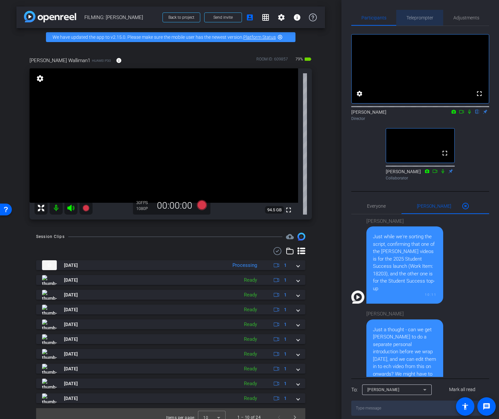
click at [414, 19] on span "Teleprompter" at bounding box center [420, 17] width 27 height 5
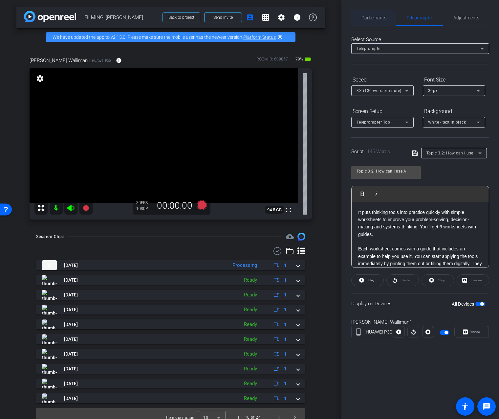
click at [385, 14] on span "Participants" at bounding box center [374, 18] width 25 height 16
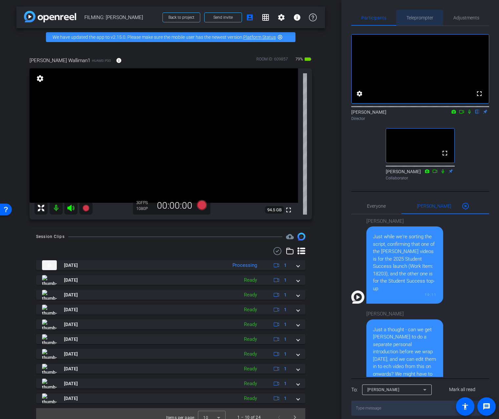
click at [409, 17] on span "Teleprompter" at bounding box center [420, 17] width 27 height 5
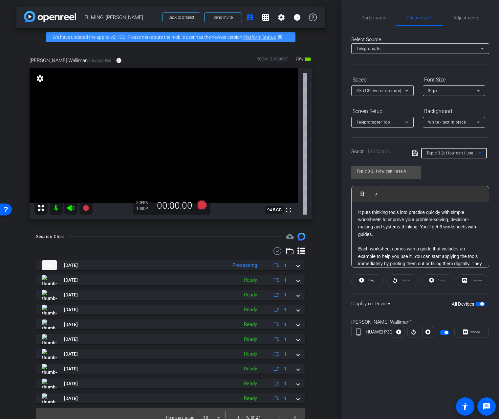
click at [454, 152] on span "Topic 3.2: How can I use AI" at bounding box center [453, 152] width 52 height 5
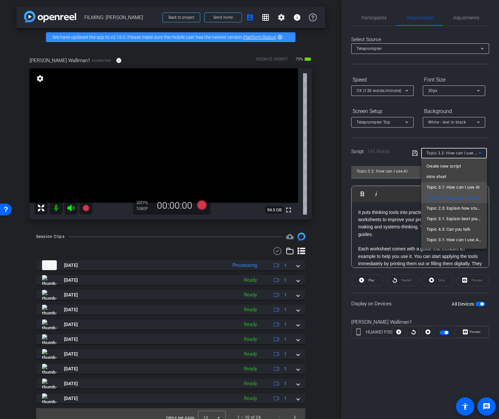
click at [447, 187] on span "Topic 3.1: How can I use AI" at bounding box center [454, 187] width 54 height 8
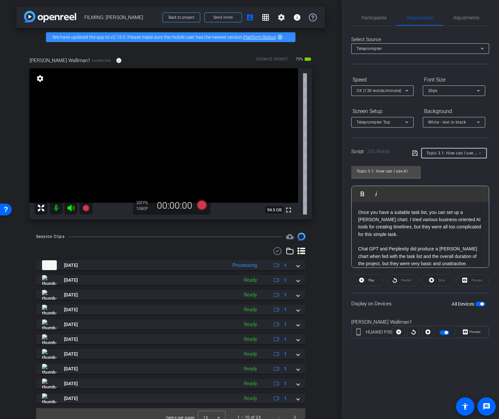
click at [447, 154] on span "Topic 3.1: How can I use AI" at bounding box center [453, 152] width 52 height 5
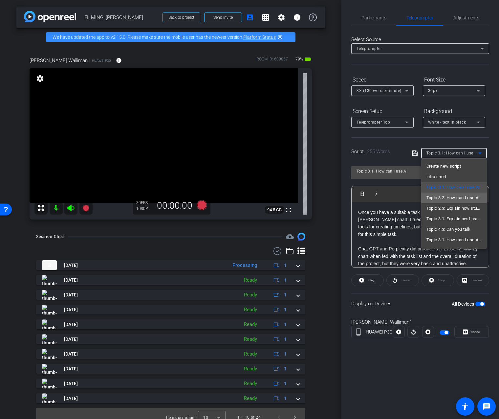
click at [442, 194] on span "Topic 3.2: How can I use AI" at bounding box center [454, 198] width 54 height 8
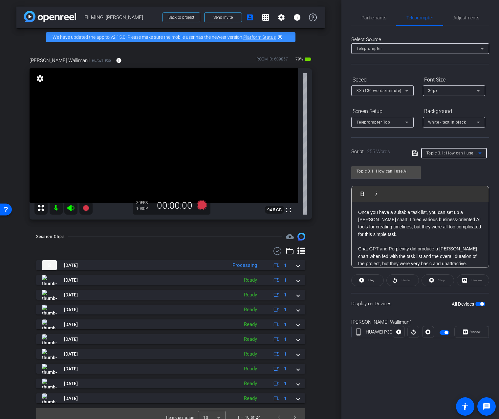
type input "Topic 3.2: How can I use AI"
click at [378, 14] on span "Participants" at bounding box center [374, 18] width 25 height 16
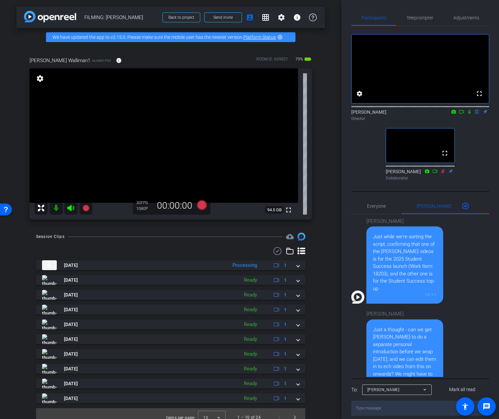
click at [470, 114] on icon at bounding box center [469, 111] width 5 height 5
click at [463, 114] on icon at bounding box center [461, 111] width 5 height 5
click at [468, 17] on span "Adjustments" at bounding box center [467, 17] width 26 height 5
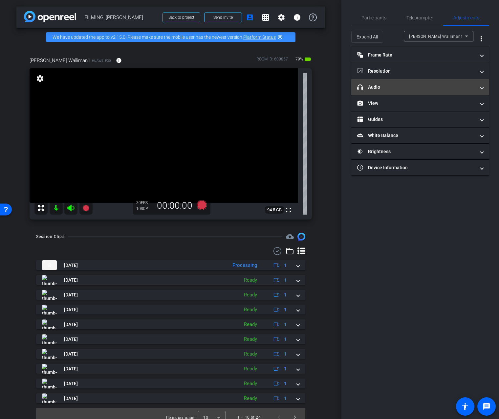
click at [402, 87] on mat-panel-title "headphone icon Audio" at bounding box center [416, 87] width 118 height 7
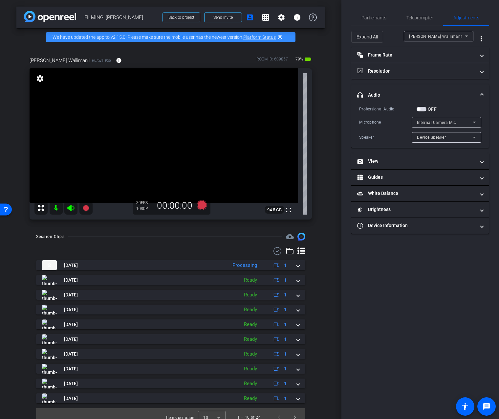
click at [419, 108] on span "button" at bounding box center [418, 108] width 3 height 3
click at [425, 119] on div "Internal Camera Mic" at bounding box center [445, 122] width 56 height 8
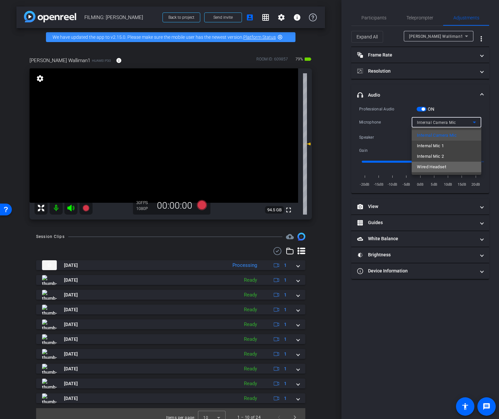
click at [427, 164] on span "Wired Headset" at bounding box center [431, 167] width 29 height 8
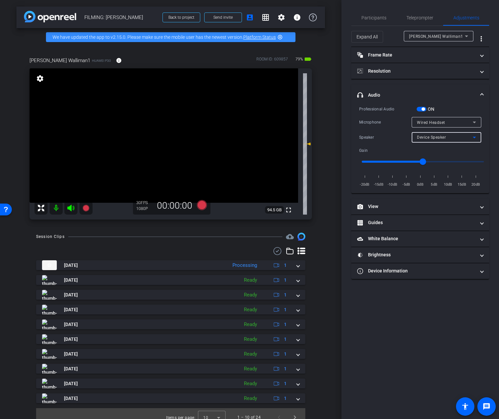
click at [429, 136] on span "Device Speaker" at bounding box center [431, 137] width 29 height 5
click at [422, 159] on span "Wired Headset" at bounding box center [431, 161] width 29 height 8
type input "-9"
click at [395, 159] on input "range" at bounding box center [423, 161] width 136 height 14
click at [368, 18] on span "Participants" at bounding box center [374, 17] width 25 height 5
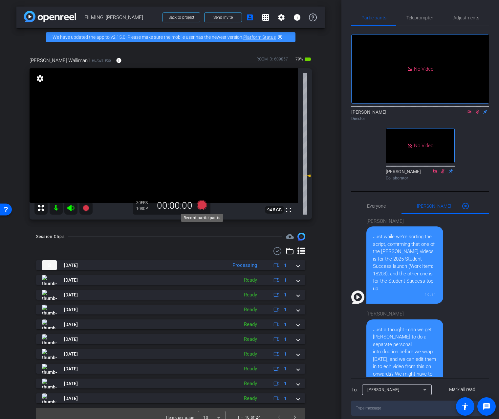
click at [200, 206] on icon at bounding box center [202, 205] width 10 height 10
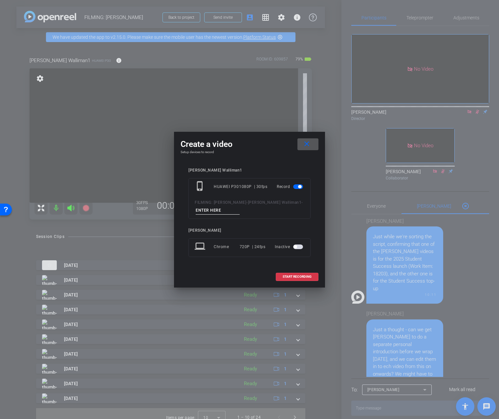
click at [204, 211] on input at bounding box center [218, 210] width 44 height 8
click at [222, 212] on input "REDO AGAIN 2" at bounding box center [218, 210] width 44 height 8
click at [220, 211] on input "REDO AGAIN 2" at bounding box center [218, 210] width 44 height 8
type input "REDO 2"
click at [281, 277] on span at bounding box center [297, 277] width 42 height 16
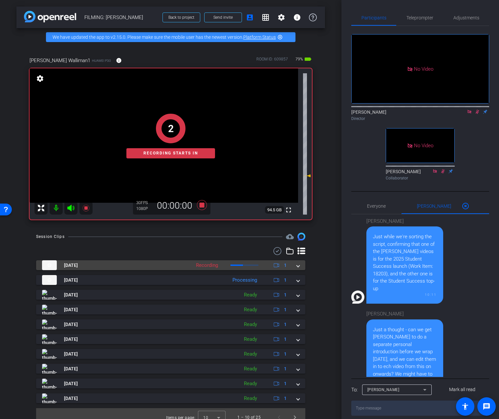
click at [299, 263] on span at bounding box center [298, 265] width 3 height 7
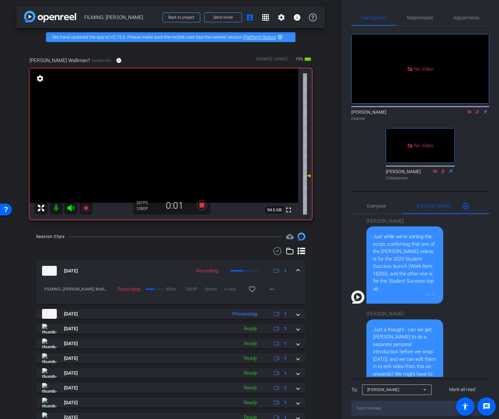
click at [300, 267] on mat-expansion-panel-header "Aug 19, 2025 Recording 1" at bounding box center [170, 270] width 269 height 21
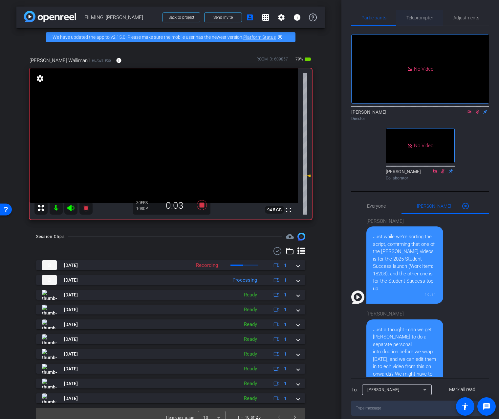
click at [434, 21] on div "Teleprompter" at bounding box center [420, 18] width 47 height 16
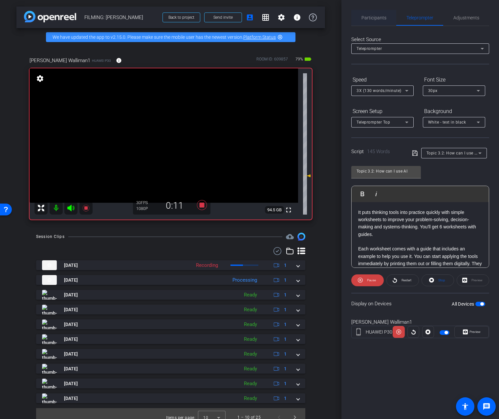
click at [382, 21] on span "Participants" at bounding box center [374, 18] width 25 height 16
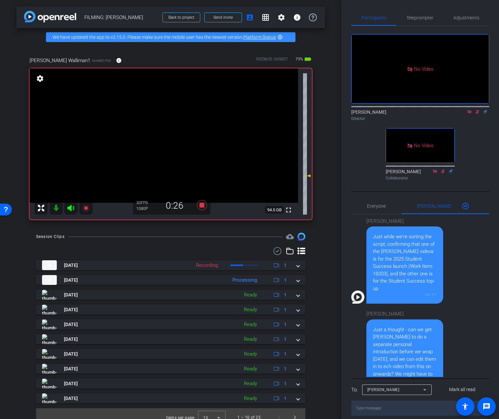
click at [317, 272] on div "Session Clips cloud_upload Aug 19, 2025 Recording 1 FILMING- Nicholas Walliman-…" at bounding box center [170, 330] width 309 height 194
click at [427, 17] on span "Teleprompter" at bounding box center [420, 17] width 27 height 5
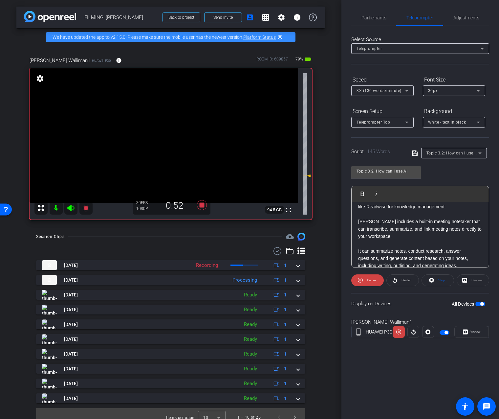
scroll to position [131, 0]
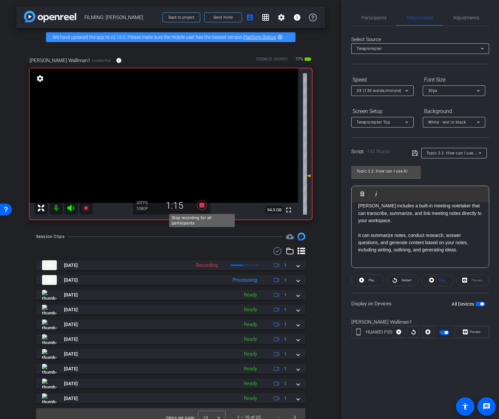
click at [201, 205] on icon at bounding box center [202, 205] width 10 height 10
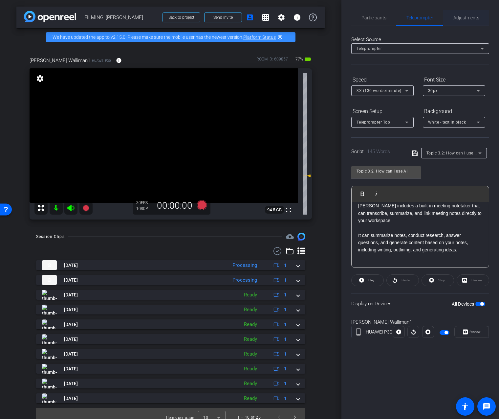
click at [464, 16] on span "Adjustments" at bounding box center [467, 17] width 26 height 5
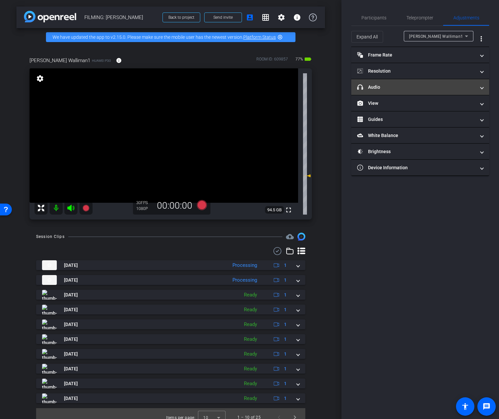
click at [410, 89] on mat-panel-title "headphone icon Audio" at bounding box center [416, 87] width 118 height 7
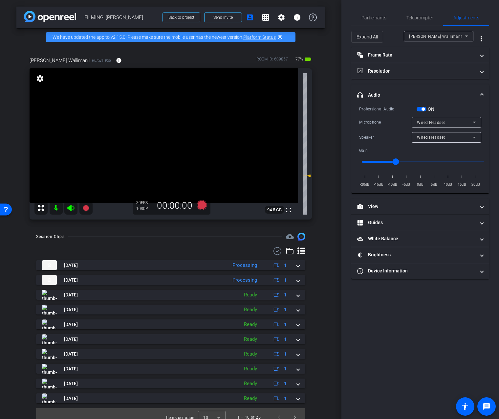
click at [421, 107] on span "button" at bounding box center [422, 109] width 10 height 5
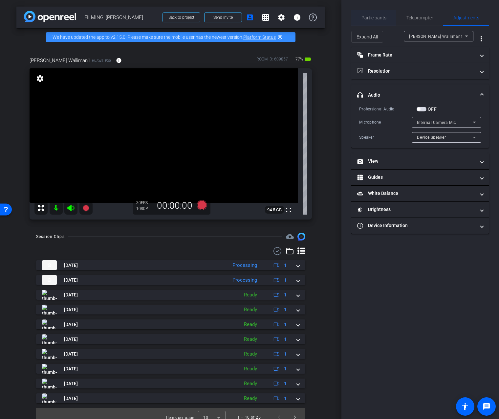
click at [380, 20] on span "Participants" at bounding box center [374, 18] width 25 height 16
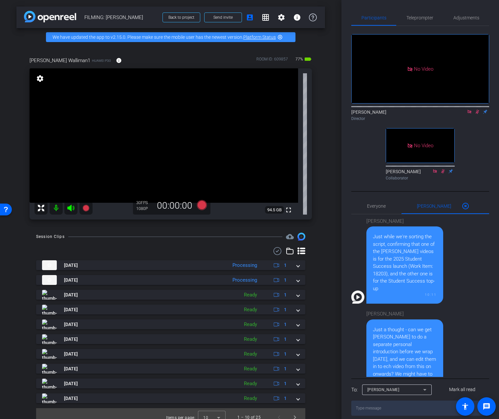
click at [471, 109] on mat-icon at bounding box center [470, 112] width 8 height 6
click at [471, 114] on icon at bounding box center [469, 111] width 5 height 5
click at [424, 19] on span "Teleprompter" at bounding box center [420, 17] width 27 height 5
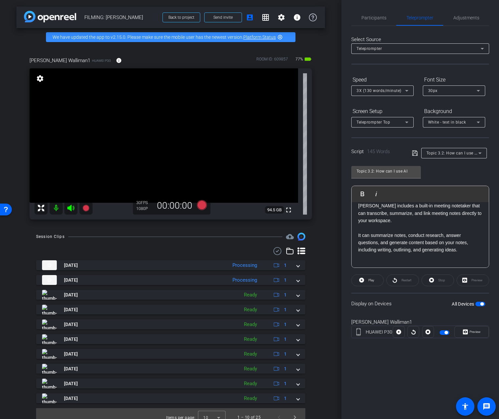
click at [441, 152] on span "Topic 3.2: How can I use AI" at bounding box center [453, 152] width 52 height 5
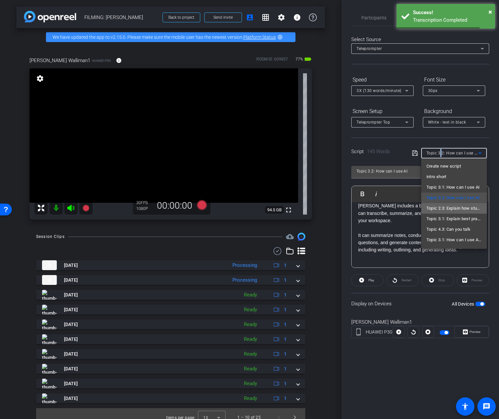
click at [450, 208] on span "Topic 2.3: Explain how students" at bounding box center [454, 208] width 55 height 8
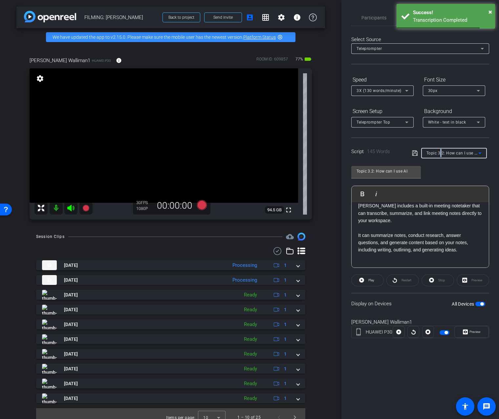
type input "Topic 2.3: Explain how students"
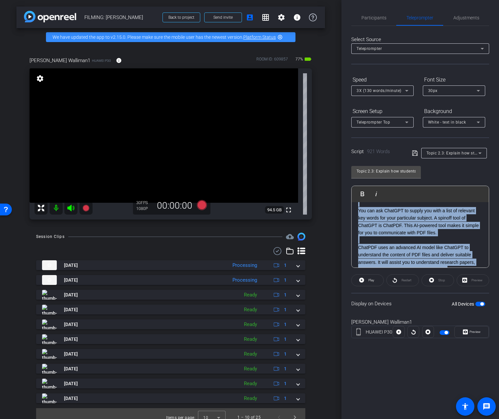
scroll to position [0, 0]
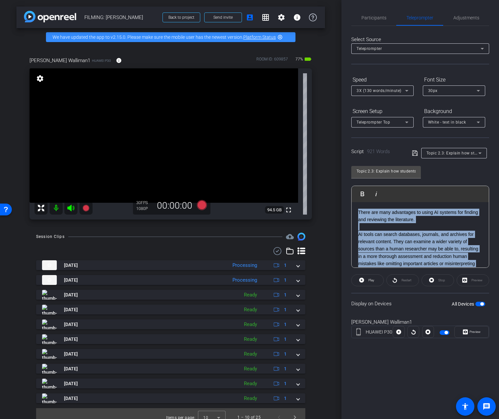
drag, startPoint x: 455, startPoint y: 256, endPoint x: 426, endPoint y: 170, distance: 90.6
click at [426, 170] on div "Topic 2.3: Explain how students Play Play from this location Play Selected Play…" at bounding box center [421, 214] width 138 height 107
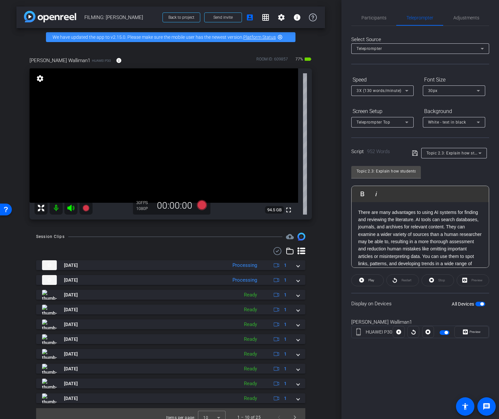
scroll to position [789, 0]
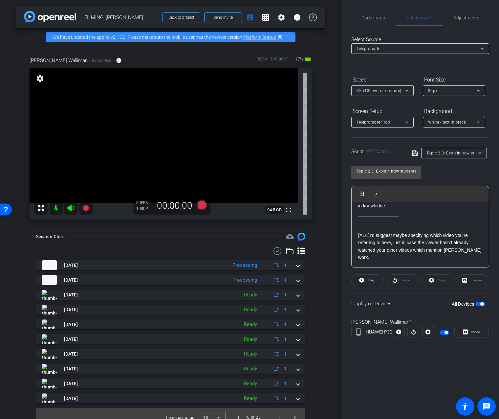
drag, startPoint x: 396, startPoint y: 263, endPoint x: 354, endPoint y: 219, distance: 60.4
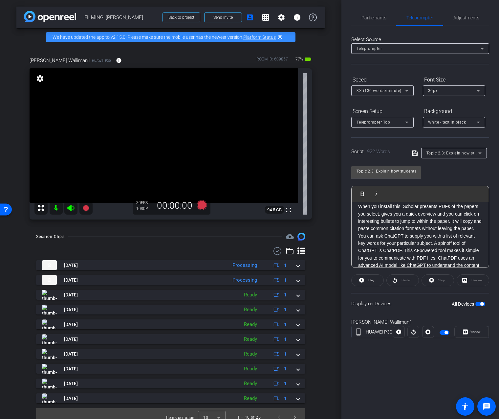
scroll to position [0, 0]
click at [449, 227] on p "There are many advantages to using AI systems for finding and reviewing the lit…" at bounding box center [420, 249] width 124 height 81
click at [448, 228] on p "There are many advantages to using AI systems for finding and reviewing the lit…" at bounding box center [420, 249] width 124 height 81
click at [448, 229] on p "There are many advantages to using AI systems for finding and reviewing the lit…" at bounding box center [420, 249] width 124 height 81
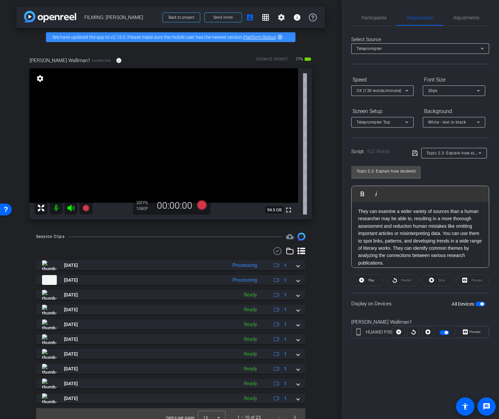
scroll to position [29, 0]
click at [444, 236] on p "They can examine a wider variety of sources than a human researcher may be able…" at bounding box center [420, 238] width 124 height 59
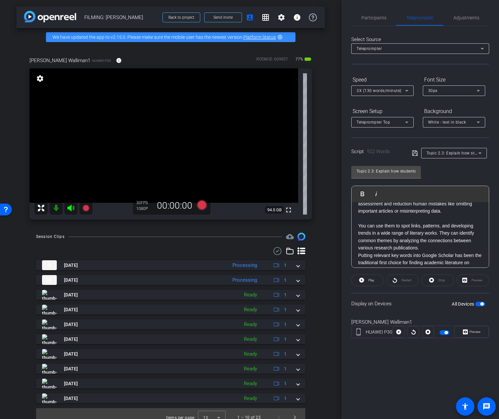
scroll to position [61, 0]
click at [438, 241] on p "You can use them to spot links, patterns, and developing trends in a wide range…" at bounding box center [420, 229] width 124 height 30
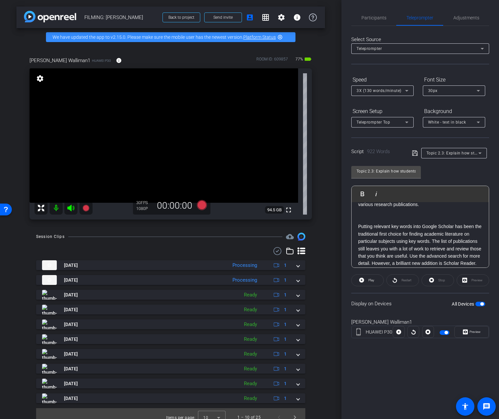
scroll to position [96, 0]
click at [435, 243] on p "Putting relevant key words into Google Scholar has been the traditional first c…" at bounding box center [420, 260] width 124 height 74
click at [434, 243] on p "Putting relevant key words into Google Scholar has been the traditional first c…" at bounding box center [420, 260] width 124 height 74
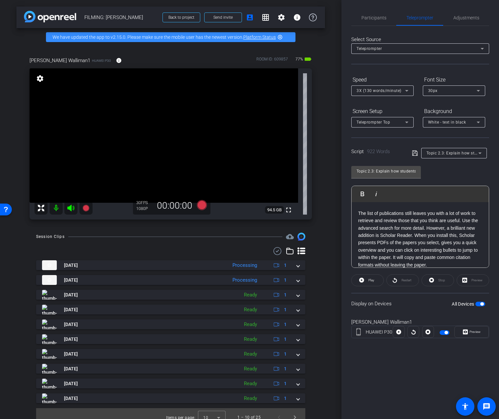
scroll to position [139, 0]
click at [416, 237] on p "The list of publications still leaves you with a lot of work to retrieve and re…" at bounding box center [420, 238] width 124 height 59
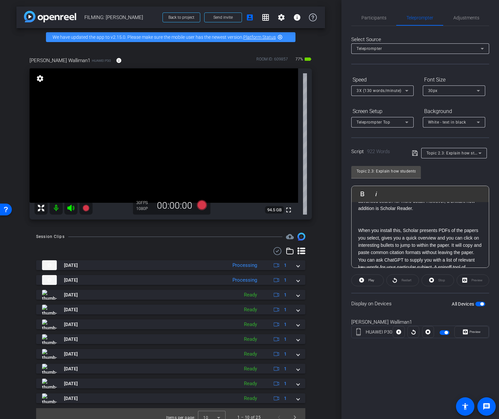
scroll to position [165, 0]
click at [396, 257] on p "When you install this, Scholar presents PDFs of the papers you select, gives yo…" at bounding box center [420, 242] width 124 height 30
click at [394, 257] on p "When you install this, Scholar presents PDFs of the papers you select, gives yo…" at bounding box center [420, 242] width 124 height 30
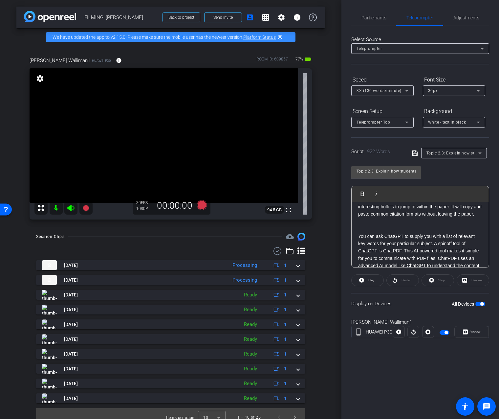
scroll to position [217, 0]
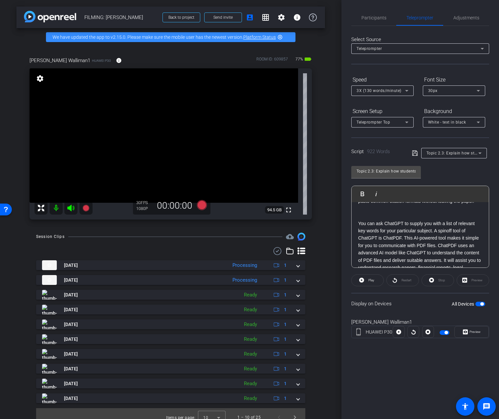
click at [403, 246] on p "You can ask ChatGPT to supply you with a list of relevant key words for your pa…" at bounding box center [420, 271] width 124 height 103
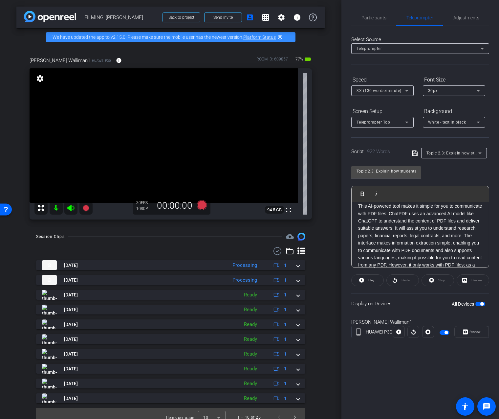
scroll to position [264, 0]
click at [419, 237] on p "This AI-powered tool makes it simple for you to communicate with PDF files. Cha…" at bounding box center [420, 242] width 124 height 81
click at [480, 245] on p "It will assist you to understand research papers, financial reports, legal cont…" at bounding box center [420, 233] width 124 height 59
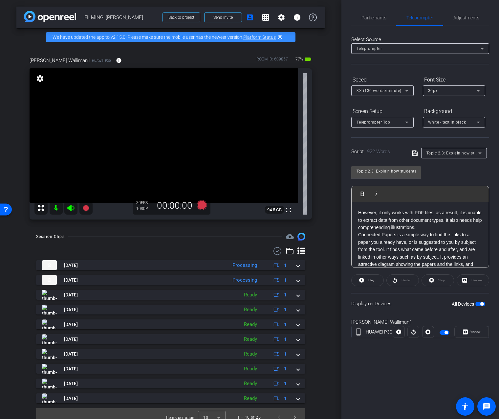
click at [441, 231] on p "However, it only works with PDF files; as a result, it is unable to extract dat…" at bounding box center [420, 220] width 124 height 22
click at [385, 226] on p "Connected Papers is a simple way to find the links to a paper you already have,…" at bounding box center [420, 223] width 124 height 44
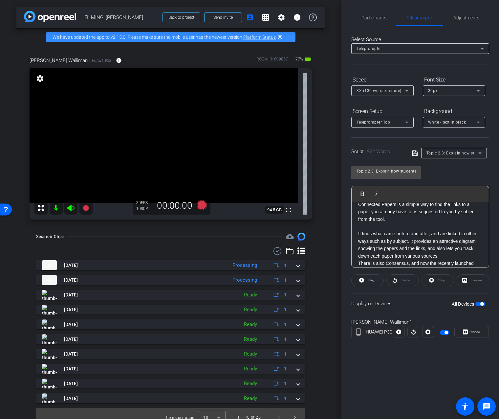
click at [459, 260] on p "It finds what came before and after, and are linked in other ways such as by su…" at bounding box center [420, 245] width 124 height 30
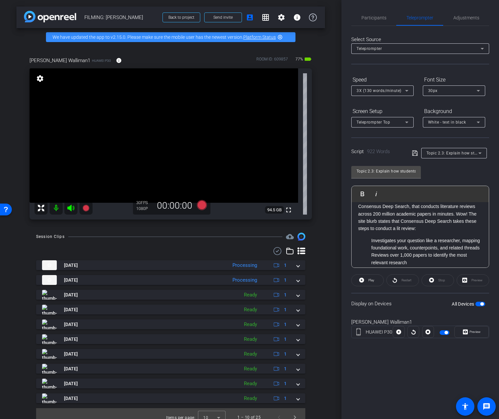
scroll to position [469, 0]
click at [458, 223] on p "There is also Consensus, and now the recently launched Consensus Deep Search, t…" at bounding box center [420, 214] width 124 height 37
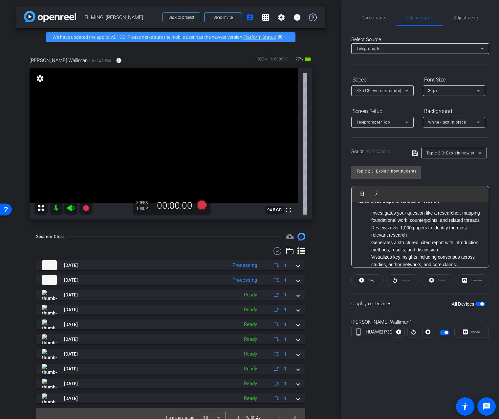
scroll to position [504, 0]
click at [424, 239] on li "Reviews over 1,000 papers to identify the most relevant research" at bounding box center [427, 231] width 111 height 15
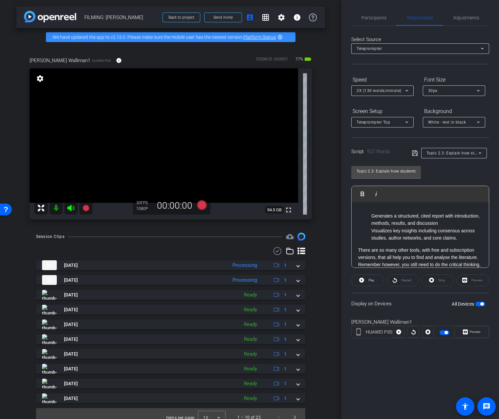
scroll to position [548, 0]
click at [454, 226] on li "Generates a structured, cited report with introduction, methods, results, and d…" at bounding box center [427, 218] width 111 height 15
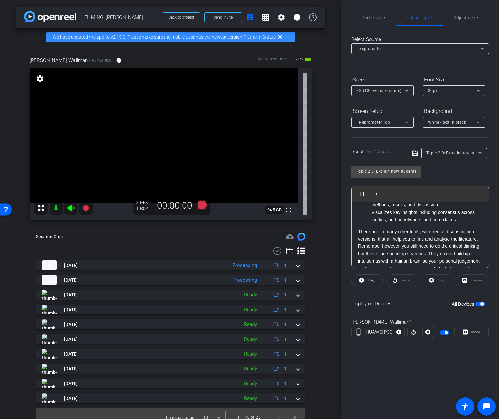
scroll to position [565, 0]
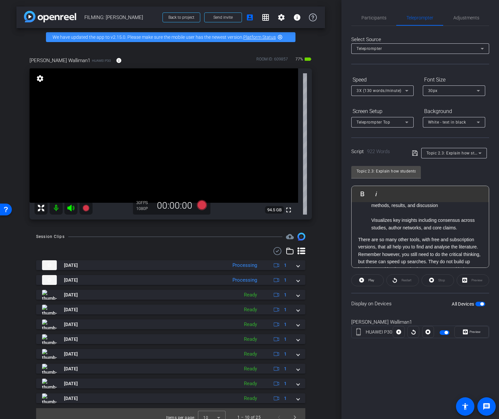
click at [448, 242] on div "There are many advantages to using AI systems for finding and reviewing the lit…" at bounding box center [420, 138] width 137 height 1003
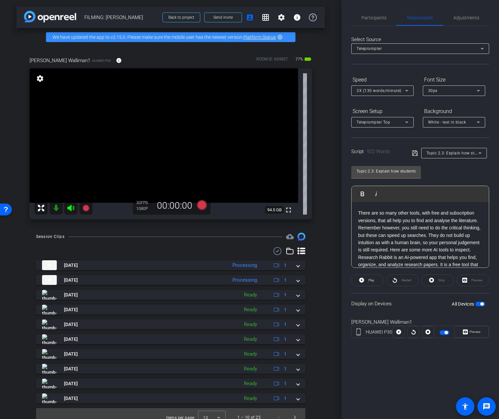
scroll to position [598, 0]
click at [429, 244] on p "There are so many other tools, with free and subscription versions, that all he…" at bounding box center [420, 232] width 124 height 44
click at [427, 231] on p "They do not build up intuition as with a human brain, so your personal judgemen…" at bounding box center [420, 220] width 124 height 22
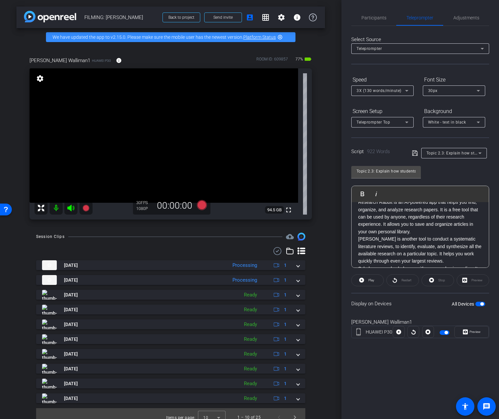
scroll to position [682, 0]
click at [422, 236] on p "Research Rabbit is an AI-powered app that helps you find, organize, and analyze…" at bounding box center [420, 217] width 124 height 37
click at [442, 219] on p "Research Rabbit is an AI-powered app that helps you find, organize, and analyze…" at bounding box center [420, 217] width 124 height 37
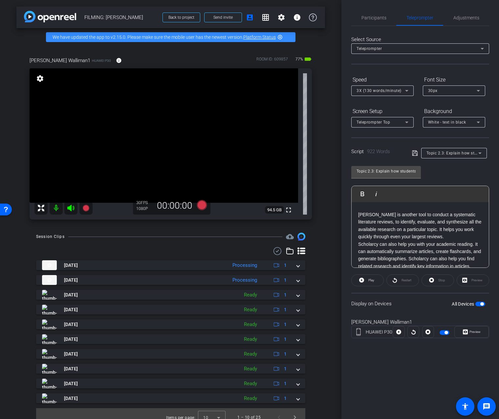
scroll to position [722, 0]
click at [434, 240] on p "Rayyan is another tool to conduct a systematic literature reviews, to identify,…" at bounding box center [420, 226] width 124 height 30
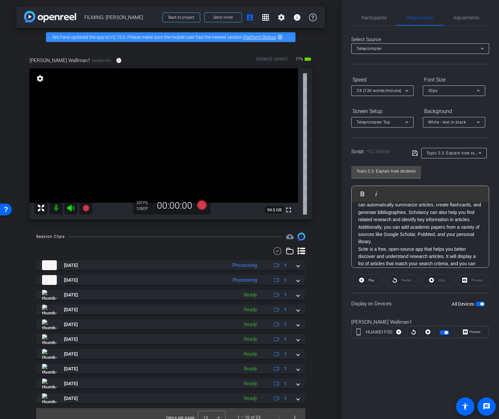
scroll to position [774, 0]
click at [419, 223] on p "Scholarcy can also help you with your academic reading. It can automatically su…" at bounding box center [420, 222] width 124 height 52
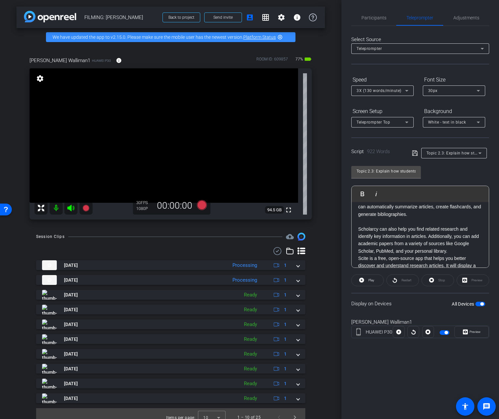
scroll to position [795, 0]
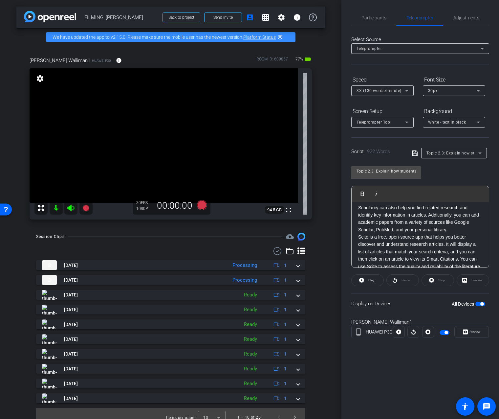
click at [458, 234] on p "Scholarcy can also help you find related research and identify key information …" at bounding box center [420, 219] width 124 height 30
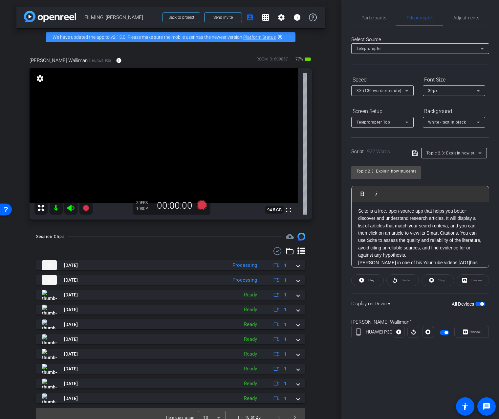
scroll to position [835, 0]
click at [462, 241] on p "Scite is a free, open-source app that helps you better discover and understand …" at bounding box center [420, 234] width 124 height 52
click at [462, 243] on p "Scite is a free, open-source app that helps you better discover and understand …" at bounding box center [420, 234] width 124 height 52
click at [443, 236] on p "Andy Stapleton in one of his YourTube videos, [AD1] has added Wisio, Jenni AI a…" at bounding box center [420, 257] width 124 height 59
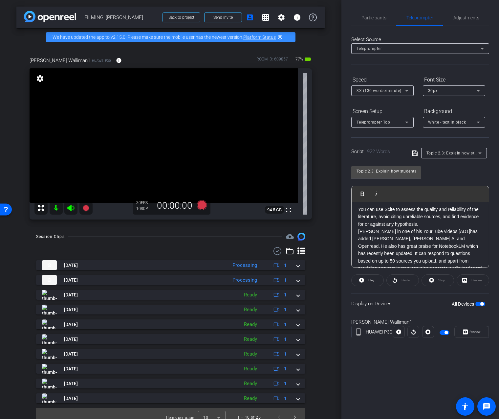
click at [443, 228] on p "You can use Scite to assess the quality and reliability of the literature, avoi…" at bounding box center [420, 217] width 124 height 22
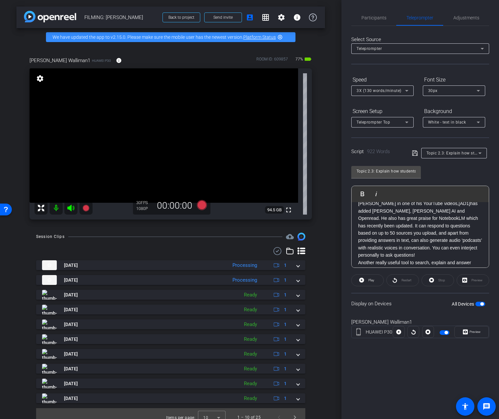
scroll to position [908, 0]
drag, startPoint x: 467, startPoint y: 214, endPoint x: 454, endPoint y: 215, distance: 12.2
click at [454, 215] on p "Andy Stapleton in one of his YourTube videos, [AD1] has added Wisio, Jenni AI a…" at bounding box center [420, 230] width 124 height 59
click at [457, 229] on p "Andy Stapleton in one of his YourTube videos, has added Wisio, Jenni AI and Ope…" at bounding box center [420, 230] width 124 height 59
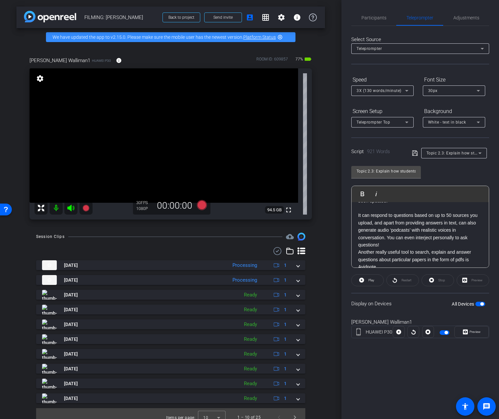
scroll to position [935, 0]
click at [422, 243] on p "It can respond to questions based on up to 50 sources you upload, and apart fro…" at bounding box center [420, 229] width 124 height 37
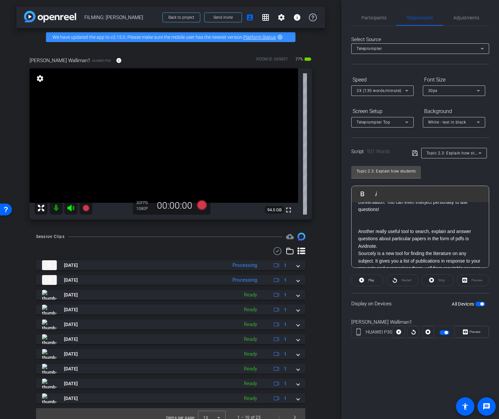
click at [422, 246] on p "Another really useful tool to search, explain and answer questions about partic…" at bounding box center [420, 239] width 124 height 22
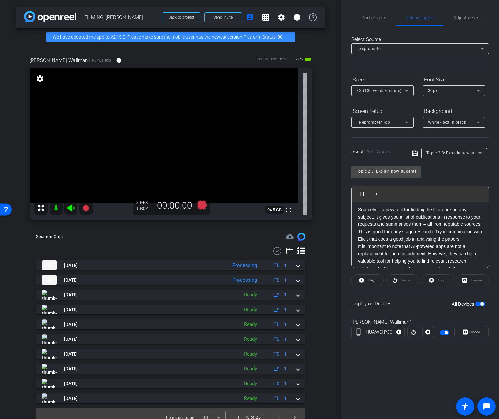
scroll to position [1021, 0]
click at [436, 233] on p "Sourcely is a new tool for finding the literature on any subject. It gives you …" at bounding box center [420, 224] width 124 height 37
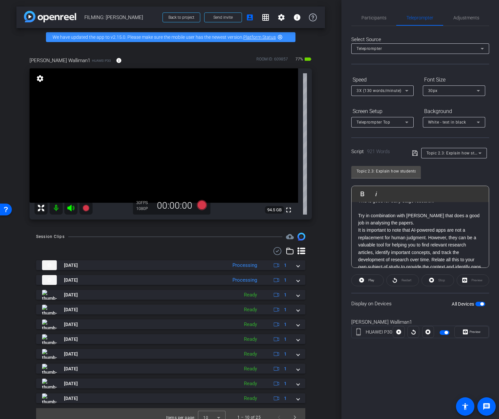
scroll to position [1052, 0]
click at [430, 240] on p "It is important to note that AI-powered apps are not a replacement for human ju…" at bounding box center [420, 253] width 124 height 52
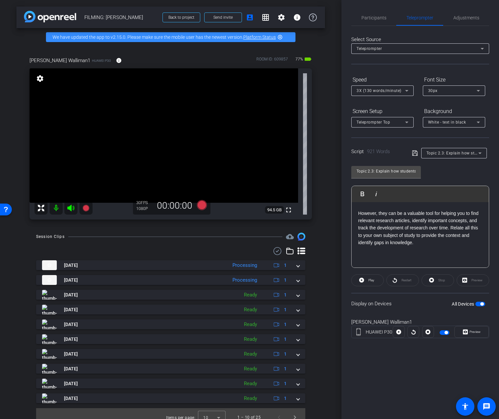
scroll to position [1091, 0]
click at [452, 229] on p "However, they can be a valuable tool for helping you to find relevant research …" at bounding box center [420, 228] width 124 height 37
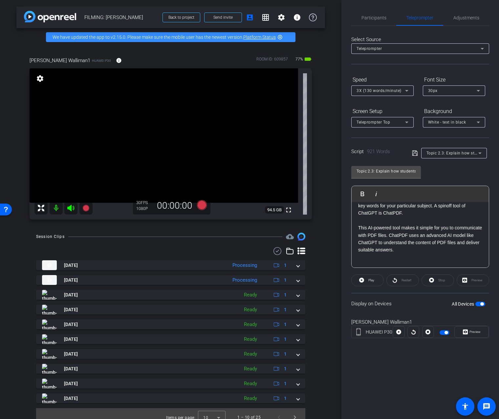
scroll to position [236, 0]
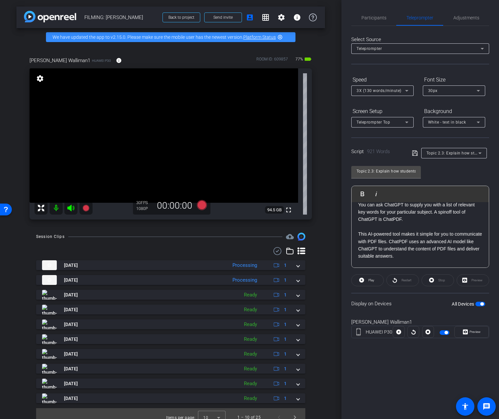
click at [415, 154] on icon at bounding box center [415, 153] width 6 height 8
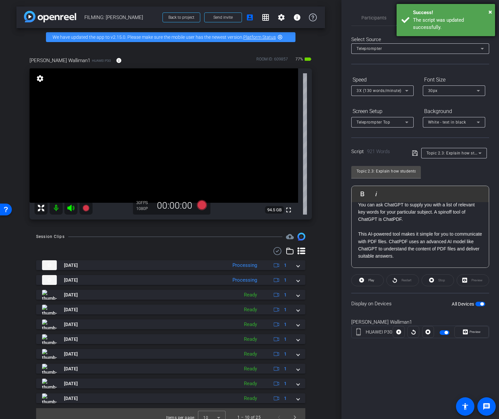
click at [492, 13] on div "× Success! The script was updated successfully." at bounding box center [446, 20] width 99 height 32
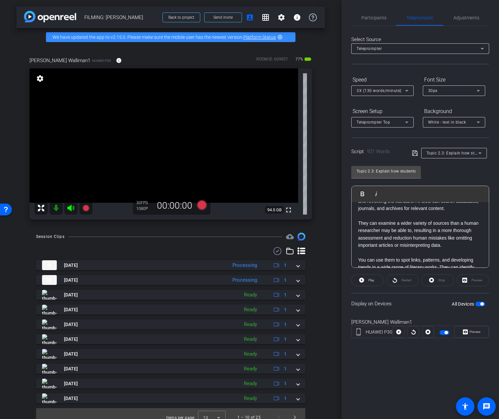
scroll to position [0, 0]
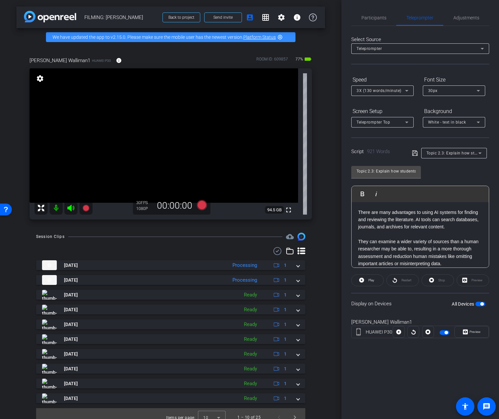
click at [433, 235] on p at bounding box center [420, 234] width 124 height 7
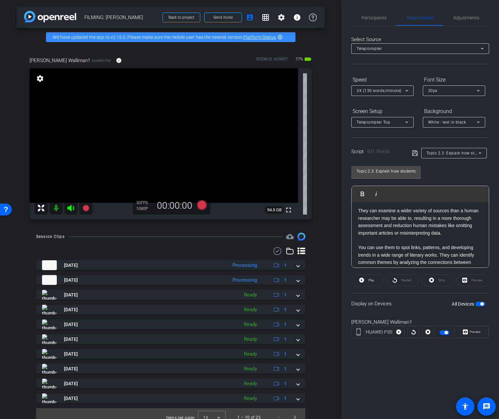
click at [437, 239] on p at bounding box center [420, 240] width 124 height 7
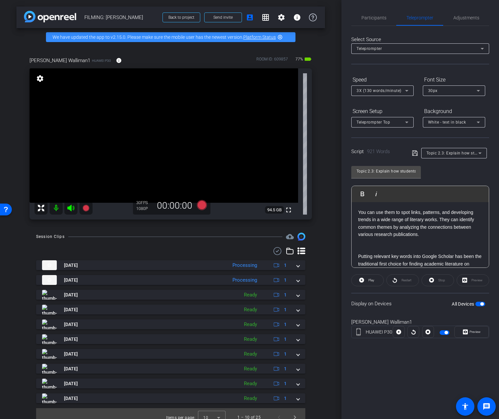
scroll to position [80, 0]
click at [469, 18] on span "Adjustments" at bounding box center [467, 17] width 26 height 5
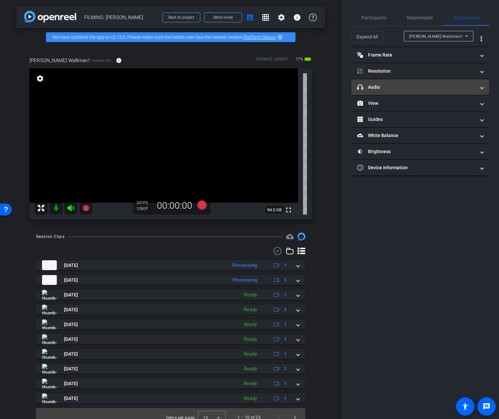
click at [407, 88] on mat-panel-title "headphone icon Audio" at bounding box center [416, 87] width 118 height 7
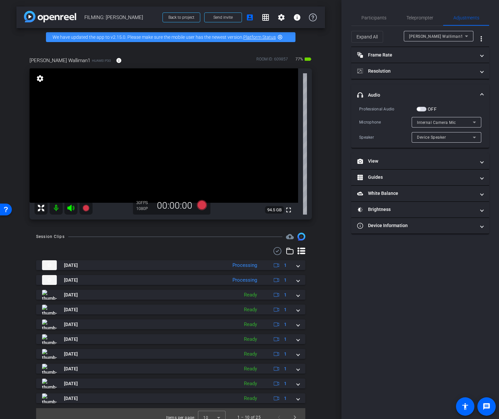
click at [426, 109] on span "button" at bounding box center [422, 109] width 10 height 5
click at [428, 119] on div "Internal Camera Mic" at bounding box center [445, 122] width 56 height 8
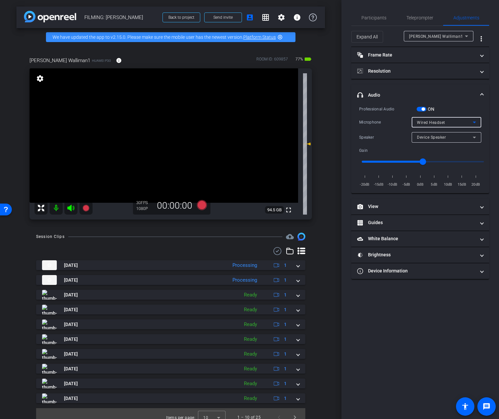
click at [431, 141] on div "Device Speaker" at bounding box center [445, 137] width 56 height 8
click at [430, 160] on span "Wired Headset" at bounding box center [431, 161] width 29 height 8
type input "-10"
click at [394, 161] on input "range" at bounding box center [423, 161] width 136 height 14
click at [380, 23] on span "Participants" at bounding box center [374, 18] width 25 height 16
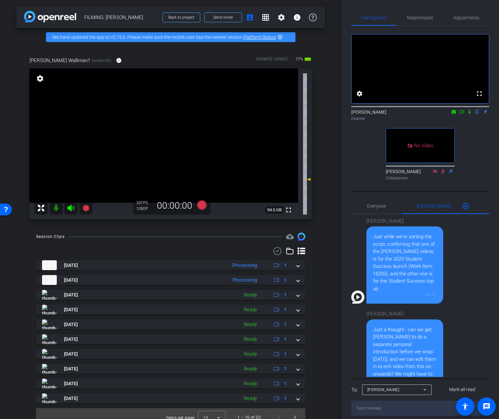
click at [469, 114] on icon at bounding box center [469, 111] width 5 height 5
click at [464, 113] on icon at bounding box center [462, 111] width 5 height 3
click at [203, 204] on icon at bounding box center [202, 205] width 10 height 10
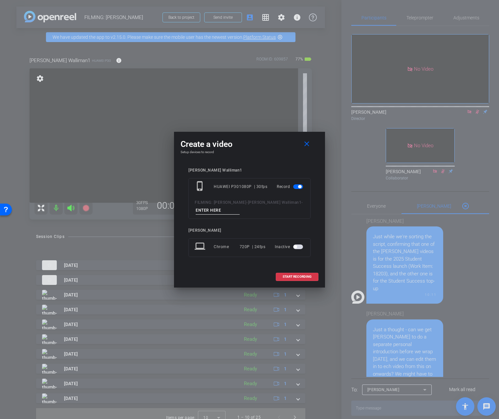
click at [204, 207] on input at bounding box center [218, 210] width 44 height 8
type input "2"
type input "3"
click at [302, 277] on span "START RECORDING" at bounding box center [297, 276] width 29 height 3
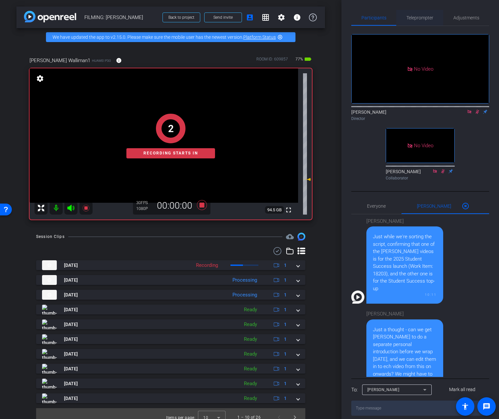
click at [429, 21] on span "Teleprompter" at bounding box center [420, 18] width 27 height 16
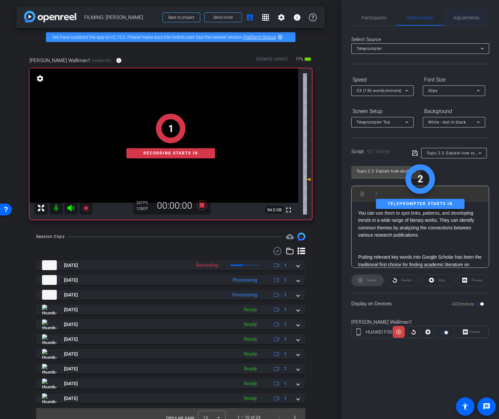
click at [465, 19] on span "Adjustments" at bounding box center [467, 17] width 26 height 5
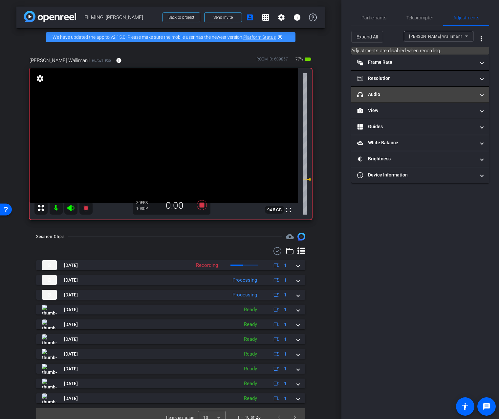
click at [412, 95] on mat-panel-title "headphone icon Audio" at bounding box center [416, 94] width 118 height 7
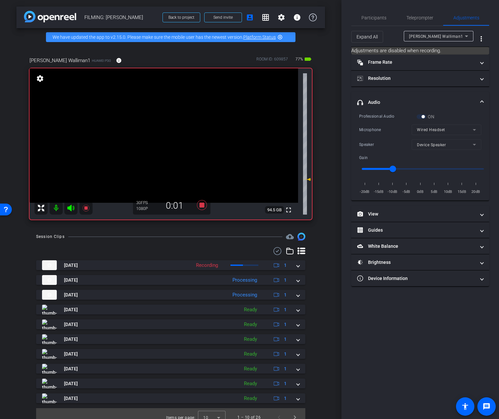
drag, startPoint x: 438, startPoint y: 145, endPoint x: 389, endPoint y: 146, distance: 49.0
click at [438, 145] on mat-form-field "Device Speaker" at bounding box center [447, 144] width 70 height 11
click at [201, 208] on icon at bounding box center [202, 205] width 16 height 12
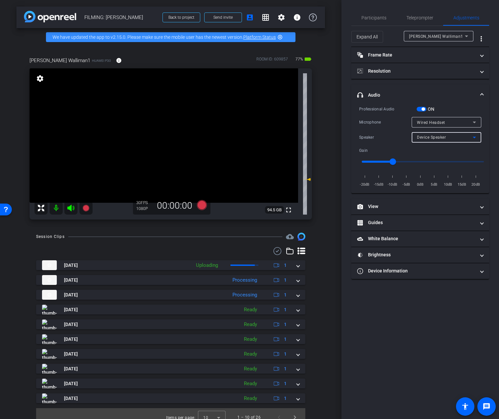
click at [436, 135] on span "Device Speaker" at bounding box center [431, 137] width 29 height 5
click at [435, 161] on span "Wired Headset" at bounding box center [431, 161] width 29 height 8
click at [204, 210] on icon at bounding box center [202, 205] width 16 height 12
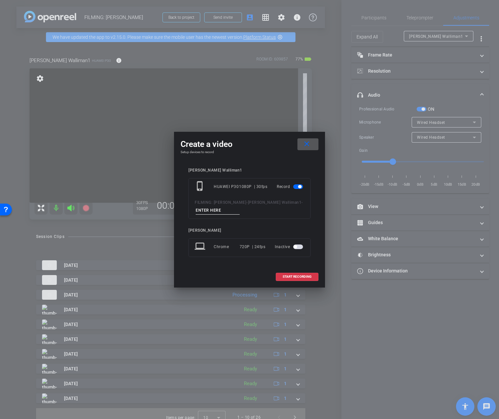
click at [210, 211] on input at bounding box center [218, 210] width 44 height 8
type input "3 redo"
click at [294, 279] on span at bounding box center [297, 277] width 42 height 16
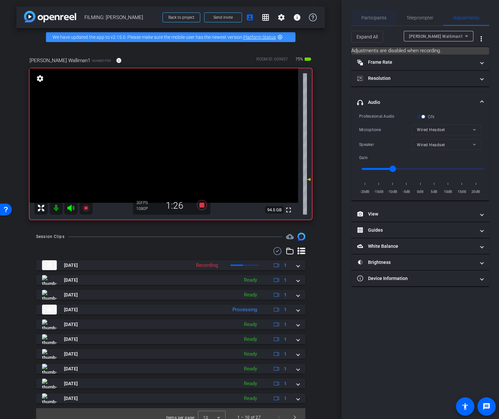
click at [377, 20] on span "Participants" at bounding box center [374, 17] width 25 height 5
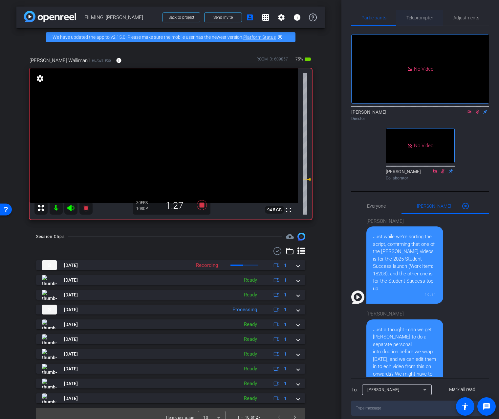
click at [399, 20] on div "Teleprompter" at bounding box center [420, 18] width 47 height 16
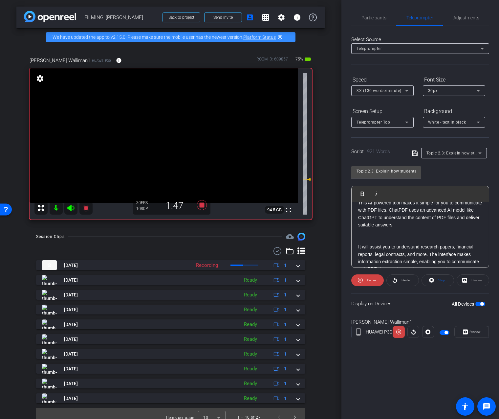
scroll to position [286, 0]
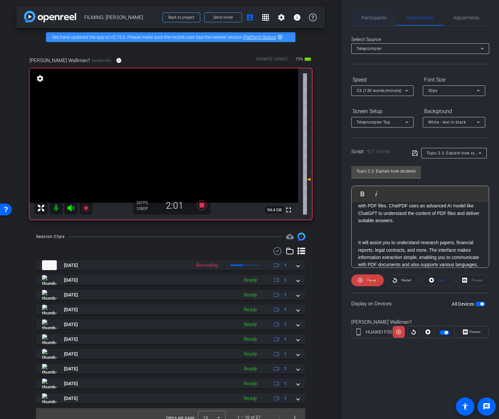
click at [374, 20] on span "Participants" at bounding box center [374, 17] width 25 height 5
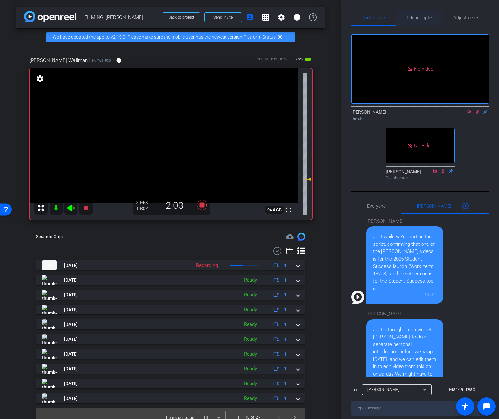
click at [429, 17] on span "Teleprompter" at bounding box center [420, 17] width 27 height 5
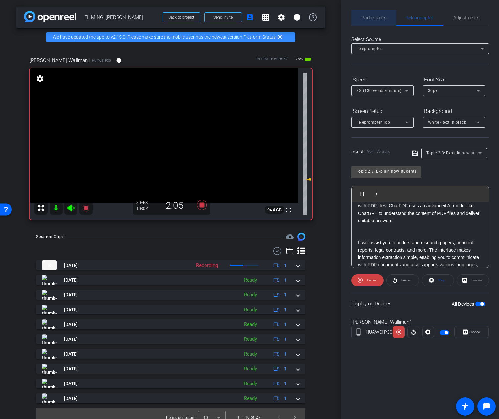
click at [375, 19] on span "Participants" at bounding box center [374, 17] width 25 height 5
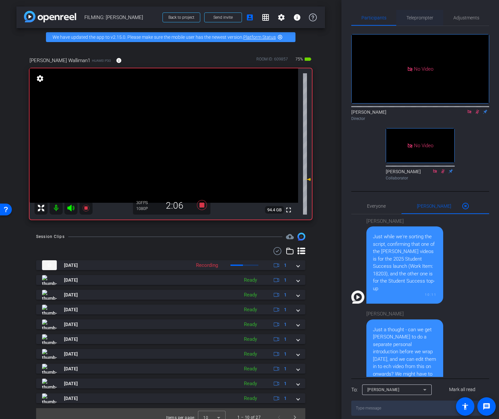
click at [411, 20] on span "Teleprompter" at bounding box center [420, 17] width 27 height 5
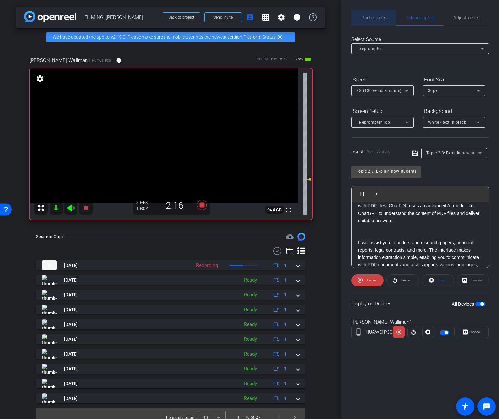
click at [389, 20] on div "Participants" at bounding box center [374, 18] width 45 height 16
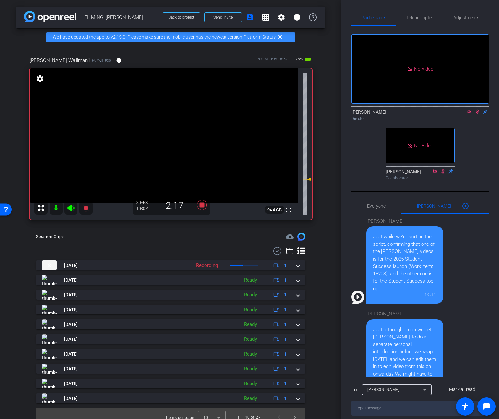
scroll to position [101, 0]
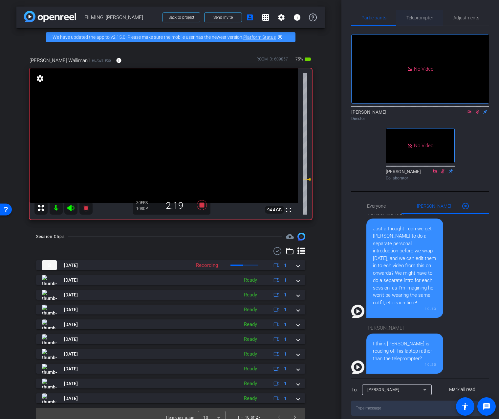
click at [412, 22] on span "Teleprompter" at bounding box center [420, 18] width 27 height 16
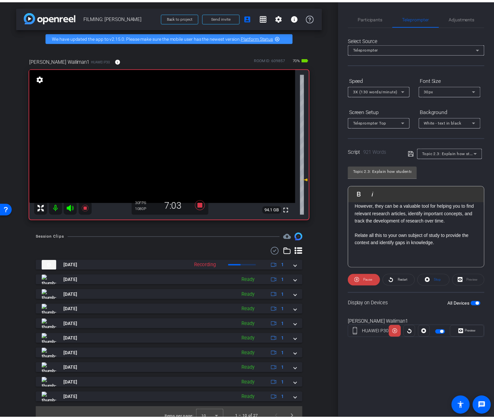
scroll to position [1114, 0]
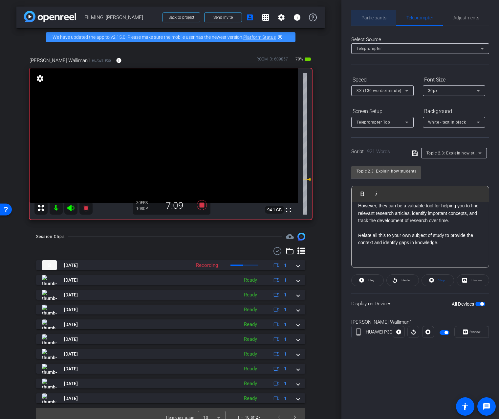
click at [372, 13] on span "Participants" at bounding box center [374, 18] width 25 height 16
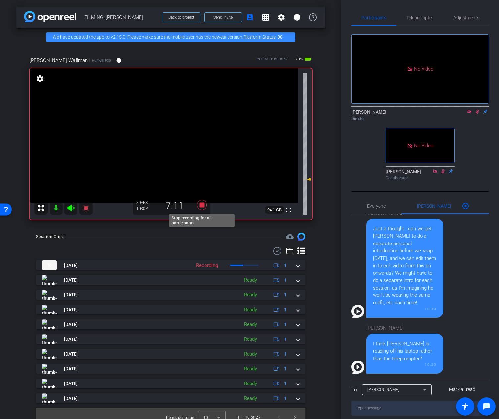
click at [201, 207] on icon at bounding box center [202, 205] width 10 height 10
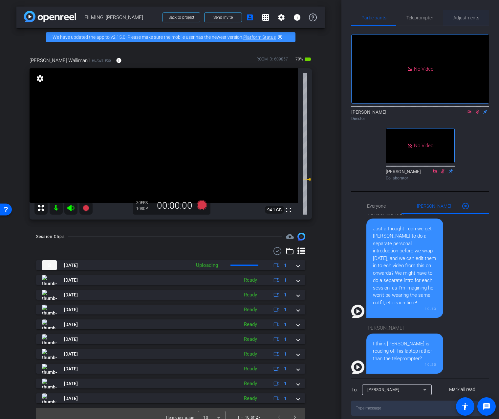
click at [458, 23] on span "Adjustments" at bounding box center [467, 18] width 26 height 16
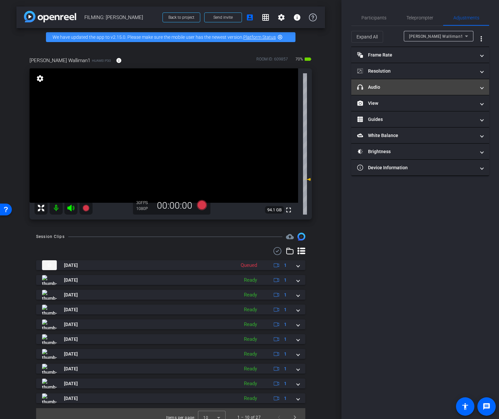
click at [399, 90] on mat-expansion-panel-header "headphone icon Audio" at bounding box center [421, 87] width 138 height 16
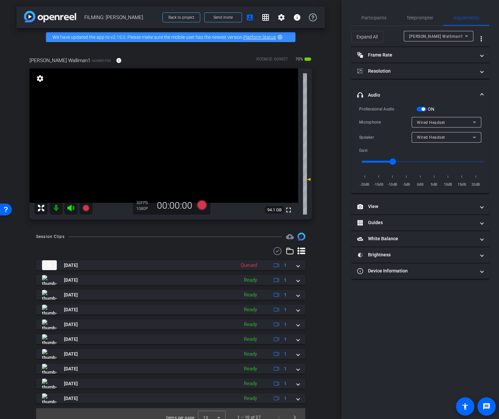
click at [424, 109] on span "button" at bounding box center [423, 108] width 3 height 3
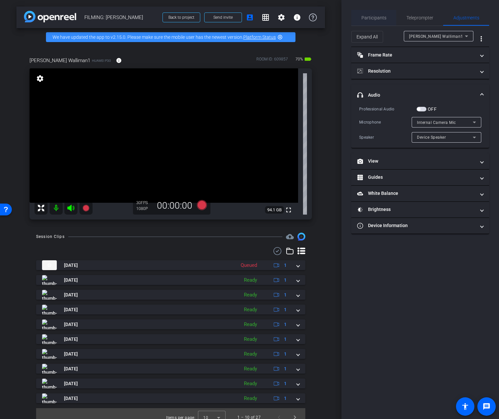
click at [379, 20] on span "Participants" at bounding box center [374, 17] width 25 height 5
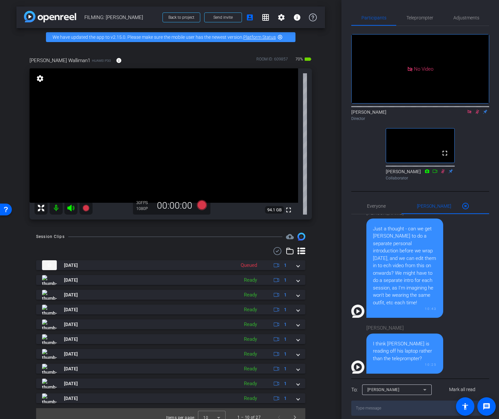
click at [479, 109] on icon at bounding box center [477, 111] width 5 height 5
click at [469, 109] on icon at bounding box center [469, 111] width 5 height 5
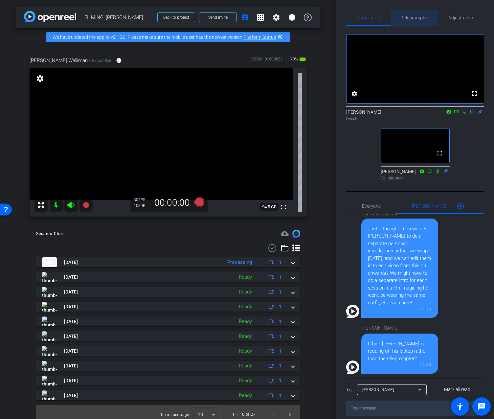
click at [421, 17] on span "Teleprompter" at bounding box center [414, 17] width 27 height 5
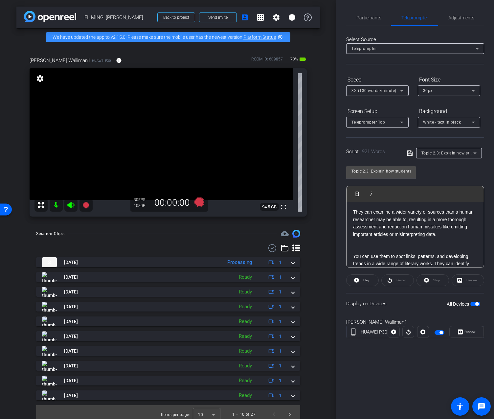
scroll to position [43, 0]
click at [398, 241] on p at bounding box center [415, 242] width 124 height 7
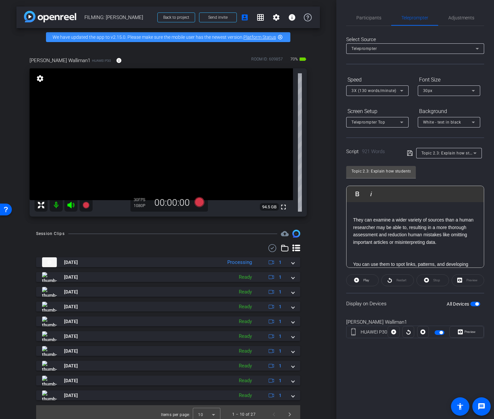
scroll to position [28, 0]
click at [447, 244] on p "They can examine a wider variety of sources than a human researcher may be able…" at bounding box center [415, 232] width 124 height 30
click at [407, 250] on p at bounding box center [415, 249] width 124 height 7
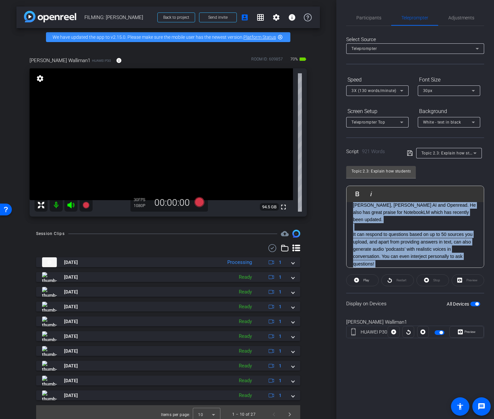
scroll to position [1114, 0]
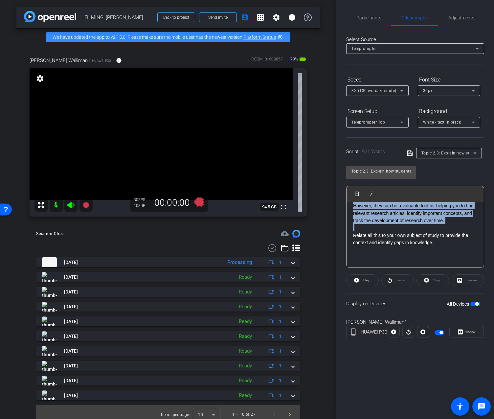
drag, startPoint x: 394, startPoint y: 242, endPoint x: 422, endPoint y: 291, distance: 56.2
click at [422, 291] on openreel-capture-teleprompter "Speed 3X (130 words/minute) Font Size 30px Screen Setup Teleprompter Top Backgr…" at bounding box center [415, 211] width 138 height 275
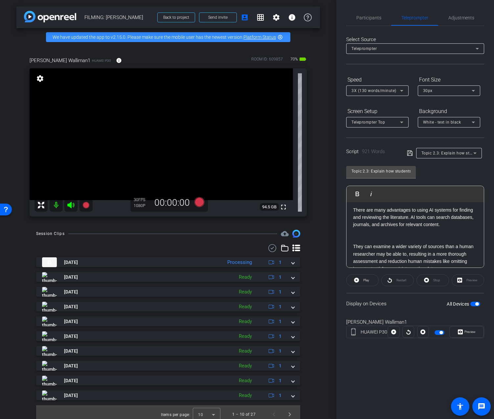
scroll to position [0, 0]
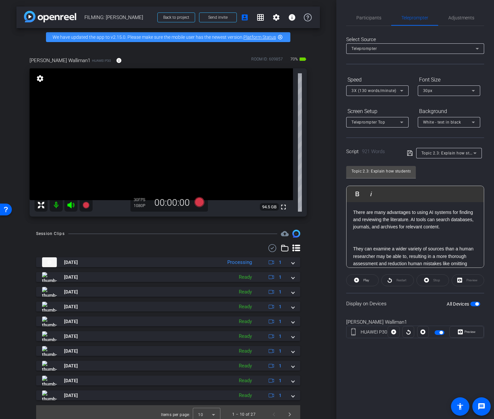
click at [443, 244] on p at bounding box center [415, 241] width 124 height 7
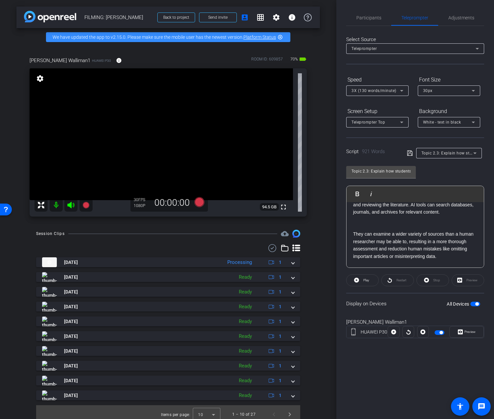
scroll to position [14, 0]
click at [458, 20] on span "Adjustments" at bounding box center [461, 17] width 26 height 5
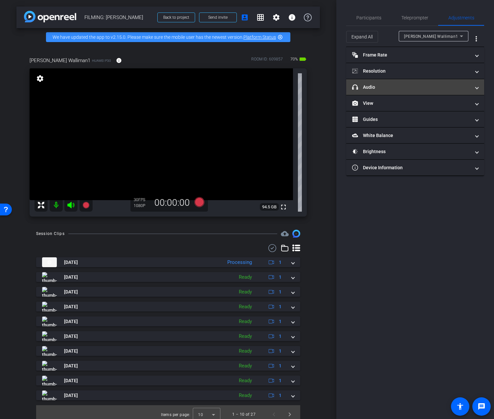
click at [396, 87] on mat-panel-title "headphone icon Audio" at bounding box center [411, 87] width 118 height 7
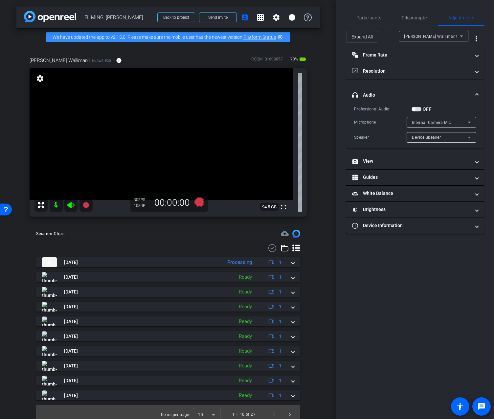
click at [417, 110] on span "button" at bounding box center [417, 109] width 10 height 5
click at [423, 119] on div "Internal Camera Mic" at bounding box center [440, 122] width 56 height 8
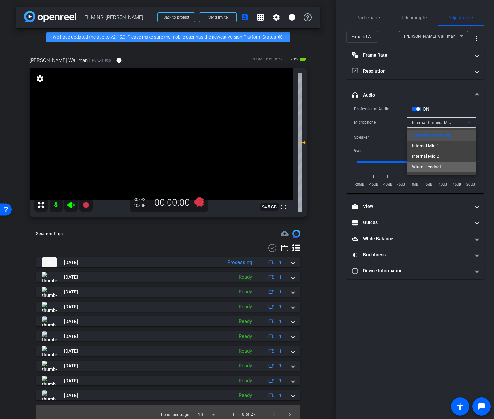
click at [422, 169] on span "Wired Headset" at bounding box center [426, 167] width 29 height 8
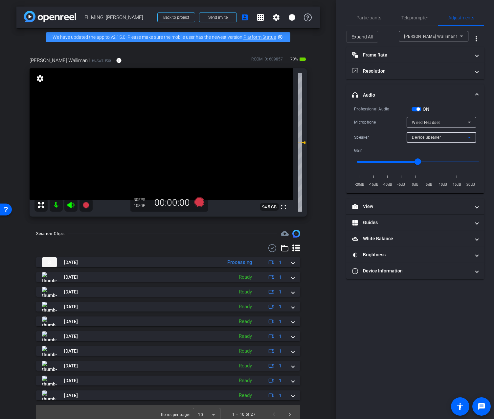
click at [428, 137] on span "Device Speaker" at bounding box center [426, 137] width 29 height 5
click at [432, 157] on span "Wired Headset" at bounding box center [426, 161] width 29 height 8
type input "-10"
click at [388, 162] on input "range" at bounding box center [418, 161] width 136 height 14
click at [369, 17] on span "Participants" at bounding box center [368, 17] width 25 height 5
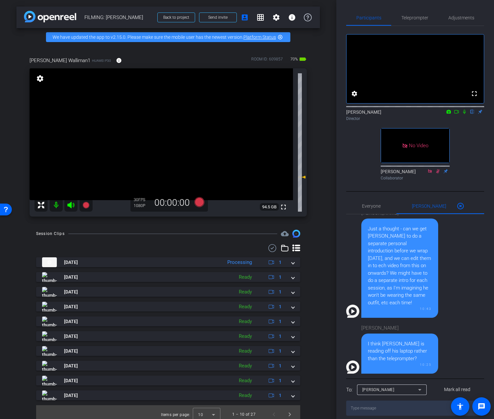
click at [464, 114] on icon at bounding box center [464, 111] width 5 height 5
drag, startPoint x: 458, startPoint y: 121, endPoint x: 463, endPoint y: 131, distance: 11.8
click at [463, 124] on div "Addie Hackshaw flip Director" at bounding box center [415, 113] width 138 height 20
click at [458, 114] on icon at bounding box center [456, 111] width 5 height 5
click at [199, 202] on icon at bounding box center [199, 202] width 10 height 10
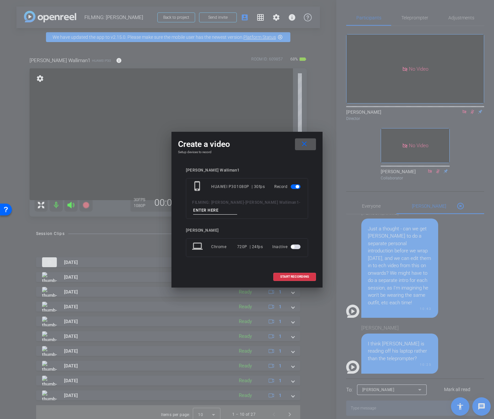
click at [221, 213] on input at bounding box center [215, 210] width 44 height 8
click at [213, 210] on input "redo 3 top of parapgraphs" at bounding box center [215, 210] width 44 height 8
type input "redo 3 top parapgraphs"
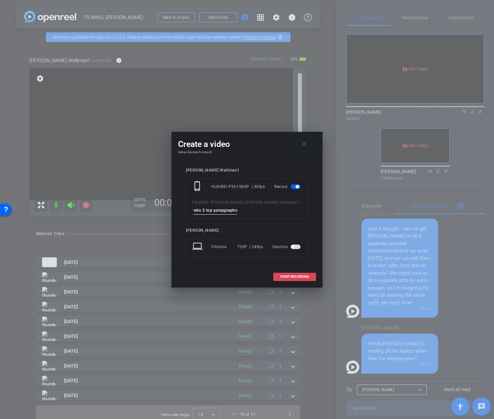
scroll to position [0, 0]
click at [288, 275] on span "START RECORDING" at bounding box center [294, 276] width 29 height 3
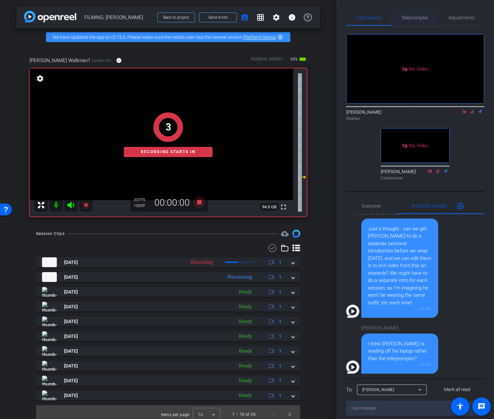
click at [418, 15] on span "Teleprompter" at bounding box center [414, 17] width 27 height 5
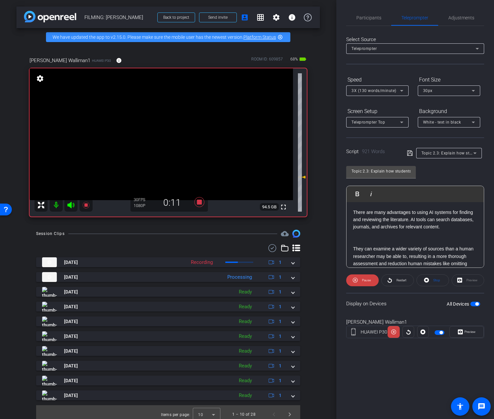
scroll to position [20, 0]
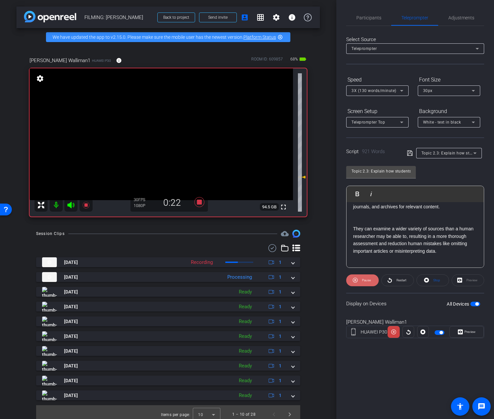
click at [364, 275] on span at bounding box center [362, 280] width 33 height 16
click at [402, 279] on span "Restart" at bounding box center [402, 280] width 10 height 4
click at [354, 17] on div "Participants" at bounding box center [368, 18] width 45 height 16
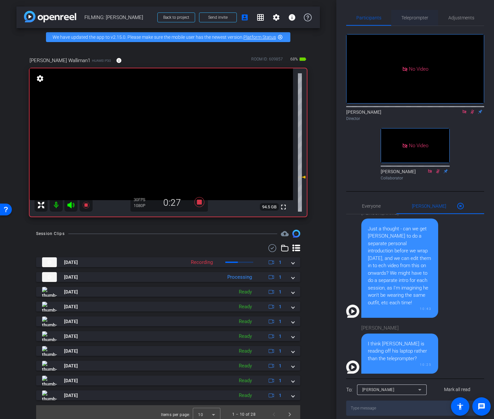
click at [409, 22] on span "Teleprompter" at bounding box center [414, 18] width 27 height 16
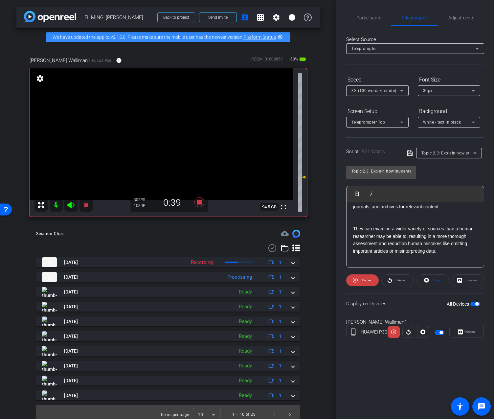
scroll to position [31, 0]
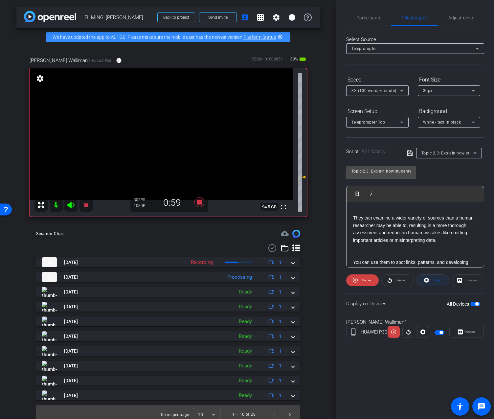
click at [430, 281] on span at bounding box center [433, 280] width 32 height 16
click at [198, 201] on icon at bounding box center [199, 202] width 10 height 10
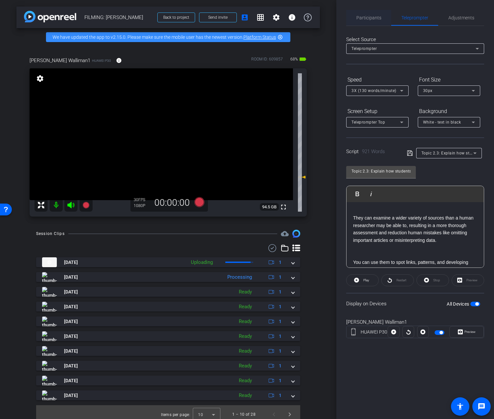
click at [367, 15] on span "Participants" at bounding box center [368, 17] width 25 height 5
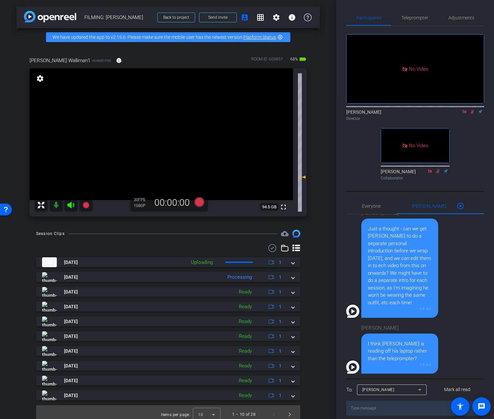
click at [471, 109] on icon at bounding box center [472, 111] width 5 height 5
click at [465, 110] on icon at bounding box center [465, 112] width 4 height 4
click at [460, 21] on span "Adjustments" at bounding box center [461, 18] width 26 height 16
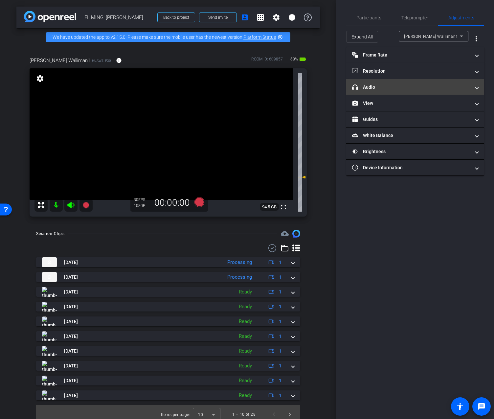
click at [435, 84] on mat-panel-title "headphone icon Audio" at bounding box center [411, 87] width 118 height 7
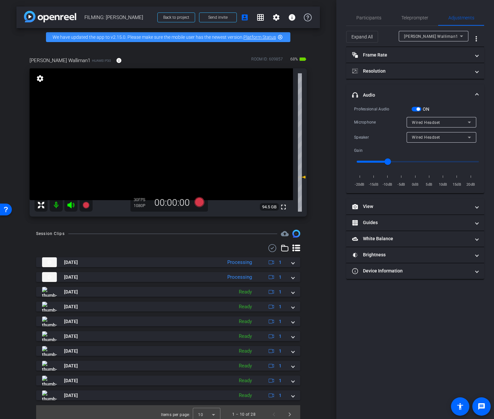
click at [418, 109] on span "button" at bounding box center [418, 108] width 3 height 3
click at [373, 19] on span "Participants" at bounding box center [368, 17] width 25 height 5
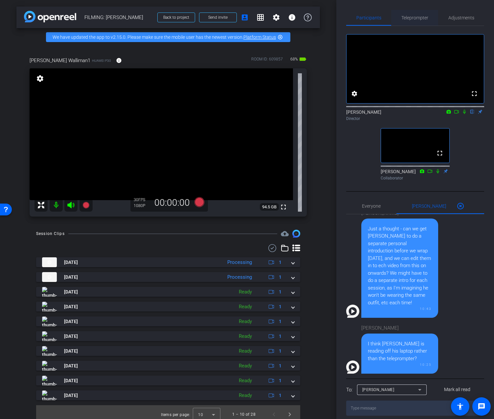
click at [419, 18] on span "Teleprompter" at bounding box center [414, 17] width 27 height 5
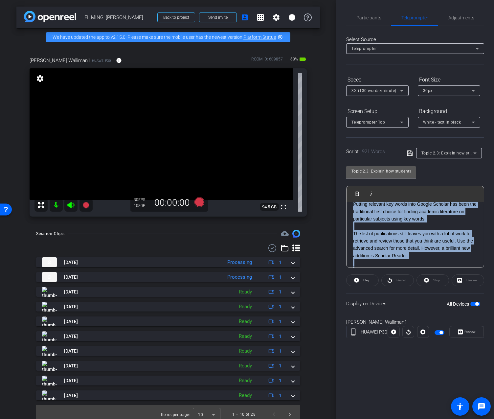
scroll to position [0, 0]
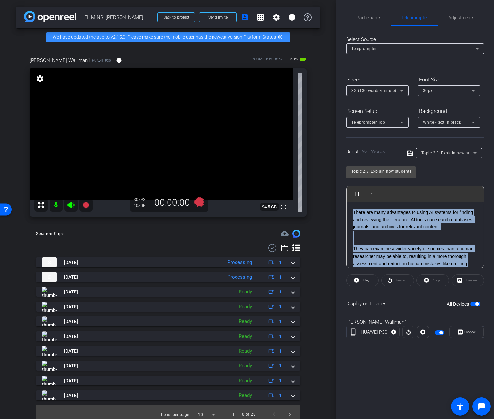
drag, startPoint x: 401, startPoint y: 226, endPoint x: 393, endPoint y: 163, distance: 63.9
click at [393, 163] on div "Topic 2.3: Explain how students Play Play from this location Play Selected Play…" at bounding box center [415, 214] width 138 height 107
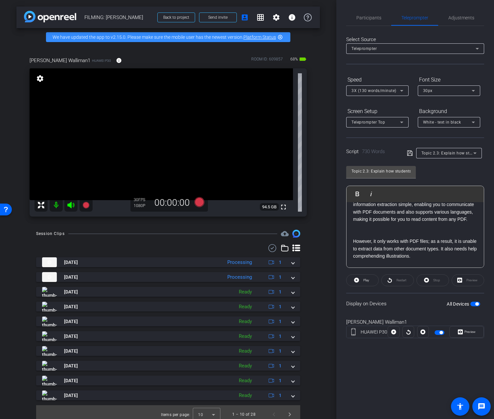
scroll to position [97, 0]
drag, startPoint x: 354, startPoint y: 240, endPoint x: 401, endPoint y: 253, distance: 48.4
click at [401, 253] on p "However, it only works with PDF files; as a result, it is unable to extract dat…" at bounding box center [415, 248] width 124 height 22
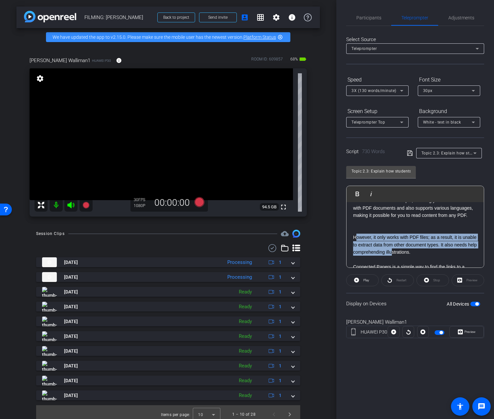
scroll to position [101, 0]
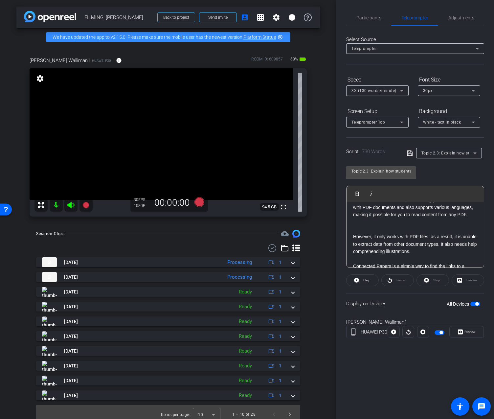
click at [410, 228] on p at bounding box center [415, 229] width 124 height 7
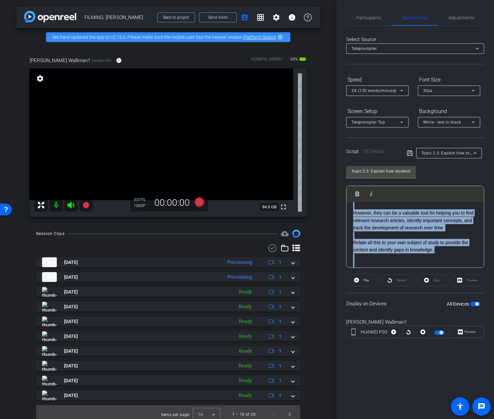
drag, startPoint x: 355, startPoint y: 236, endPoint x: 496, endPoint y: 295, distance: 152.7
click at [494, 295] on html "Accessibility Screen-Reader Guide, Feedback, and Issue Reporting | New window m…" at bounding box center [247, 209] width 494 height 419
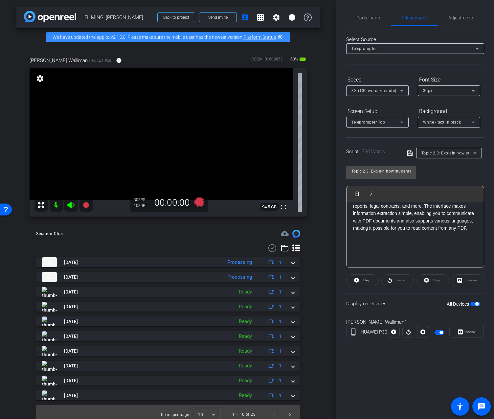
scroll to position [80, 0]
click at [399, 254] on p at bounding box center [415, 257] width 124 height 7
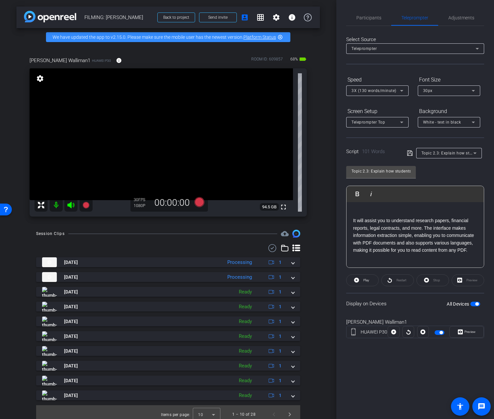
scroll to position [0, 0]
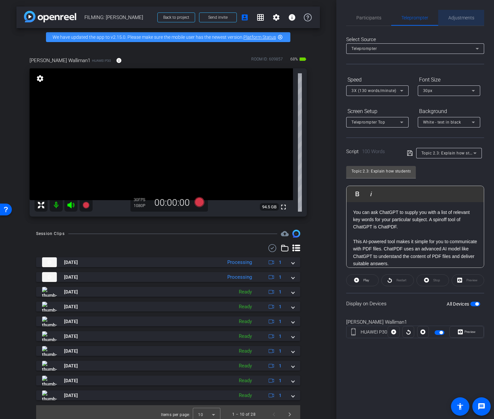
click at [454, 19] on span "Adjustments" at bounding box center [461, 17] width 26 height 5
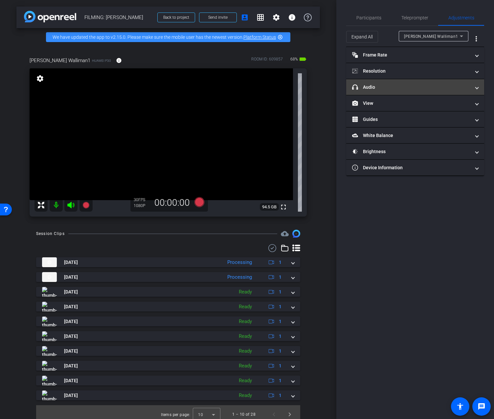
click at [437, 86] on mat-panel-title "headphone icon Audio" at bounding box center [411, 87] width 118 height 7
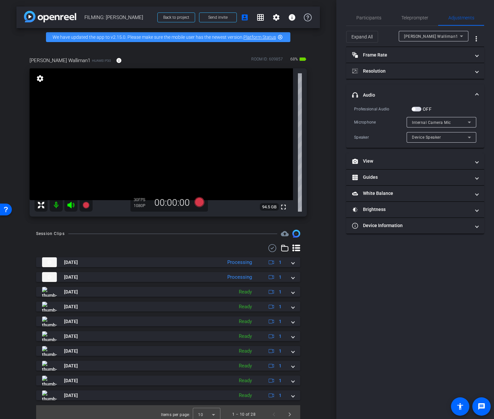
click at [415, 110] on span "button" at bounding box center [417, 109] width 10 height 5
click at [422, 121] on span "Internal Camera Mic" at bounding box center [431, 122] width 39 height 5
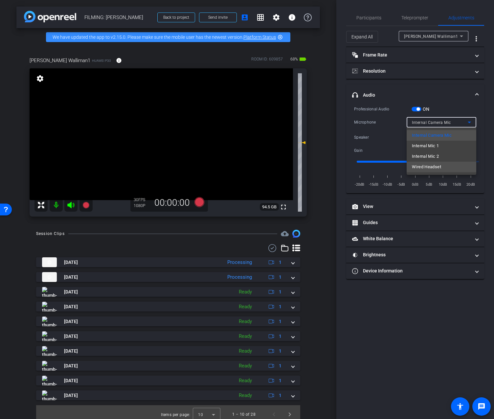
click at [423, 166] on span "Wired Headset" at bounding box center [426, 167] width 29 height 8
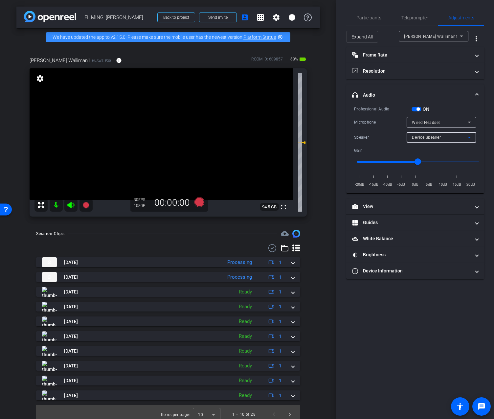
click at [421, 140] on div "Device Speaker" at bounding box center [440, 137] width 56 height 8
type input "-10"
click at [387, 161] on input "range" at bounding box center [418, 161] width 136 height 14
click at [379, 20] on span "Participants" at bounding box center [368, 18] width 25 height 16
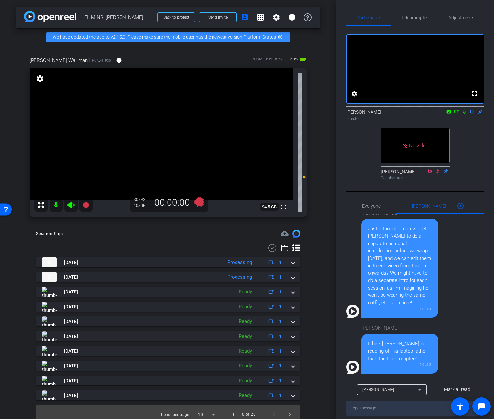
drag, startPoint x: 464, startPoint y: 120, endPoint x: 457, endPoint y: 121, distance: 6.6
click at [464, 114] on icon at bounding box center [464, 111] width 5 height 5
click at [457, 114] on icon at bounding box center [456, 111] width 5 height 5
click at [197, 204] on icon at bounding box center [199, 202] width 10 height 10
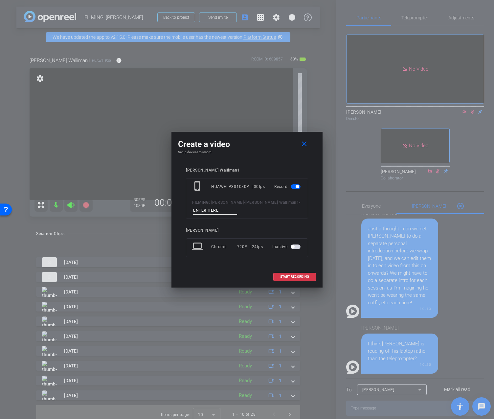
click at [214, 214] on input at bounding box center [215, 210] width 44 height 8
type input "middle area 3"
click at [290, 274] on span at bounding box center [295, 277] width 42 height 16
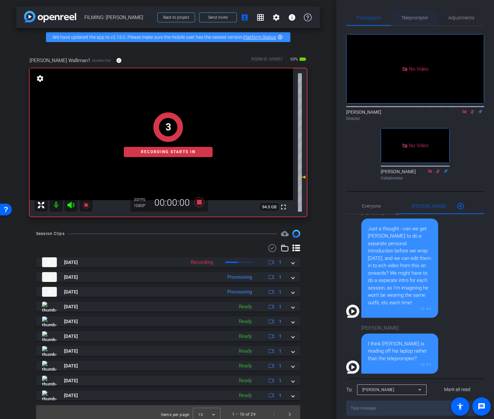
click at [423, 23] on span "Teleprompter" at bounding box center [414, 18] width 27 height 16
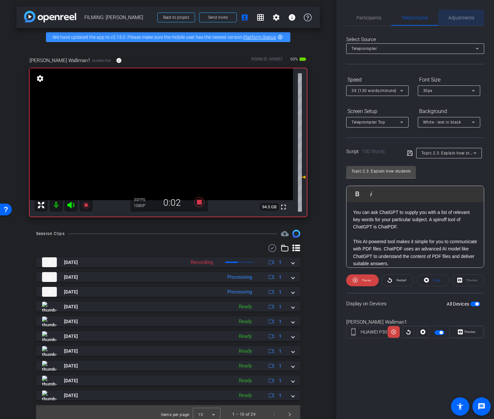
click at [452, 17] on span "Adjustments" at bounding box center [461, 17] width 26 height 5
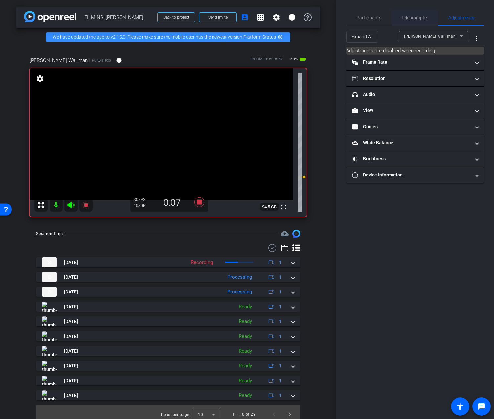
click at [413, 12] on span "Teleprompter" at bounding box center [414, 18] width 27 height 16
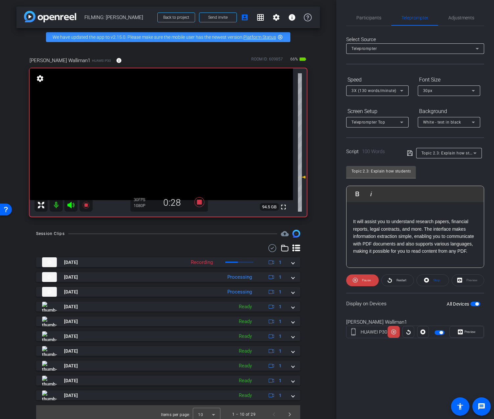
scroll to position [73, 0]
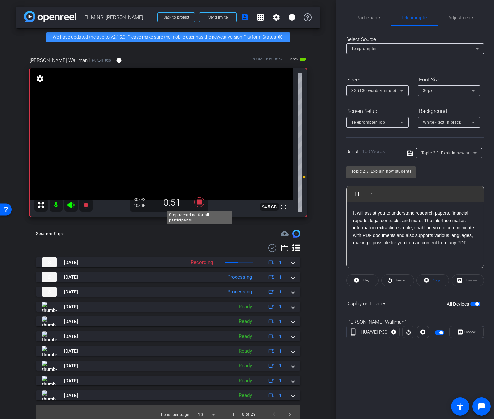
click at [201, 203] on icon at bounding box center [199, 202] width 10 height 10
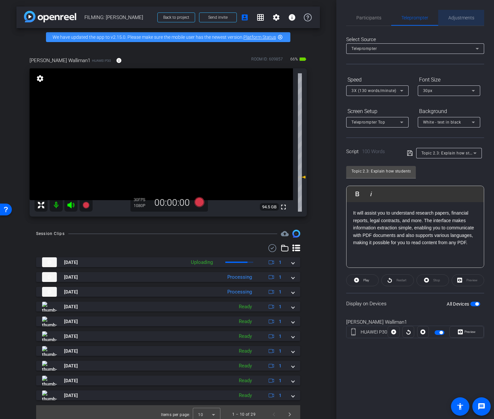
click at [456, 17] on span "Adjustments" at bounding box center [461, 17] width 26 height 5
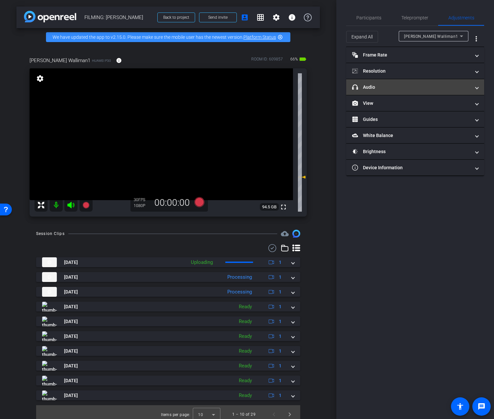
click at [400, 89] on mat-panel-title "headphone icon Audio" at bounding box center [411, 87] width 118 height 7
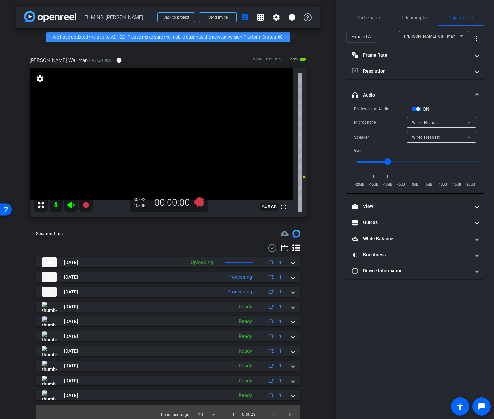
click at [417, 109] on span "button" at bounding box center [418, 108] width 3 height 3
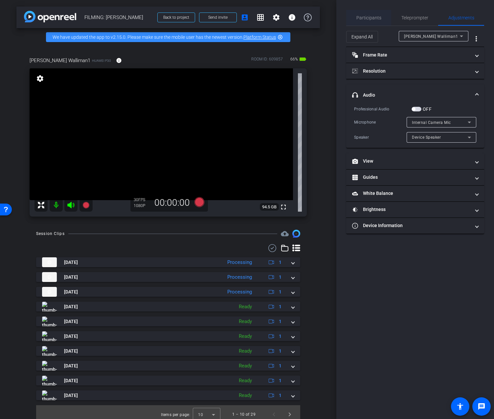
click at [359, 19] on span "Participants" at bounding box center [368, 17] width 25 height 5
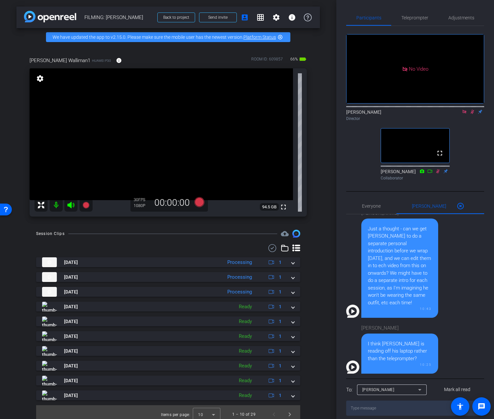
click at [472, 109] on icon at bounding box center [472, 111] width 5 height 5
click at [465, 109] on icon at bounding box center [464, 111] width 5 height 5
click at [411, 21] on span "Teleprompter" at bounding box center [414, 18] width 27 height 16
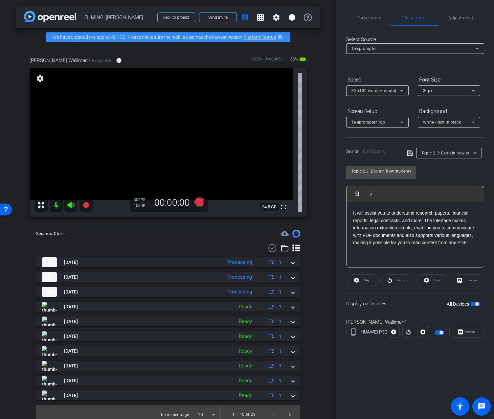
click at [451, 159] on div at bounding box center [449, 161] width 66 height 7
click at [451, 154] on span "Topic 2.3: Explain how students" at bounding box center [452, 152] width 61 height 5
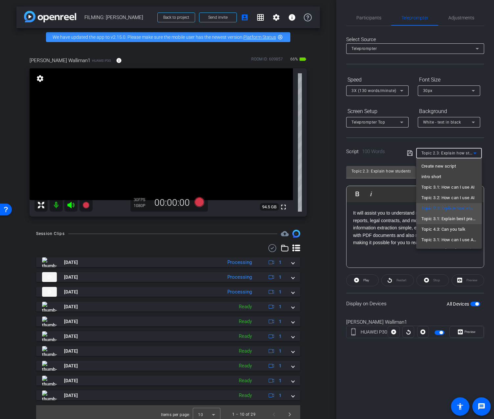
click at [460, 220] on span "Topic 3.1: Explain best practices" at bounding box center [449, 219] width 55 height 8
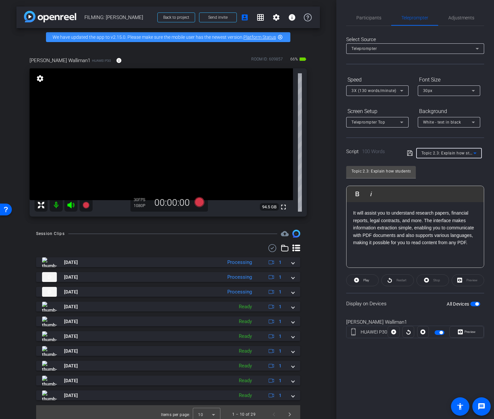
type input "Topic 3.1: Explain best practices"
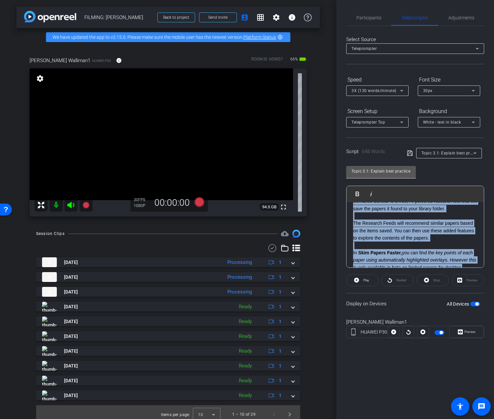
scroll to position [0, 0]
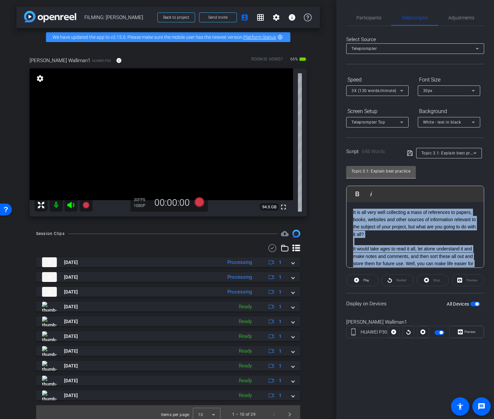
drag, startPoint x: 444, startPoint y: 259, endPoint x: 386, endPoint y: 170, distance: 106.4
click at [386, 170] on div "Topic 3.1: Explain best practices Play Play from this location Play Selected Pl…" at bounding box center [415, 214] width 138 height 107
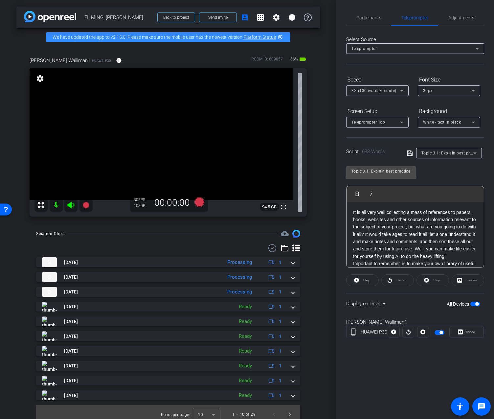
scroll to position [515, 0]
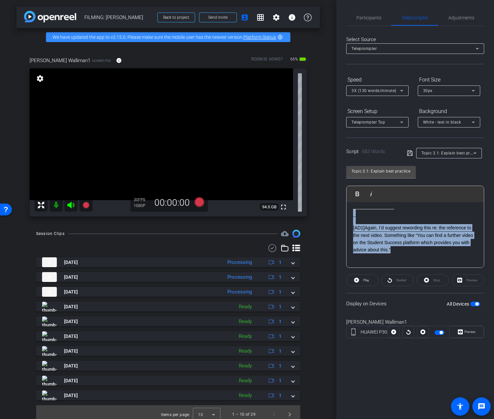
drag, startPoint x: 400, startPoint y: 264, endPoint x: 348, endPoint y: 224, distance: 65.8
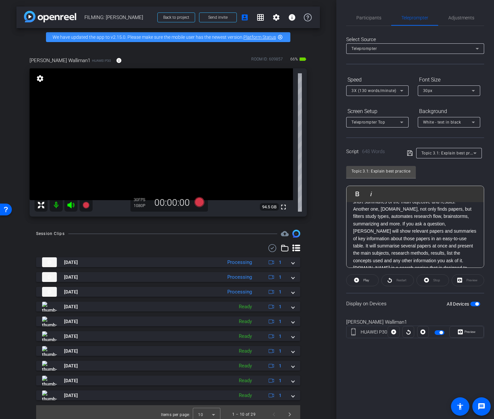
scroll to position [0, 0]
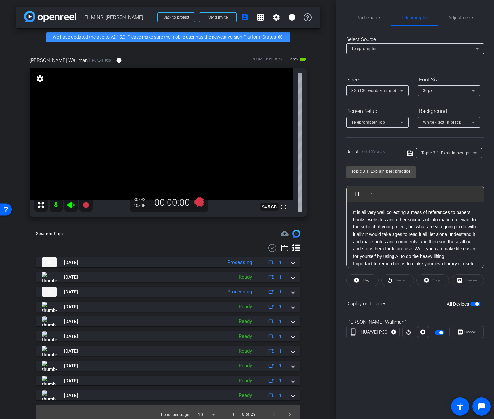
click at [374, 236] on p "It is all very well collecting a mass of references to papers, books, websites …" at bounding box center [415, 235] width 124 height 52
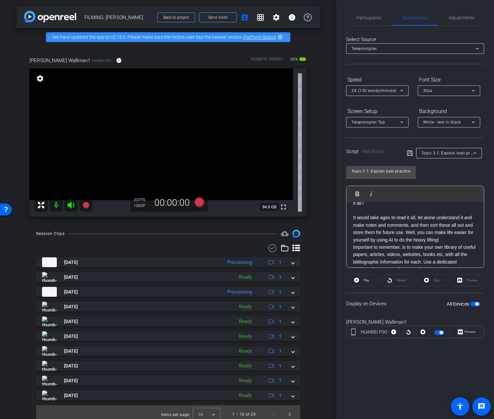
scroll to position [31, 0]
click at [447, 239] on p "It would take ages to read it all, let alone understand it and make notes and c…" at bounding box center [415, 229] width 124 height 30
click at [404, 233] on p "It would take ages to read it all, let alone understand it and make notes and c…" at bounding box center [415, 229] width 124 height 30
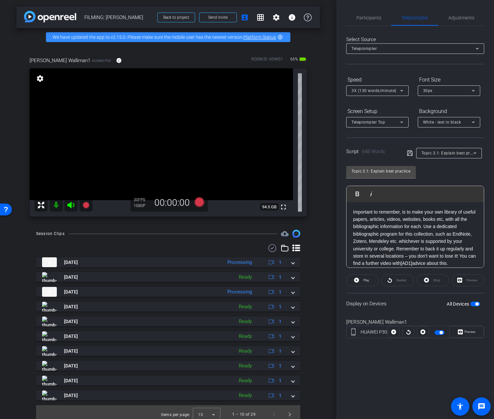
scroll to position [100, 0]
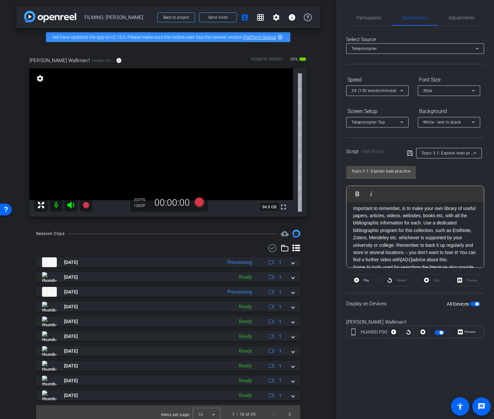
click at [395, 246] on p "Important to remember, is to make your own library of useful papers, articles, …" at bounding box center [415, 234] width 124 height 59
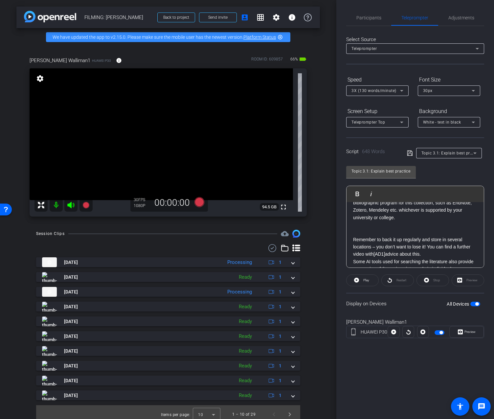
scroll to position [128, 0]
click at [428, 252] on p "Remember to back it up regularly and store in several locations – you don’t wan…" at bounding box center [415, 246] width 124 height 22
drag, startPoint x: 389, startPoint y: 254, endPoint x: 375, endPoint y: 256, distance: 13.9
click at [375, 256] on p "Remember to back it up regularly and store in several locations – you don’t wan…" at bounding box center [415, 246] width 124 height 22
click at [436, 256] on p "Remember to back it up regularly and store in several locations – you don’t wan…" at bounding box center [415, 246] width 124 height 22
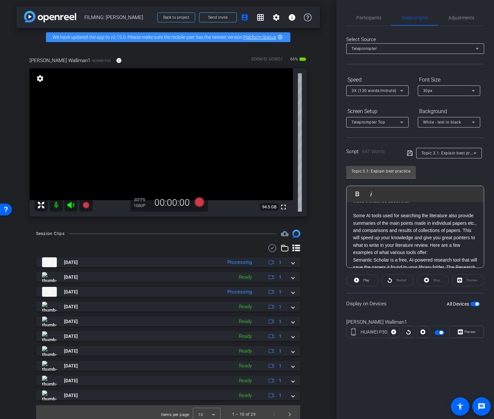
scroll to position [177, 0]
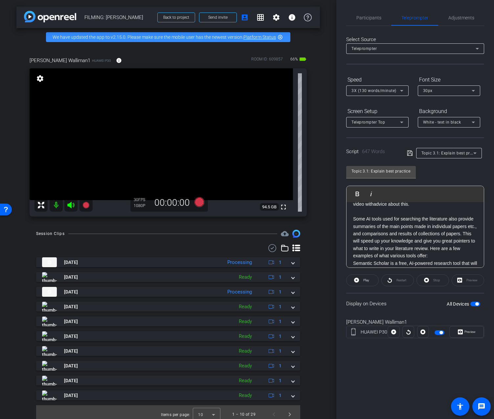
click at [476, 234] on p "Some AI tools used for searching the literature also provide summaries of the m…" at bounding box center [415, 237] width 124 height 44
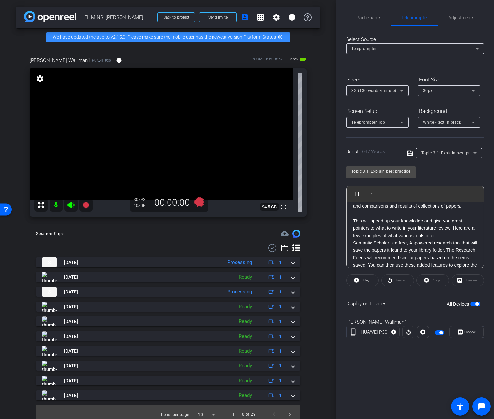
scroll to position [204, 0]
click at [454, 239] on p "This will speed up your knowledge and give you great pointers to what to write …" at bounding box center [415, 228] width 124 height 22
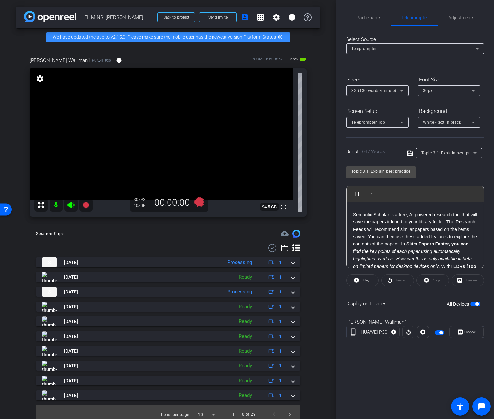
scroll to position [249, 0]
click at [389, 238] on p "Semantic Scholar is a free, AI-powered research tool that will save the papers …" at bounding box center [415, 250] width 124 height 81
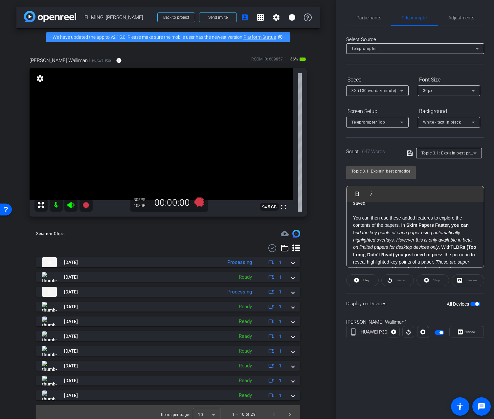
scroll to position [281, 0]
click at [397, 242] on em "ind the key points of each paper using automatically highlighted overlays. Howe…" at bounding box center [412, 240] width 119 height 20
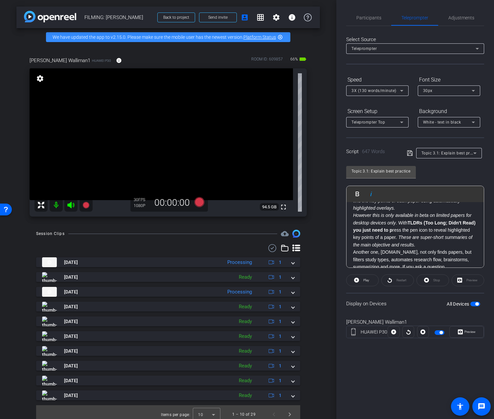
scroll to position [310, 0]
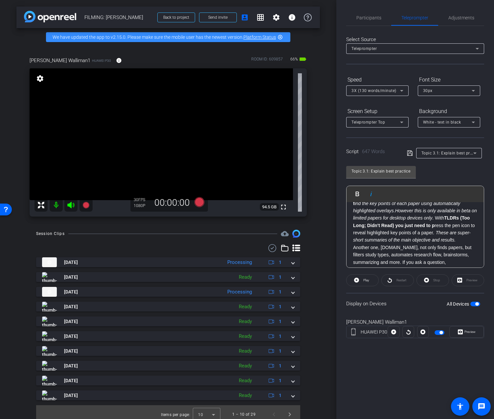
click at [443, 219] on p "You can then use these added features to explore the contents of the papers. In…" at bounding box center [415, 214] width 124 height 59
click at [431, 240] on p "With TLDRs (Too Long; Didn't Read) you just need to p ress the pen icon to reve…" at bounding box center [415, 229] width 124 height 30
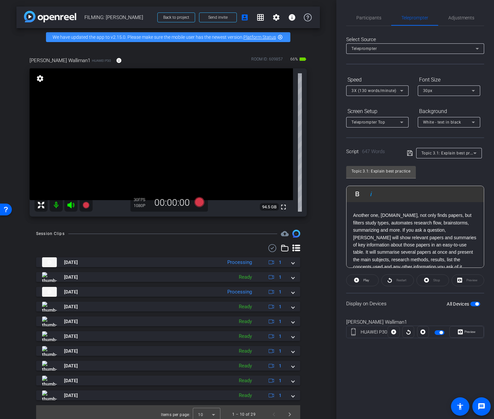
scroll to position [371, 0]
click at [403, 232] on p "Another one, Elicit.org, not only finds papers, but filters study types, automa…" at bounding box center [415, 242] width 124 height 59
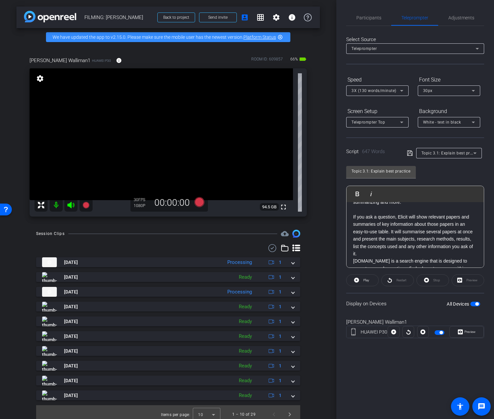
click at [391, 234] on p "If you ask a question, Elicit will show relevant papers and summaries of key in…" at bounding box center [415, 235] width 124 height 44
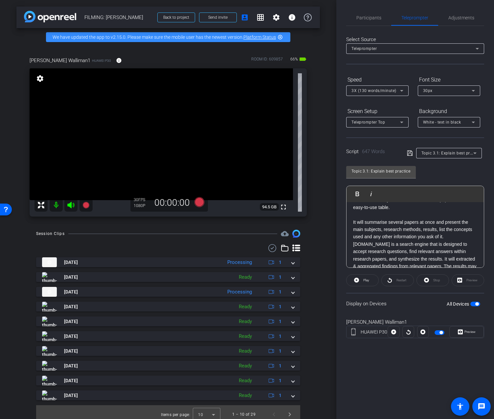
scroll to position [433, 0]
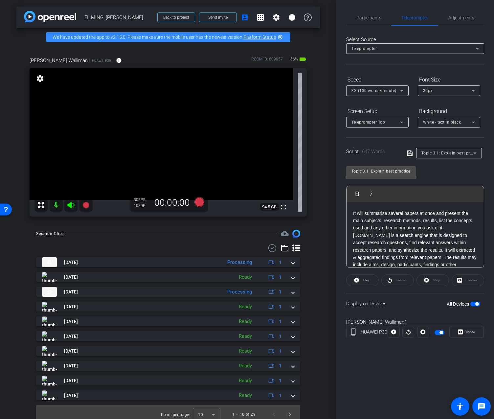
click at [448, 231] on p "It will summarise several papers at once and present the main subjects, researc…" at bounding box center [415, 221] width 124 height 22
click at [445, 235] on p "Consensus.app is a search engine that is designed to accept research questions,…" at bounding box center [415, 239] width 124 height 44
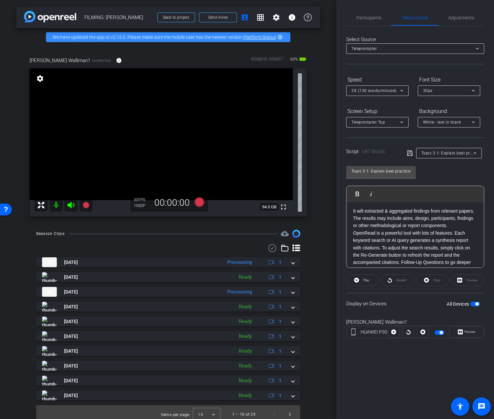
scroll to position [494, 0]
click at [455, 226] on p "It will extracted & aggregated findings from relevant papers. The results may i…" at bounding box center [415, 219] width 124 height 22
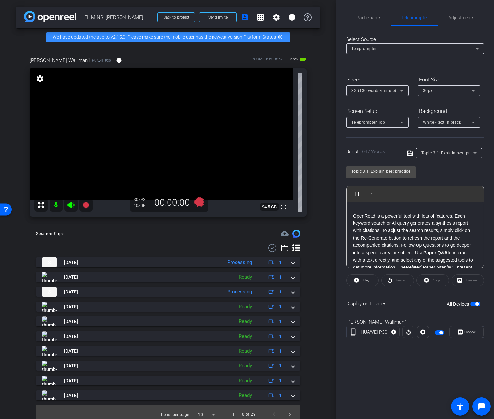
scroll to position [526, 0]
click at [382, 231] on p "OpenRead is a powerful tool with lots of features. Each keyword search or AI qu…" at bounding box center [415, 249] width 124 height 74
click at [371, 238] on p "To adjust the search results, simply click on the Re-Generate button to refresh…" at bounding box center [415, 236] width 124 height 52
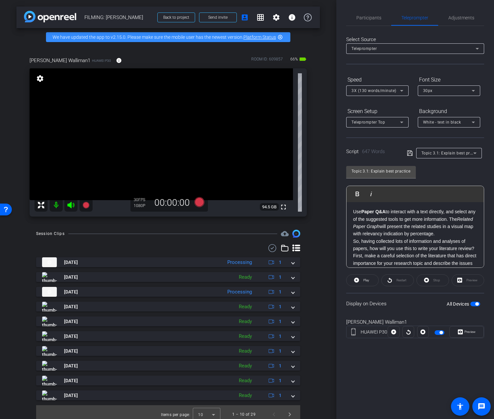
scroll to position [596, 0]
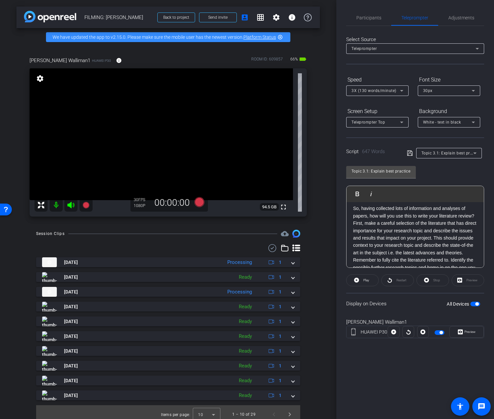
click at [354, 225] on p "So, having collected lots of information and analyses of papers, how will you u…" at bounding box center [415, 249] width 124 height 88
click at [435, 226] on p "First, make a careful selection of the literature that has direct importance fo…" at bounding box center [415, 243] width 124 height 74
click at [403, 234] on p "This should provide context to your research topic and describe the state-of-th…" at bounding box center [415, 243] width 124 height 59
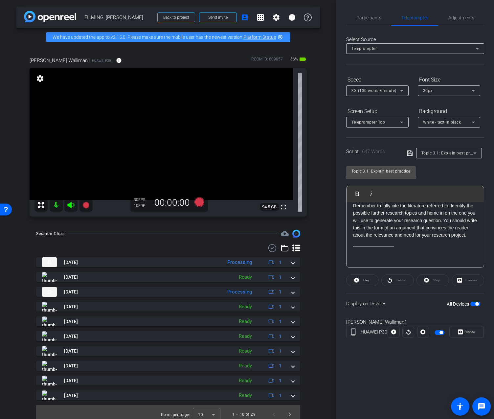
scroll to position [728, 0]
click at [443, 221] on p "Remember to fully cite the literature referred to. Identify the possible furthe…" at bounding box center [415, 220] width 124 height 37
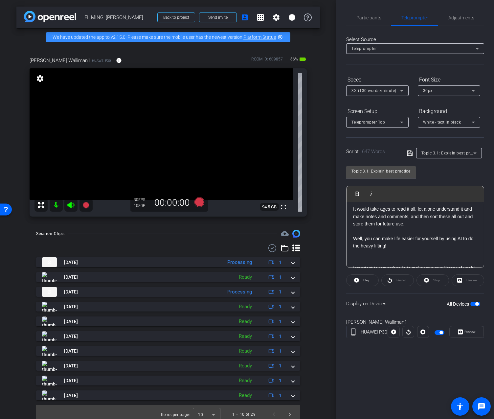
scroll to position [0, 0]
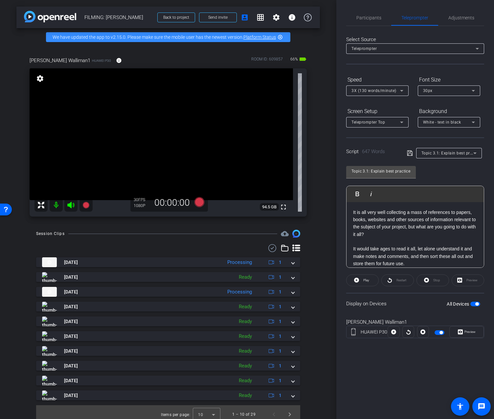
click at [412, 153] on icon at bounding box center [410, 153] width 6 height 8
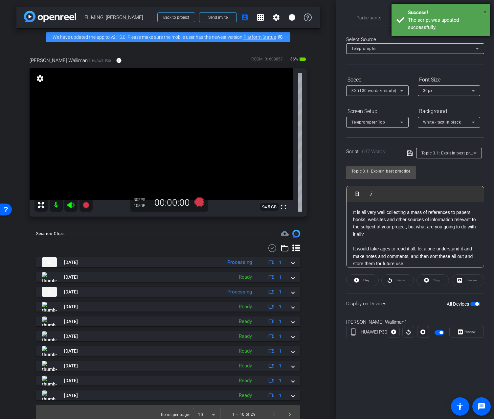
click at [486, 12] on span "×" at bounding box center [486, 12] width 4 height 8
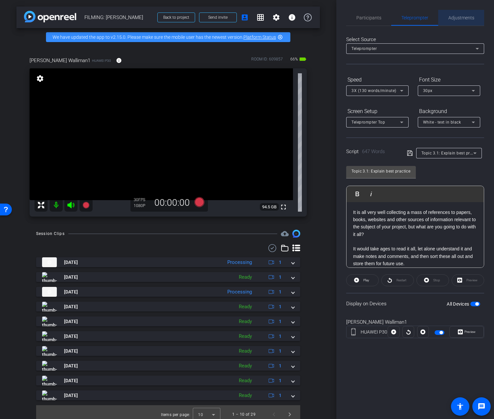
click at [462, 21] on span "Adjustments" at bounding box center [461, 18] width 26 height 16
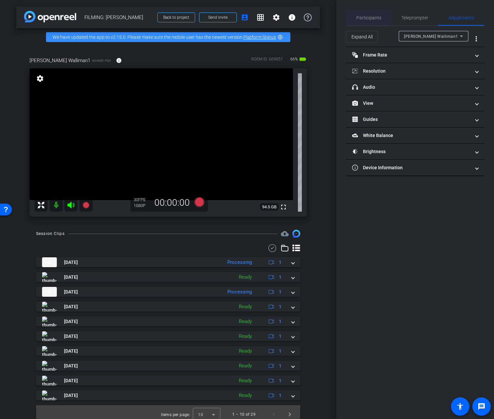
click at [385, 24] on div "Participants" at bounding box center [368, 18] width 45 height 16
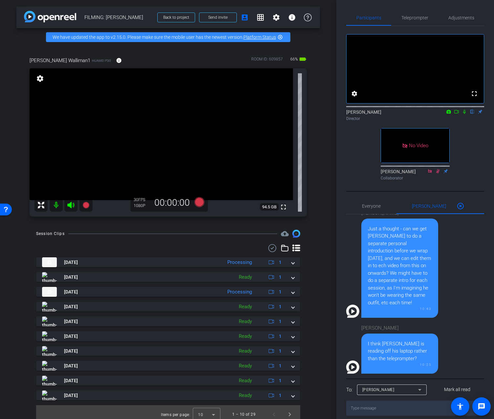
click at [462, 114] on icon at bounding box center [464, 111] width 5 height 5
click at [459, 115] on mat-icon at bounding box center [457, 112] width 8 height 6
click at [460, 17] on span "Adjustments" at bounding box center [461, 17] width 26 height 5
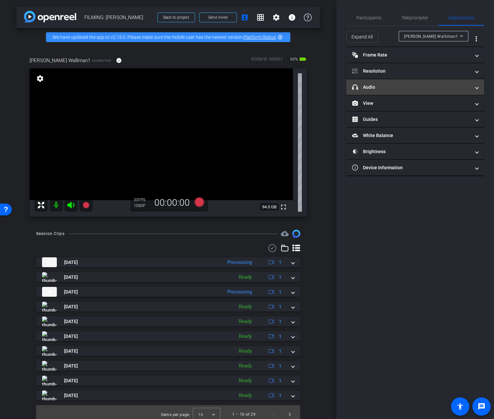
click at [439, 89] on mat-panel-title "headphone icon Audio" at bounding box center [411, 87] width 118 height 7
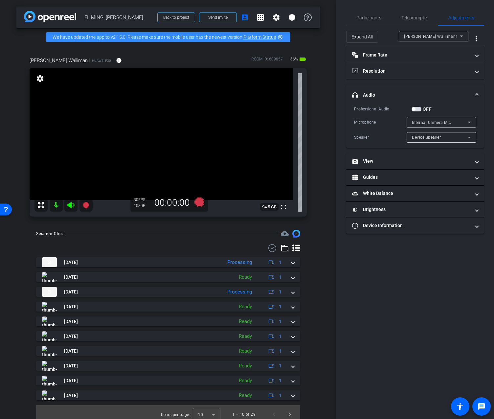
click at [408, 107] on div "Professional Audio" at bounding box center [382, 109] width 57 height 7
click at [414, 109] on span "button" at bounding box center [413, 108] width 3 height 3
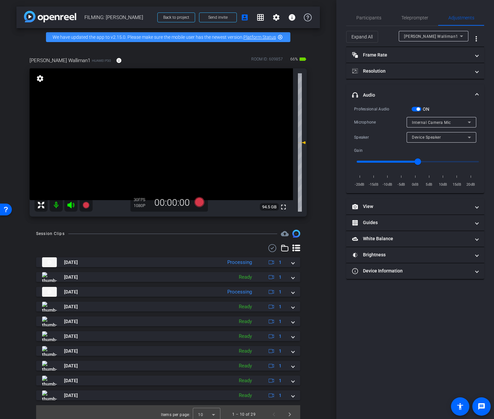
click at [420, 122] on span "Internal Camera Mic" at bounding box center [431, 122] width 39 height 5
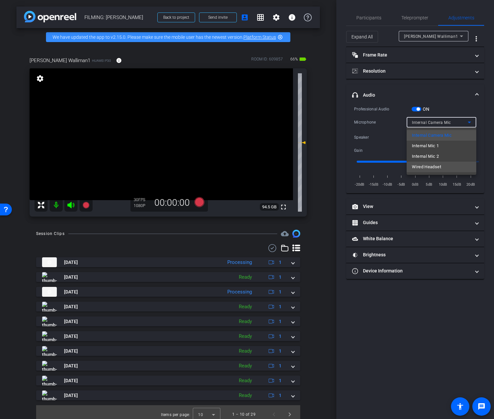
click at [413, 171] on mat-option "Wired Headset" at bounding box center [442, 167] width 70 height 11
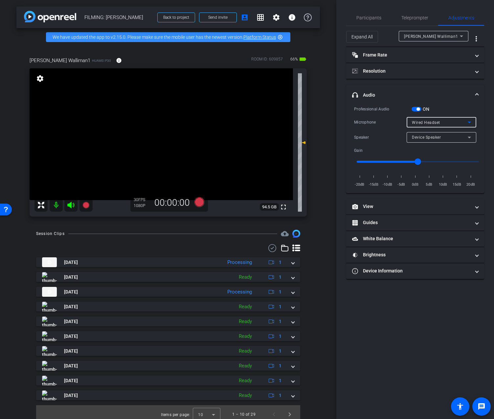
click at [420, 138] on span "Device Speaker" at bounding box center [426, 137] width 29 height 5
click at [419, 158] on span "Wired Headset" at bounding box center [426, 161] width 29 height 8
type input "-9"
click at [390, 161] on input "range" at bounding box center [418, 161] width 136 height 14
click at [201, 200] on icon at bounding box center [199, 202] width 10 height 10
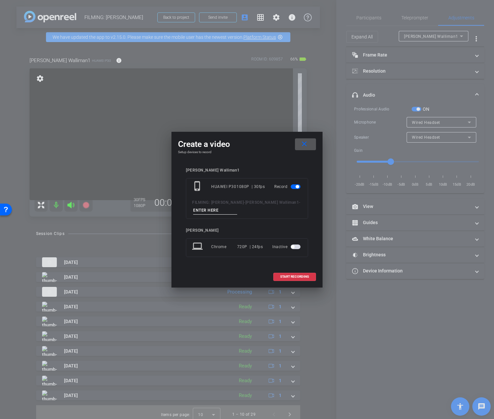
click at [208, 209] on input at bounding box center [215, 210] width 44 height 8
type input "4"
click at [286, 275] on span "START RECORDING" at bounding box center [294, 276] width 29 height 3
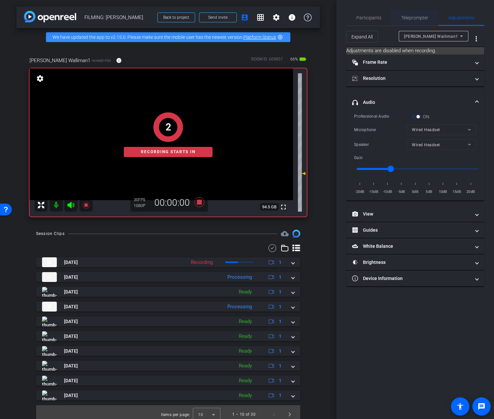
click at [415, 21] on span "Teleprompter" at bounding box center [414, 18] width 27 height 16
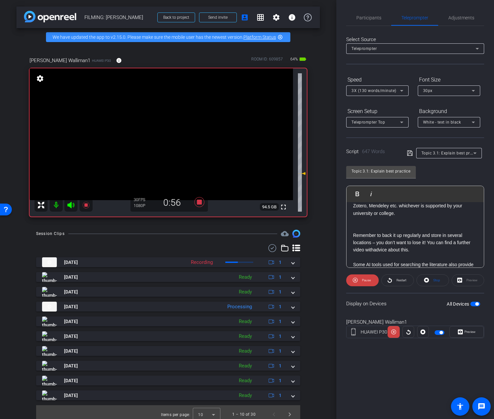
scroll to position [133, 0]
click at [365, 19] on span "Participants" at bounding box center [368, 17] width 25 height 5
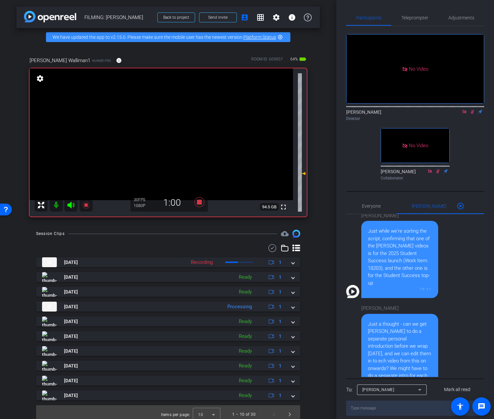
scroll to position [0, 0]
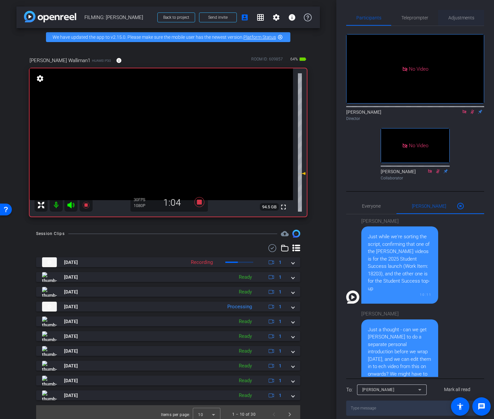
click at [456, 15] on span "Adjustments" at bounding box center [461, 17] width 26 height 5
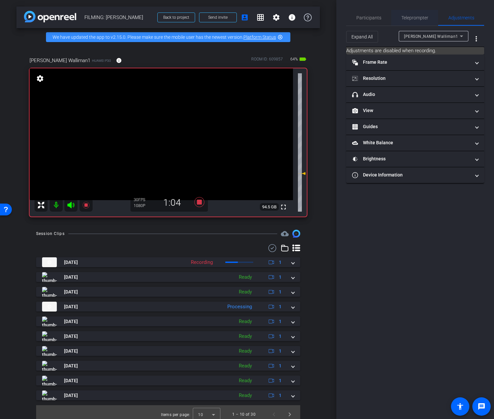
click at [421, 15] on span "Teleprompter" at bounding box center [414, 17] width 27 height 5
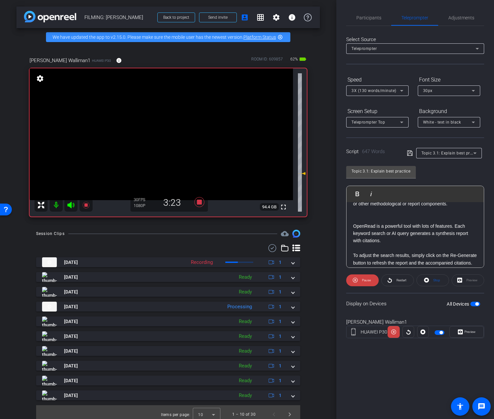
scroll to position [511, 0]
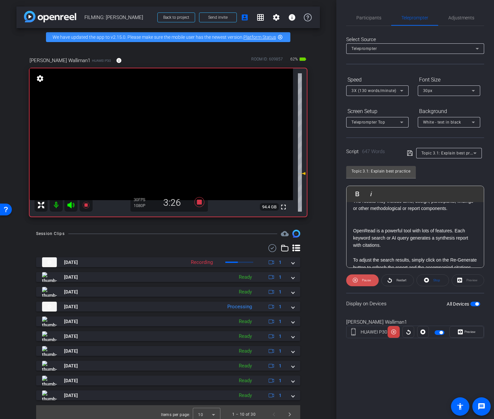
click at [358, 280] on span at bounding box center [362, 280] width 33 height 16
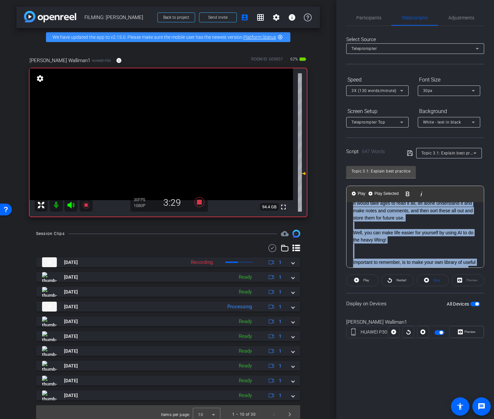
scroll to position [0, 0]
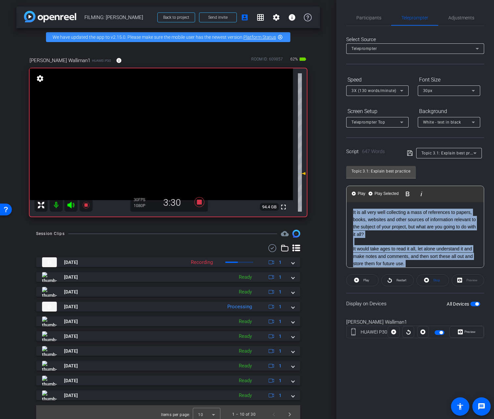
drag, startPoint x: 379, startPoint y: 246, endPoint x: 349, endPoint y: 179, distance: 73.7
click at [349, 179] on div "Topic 3.1: Explain best practices Play Play from this location Play Selected Pl…" at bounding box center [415, 214] width 138 height 107
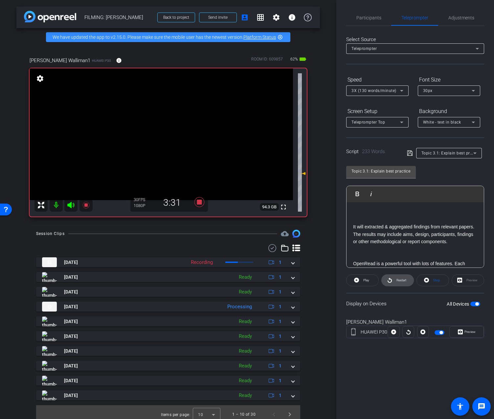
click at [404, 281] on span "Restart" at bounding box center [402, 280] width 10 height 4
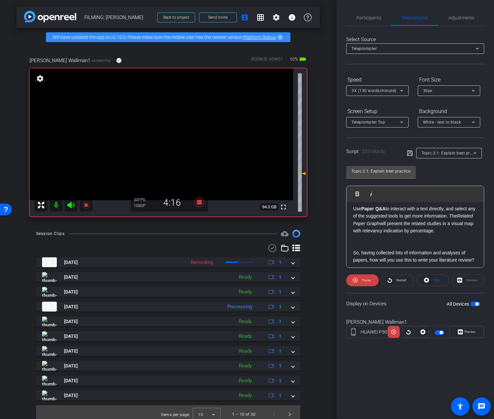
scroll to position [122, 0]
click at [356, 20] on span "Participants" at bounding box center [368, 17] width 25 height 5
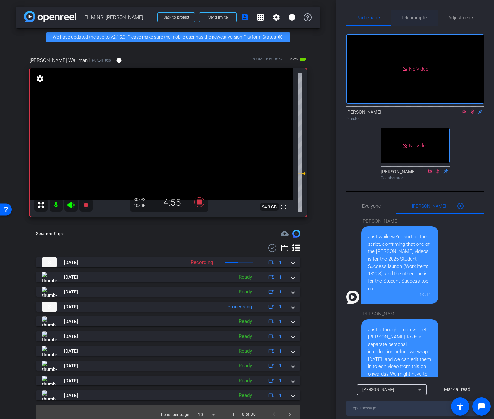
click at [422, 19] on span "Teleprompter" at bounding box center [414, 17] width 27 height 5
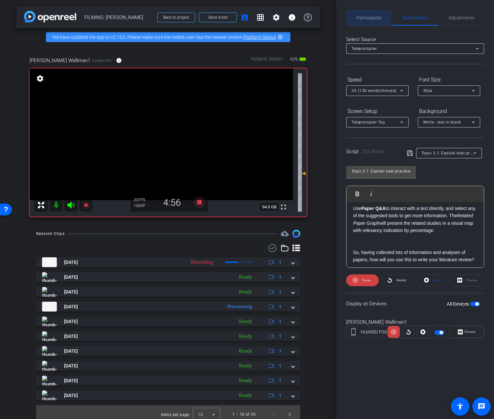
click at [378, 19] on span "Participants" at bounding box center [368, 17] width 25 height 5
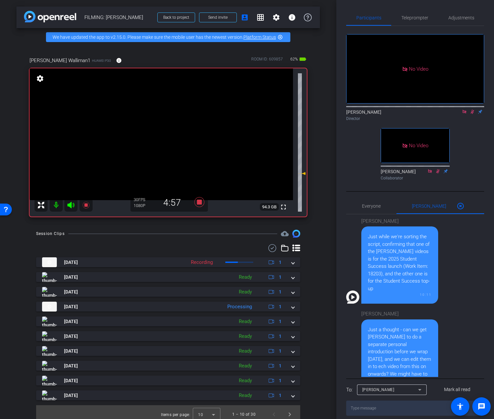
scroll to position [101, 0]
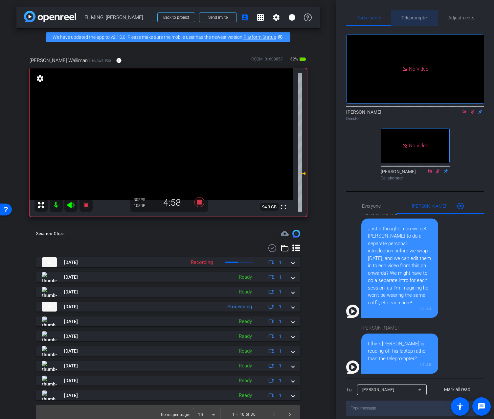
click at [408, 20] on span "Teleprompter" at bounding box center [414, 17] width 27 height 5
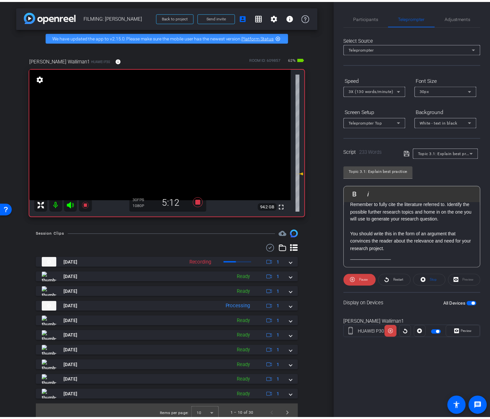
scroll to position [250, 0]
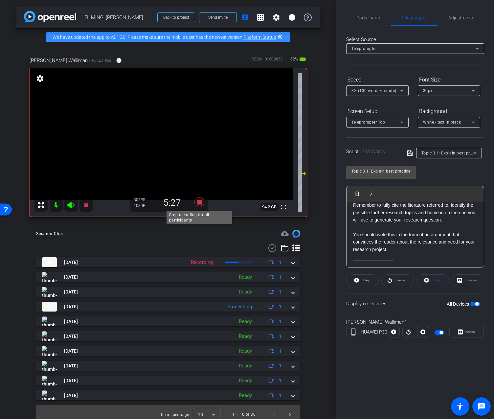
click at [199, 203] on icon at bounding box center [199, 202] width 10 height 10
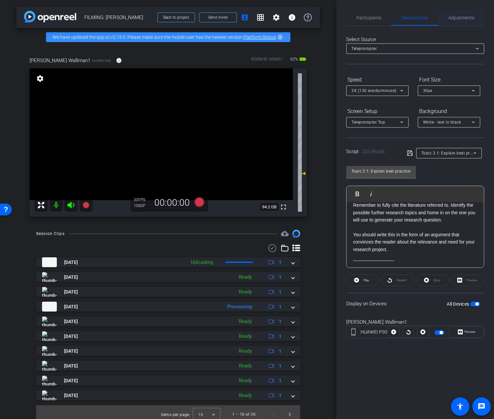
click at [457, 13] on span "Adjustments" at bounding box center [461, 18] width 26 height 16
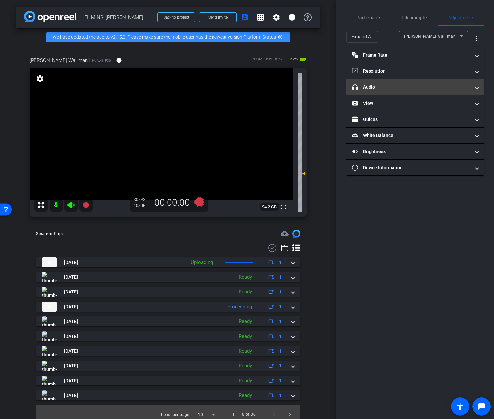
click at [430, 82] on mat-expansion-panel-header "headphone icon Audio" at bounding box center [415, 87] width 138 height 16
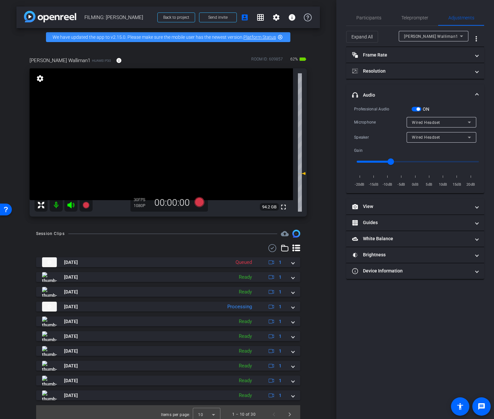
click at [419, 108] on span "button" at bounding box center [418, 108] width 3 height 3
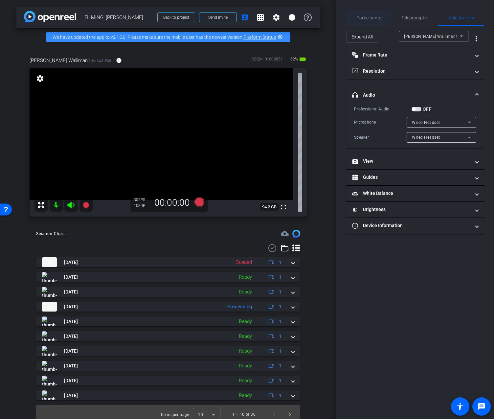
click at [382, 20] on div "Participants" at bounding box center [368, 18] width 45 height 16
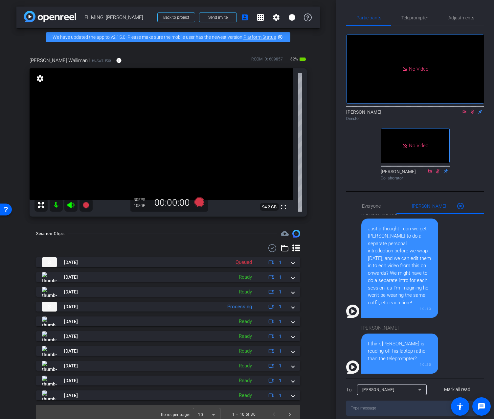
click at [466, 110] on icon at bounding box center [465, 112] width 4 height 4
click at [465, 114] on icon at bounding box center [464, 111] width 5 height 5
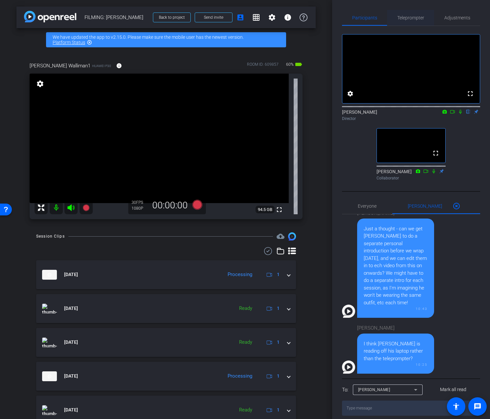
click at [400, 15] on span "Teleprompter" at bounding box center [410, 17] width 27 height 5
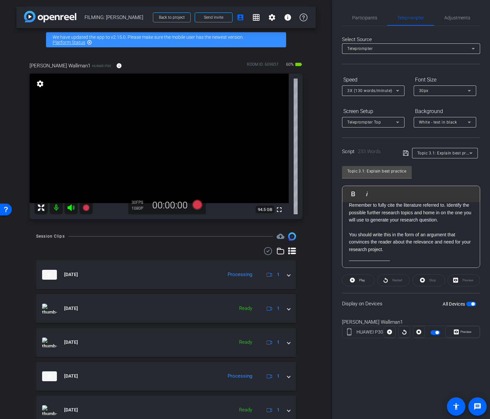
click at [423, 154] on span "Topic 3.1: Explain best practices" at bounding box center [448, 152] width 62 height 5
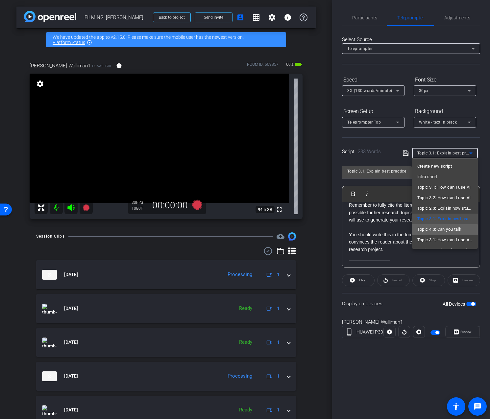
click at [438, 230] on span "Topic 4.3: Can you talk" at bounding box center [439, 229] width 44 height 8
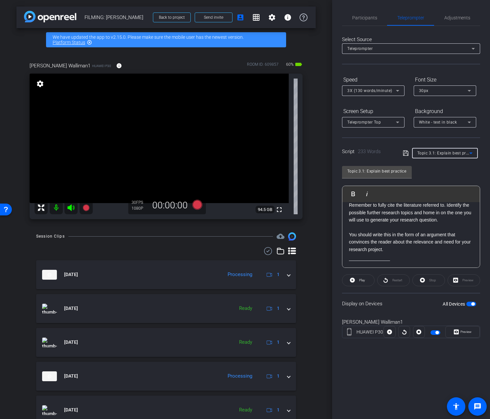
type input "Topic 4.3: Can you talk"
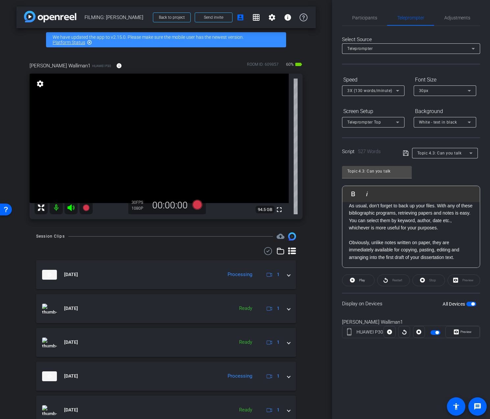
drag, startPoint x: 349, startPoint y: 210, endPoint x: 519, endPoint y: 317, distance: 200.5
click at [490, 317] on html "Accessibility Screen-Reader Guide, Feedback, and Issue Reporting | New window m…" at bounding box center [245, 209] width 490 height 419
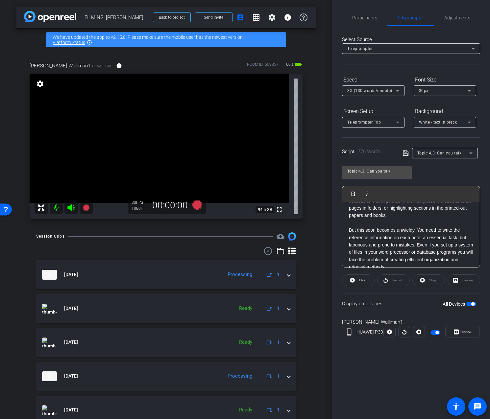
scroll to position [0, 0]
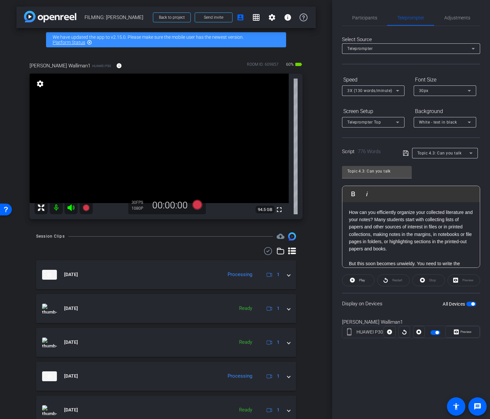
click at [383, 219] on p "How can you efficiently organize your collected literature and your notes? Many…" at bounding box center [411, 231] width 124 height 44
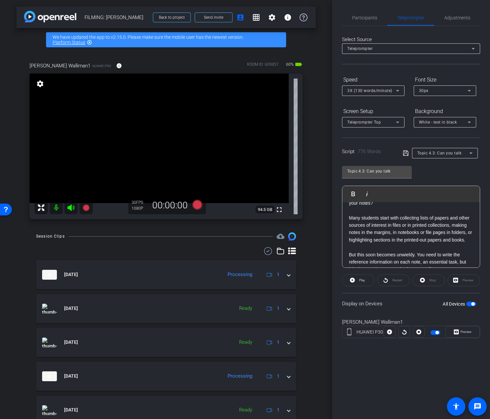
scroll to position [17, 0]
click at [422, 247] on p at bounding box center [411, 246] width 124 height 7
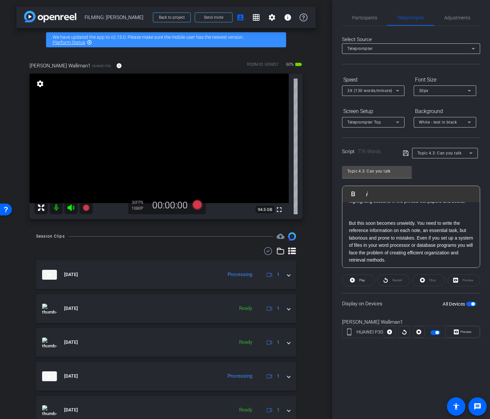
scroll to position [56, 0]
click at [415, 239] on p "But this soon becomes unwieldy. You need to write the reference information on …" at bounding box center [411, 241] width 124 height 44
click at [417, 239] on p "But this soon becomes unwieldy. You need to write the reference information on …" at bounding box center [411, 241] width 124 height 44
click at [425, 217] on p at bounding box center [411, 215] width 124 height 7
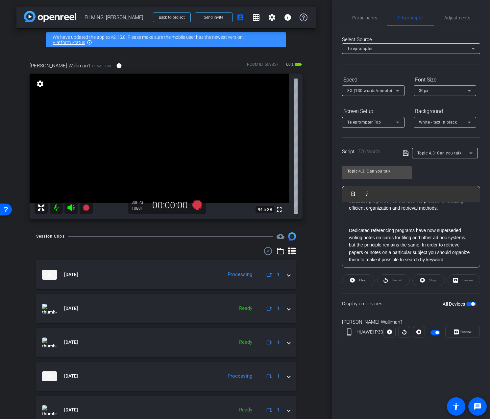
click at [422, 246] on p "Dedicated referencing programs have now superseded writing notes on cards for f…" at bounding box center [411, 245] width 124 height 37
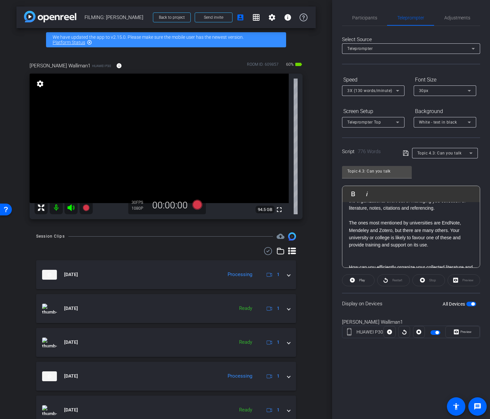
scroll to position [248, 0]
click at [451, 231] on p "The ones most mentioned by universities are EndNote, Mendeley and Zotero, but t…" at bounding box center [411, 233] width 124 height 30
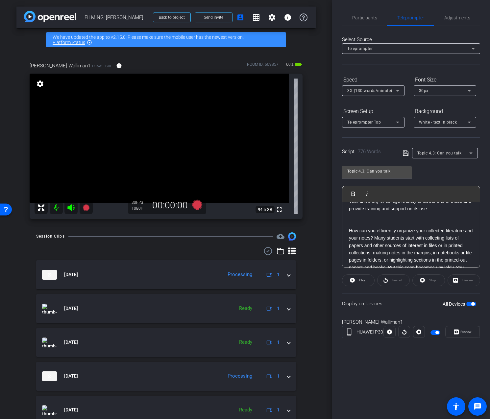
scroll to position [293, 0]
click at [383, 238] on p "How can you efficiently organize your collected literature and your notes? Many…" at bounding box center [411, 264] width 124 height 81
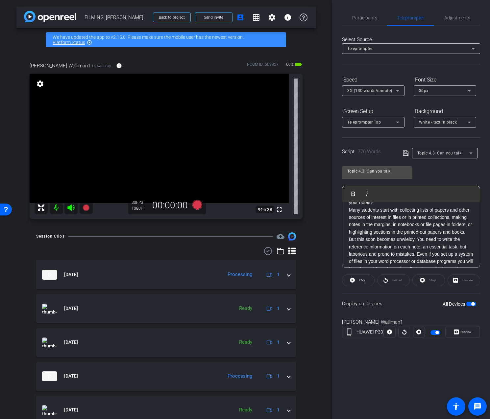
scroll to position [325, 0]
click at [468, 233] on p "Many students start with collecting lists of papers and other sources of intere…" at bounding box center [411, 244] width 124 height 74
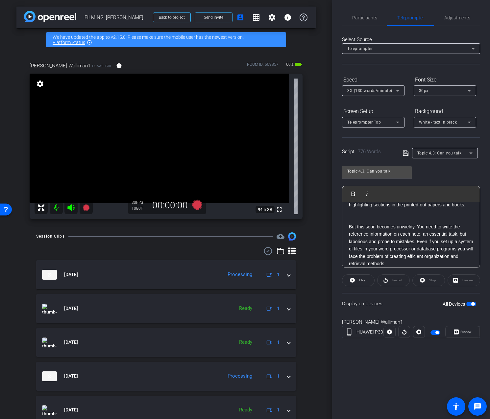
scroll to position [353, 0]
click at [418, 243] on p "But this soon becomes unwieldy. You need to write the reference information on …" at bounding box center [411, 245] width 124 height 44
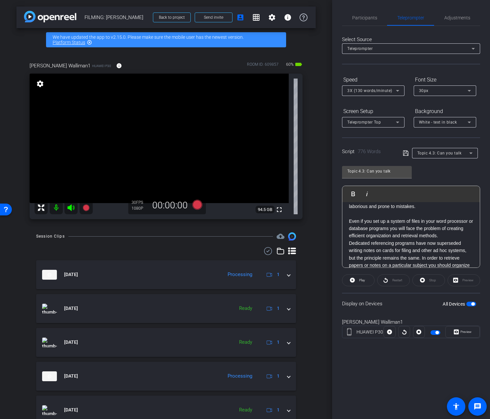
click at [442, 236] on p "Even if you set up a system of files in your word processor or database program…" at bounding box center [411, 228] width 124 height 22
click at [422, 239] on p "Dedicated referencing programs have now superseded writing notes on cards for f…" at bounding box center [411, 252] width 124 height 66
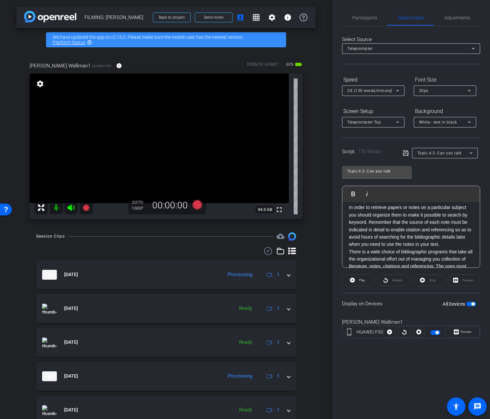
scroll to position [453, 0]
click at [368, 232] on p "In order to retrieve papers or notes on a particular subject you should organiz…" at bounding box center [411, 234] width 124 height 44
click at [430, 246] on p "Remember that the source of each note must be indicated in detail to enable cit…" at bounding box center [411, 232] width 124 height 30
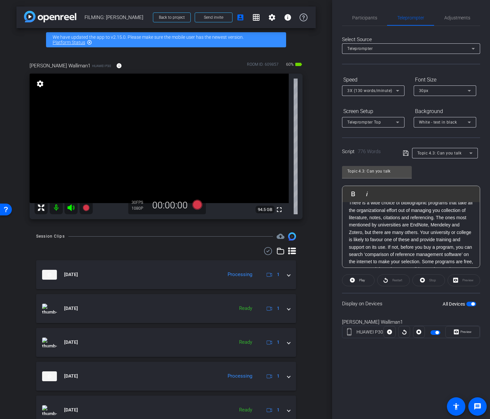
click at [435, 219] on p "There is a wide choice of bibliographic programs that take all the organization…" at bounding box center [411, 243] width 124 height 88
click at [429, 234] on p "The ones most mentioned by universities are EndNote, Mendeley and Zotero, but t…" at bounding box center [411, 240] width 124 height 66
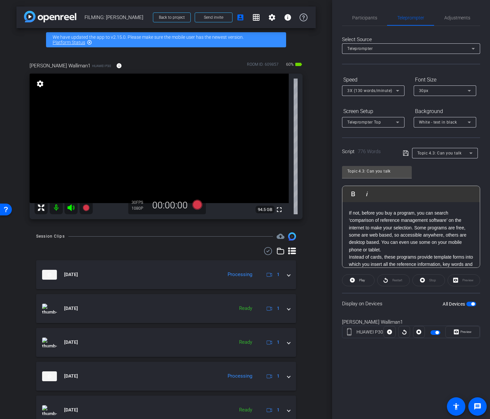
scroll to position [589, 0]
click at [415, 228] on p "If not, before you buy a program, you can search ‘comparison of reference manag…" at bounding box center [411, 230] width 124 height 44
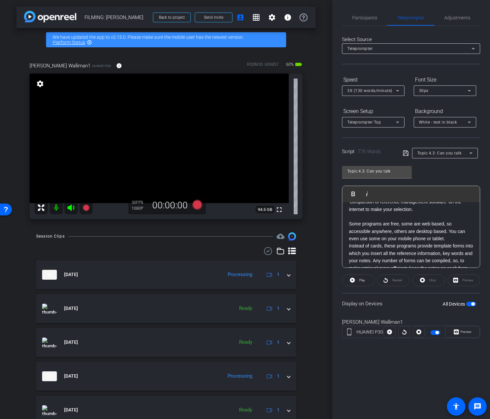
click at [455, 239] on p "Some programs are free, some are web based, so accessible anywhere, others are …" at bounding box center [411, 231] width 124 height 22
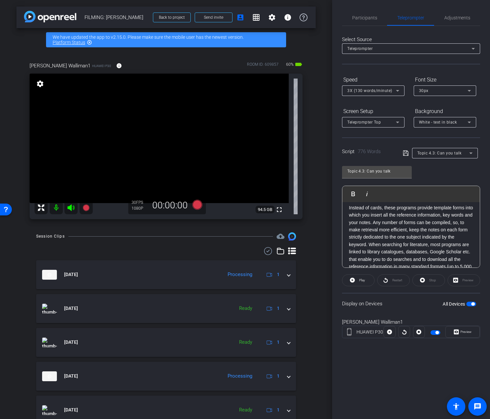
click at [383, 224] on p "Instead of cards, these programs provide template forms into which you insert a…" at bounding box center [411, 252] width 124 height 96
click at [468, 230] on p "Any number of forms can be compiled, so, to make retrieval more efficient, keep…" at bounding box center [411, 249] width 124 height 81
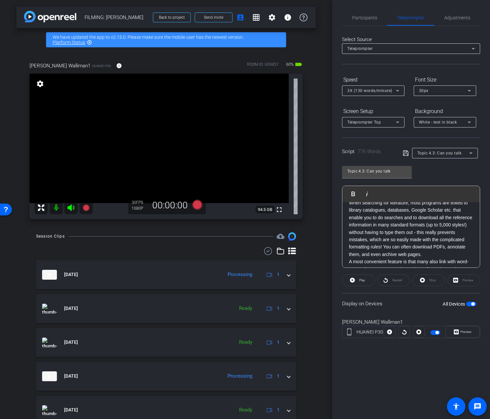
scroll to position [718, 0]
click at [384, 245] on p "When searching for literature, most programs are linked to library catalogues, …" at bounding box center [411, 226] width 124 height 59
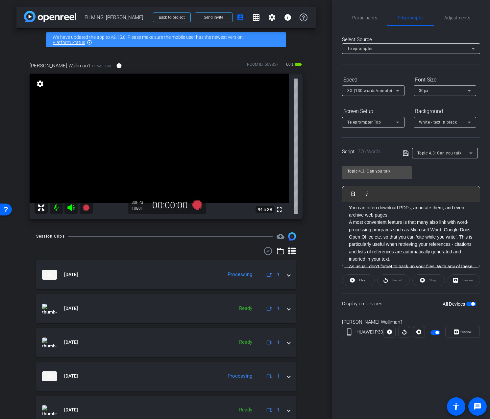
scroll to position [776, 0]
click at [408, 218] on p "You can often download PDFs, annotate them, and even archive web pages." at bounding box center [411, 212] width 124 height 15
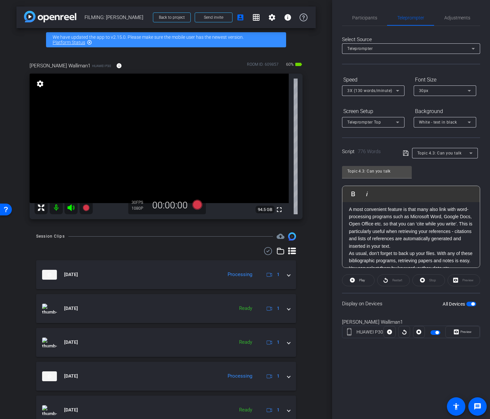
scroll to position [798, 0]
click at [419, 244] on p "A most convenient feature is that many also link with word-processing programs …" at bounding box center [411, 227] width 124 height 44
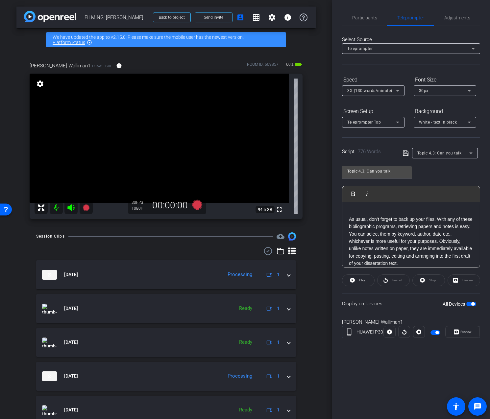
scroll to position [853, 0]
click at [439, 238] on p "As usual, don’t forget to back up your files. With any of these bibliographic p…" at bounding box center [411, 236] width 124 height 52
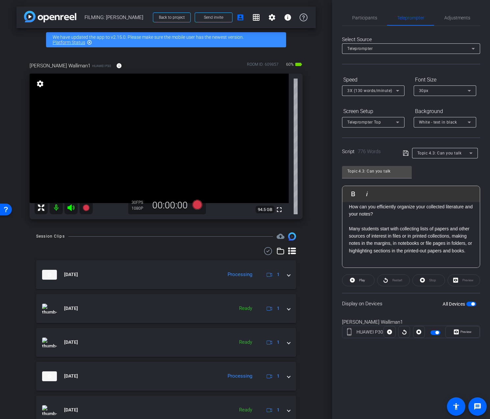
scroll to position [0, 0]
click at [409, 157] on div "Topic 4.3: Can you talk" at bounding box center [441, 153] width 78 height 11
click at [405, 153] on icon at bounding box center [405, 153] width 6 height 8
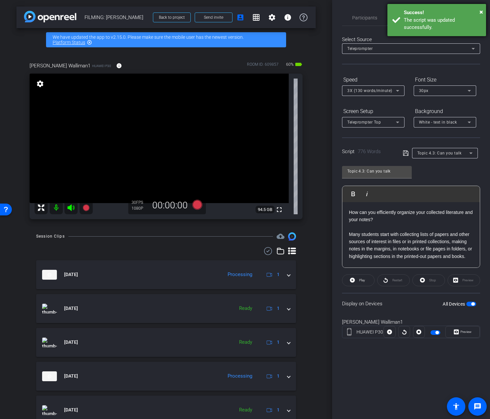
click at [479, 11] on div "Success!" at bounding box center [441, 13] width 77 height 8
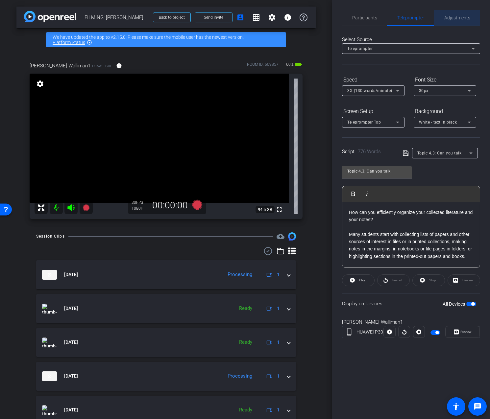
click at [456, 19] on span "Adjustments" at bounding box center [457, 17] width 26 height 5
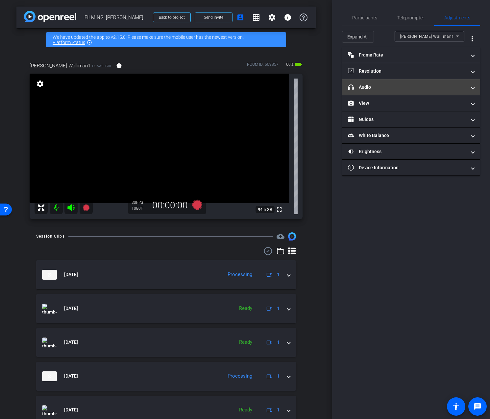
click at [416, 88] on mat-panel-title "headphone icon Audio" at bounding box center [407, 87] width 118 height 7
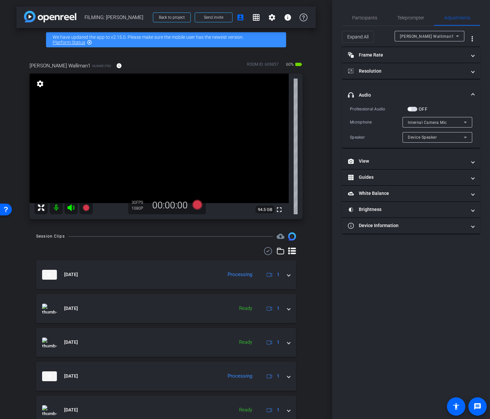
click at [415, 110] on span "button" at bounding box center [412, 109] width 10 height 5
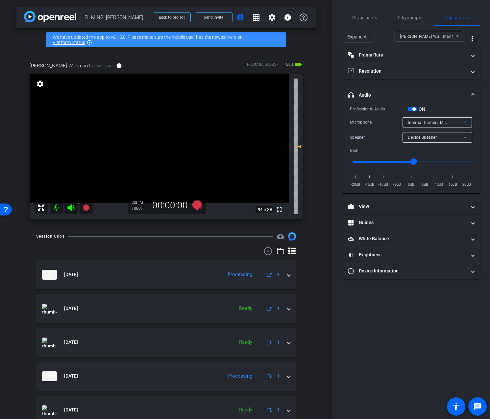
click at [419, 124] on span "Internal Camera Mic" at bounding box center [426, 122] width 39 height 5
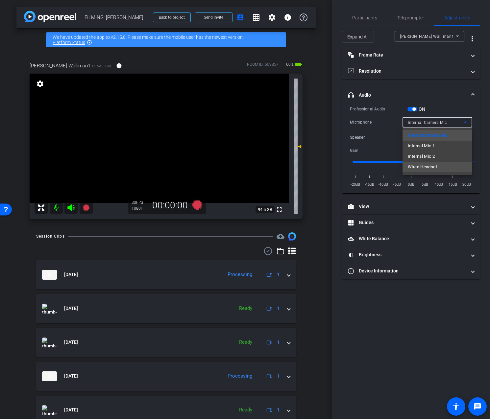
click at [419, 166] on span "Wired Headset" at bounding box center [421, 167] width 29 height 8
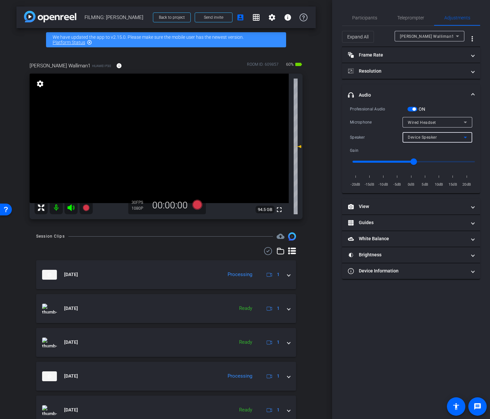
click at [421, 138] on span "Device Speaker" at bounding box center [421, 137] width 29 height 5
click at [420, 157] on span "Wired Headset" at bounding box center [421, 161] width 29 height 8
click at [384, 162] on input "range" at bounding box center [413, 161] width 136 height 14
type input "-9"
click at [385, 159] on input "range" at bounding box center [413, 161] width 136 height 14
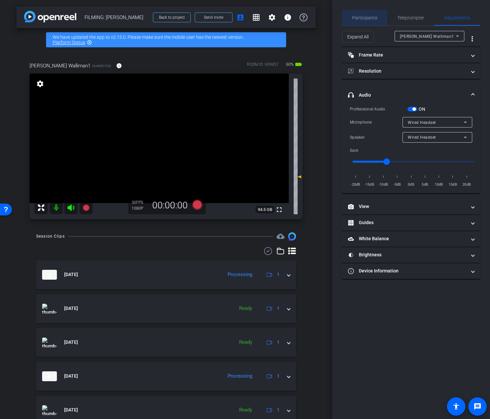
click at [366, 21] on span "Participants" at bounding box center [364, 18] width 25 height 16
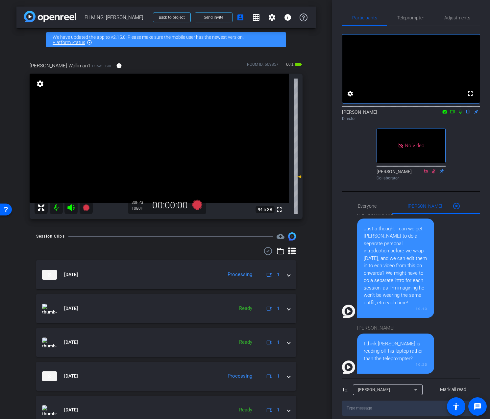
click at [459, 114] on icon at bounding box center [459, 111] width 5 height 5
click at [454, 114] on icon at bounding box center [451, 111] width 5 height 5
click at [193, 207] on icon at bounding box center [197, 205] width 16 height 12
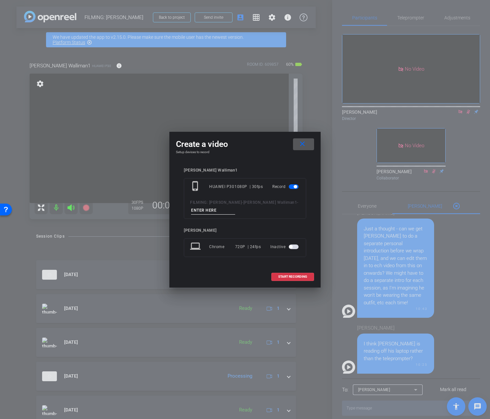
click at [206, 209] on input at bounding box center [213, 210] width 44 height 8
type input "5"
click at [285, 274] on span at bounding box center [292, 277] width 42 height 16
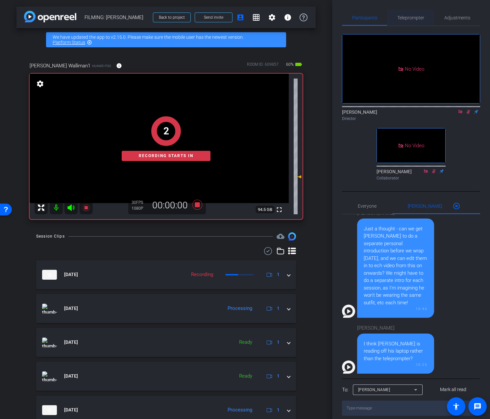
click at [416, 16] on span "Teleprompter" at bounding box center [410, 17] width 27 height 5
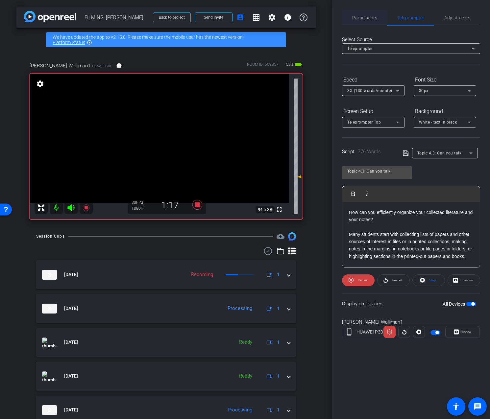
click at [383, 17] on div "Participants" at bounding box center [364, 18] width 45 height 16
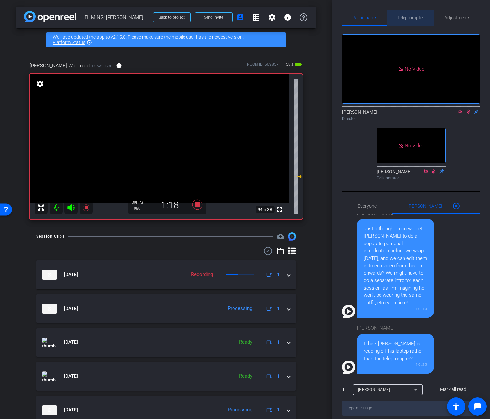
click at [404, 16] on span "Teleprompter" at bounding box center [410, 17] width 27 height 5
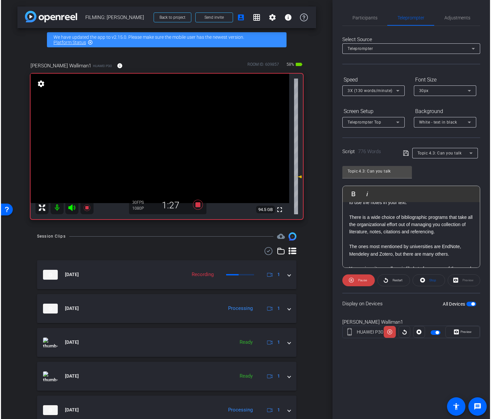
scroll to position [224, 0]
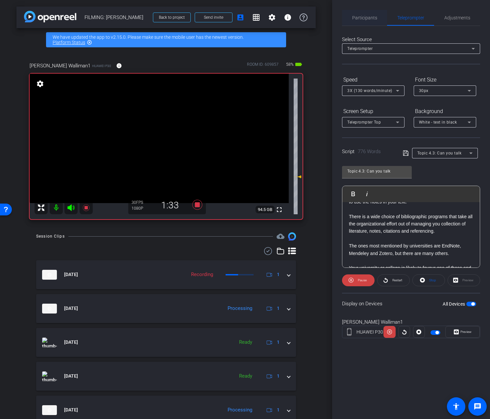
click at [370, 21] on span "Participants" at bounding box center [364, 18] width 25 height 16
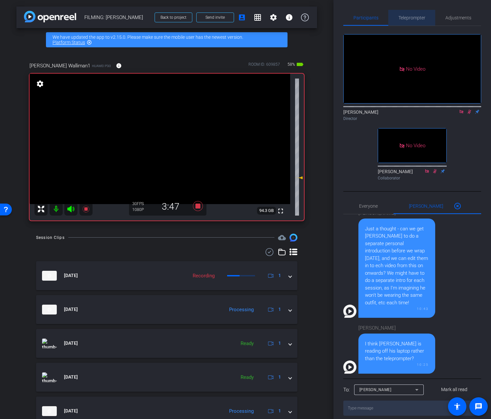
click at [405, 17] on span "Teleprompter" at bounding box center [412, 17] width 27 height 5
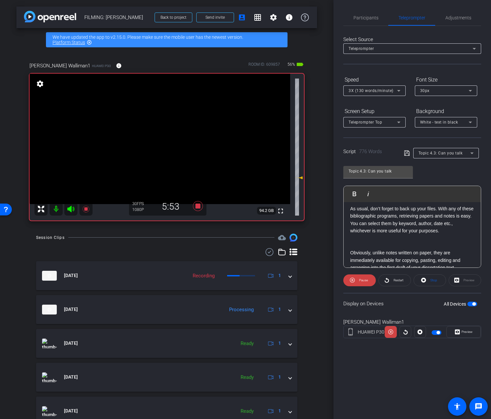
scroll to position [867, 0]
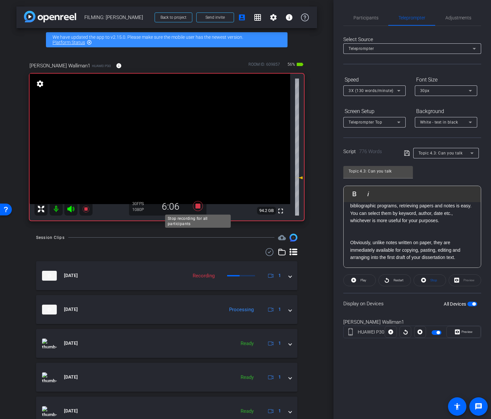
click at [199, 206] on icon at bounding box center [198, 206] width 10 height 10
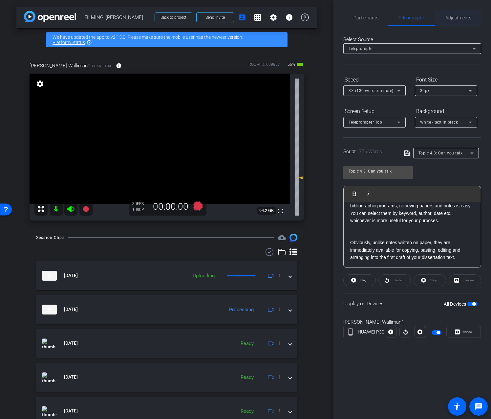
click at [449, 23] on span "Adjustments" at bounding box center [459, 18] width 26 height 16
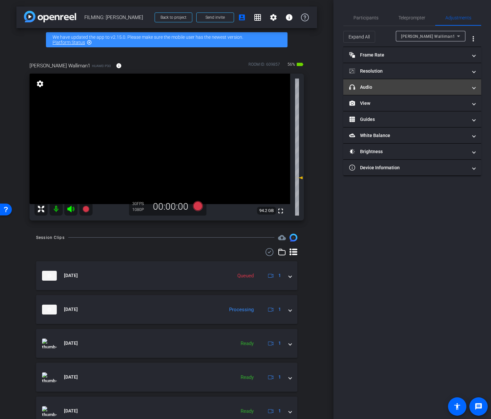
click at [411, 90] on mat-panel-title "headphone icon Audio" at bounding box center [409, 87] width 118 height 7
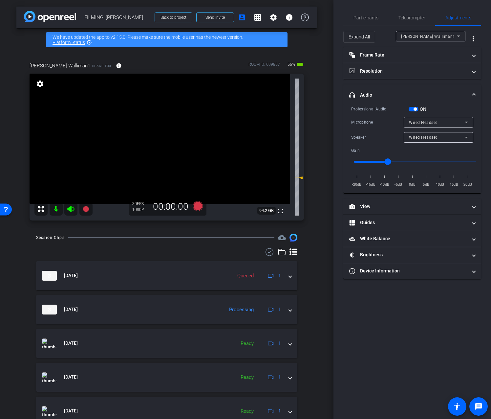
click at [414, 108] on span "button" at bounding box center [415, 108] width 3 height 3
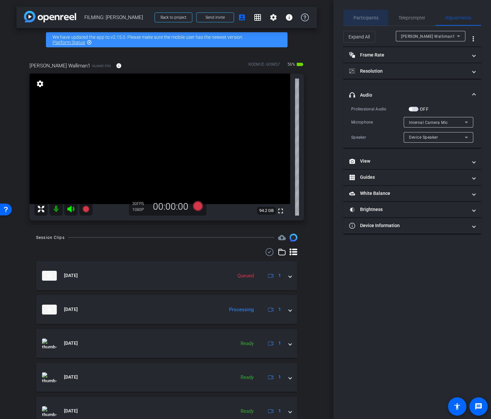
click at [370, 19] on span "Participants" at bounding box center [366, 17] width 25 height 5
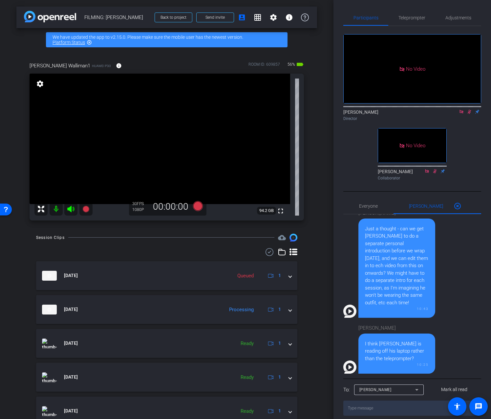
click at [459, 109] on icon at bounding box center [461, 111] width 5 height 5
click at [462, 114] on icon at bounding box center [461, 111] width 5 height 5
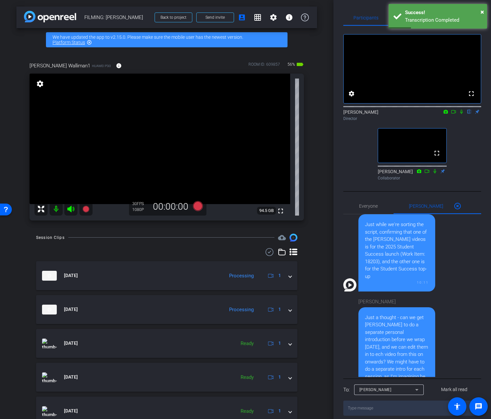
scroll to position [0, 0]
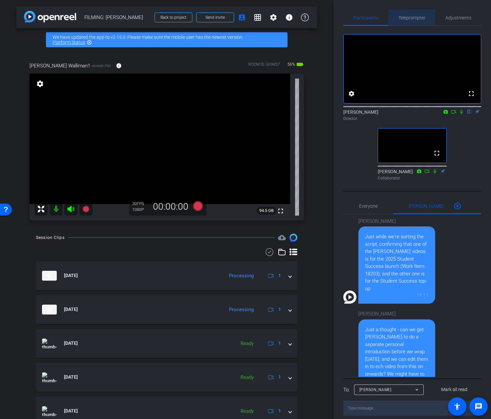
click at [422, 18] on span "Teleprompter" at bounding box center [412, 17] width 27 height 5
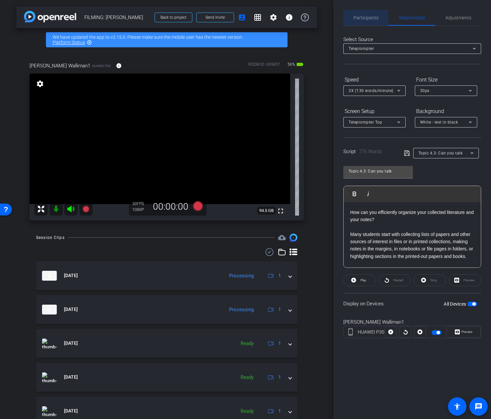
click at [366, 18] on span "Participants" at bounding box center [366, 17] width 25 height 5
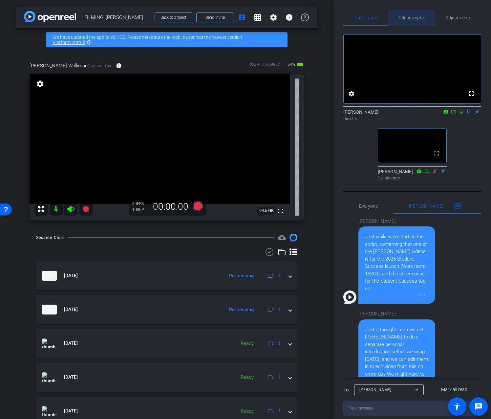
click at [417, 19] on span "Teleprompter" at bounding box center [412, 17] width 27 height 5
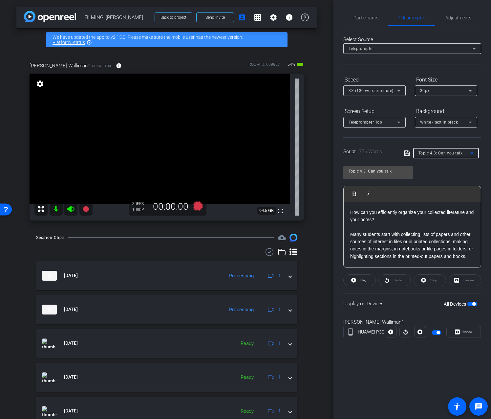
click at [430, 151] on span "Topic 4.3: Can you talk" at bounding box center [441, 153] width 44 height 5
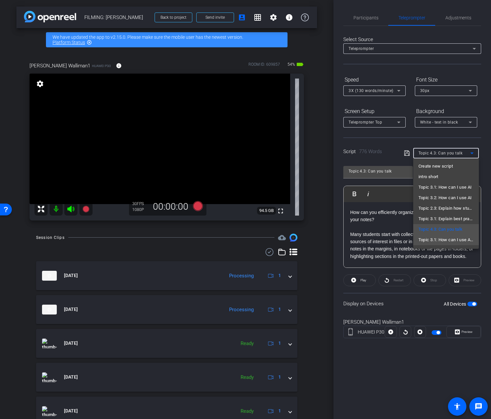
click at [462, 239] on span "Topic 3.1: How can I use AI to" at bounding box center [446, 240] width 55 height 8
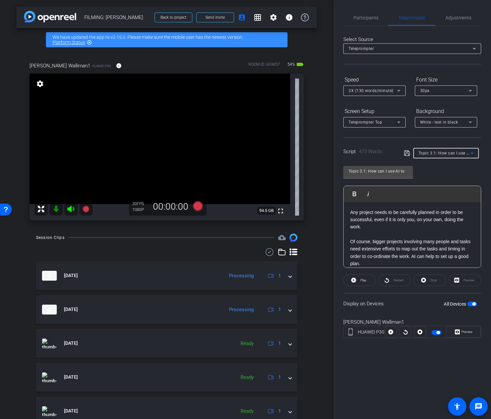
click at [450, 152] on span "Topic 3.1: How can I use AI to" at bounding box center [447, 152] width 57 height 5
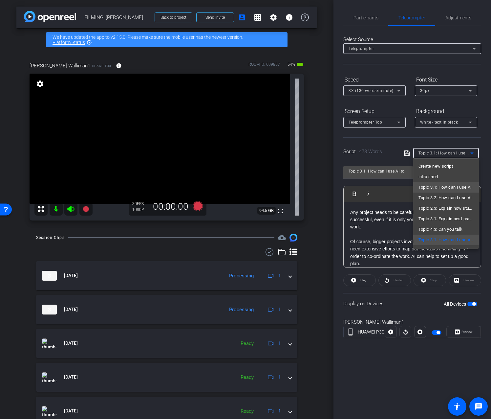
click at [446, 184] on span "Topic 3.1: How can I use AI" at bounding box center [446, 187] width 54 height 8
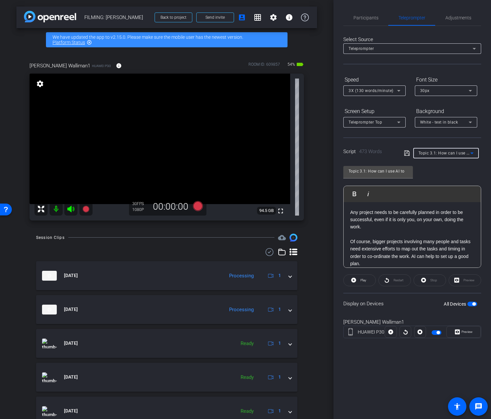
type input "Topic 3.1: How can I use AI"
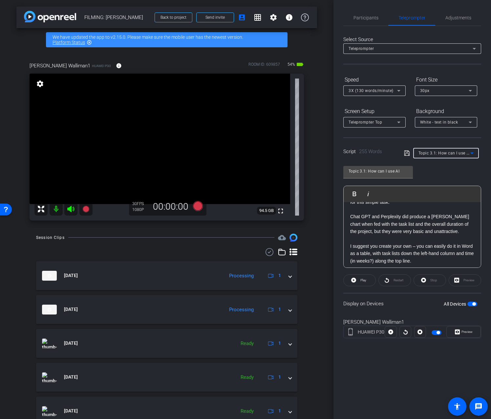
scroll to position [36, 0]
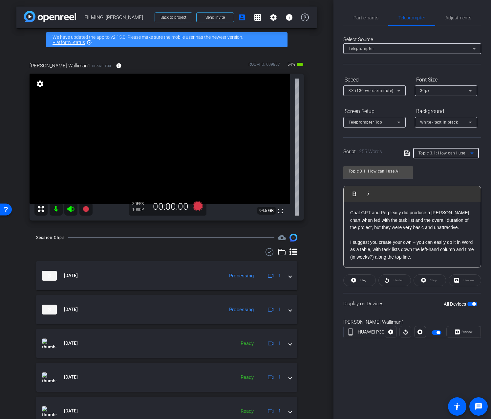
click at [441, 149] on div "Topic 3.1: How can I use AI" at bounding box center [445, 153] width 52 height 8
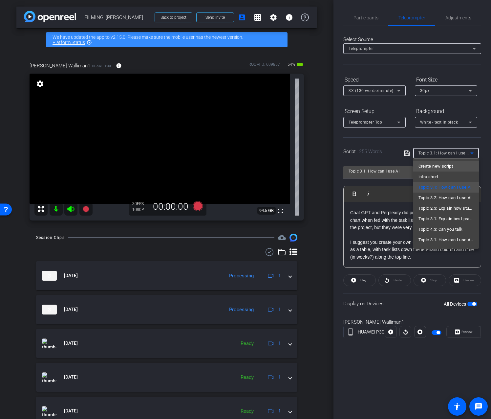
click at [426, 167] on span "Create new script" at bounding box center [436, 166] width 34 height 8
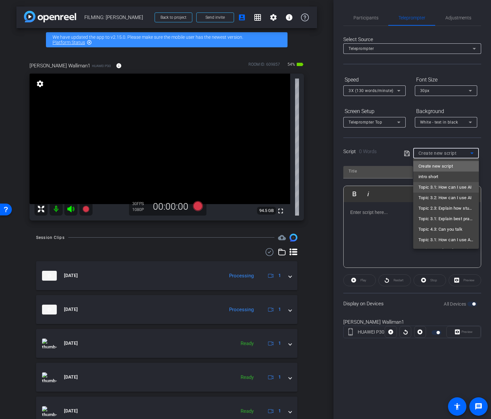
scroll to position [0, 0]
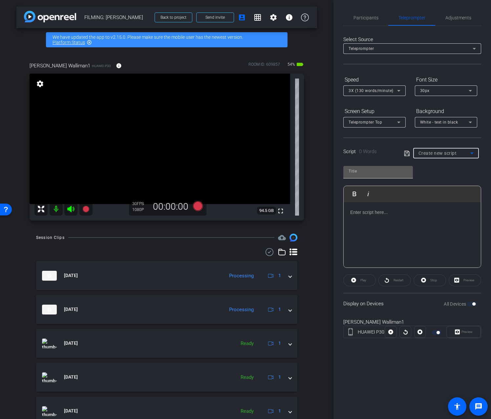
click at [381, 171] on input "text" at bounding box center [378, 171] width 59 height 8
type input "3.1"
click at [376, 209] on p at bounding box center [413, 212] width 124 height 7
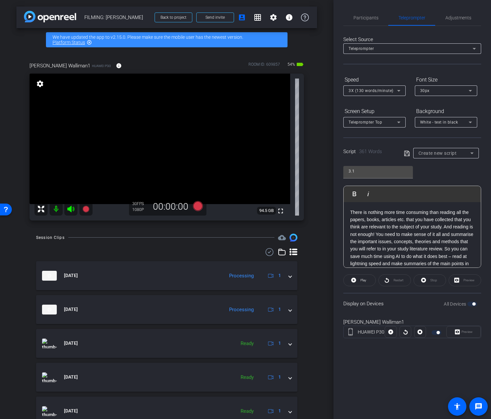
click at [445, 227] on p "There is nothing more time consuming than reading all the papers, books, articl…" at bounding box center [413, 249] width 124 height 81
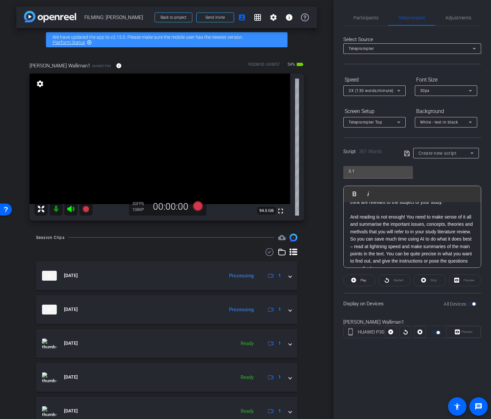
scroll to position [24, 0]
click at [475, 231] on div "There is nothing more time consuming than reading all the papers, books, articl…" at bounding box center [412, 355] width 137 height 354
click at [413, 233] on p "So you can save much time using AI to do what it does best – read at lightning …" at bounding box center [413, 217] width 124 height 37
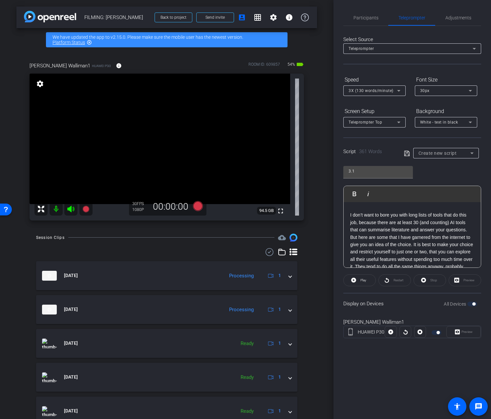
scroll to position [107, 0]
click at [414, 246] on p "I don’t want to bore you with long lists of tools that do this job, because the…" at bounding box center [413, 244] width 124 height 66
click at [468, 232] on p "I don’t want to bore you with long lists of tools that do this job, because the…" at bounding box center [413, 229] width 124 height 37
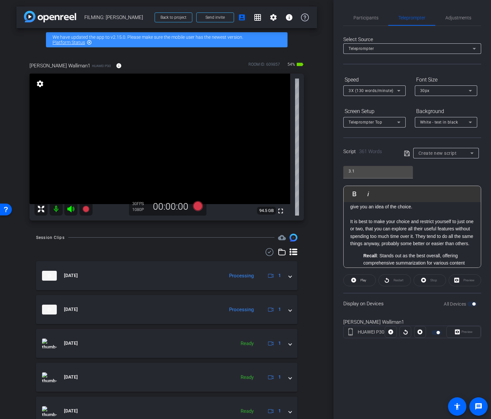
scroll to position [151, 0]
click at [433, 238] on p "It is best to make your choice and restrict yourself to just one or two, that y…" at bounding box center [413, 234] width 124 height 30
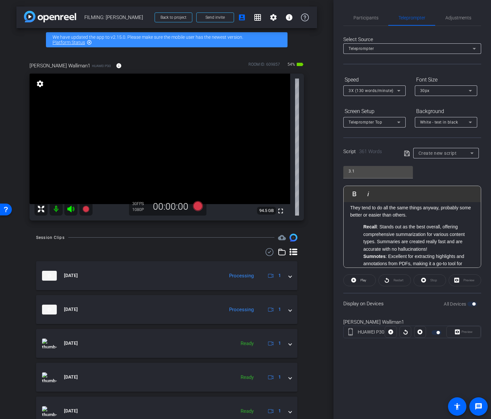
scroll to position [207, 0]
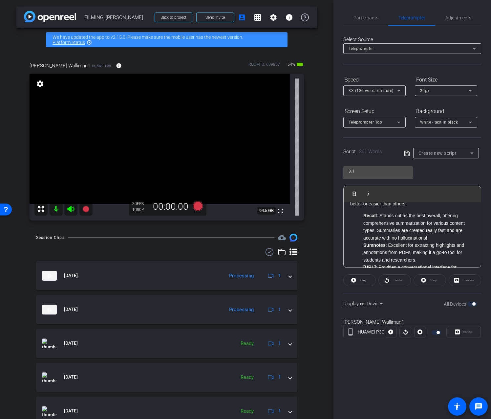
click at [436, 238] on li "Recall : Stands out as the best overall, offering comprehensive summarization f…" at bounding box center [419, 227] width 111 height 30
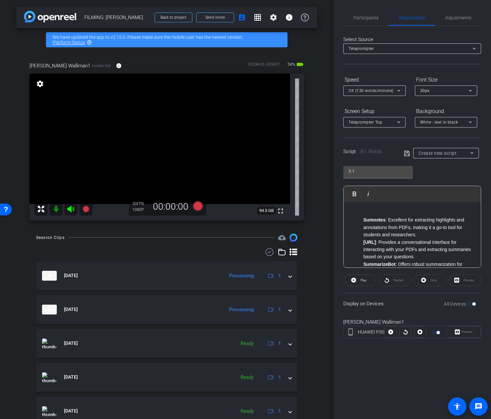
click at [436, 232] on li "Sumnotes : Excellent for extracting highlights and annotations from PDFs, makin…" at bounding box center [419, 227] width 111 height 22
click at [430, 236] on li "[URL] : Provides a conversational interface for interacting with your PDFs and …" at bounding box center [419, 228] width 111 height 22
click at [432, 236] on li "SummarizeBot : Offers robust summarization for PDFs, Word documents, and more, …" at bounding box center [419, 226] width 111 height 22
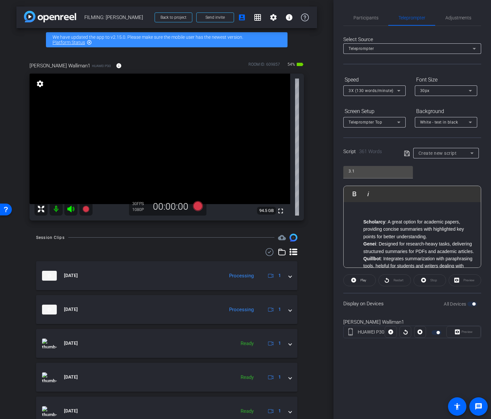
scroll to position [362, 0]
click at [443, 237] on li "Scholarcy : A great option for academic papers, providing concise summaries wit…" at bounding box center [419, 229] width 111 height 22
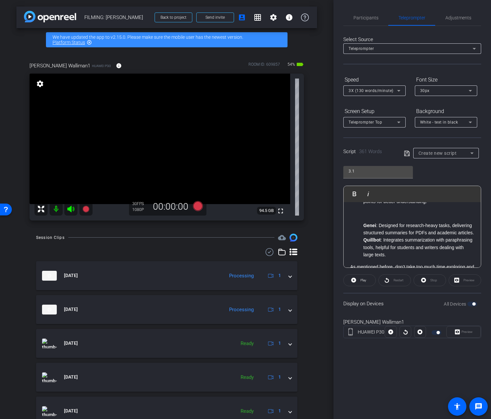
scroll to position [398, 0]
click at [440, 237] on li "Genei : Designed for research-heavy tasks, delivering structured summaries for …" at bounding box center [419, 229] width 111 height 15
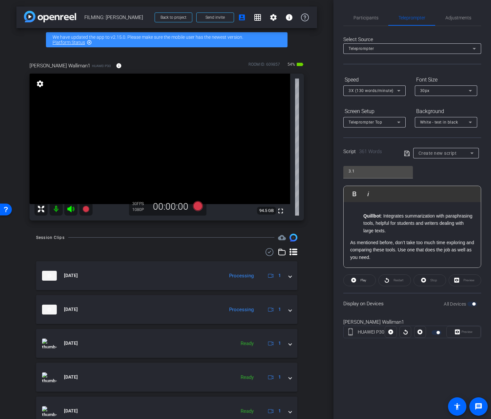
click at [438, 237] on div "There is nothing more time consuming than reading all the papers, books, articl…" at bounding box center [412, 15] width 137 height 504
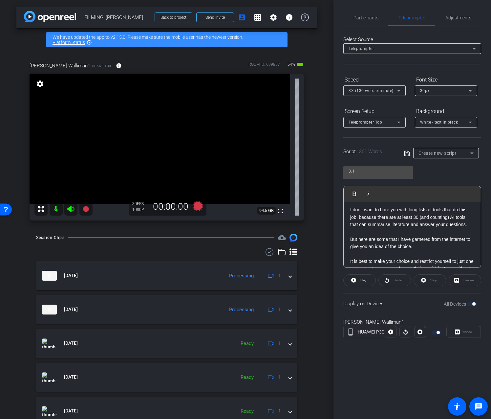
scroll to position [0, 0]
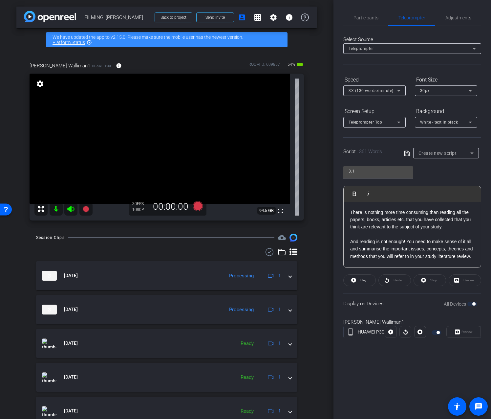
click at [410, 150] on span at bounding box center [408, 153] width 9 height 6
click at [409, 151] on icon at bounding box center [406, 152] width 5 height 5
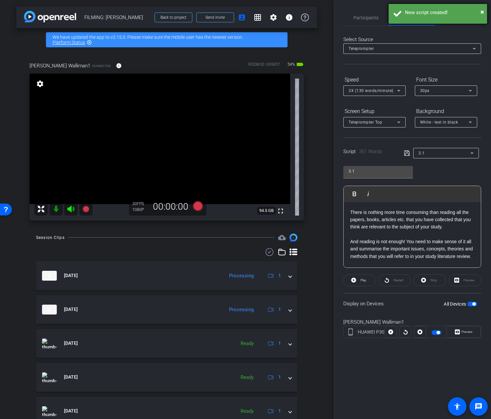
click at [481, 10] on div "New script created!" at bounding box center [443, 13] width 77 height 8
click at [465, 18] on span "Adjustments" at bounding box center [459, 17] width 26 height 5
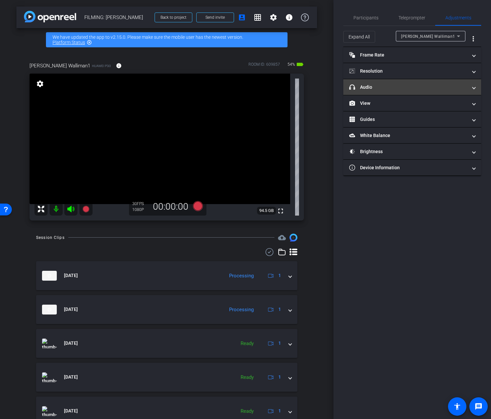
click at [405, 87] on mat-panel-title "headphone icon Audio" at bounding box center [409, 87] width 118 height 7
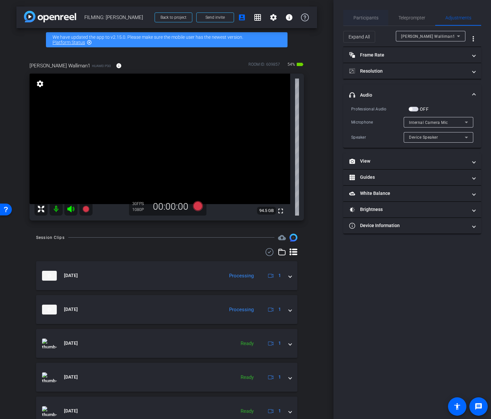
click at [367, 22] on span "Participants" at bounding box center [366, 18] width 25 height 16
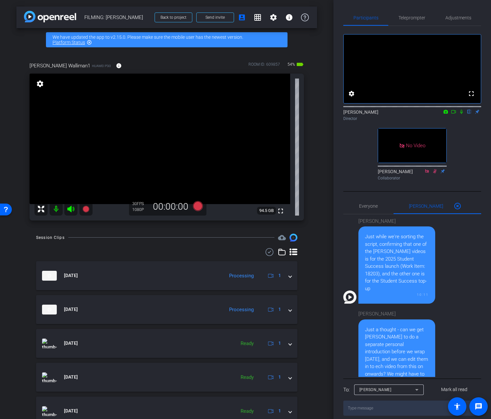
click at [454, 113] on icon at bounding box center [454, 111] width 5 height 3
click at [468, 114] on icon at bounding box center [469, 111] width 5 height 5
click at [457, 18] on span "Adjustments" at bounding box center [459, 17] width 26 height 5
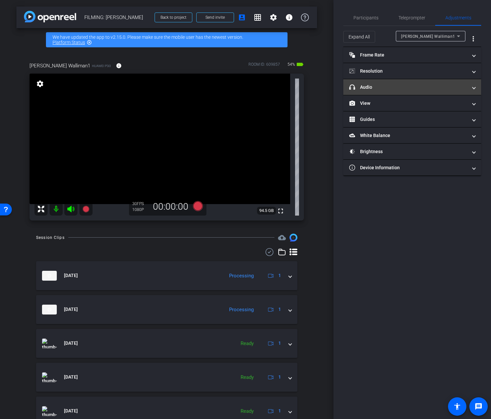
click at [396, 90] on mat-panel-title "headphone icon Audio" at bounding box center [409, 87] width 118 height 7
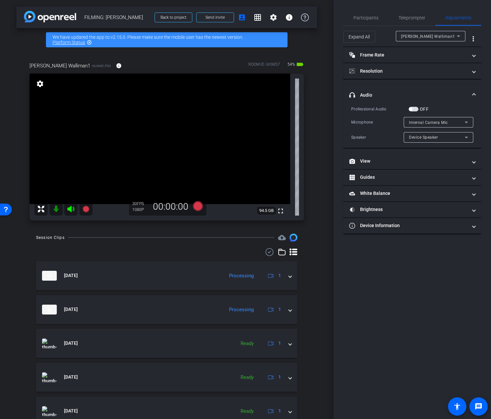
click at [411, 104] on mat-expansion-panel-header "headphone icon Audio" at bounding box center [413, 94] width 138 height 21
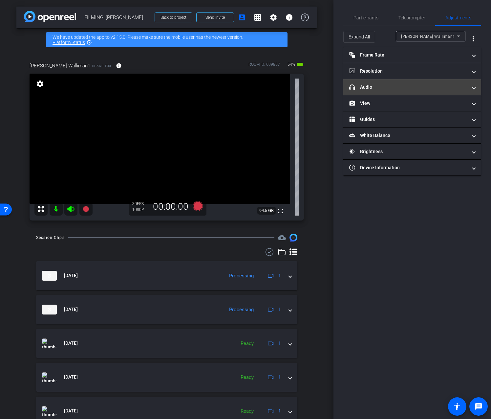
click at [416, 93] on mat-expansion-panel-header "headphone icon Audio" at bounding box center [413, 87] width 138 height 16
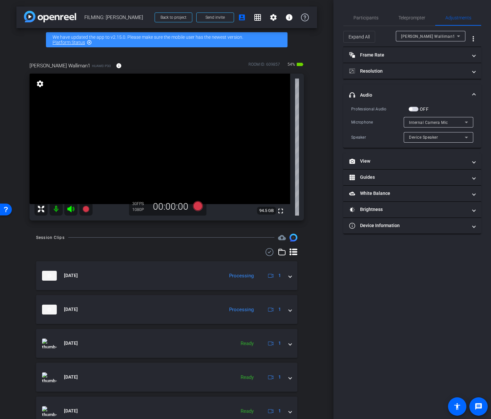
click at [412, 110] on span "button" at bounding box center [410, 108] width 3 height 3
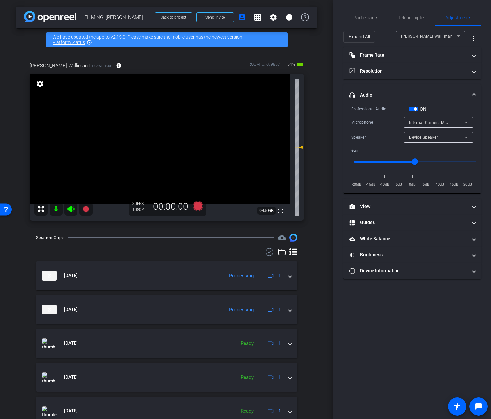
click at [428, 136] on span "Device Speaker" at bounding box center [423, 137] width 29 height 5
click at [427, 159] on span "Wired Headset" at bounding box center [423, 161] width 29 height 8
click at [427, 123] on span "Internal Camera Mic" at bounding box center [428, 122] width 39 height 5
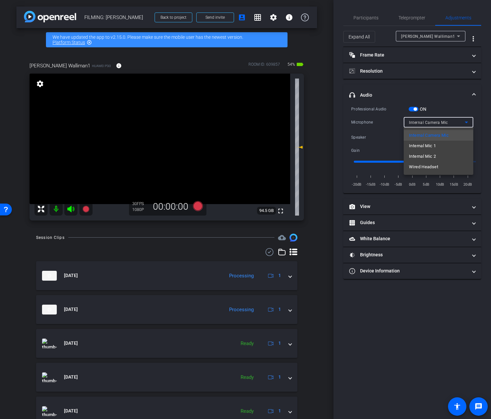
click at [425, 164] on span "Wired Headset" at bounding box center [423, 167] width 29 height 8
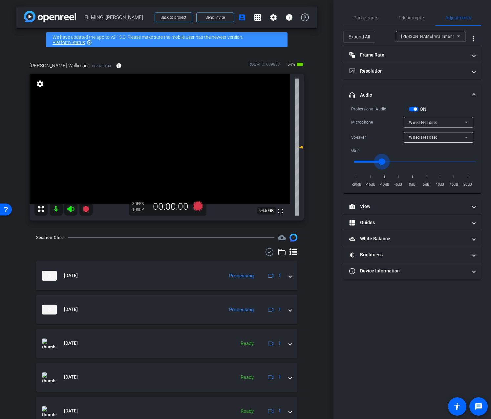
type input "-11"
click at [383, 161] on input "range" at bounding box center [415, 161] width 136 height 14
click at [197, 208] on icon at bounding box center [198, 206] width 10 height 10
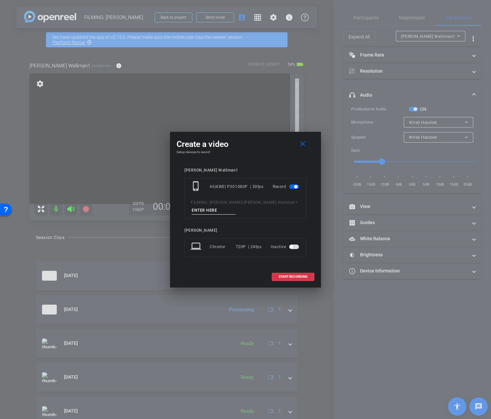
click at [203, 208] on input at bounding box center [214, 210] width 44 height 8
type input "6"
click at [296, 278] on span "START RECORDING" at bounding box center [293, 276] width 29 height 3
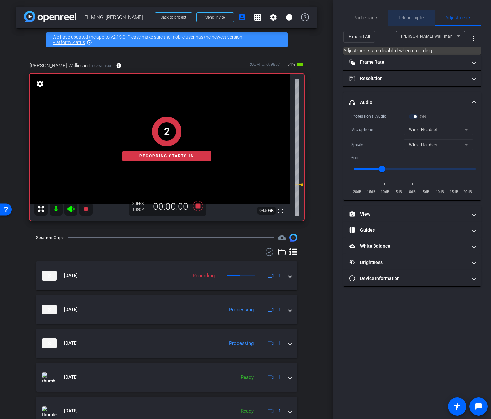
click at [401, 20] on span "Teleprompter" at bounding box center [412, 17] width 27 height 5
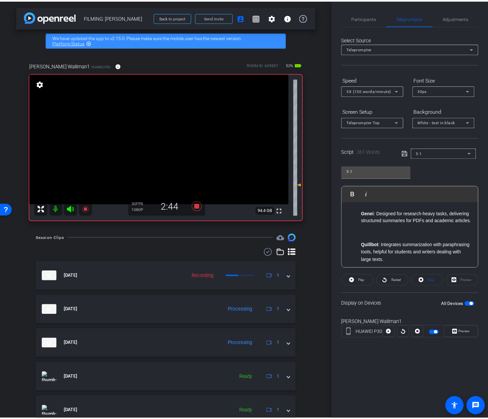
scroll to position [461, 0]
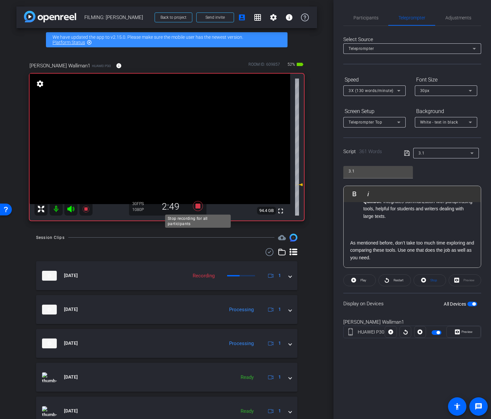
click at [199, 207] on icon at bounding box center [198, 206] width 10 height 10
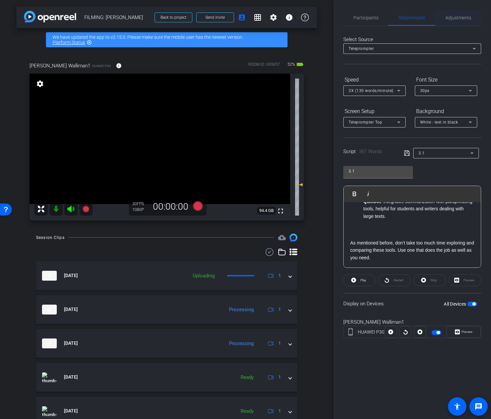
click at [463, 16] on span "Adjustments" at bounding box center [459, 17] width 26 height 5
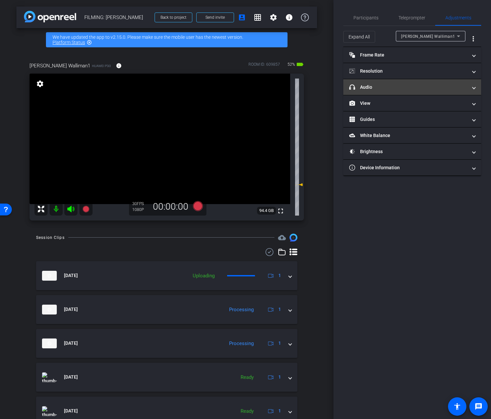
click at [446, 85] on mat-panel-title "headphone icon Audio" at bounding box center [409, 87] width 118 height 7
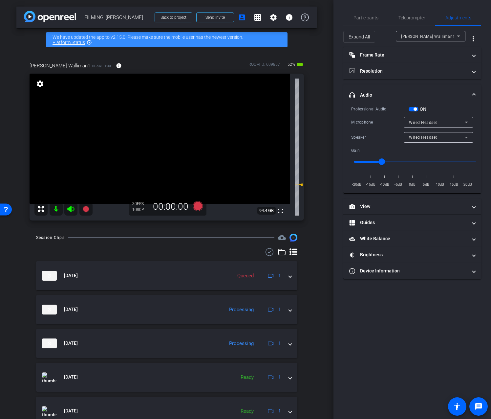
click at [412, 110] on span "button" at bounding box center [414, 109] width 10 height 5
click at [374, 23] on span "Participants" at bounding box center [366, 18] width 25 height 16
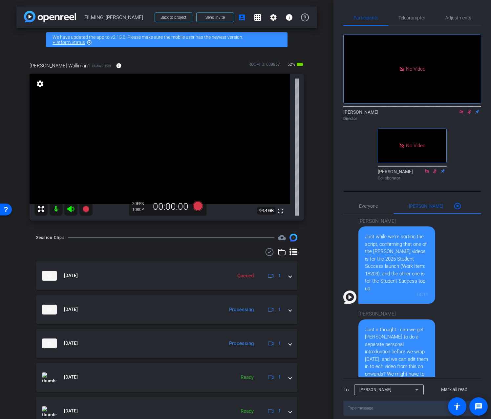
click at [464, 109] on icon at bounding box center [461, 111] width 5 height 5
click at [461, 114] on icon at bounding box center [461, 111] width 5 height 5
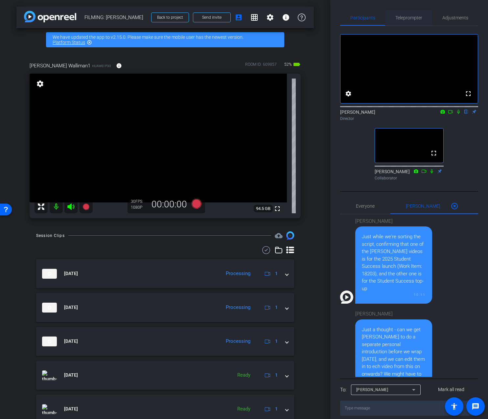
click at [407, 18] on span "Teleprompter" at bounding box center [408, 17] width 27 height 5
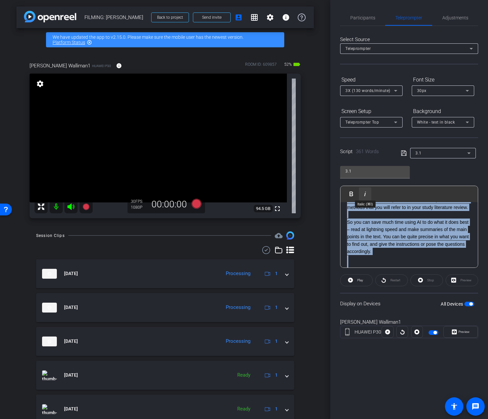
scroll to position [0, 0]
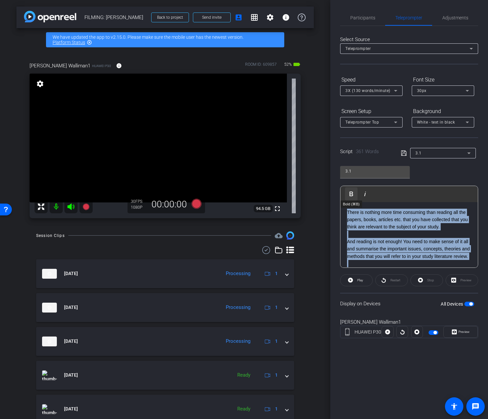
drag, startPoint x: 430, startPoint y: 219, endPoint x: 357, endPoint y: 199, distance: 75.2
click at [357, 199] on div "Play Play from this location Play Selected Play and display the selected text o…" at bounding box center [409, 227] width 138 height 82
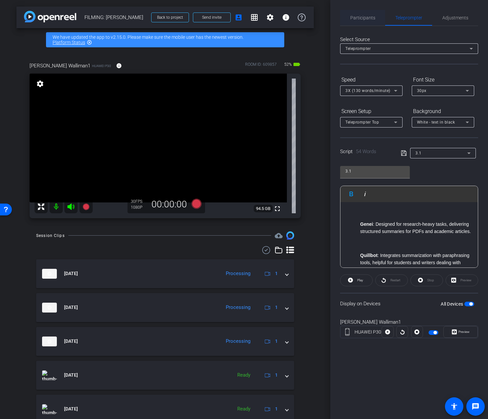
click at [371, 23] on span "Participants" at bounding box center [362, 18] width 25 height 16
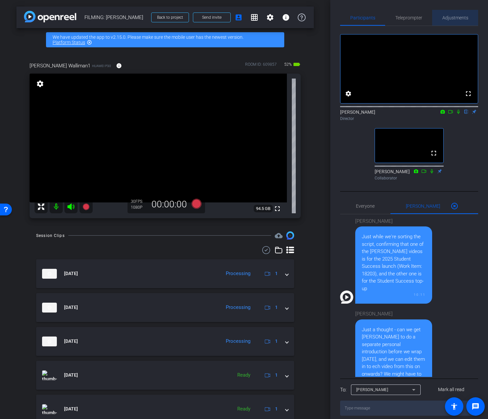
click at [458, 21] on span "Adjustments" at bounding box center [455, 18] width 26 height 16
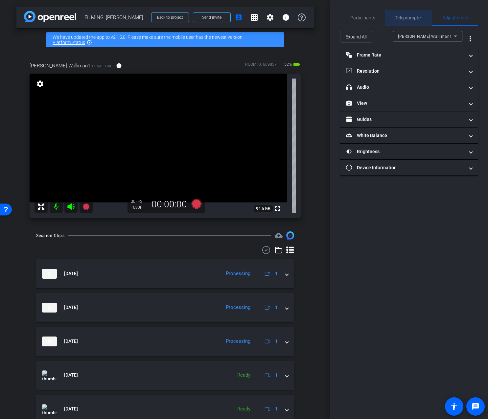
click at [412, 18] on span "Teleprompter" at bounding box center [408, 17] width 27 height 5
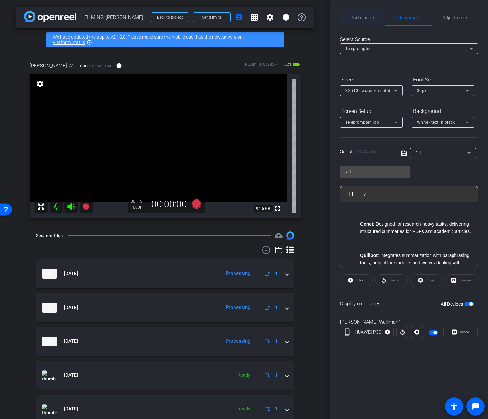
click at [355, 21] on span "Participants" at bounding box center [362, 18] width 25 height 16
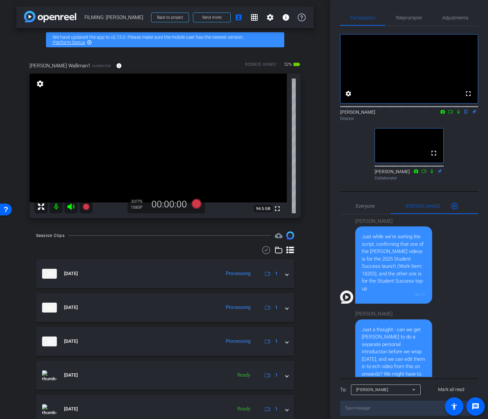
click at [457, 114] on icon at bounding box center [458, 112] width 3 height 4
click at [450, 114] on icon at bounding box center [450, 111] width 5 height 5
click at [457, 18] on span "Adjustments" at bounding box center [455, 17] width 26 height 5
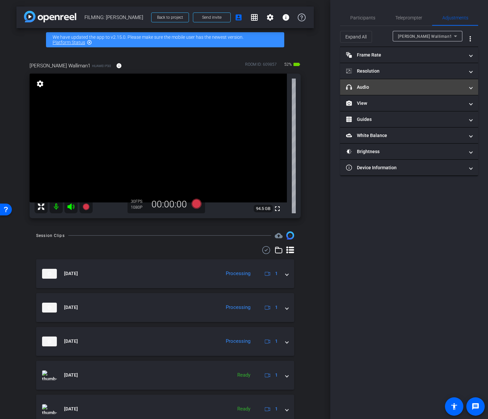
click at [434, 88] on mat-panel-title "headphone icon Audio" at bounding box center [405, 87] width 118 height 7
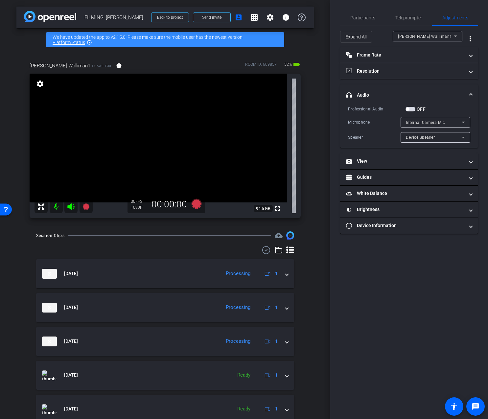
click at [412, 108] on span "button" at bounding box center [410, 109] width 10 height 5
click at [420, 123] on span "Internal Camera Mic" at bounding box center [425, 122] width 39 height 5
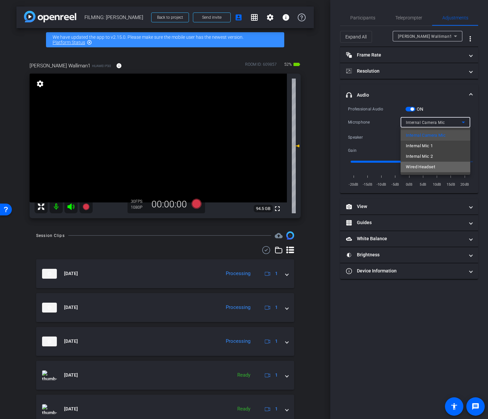
click at [420, 164] on span "Wired Headset" at bounding box center [420, 167] width 29 height 8
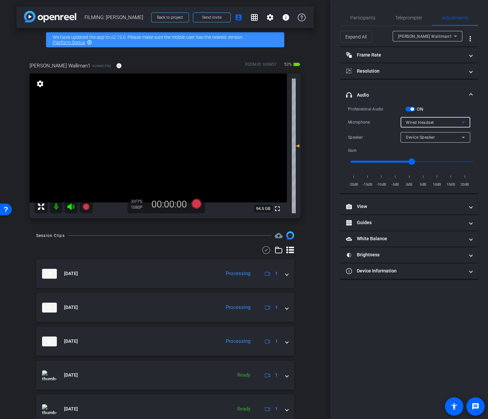
click at [417, 137] on span "Device Speaker" at bounding box center [420, 137] width 29 height 5
click at [418, 159] on span "Wired Headset" at bounding box center [420, 161] width 29 height 8
type input "-10"
click at [382, 162] on input "range" at bounding box center [412, 161] width 136 height 14
click at [195, 205] on icon at bounding box center [196, 204] width 10 height 10
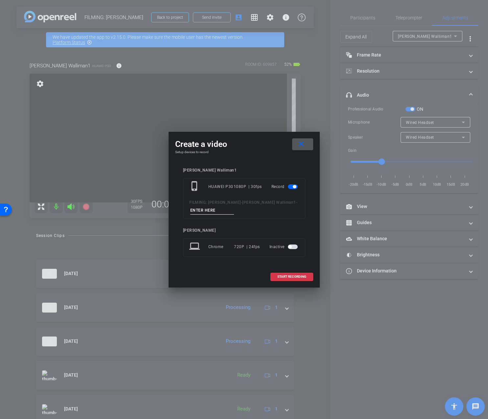
click at [208, 213] on input at bounding box center [212, 210] width 44 height 8
type input "6 pickup"
click at [303, 275] on span "START RECORDING" at bounding box center [291, 276] width 29 height 3
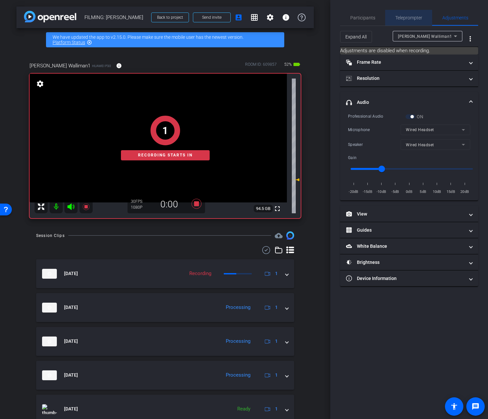
click at [393, 21] on div "Teleprompter" at bounding box center [408, 18] width 47 height 16
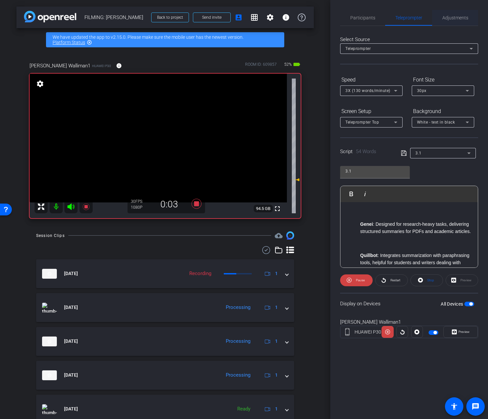
click at [434, 20] on div "Adjustments" at bounding box center [455, 18] width 46 height 16
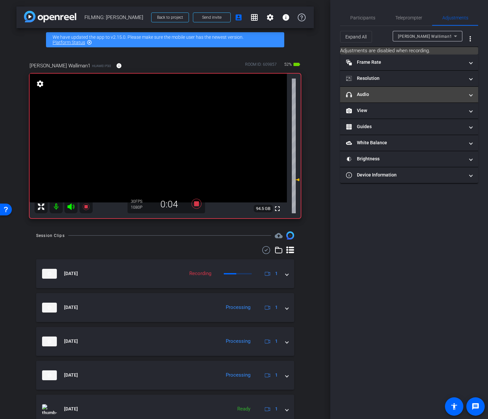
click at [376, 101] on mat-expansion-panel-header "headphone icon Audio" at bounding box center [409, 95] width 138 height 16
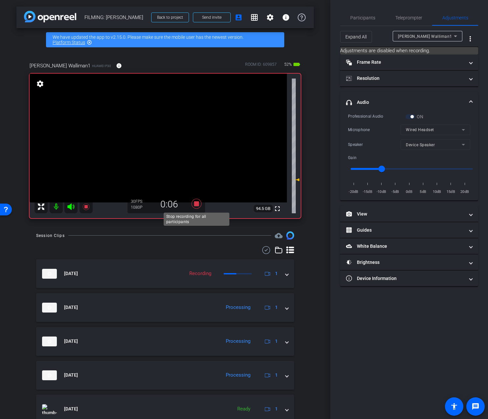
click at [194, 203] on icon at bounding box center [196, 204] width 10 height 10
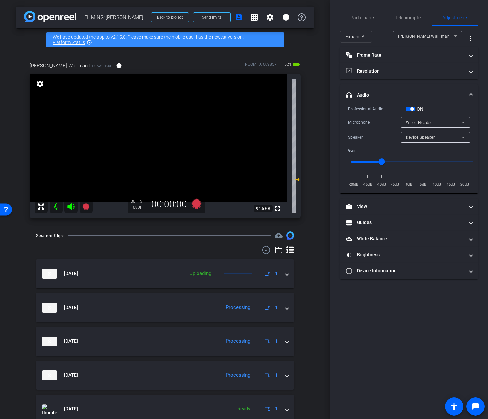
click at [433, 136] on span "Device Speaker" at bounding box center [420, 137] width 29 height 5
click at [432, 163] on span "Wired Headset" at bounding box center [420, 161] width 29 height 8
click at [198, 202] on icon at bounding box center [196, 204] width 10 height 10
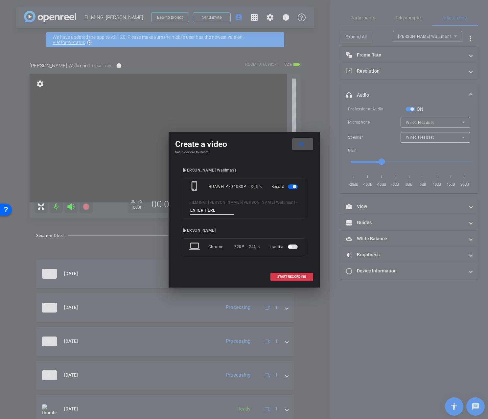
click at [204, 210] on input at bounding box center [212, 210] width 44 height 8
type input "6 pick up"
click at [285, 278] on span "START RECORDING" at bounding box center [291, 276] width 29 height 3
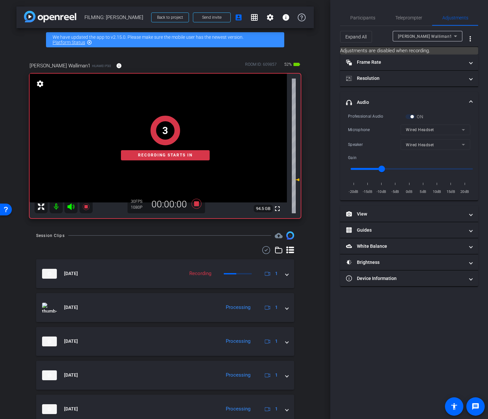
click at [414, 309] on div "Participants Teleprompter Adjustments [PERSON_NAME] Director [PERSON_NAME] Coll…" at bounding box center [409, 209] width 158 height 419
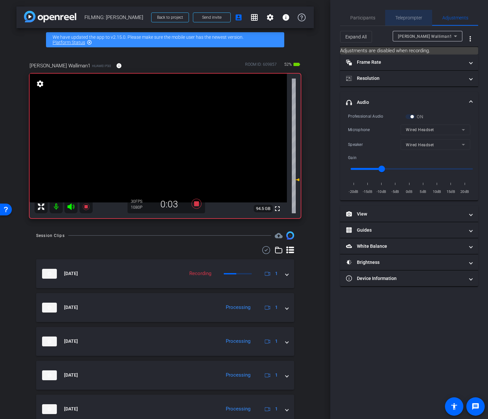
click at [402, 19] on span "Teleprompter" at bounding box center [408, 17] width 27 height 5
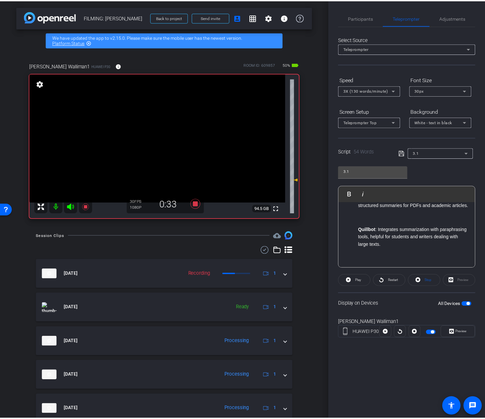
scroll to position [61, 0]
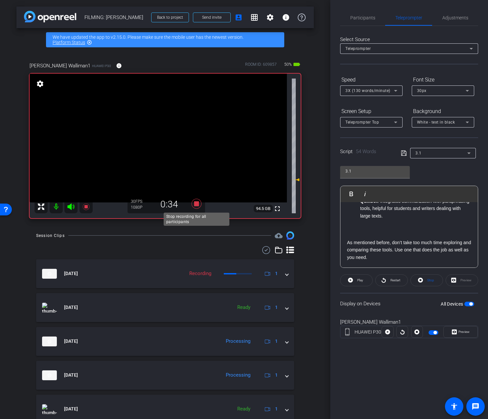
click at [197, 205] on icon at bounding box center [196, 204] width 10 height 10
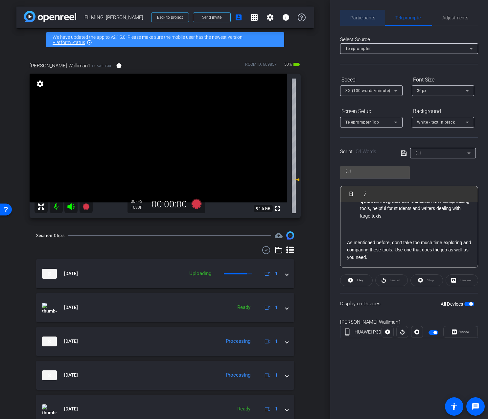
click at [374, 13] on span "Participants" at bounding box center [362, 18] width 25 height 16
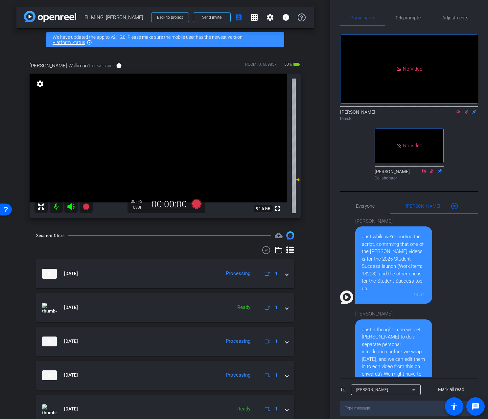
click at [467, 109] on icon at bounding box center [466, 111] width 5 height 5
click at [457, 109] on icon at bounding box center [458, 111] width 5 height 5
click at [459, 16] on span "Adjustments" at bounding box center [455, 17] width 26 height 5
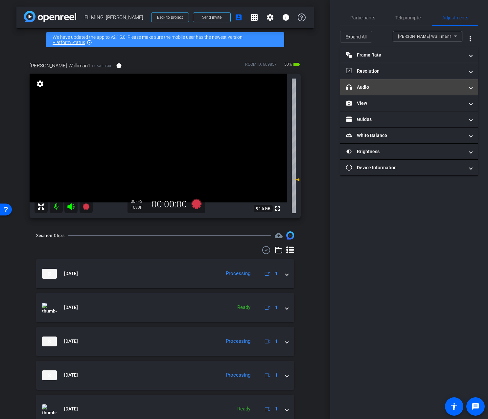
click at [426, 86] on mat-panel-title "headphone icon Audio" at bounding box center [405, 87] width 118 height 7
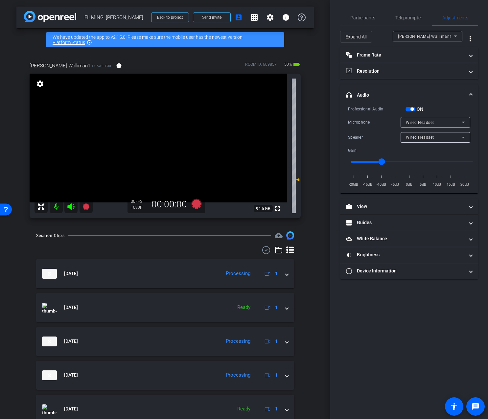
click at [411, 108] on span "button" at bounding box center [411, 108] width 3 height 3
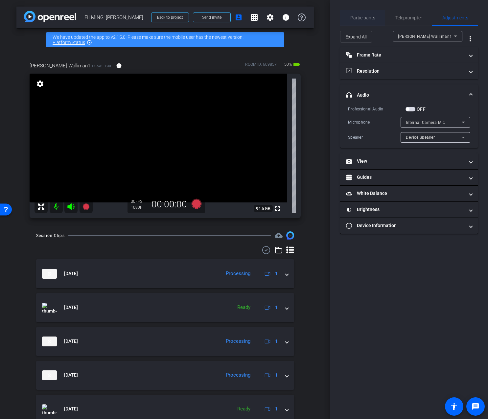
click at [366, 23] on span "Participants" at bounding box center [362, 18] width 25 height 16
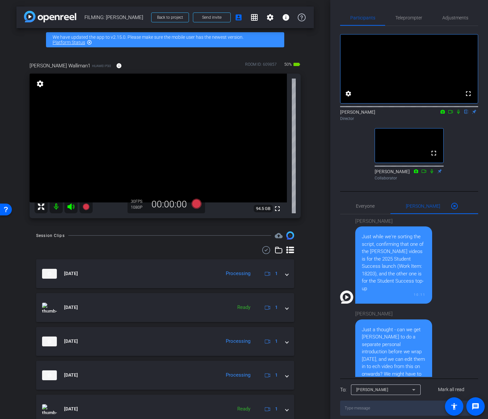
click at [318, 82] on div "arrow_back FILMING: [PERSON_NAME] Back to project Send invite account_box grid_…" at bounding box center [165, 209] width 330 height 419
drag, startPoint x: 317, startPoint y: 74, endPoint x: 316, endPoint y: 54, distance: 20.7
click at [316, 54] on div "arrow_back FILMING: [PERSON_NAME] Back to project Send invite account_box grid_…" at bounding box center [165, 209] width 330 height 419
click at [314, 59] on div "arrow_back FILMING: [PERSON_NAME] Back to project Send invite account_box grid_…" at bounding box center [165, 209] width 330 height 419
drag, startPoint x: 314, startPoint y: 72, endPoint x: 314, endPoint y: 57, distance: 15.1
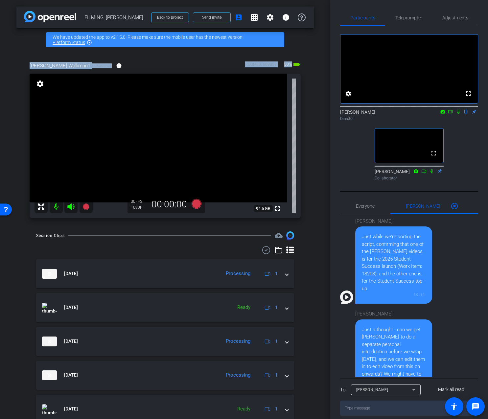
click at [314, 57] on div "arrow_back FILMING: [PERSON_NAME] Back to project Send invite account_box grid_…" at bounding box center [165, 209] width 330 height 419
click at [328, 182] on div "arrow_back FILMING: [PERSON_NAME] Back to project Send invite account_box grid_…" at bounding box center [165, 209] width 330 height 419
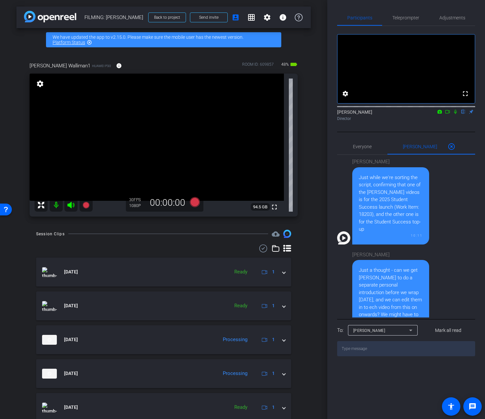
click at [449, 113] on icon at bounding box center [447, 111] width 5 height 3
click at [463, 114] on icon at bounding box center [463, 111] width 5 height 5
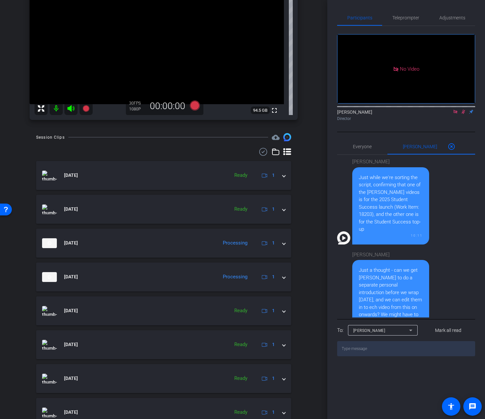
scroll to position [105, 0]
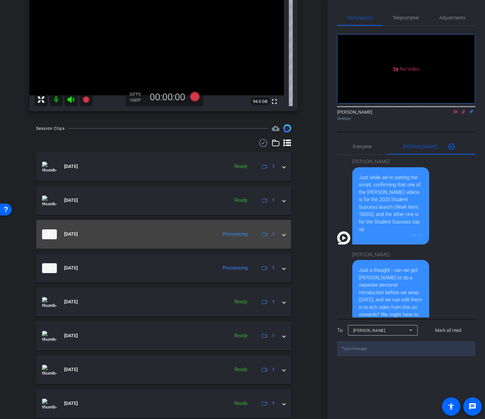
click at [282, 238] on div "[DATE] Processing 1" at bounding box center [162, 234] width 240 height 10
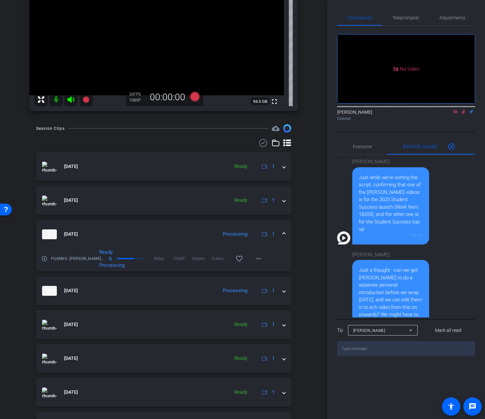
click at [284, 236] on span at bounding box center [284, 234] width 3 height 7
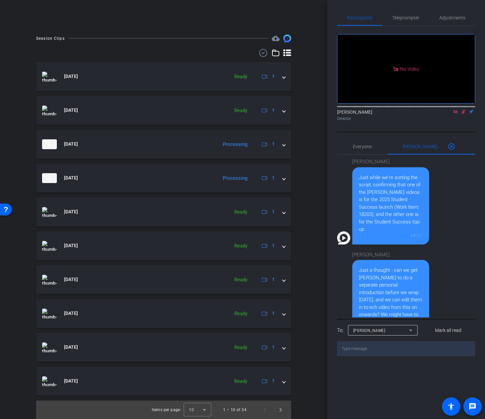
scroll to position [0, 0]
